Goal: Task Accomplishment & Management: Manage account settings

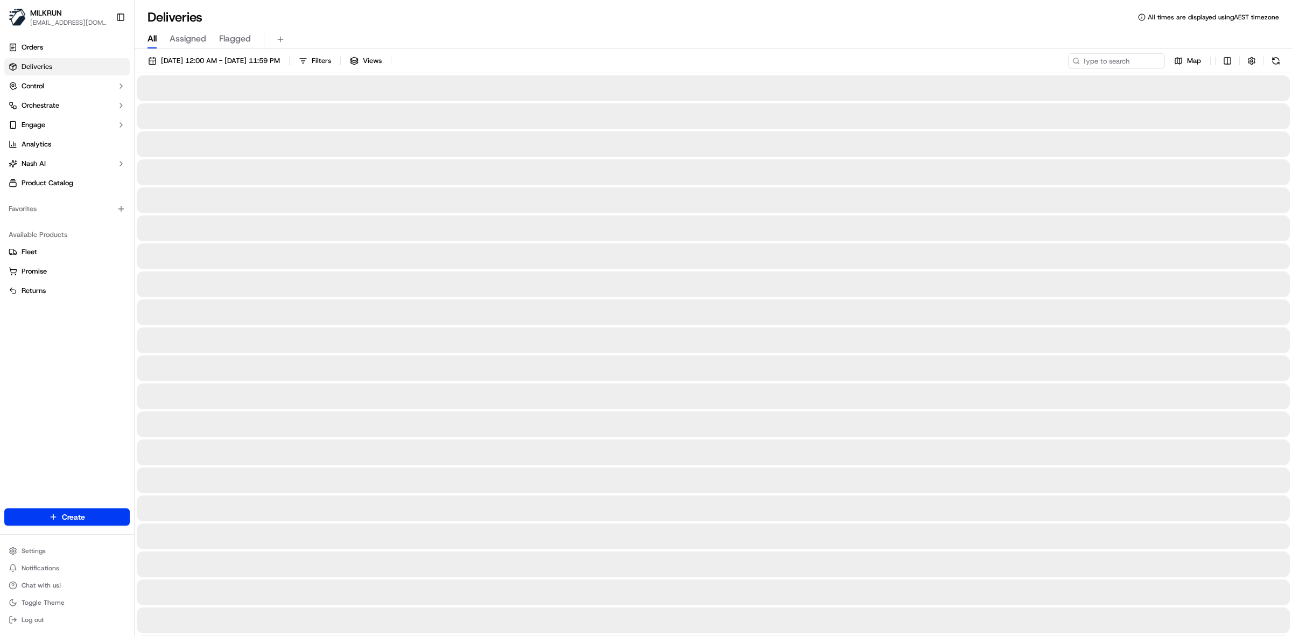
click at [149, 41] on span "All" at bounding box center [152, 38] width 9 height 13
click at [194, 65] on span "18/09/2025 12:00 AM - 18/09/2025 11:59 PM" at bounding box center [220, 61] width 119 height 10
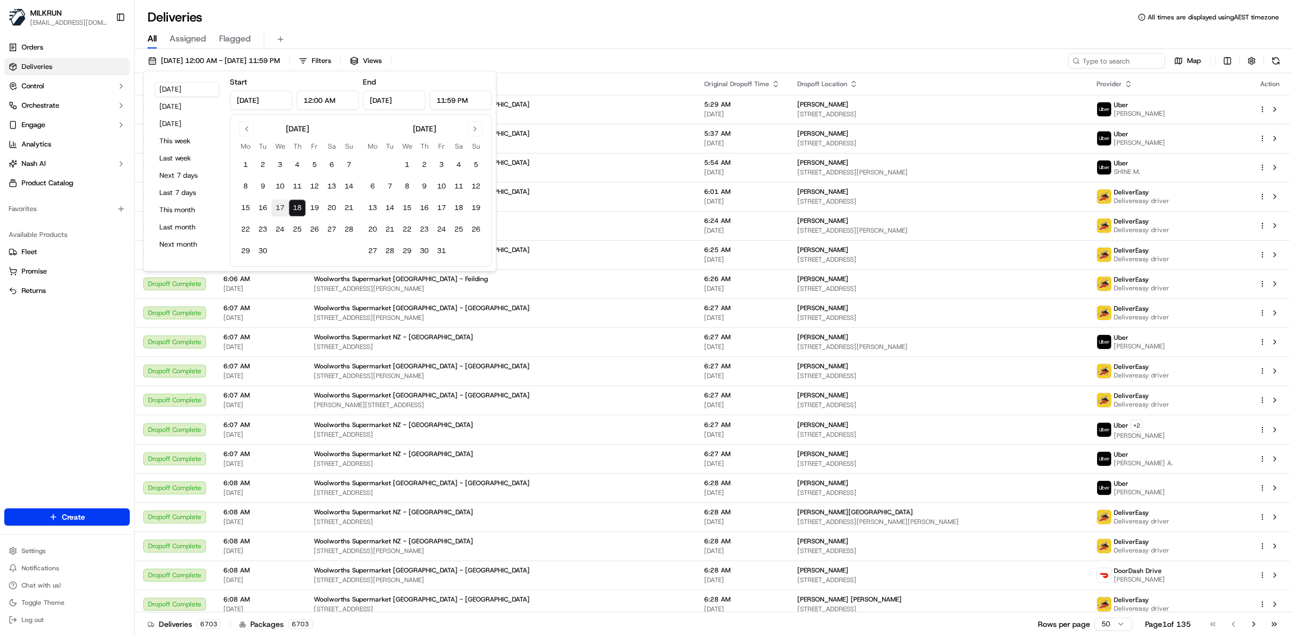
click at [281, 206] on button "17" at bounding box center [279, 207] width 17 height 17
type input "Sep 17, 2025"
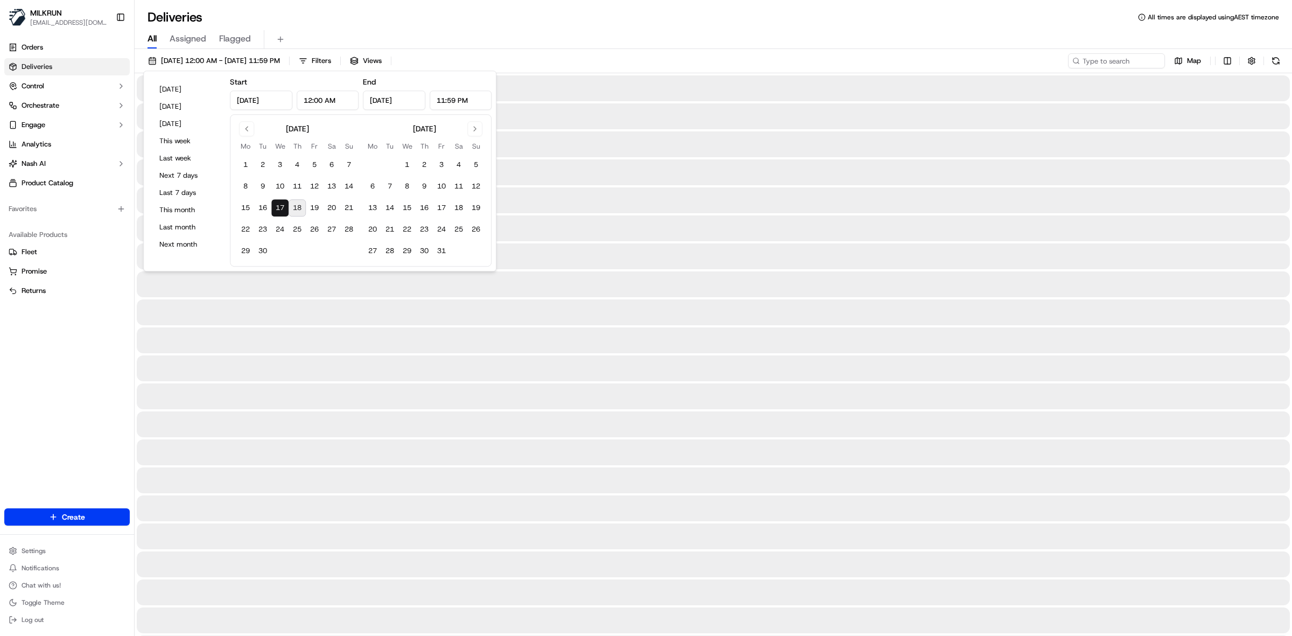
click at [281, 206] on button "17" at bounding box center [279, 207] width 17 height 17
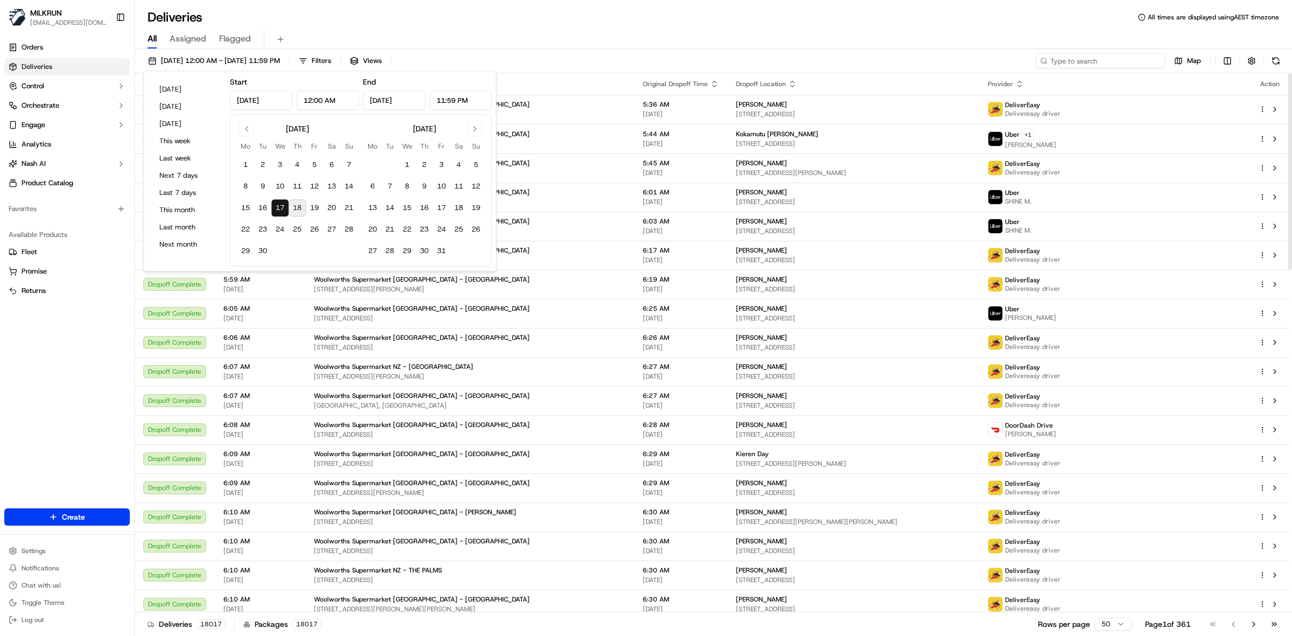
click at [1128, 60] on input at bounding box center [1100, 60] width 129 height 15
paste input "ONIA D."
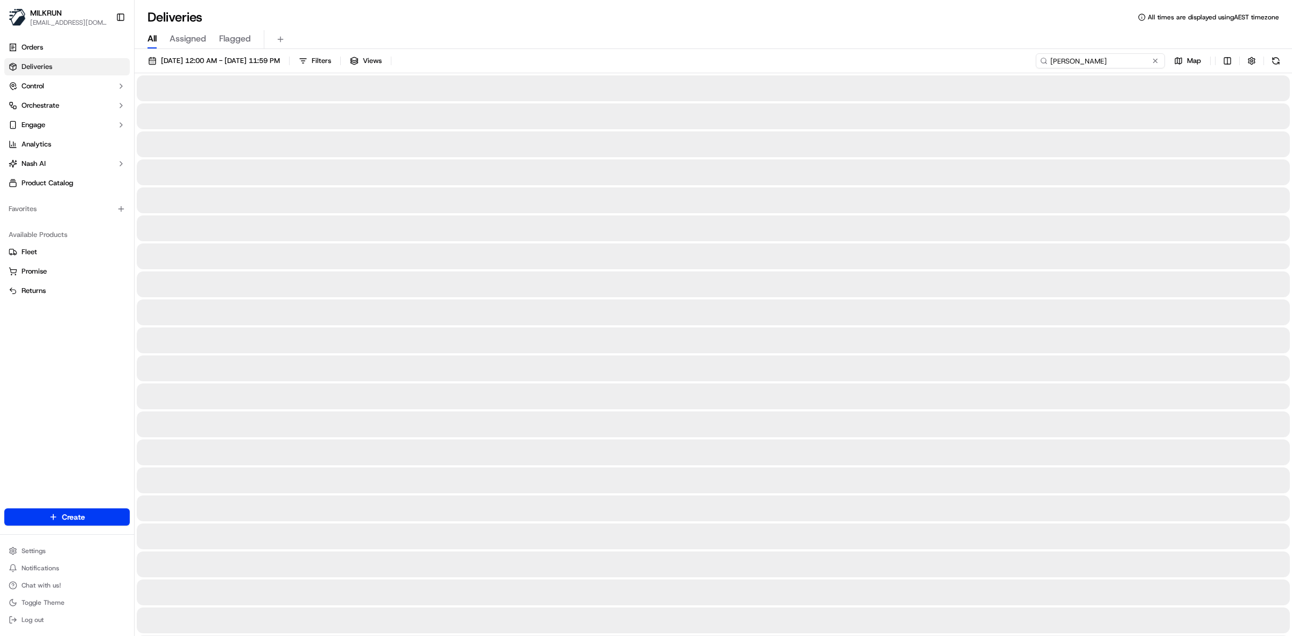
click at [1049, 60] on input "ONIA D." at bounding box center [1100, 60] width 129 height 15
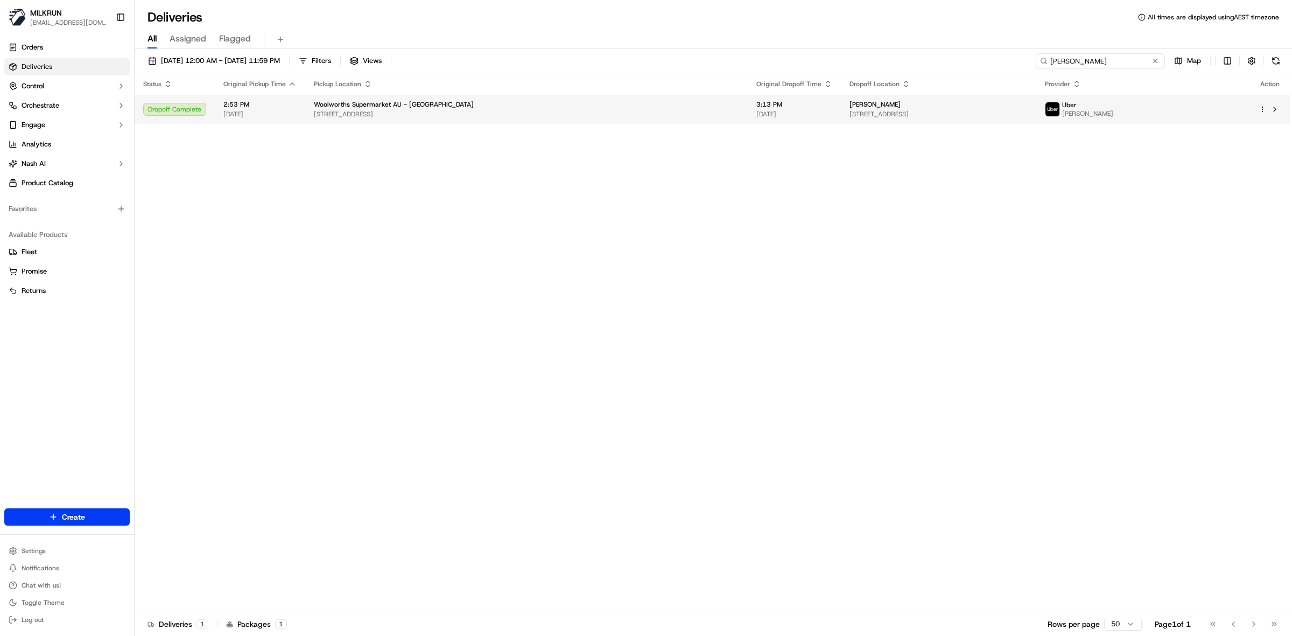
type input "SONIA D."
drag, startPoint x: 814, startPoint y: 103, endPoint x: 754, endPoint y: 103, distance: 60.3
click at [754, 103] on tr "Dropoff Complete 2:53 PM 17/09/2025 Woolworths Supermarket AU - Beechboro 161 A…" at bounding box center [713, 109] width 1156 height 29
drag, startPoint x: 505, startPoint y: 243, endPoint x: 776, endPoint y: 154, distance: 285.8
click at [505, 243] on div "Status Original Pickup Time Pickup Location Original Dropoff Time Dropoff Locat…" at bounding box center [713, 342] width 1156 height 539
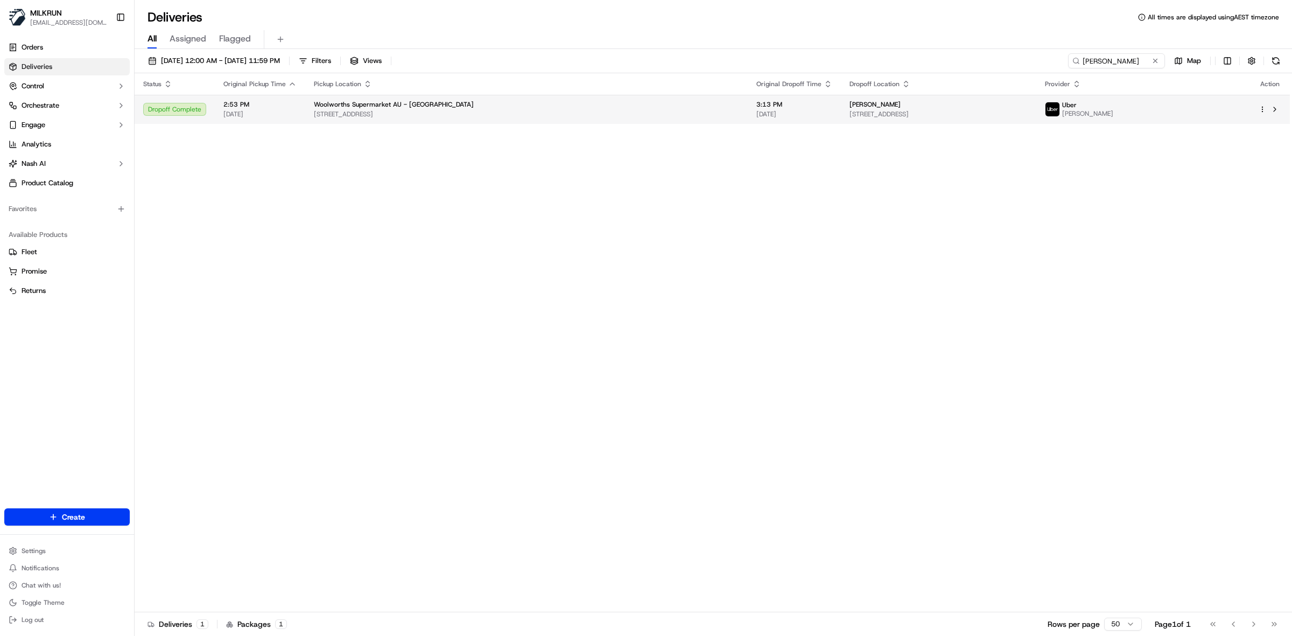
drag, startPoint x: 833, startPoint y: 103, endPoint x: 758, endPoint y: 103, distance: 74.3
click at [841, 103] on td "Sharna eastley 139 Victoria Rd, Dayton, WA 6055, AU" at bounding box center [938, 109] width 195 height 29
copy span "Sharna eastley"
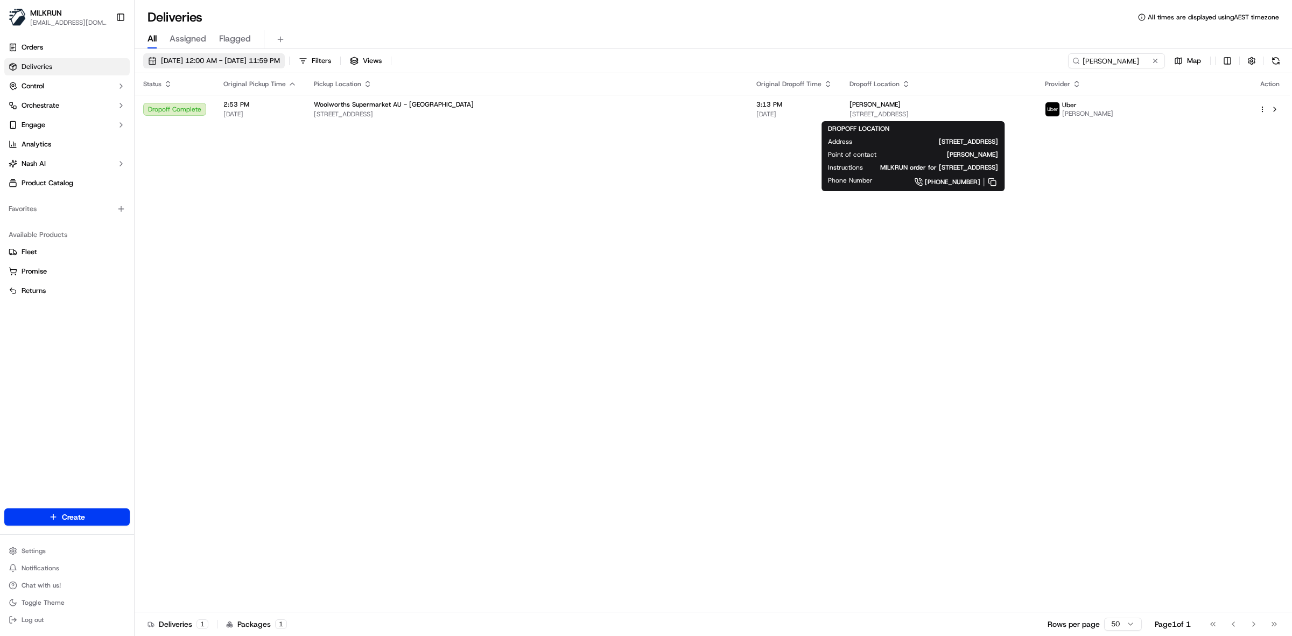
click at [195, 55] on button "17/09/2025 12:00 AM - 17/09/2025 11:59 PM" at bounding box center [214, 60] width 142 height 15
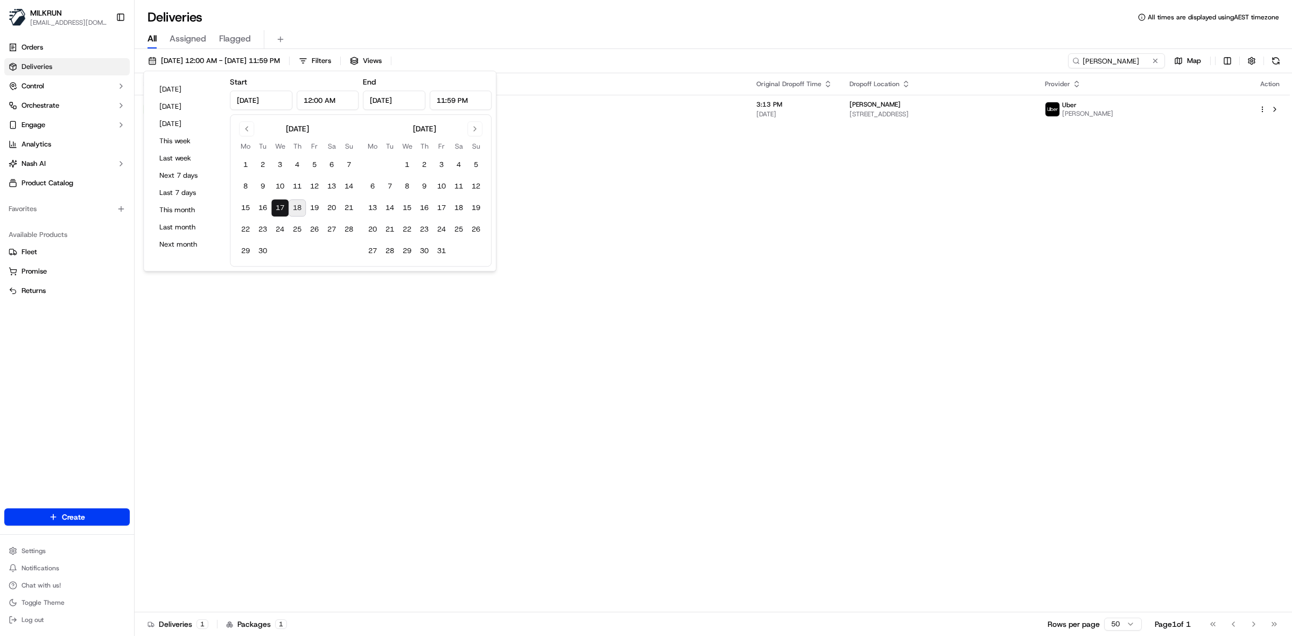
click at [304, 206] on button "18" at bounding box center [297, 207] width 17 height 17
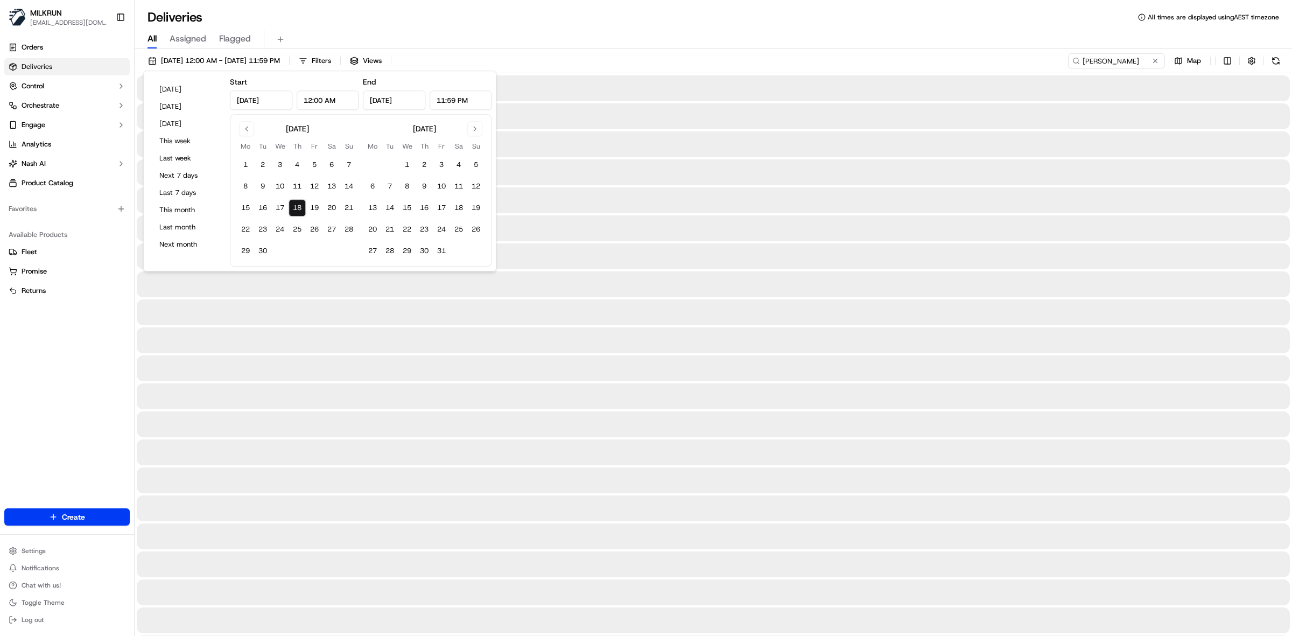
type input "Sep 18, 2025"
click at [304, 206] on button "18" at bounding box center [297, 207] width 17 height 17
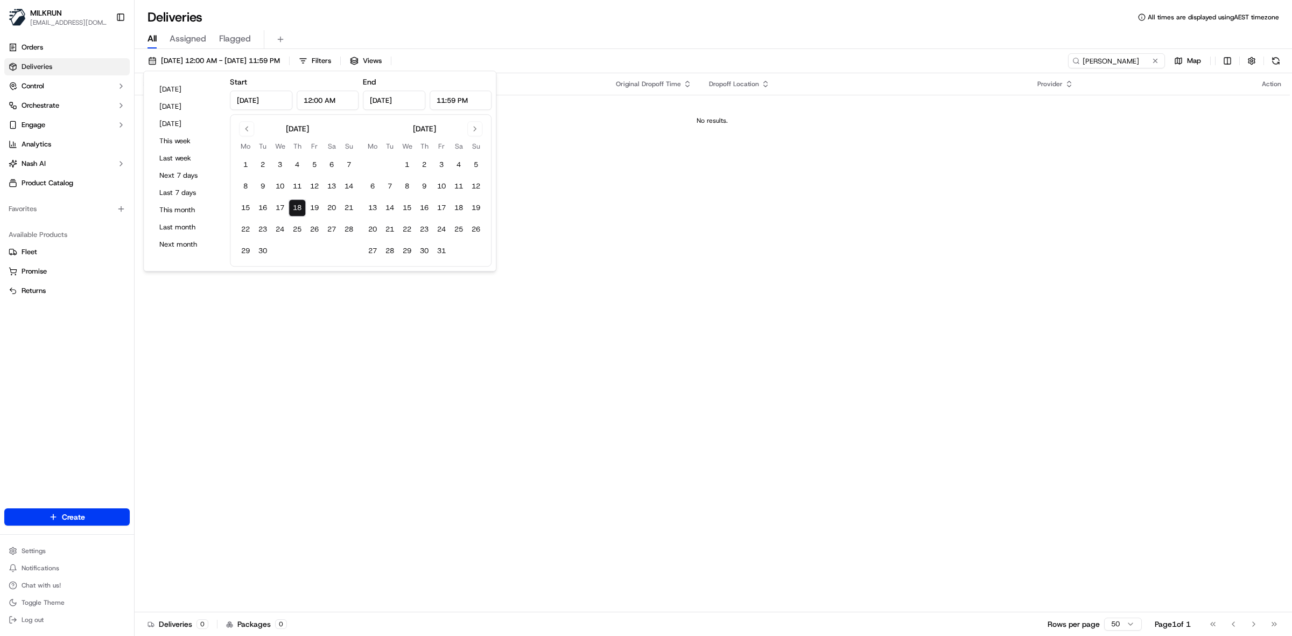
drag, startPoint x: 1157, startPoint y: 61, endPoint x: 1122, endPoint y: 62, distance: 35.0
click at [1156, 61] on button at bounding box center [1155, 60] width 11 height 11
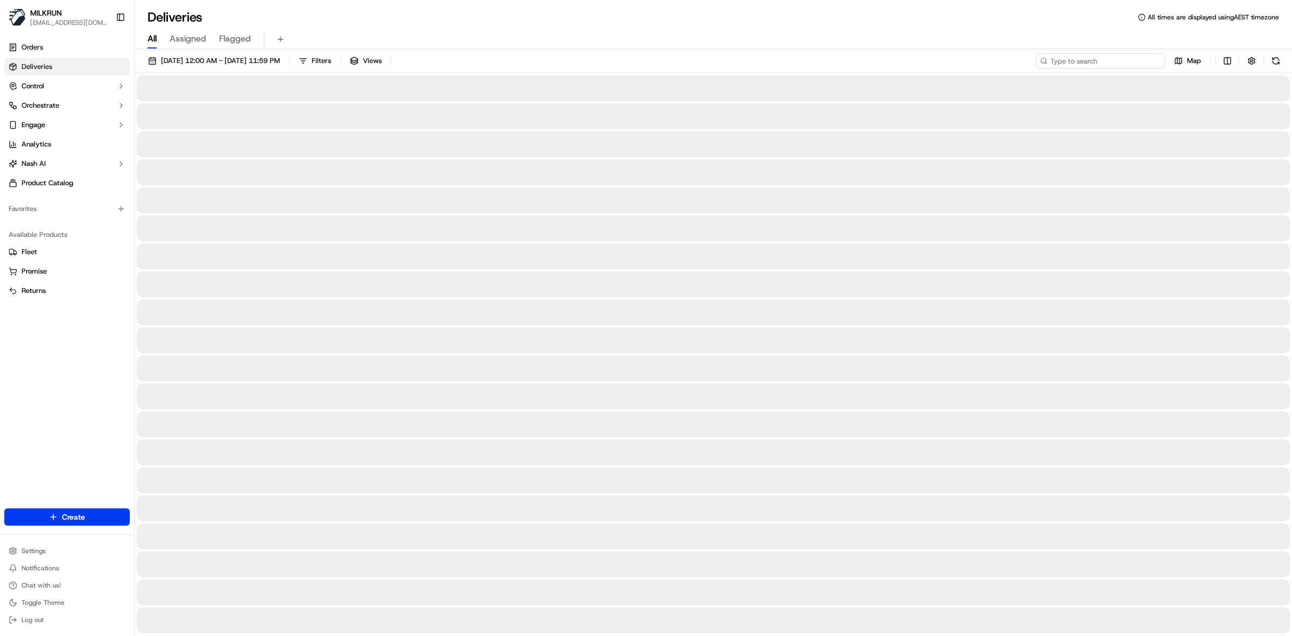
click at [1119, 59] on input at bounding box center [1100, 60] width 129 height 15
paste input "03d81339-f6b3-420d-ad4f-e6cacbb00198"
type input "03d81339-f6b3-420d-ad4f-e6cacbb00198"
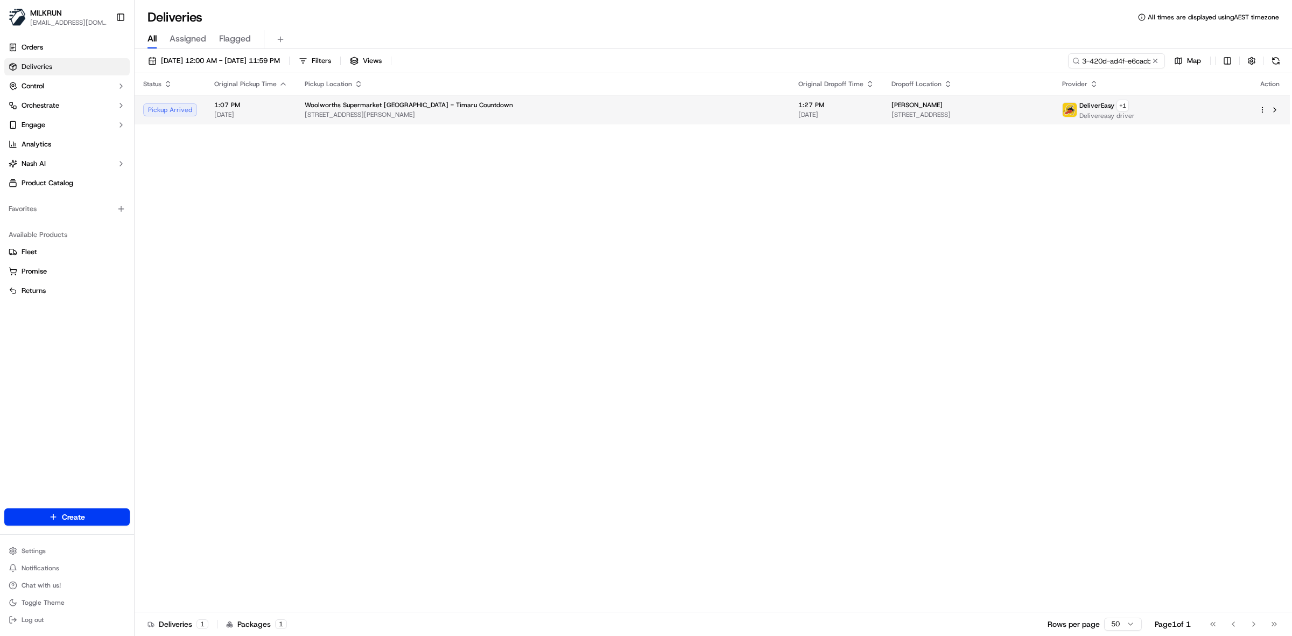
click at [602, 103] on div "Woolworths Supermarket NZ - Timaru Countdown" at bounding box center [543, 105] width 477 height 9
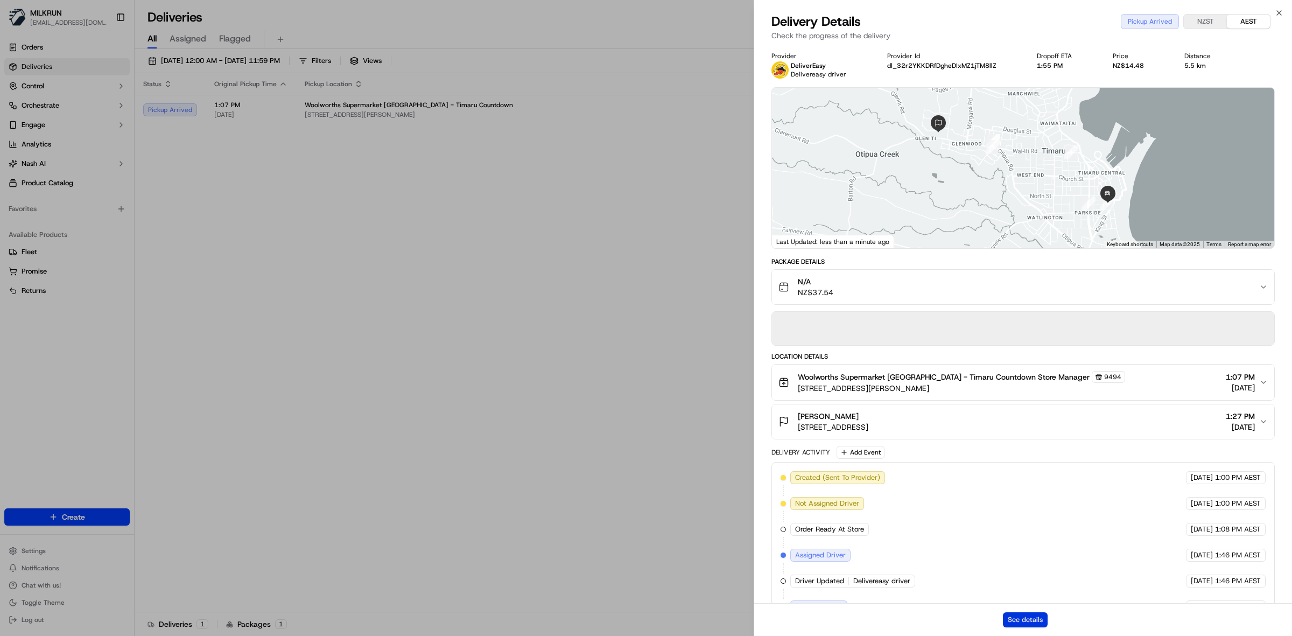
click at [1040, 613] on button "See details" at bounding box center [1025, 619] width 45 height 15
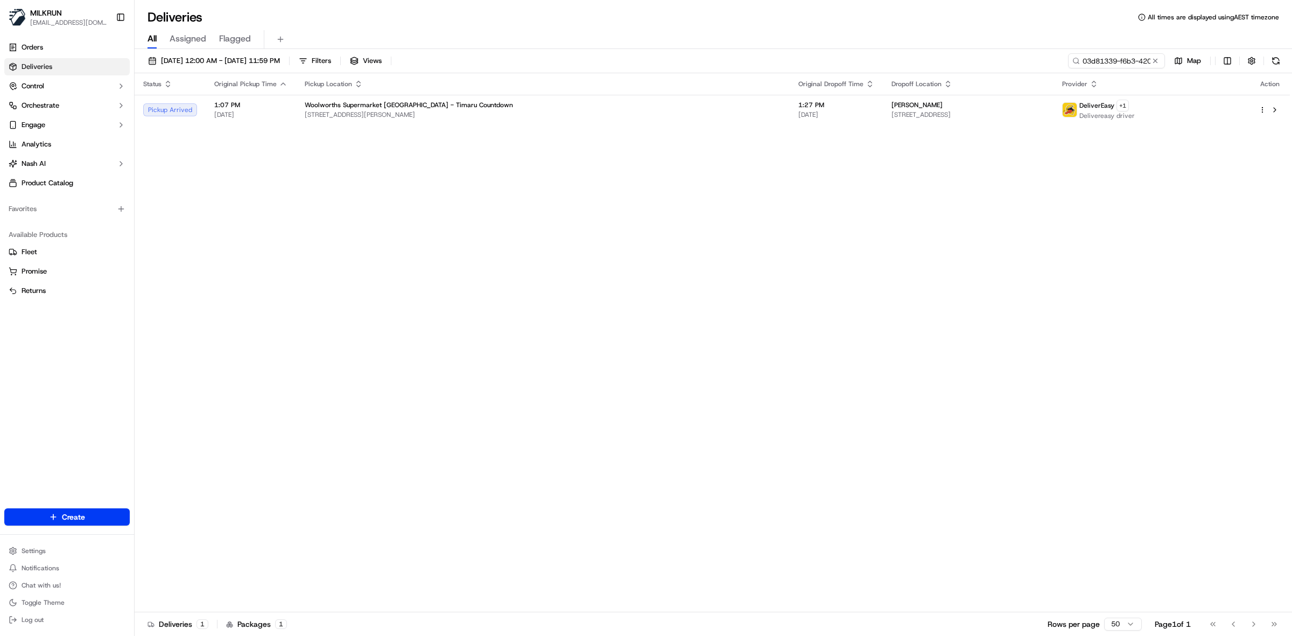
drag, startPoint x: 507, startPoint y: 329, endPoint x: 466, endPoint y: 320, distance: 41.7
click at [167, 58] on span "18/09/2025 12:00 AM - 18/09/2025 11:59 PM" at bounding box center [220, 61] width 119 height 10
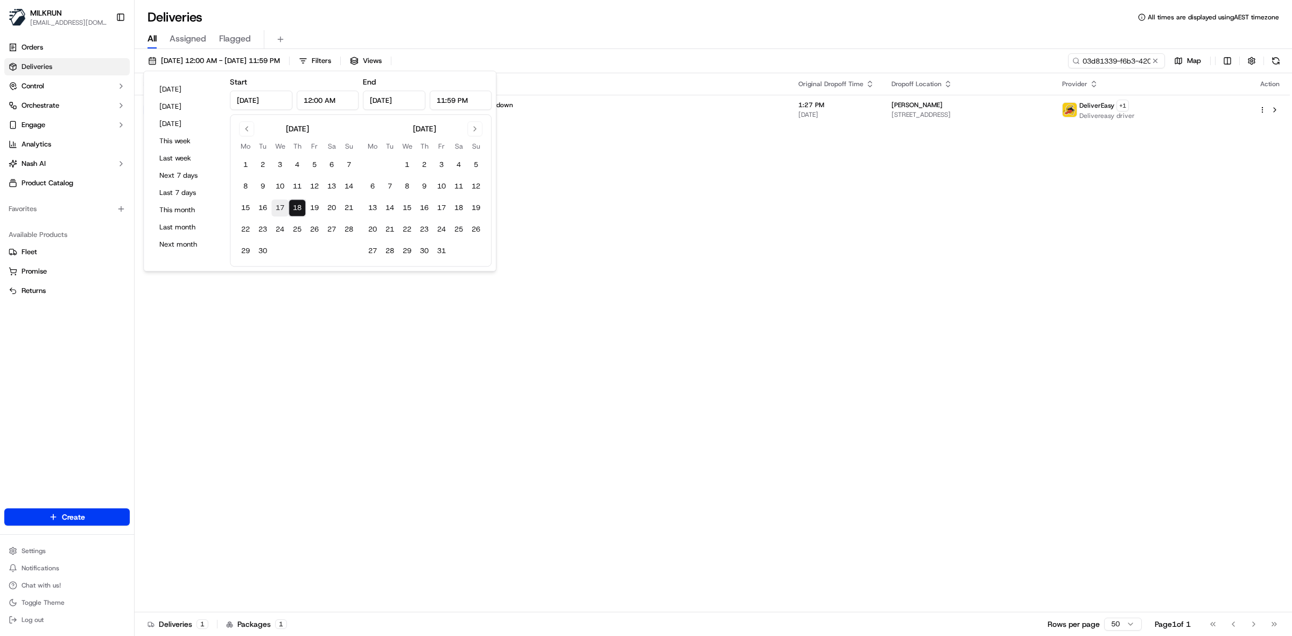
click at [279, 208] on button "17" at bounding box center [279, 207] width 17 height 17
type input "Sep 17, 2025"
click at [279, 208] on button "17" at bounding box center [279, 207] width 17 height 17
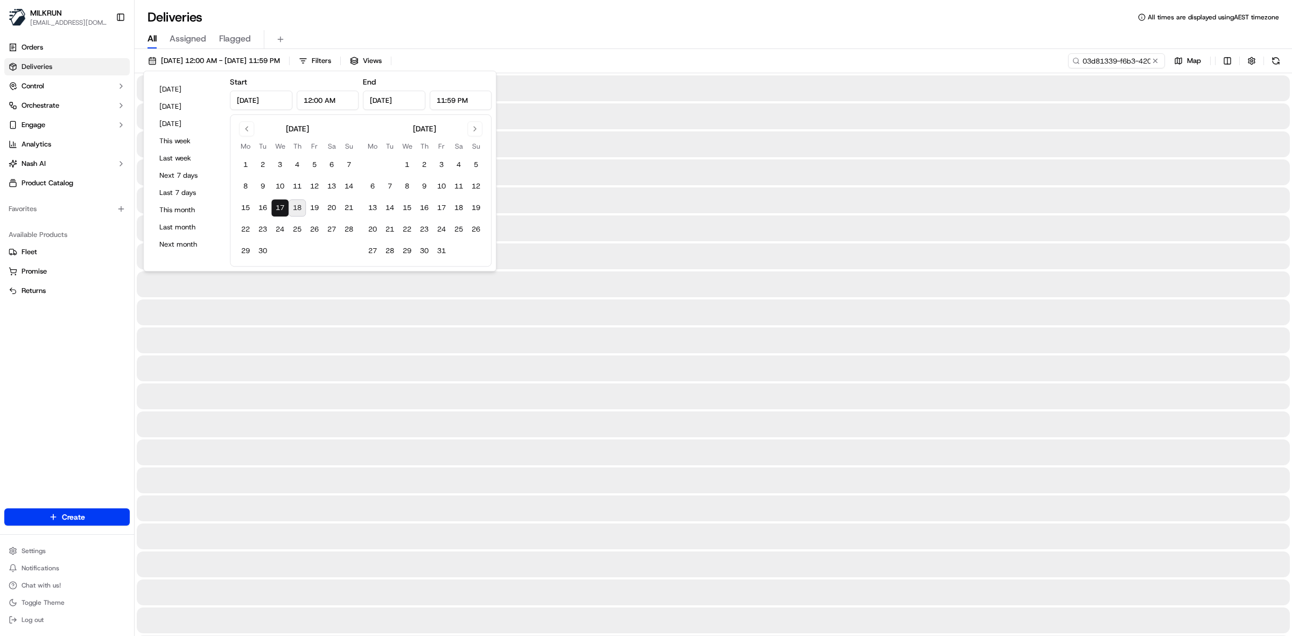
click at [281, 211] on button "17" at bounding box center [279, 207] width 17 height 17
drag, startPoint x: 817, startPoint y: 179, endPoint x: 1029, endPoint y: 111, distance: 222.9
click at [820, 177] on div at bounding box center [714, 172] width 1154 height 26
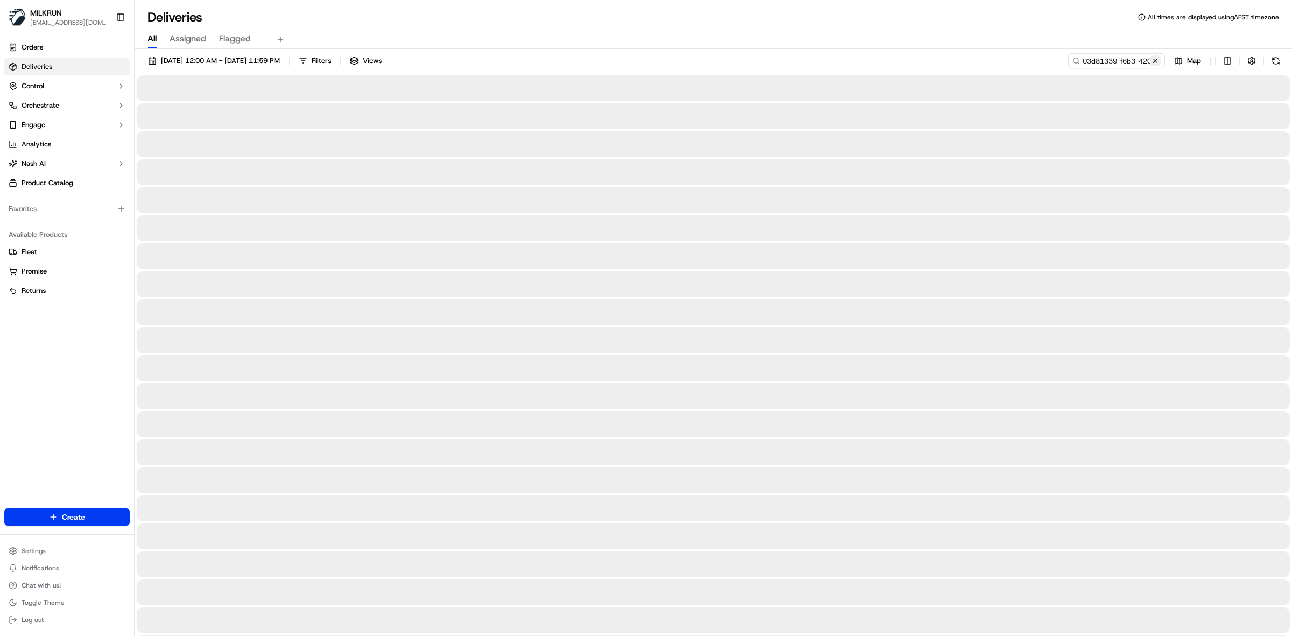
click at [1156, 61] on button at bounding box center [1155, 60] width 11 height 11
click at [1143, 58] on input at bounding box center [1100, 60] width 129 height 15
paste input "SONIA D."
type input "SONIA D."
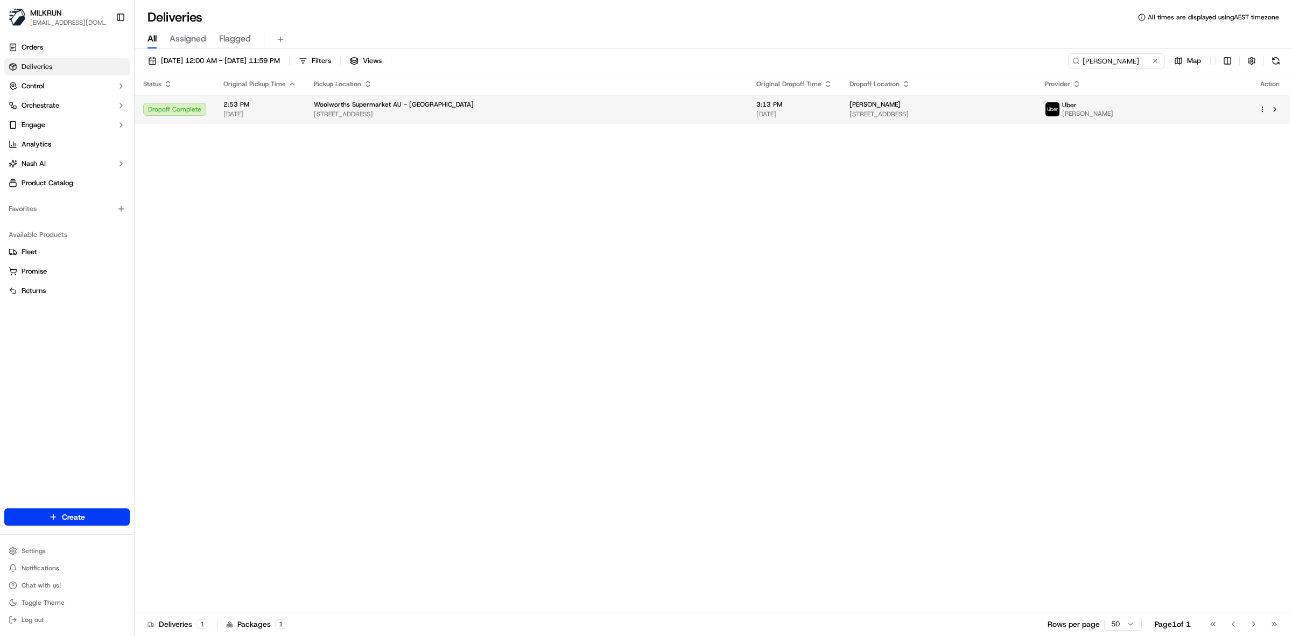
click at [557, 117] on span "161 Altone Rd, Beechboro, WA 6063, AU" at bounding box center [526, 114] width 425 height 9
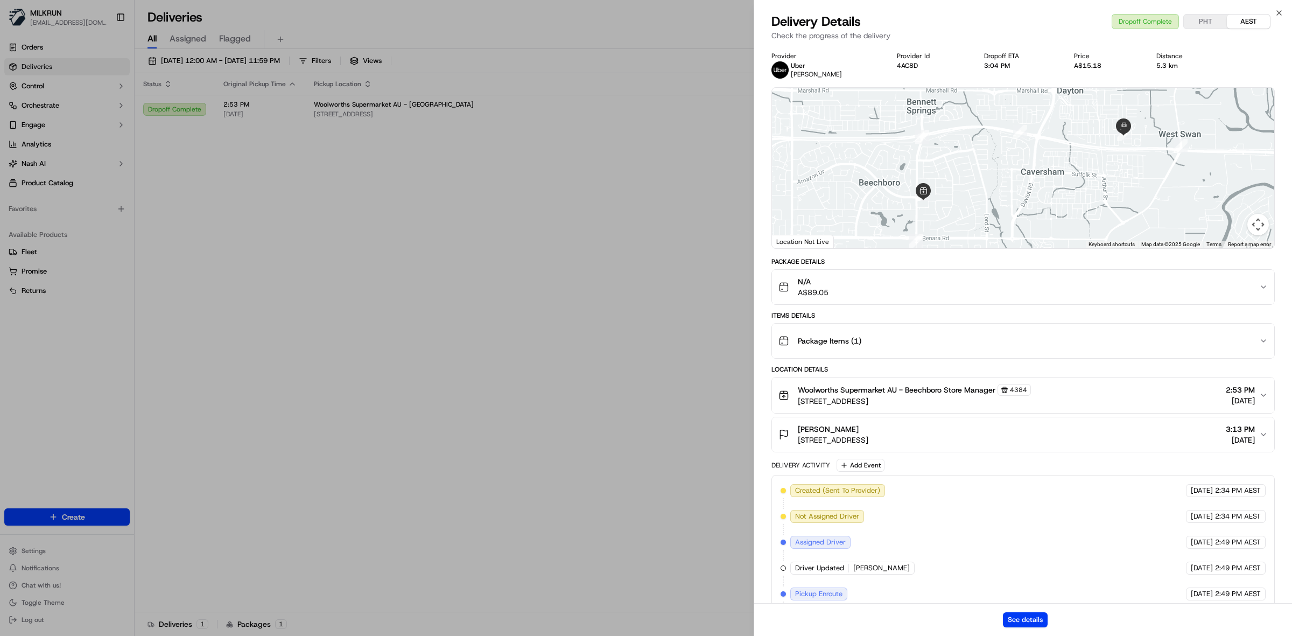
drag, startPoint x: 857, startPoint y: 426, endPoint x: 800, endPoint y: 429, distance: 57.1
click at [800, 429] on div "Sharna eastley" at bounding box center [833, 429] width 71 height 11
copy span "Sharna eastley"
click at [1021, 620] on button "See details" at bounding box center [1025, 619] width 45 height 15
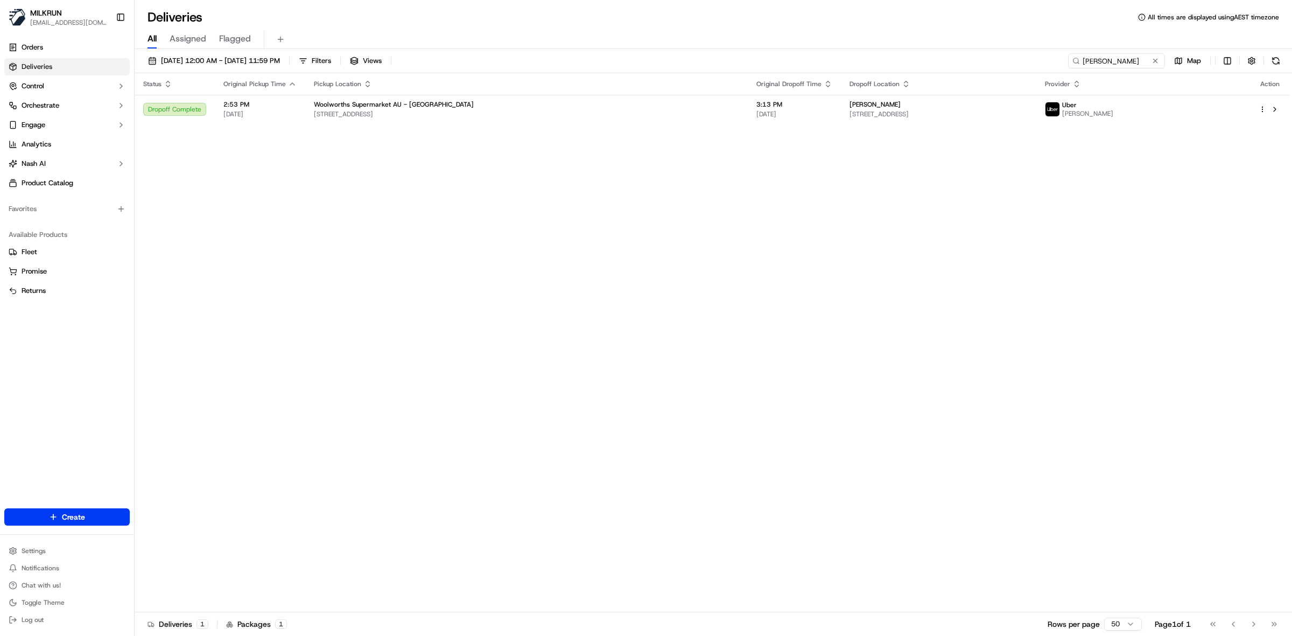
drag, startPoint x: 1154, startPoint y: 61, endPoint x: 1012, endPoint y: 70, distance: 141.4
click at [1137, 61] on div "SONIA D." at bounding box center [1116, 60] width 97 height 15
click at [182, 59] on span "17/09/2025 12:00 AM - 17/09/2025 11:59 PM" at bounding box center [220, 61] width 119 height 10
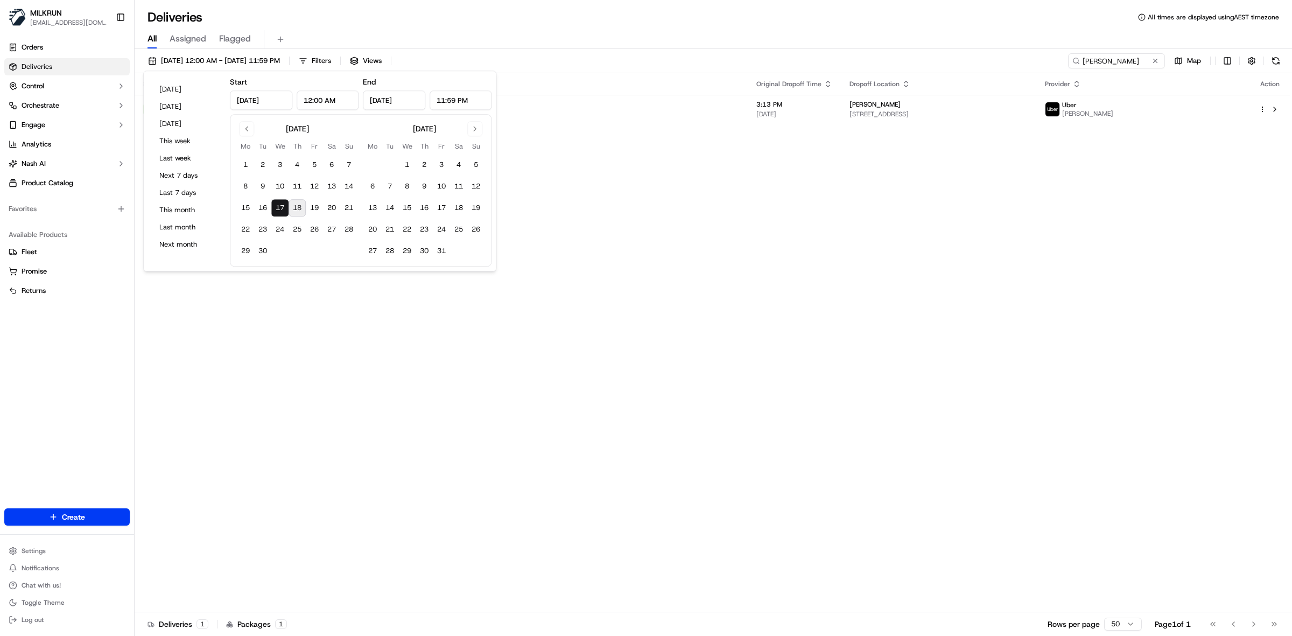
click at [297, 202] on button "18" at bounding box center [297, 207] width 17 height 17
type input "Sep 18, 2025"
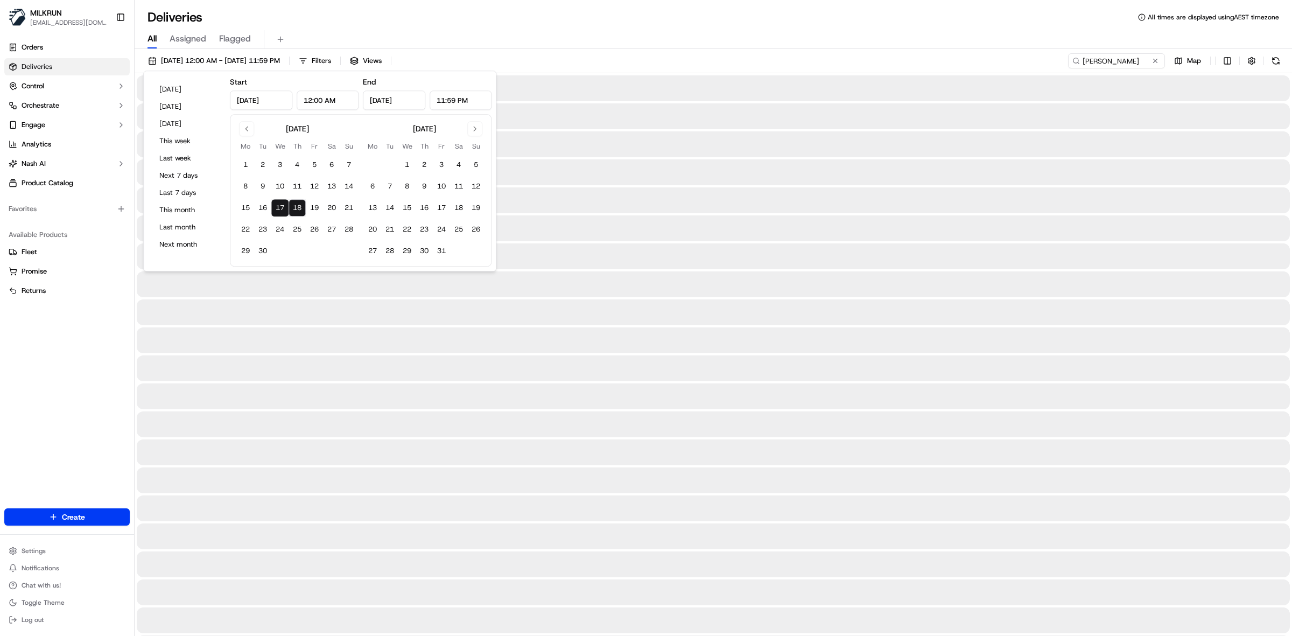
click at [297, 202] on button "18" at bounding box center [297, 207] width 17 height 17
type input "Sep 18, 2025"
drag, startPoint x: 664, startPoint y: 221, endPoint x: 792, endPoint y: 202, distance: 129.5
click at [666, 221] on div at bounding box center [714, 228] width 1154 height 26
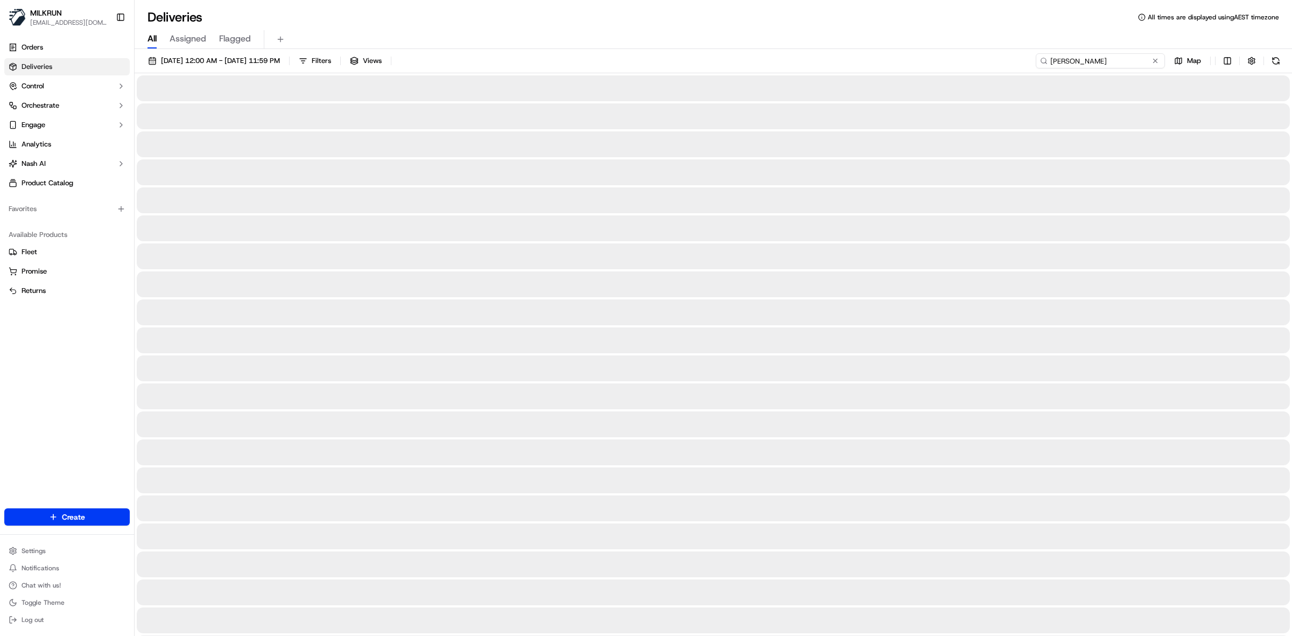
drag, startPoint x: 1120, startPoint y: 60, endPoint x: 1042, endPoint y: 68, distance: 78.5
click at [1042, 68] on input "SONIA D." at bounding box center [1100, 60] width 129 height 15
paste input "6c97a05a-5661-4311-8c6a-14c33ada87e6"
type input "6c97a05a-5661-4311-8c6a-14c33ada87e6"
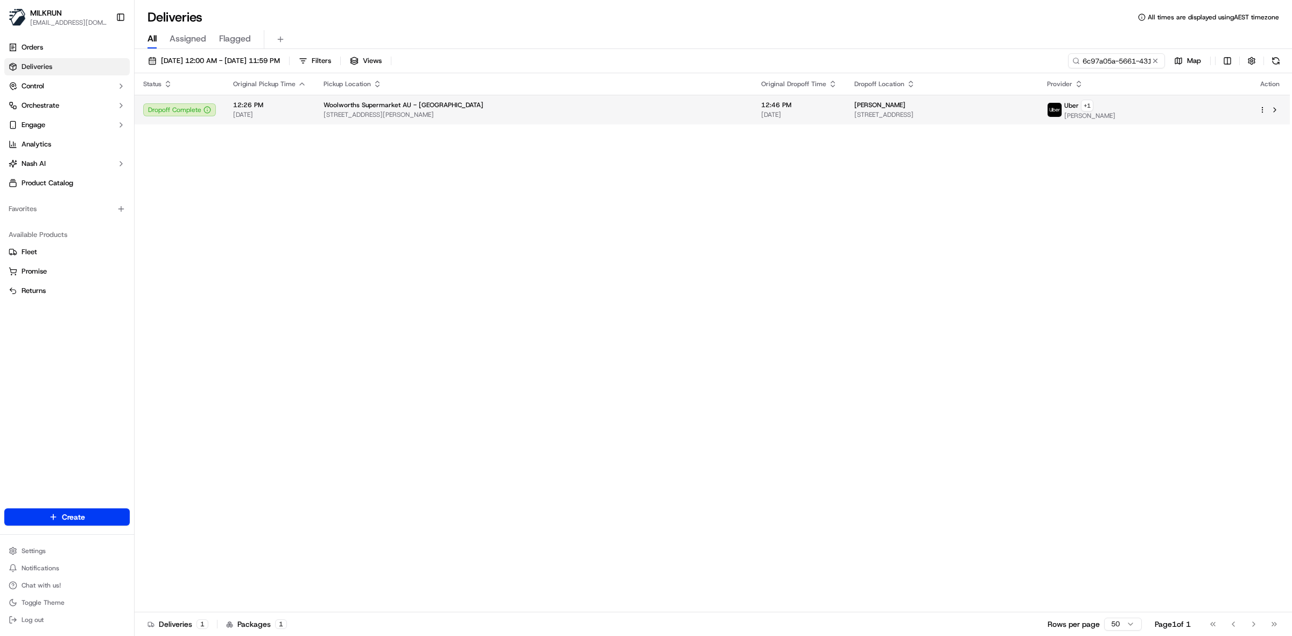
click at [576, 116] on span "195 Folland Ave, 177, Northgate, SA 5085, AU" at bounding box center [534, 114] width 421 height 9
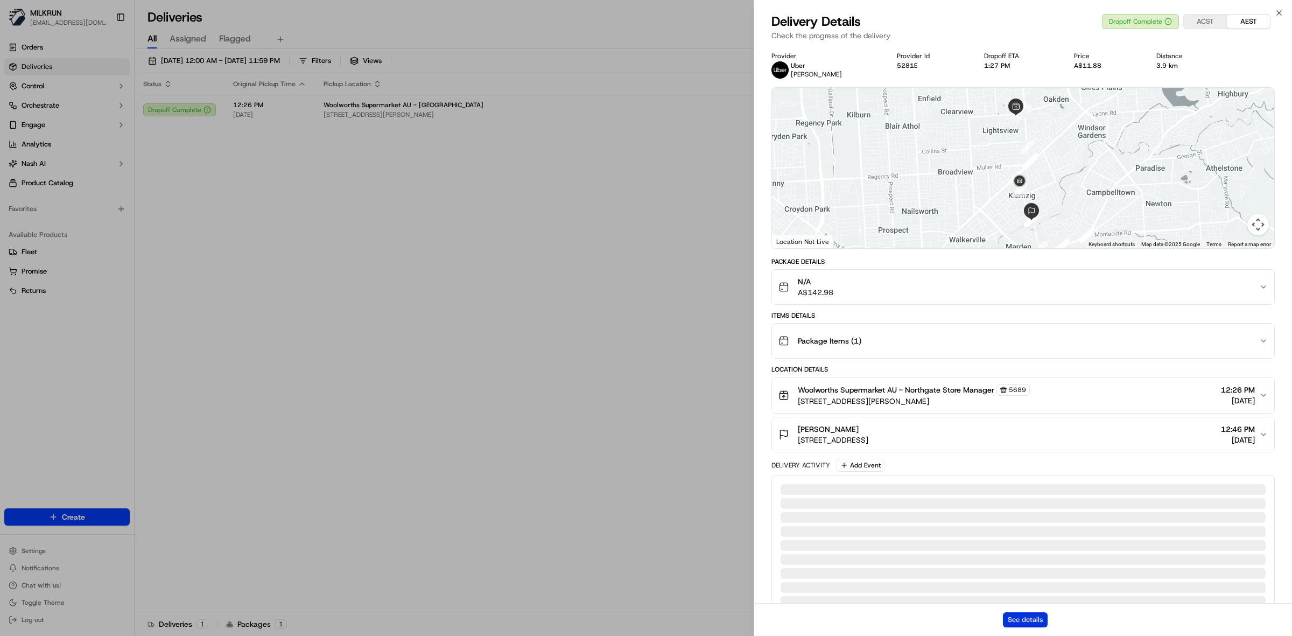
click at [1033, 624] on button "See details" at bounding box center [1025, 619] width 45 height 15
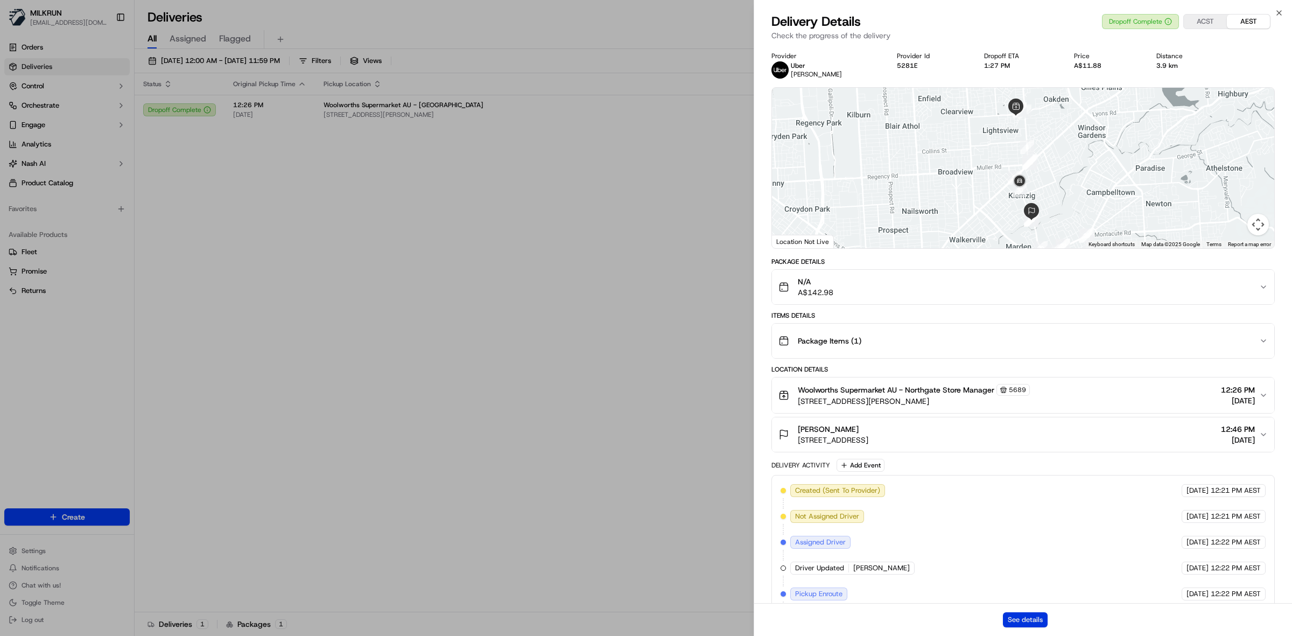
click at [1030, 616] on button "See details" at bounding box center [1025, 619] width 45 height 15
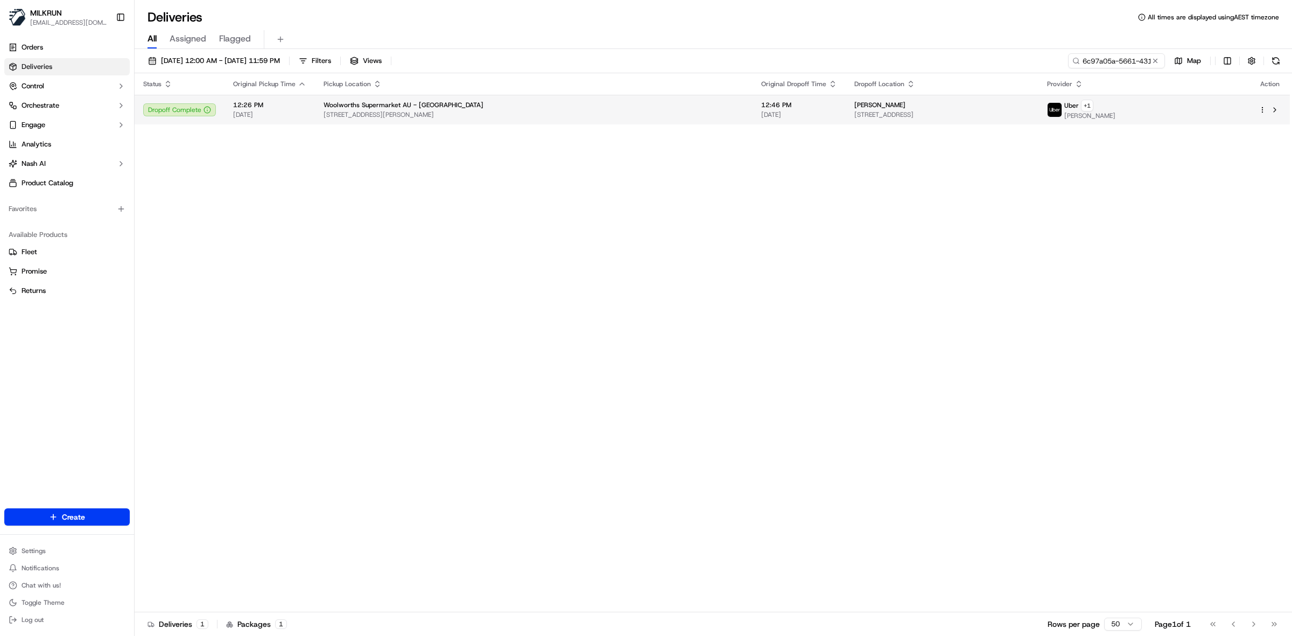
click at [464, 109] on div "Woolworths Supermarket AU - Northgate" at bounding box center [534, 105] width 421 height 9
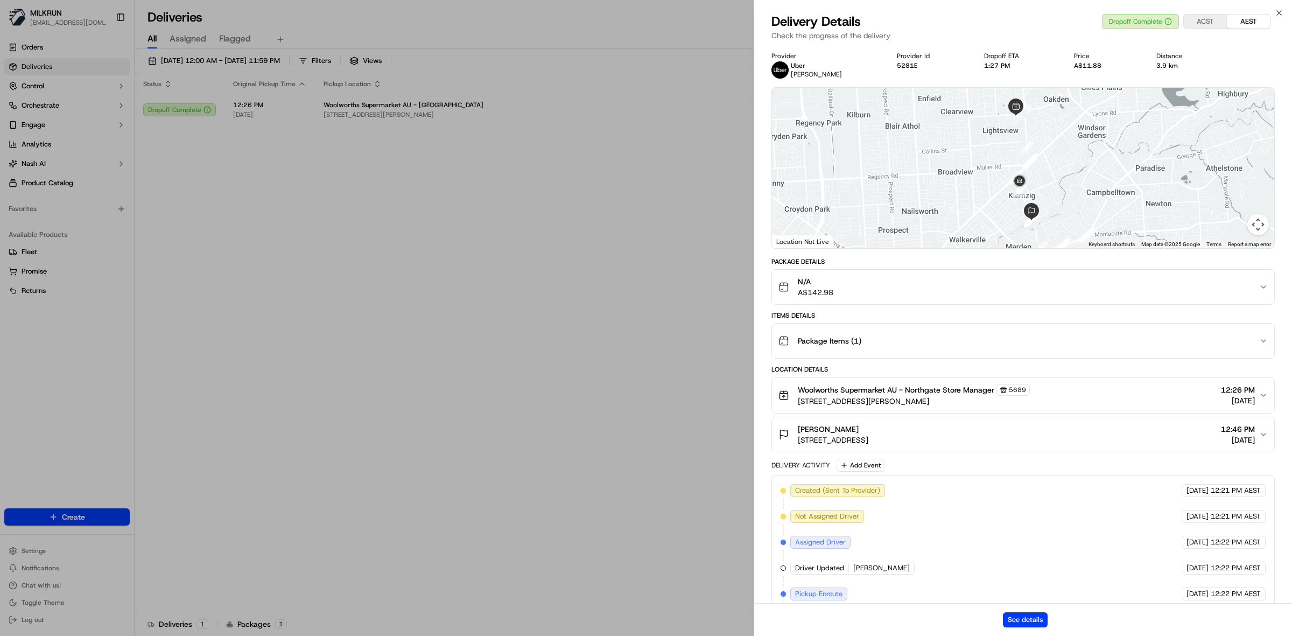
click at [1037, 610] on div "See details" at bounding box center [1023, 619] width 538 height 33
click at [1024, 618] on button "See details" at bounding box center [1025, 619] width 45 height 15
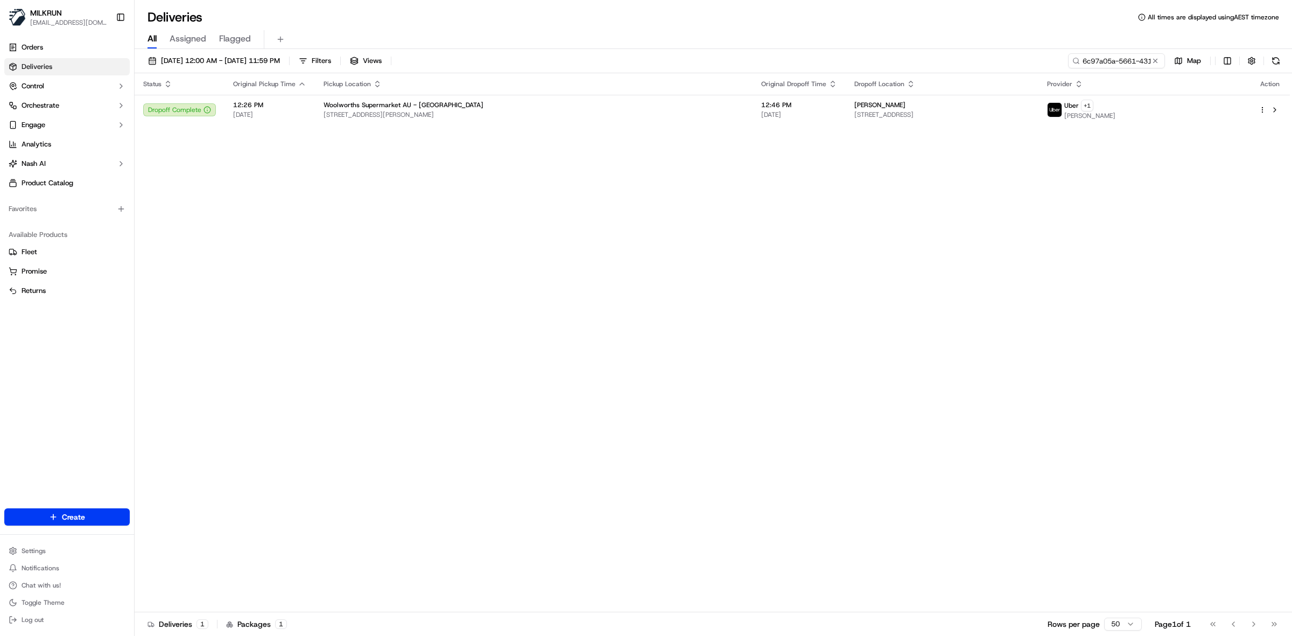
drag, startPoint x: 733, startPoint y: 348, endPoint x: 729, endPoint y: 344, distance: 6.1
click at [733, 348] on div "Status Original Pickup Time Pickup Location Original Dropoff Time Dropoff Locat…" at bounding box center [713, 342] width 1156 height 539
click at [765, 102] on span "12:46 PM" at bounding box center [799, 105] width 76 height 9
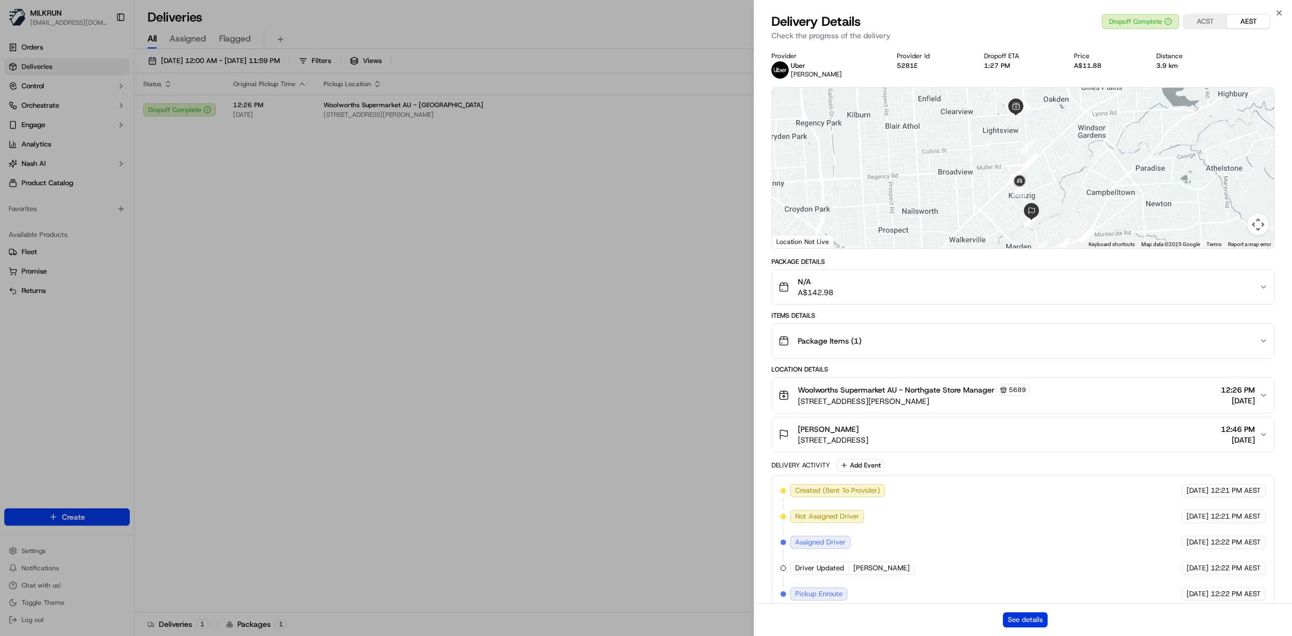
click at [1021, 620] on button "See details" at bounding box center [1025, 619] width 45 height 15
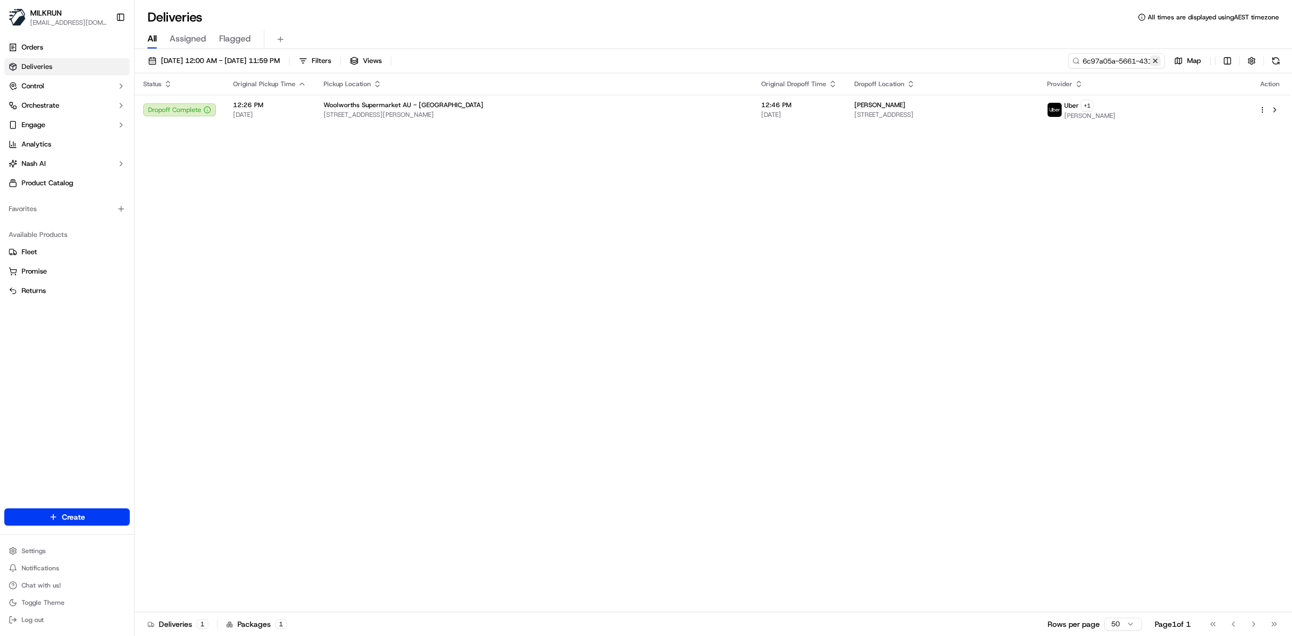
drag, startPoint x: 1157, startPoint y: 62, endPoint x: 1128, endPoint y: 61, distance: 28.6
click at [1156, 62] on button at bounding box center [1155, 60] width 11 height 11
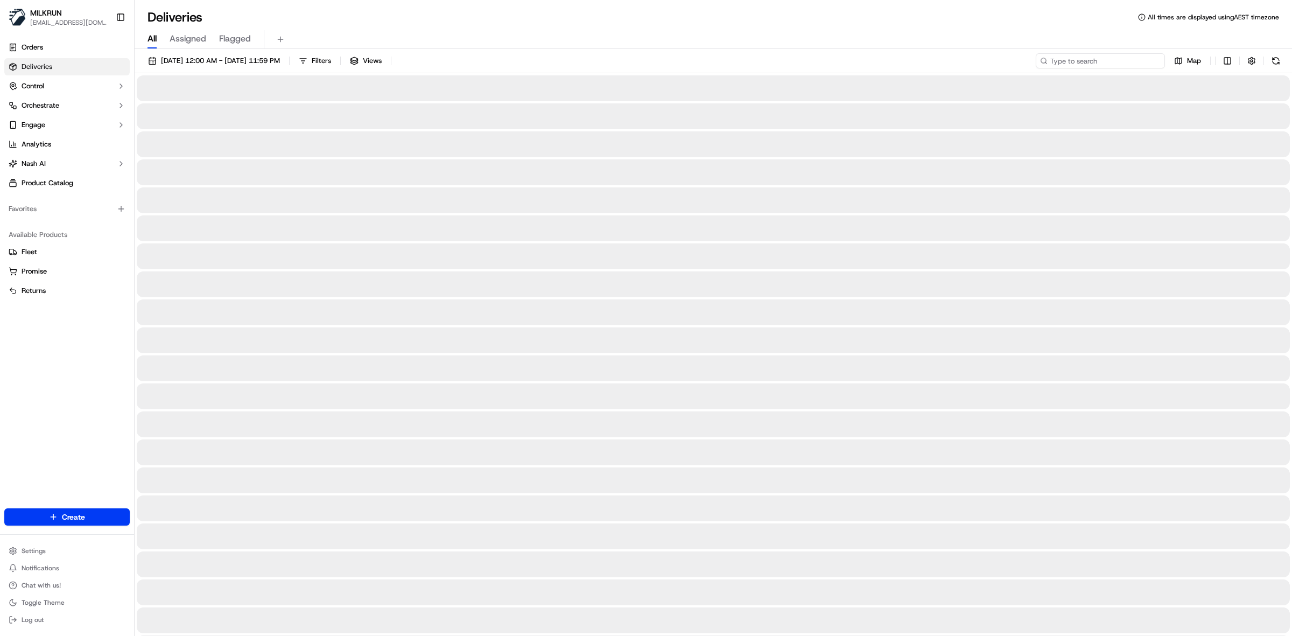
click at [1128, 61] on input at bounding box center [1100, 60] width 129 height 15
paste input "a4ecc169-2343-4dc4-b28b-f4adb20cf51c"
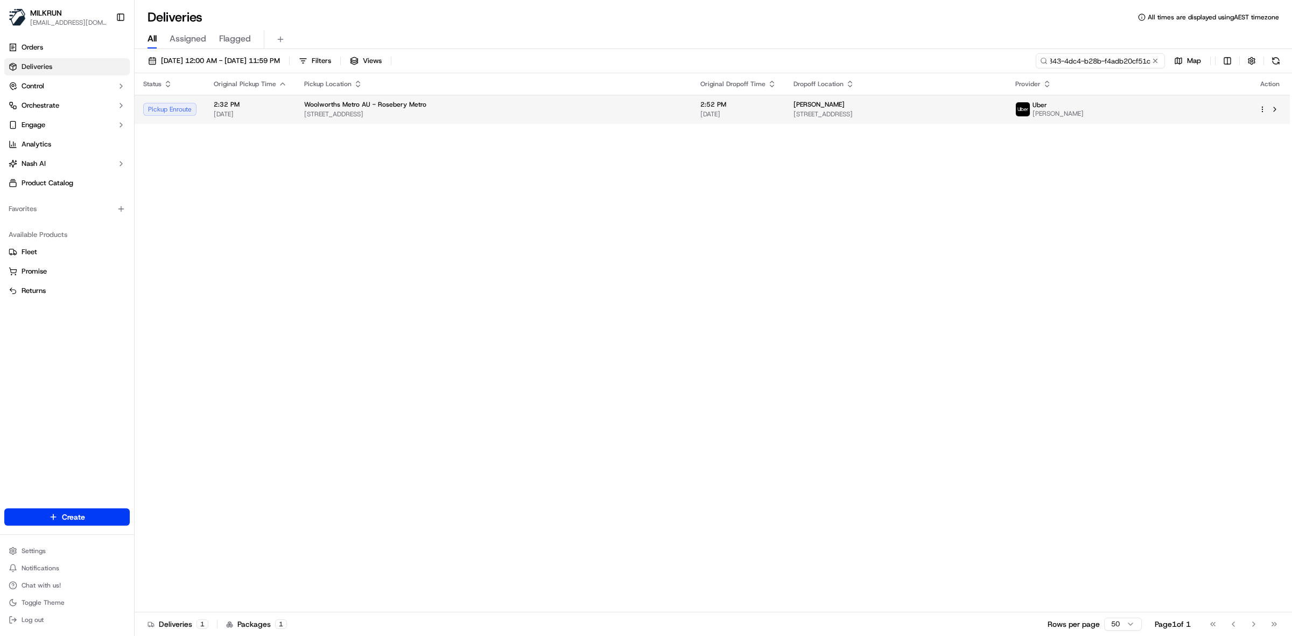
type input "a4ecc169-2343-4dc4-b28b-f4adb20cf51c"
click at [794, 118] on span "Unit 4/2 Galara St, Rosebery, NSW 2018, AU" at bounding box center [896, 114] width 205 height 9
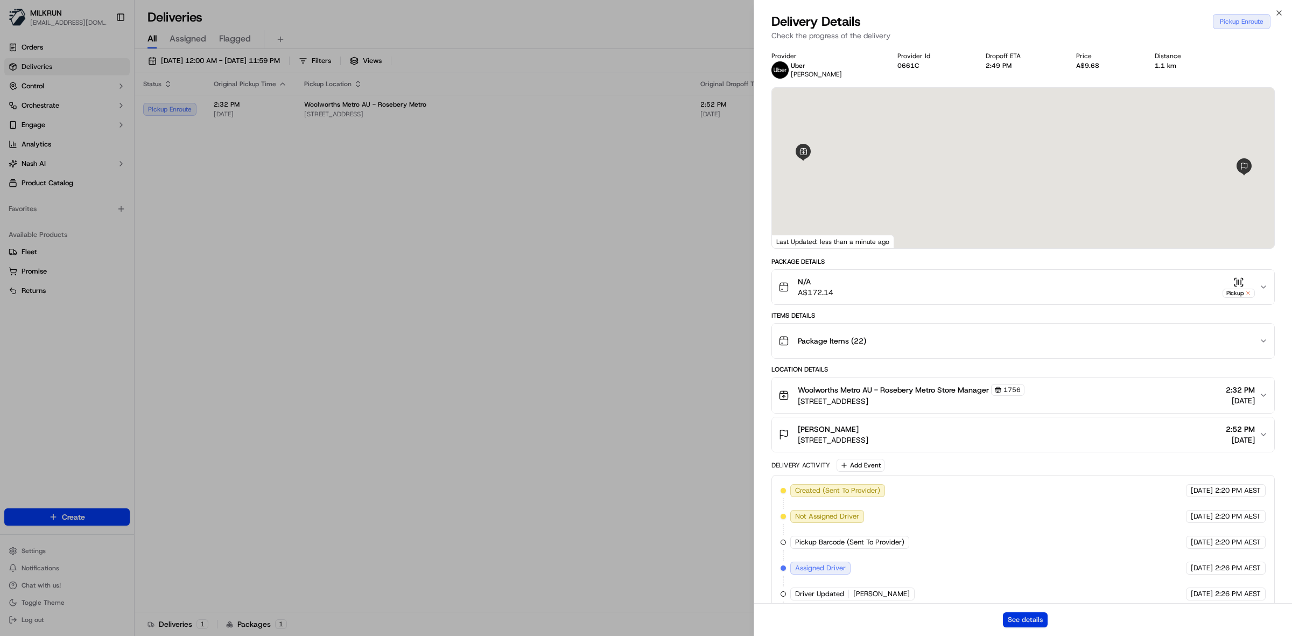
click at [1031, 617] on button "See details" at bounding box center [1025, 619] width 45 height 15
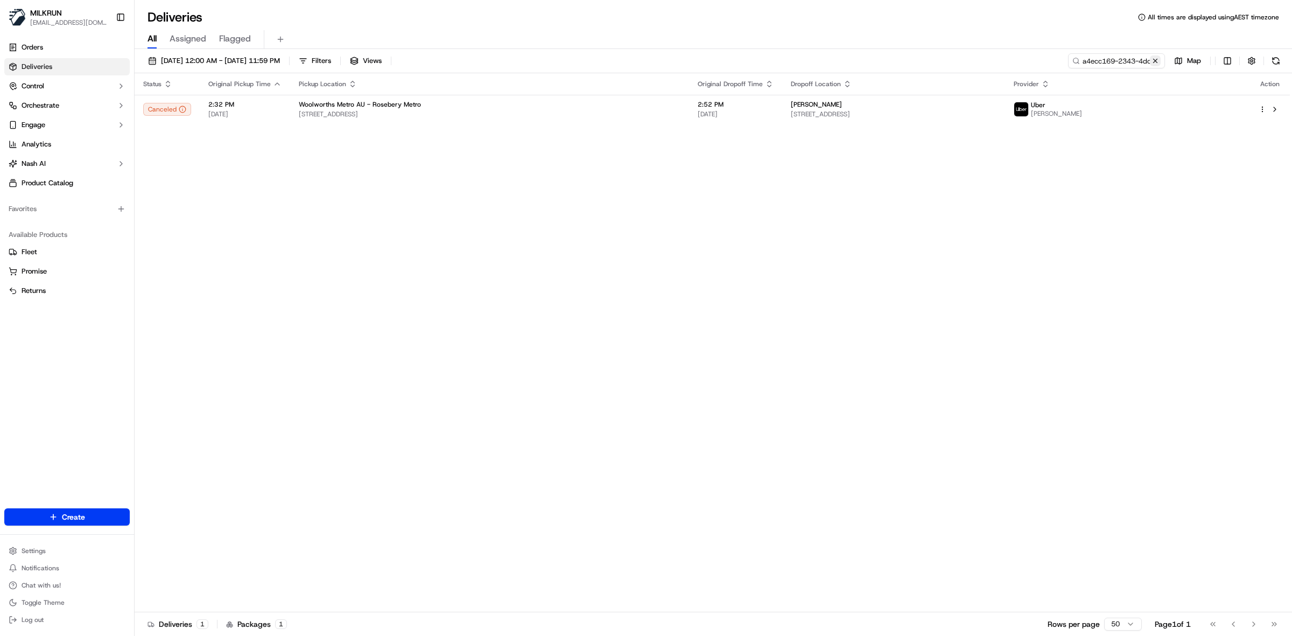
click at [1155, 60] on button at bounding box center [1155, 60] width 11 height 11
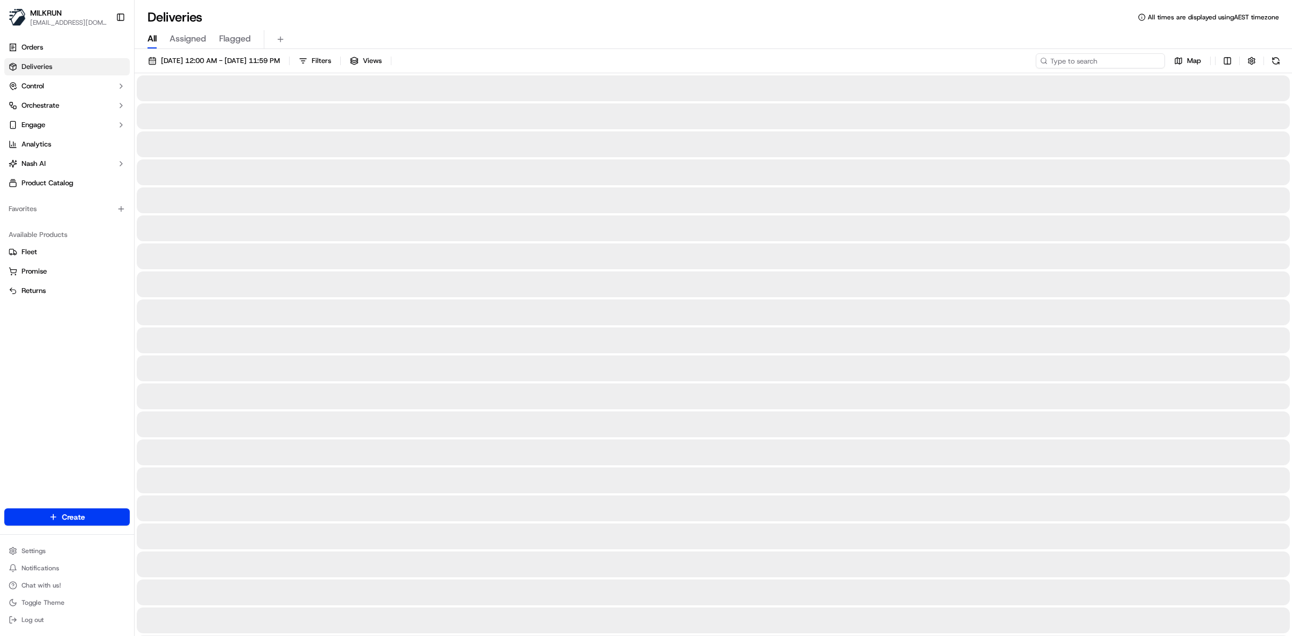
click at [1104, 59] on input at bounding box center [1100, 60] width 129 height 15
paste input "38d19a6f-0636-4c20-9aa3-1d7a4dde33c6"
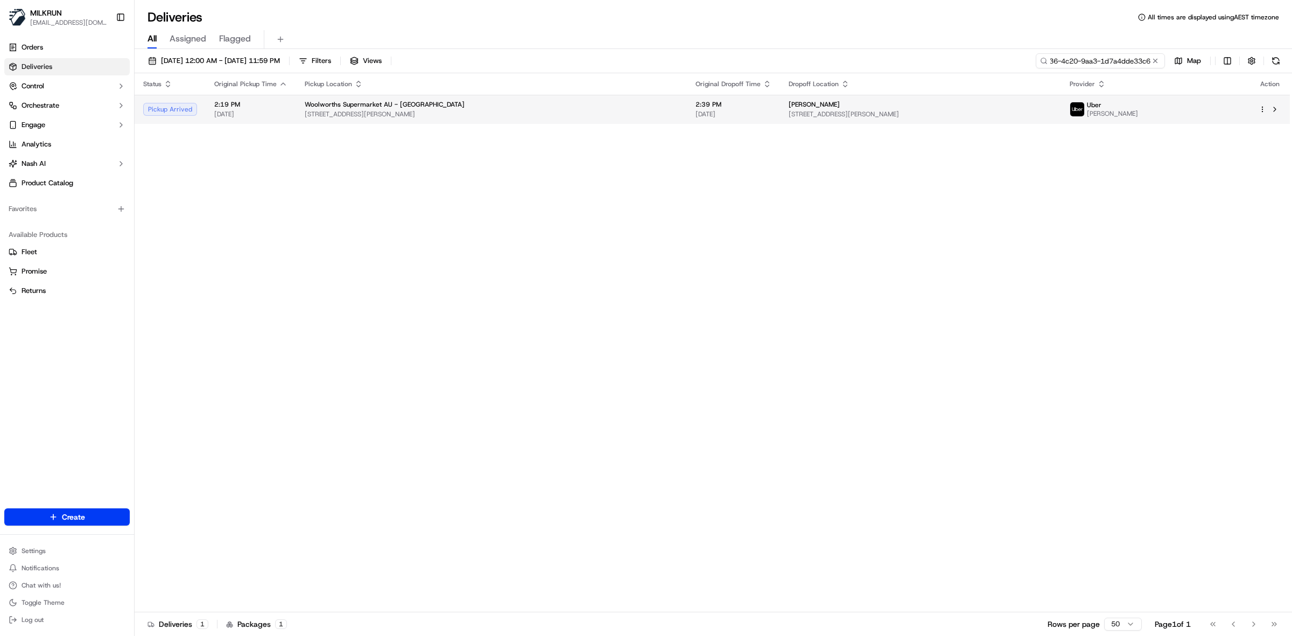
type input "38d19a6f-0636-4c20-9aa3-1d7a4dde33c6"
click at [731, 119] on td "2:39 PM 18/09/2025" at bounding box center [733, 109] width 93 height 29
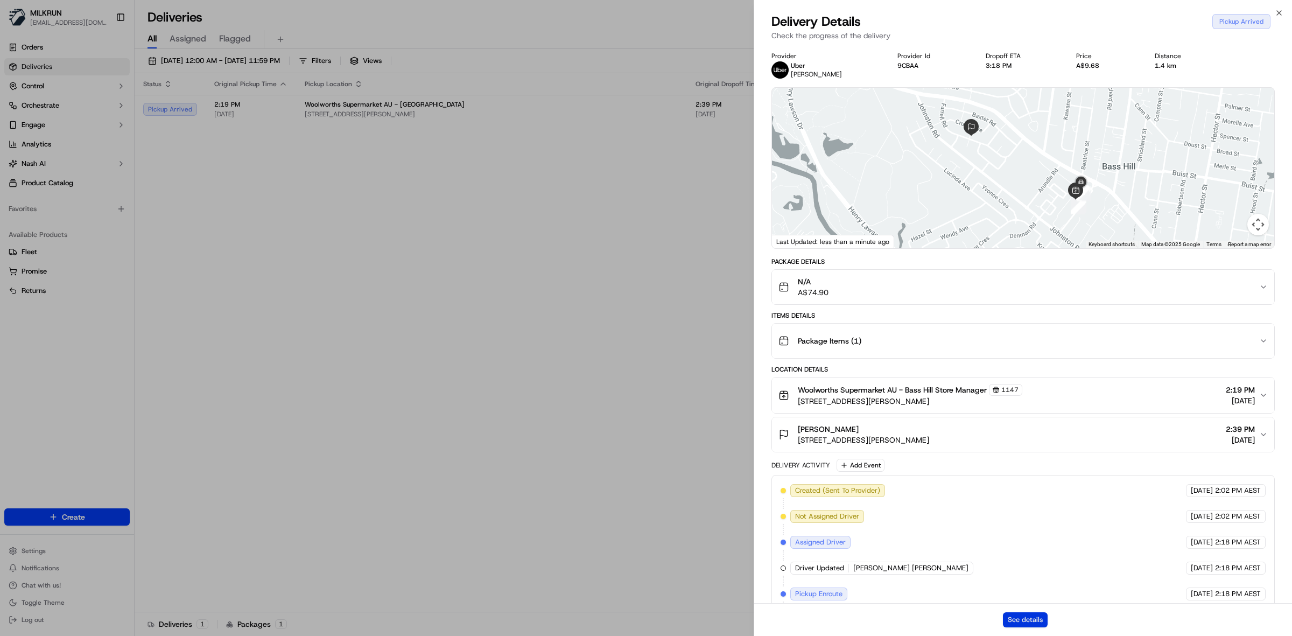
click at [1028, 624] on button "See details" at bounding box center [1025, 619] width 45 height 15
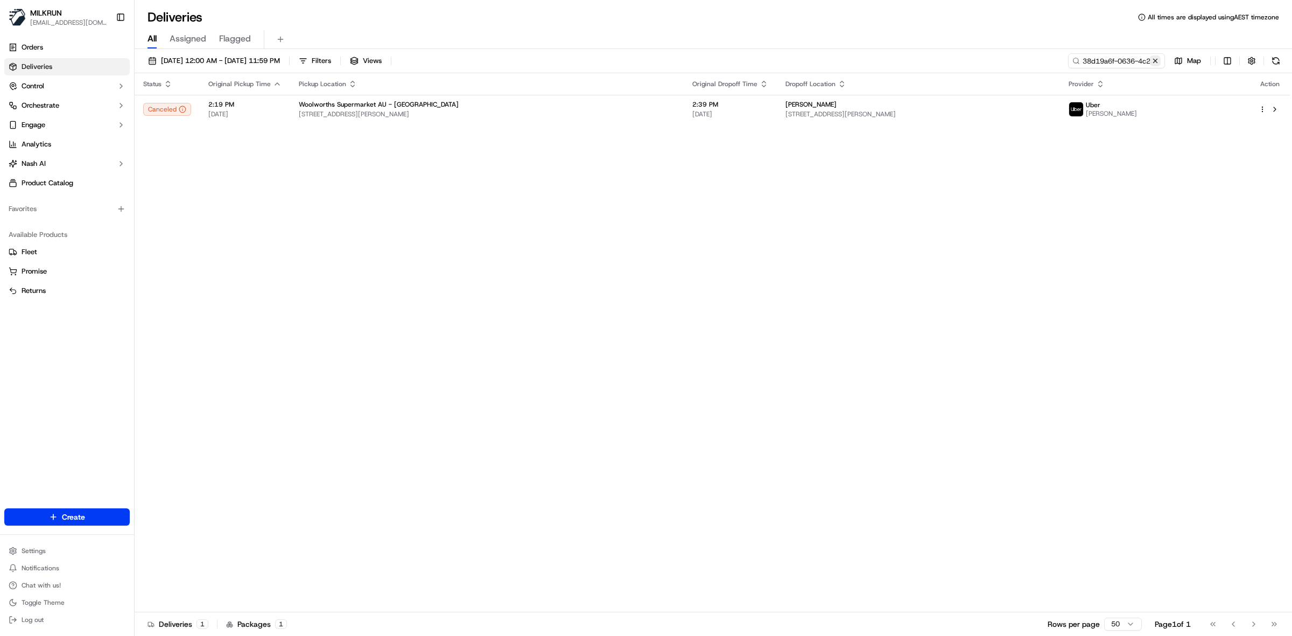
click at [1156, 61] on button at bounding box center [1155, 60] width 11 height 11
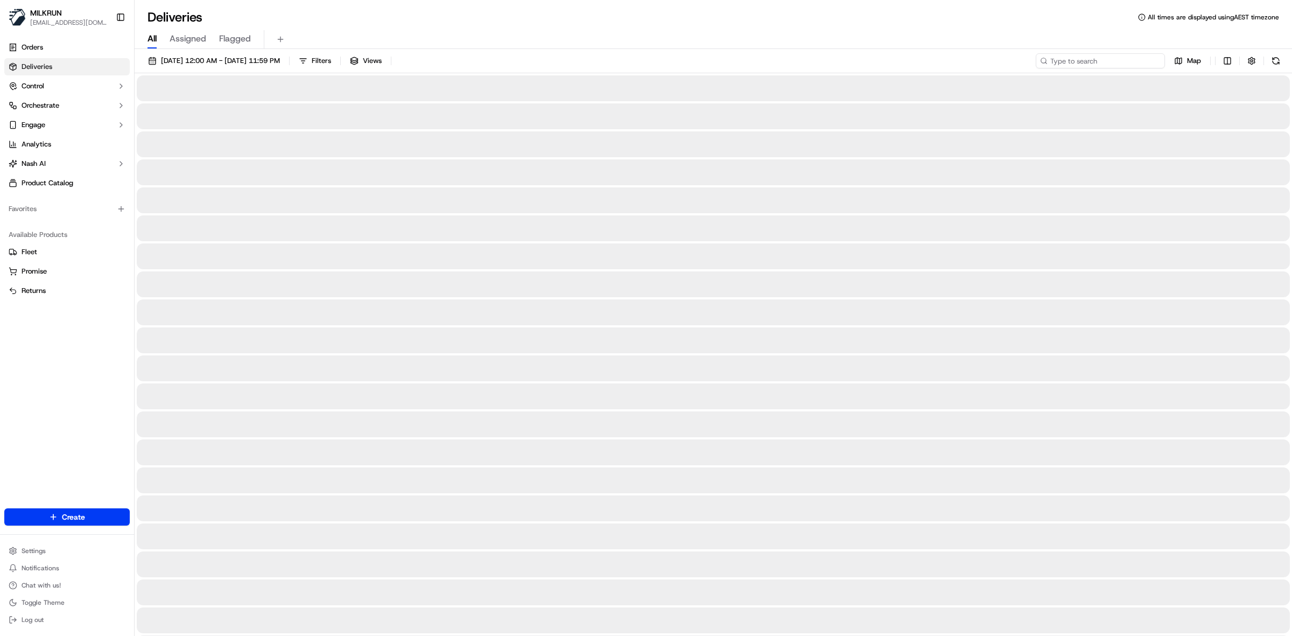
click at [1120, 60] on input at bounding box center [1100, 60] width 129 height 15
paste input "Mariper S"
type input "Mariper S"
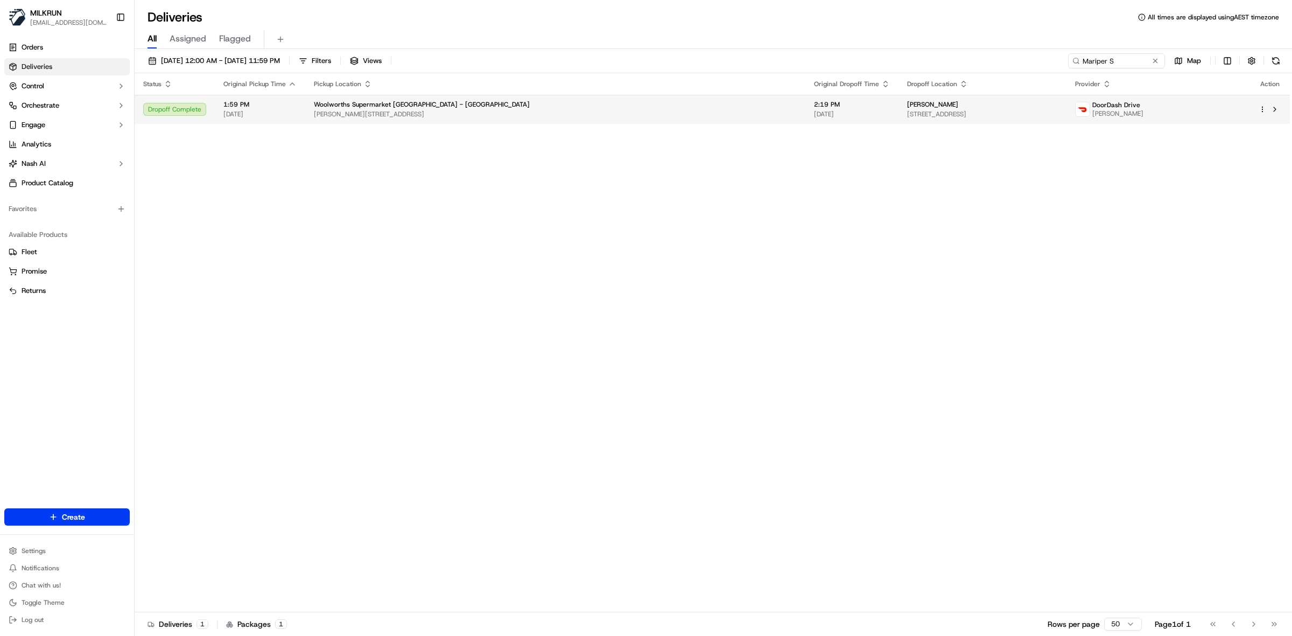
click at [674, 113] on span "Penrose Rd & Mount Wellington Hwy, Auckland, Auckland 1060, NZ" at bounding box center [555, 114] width 483 height 9
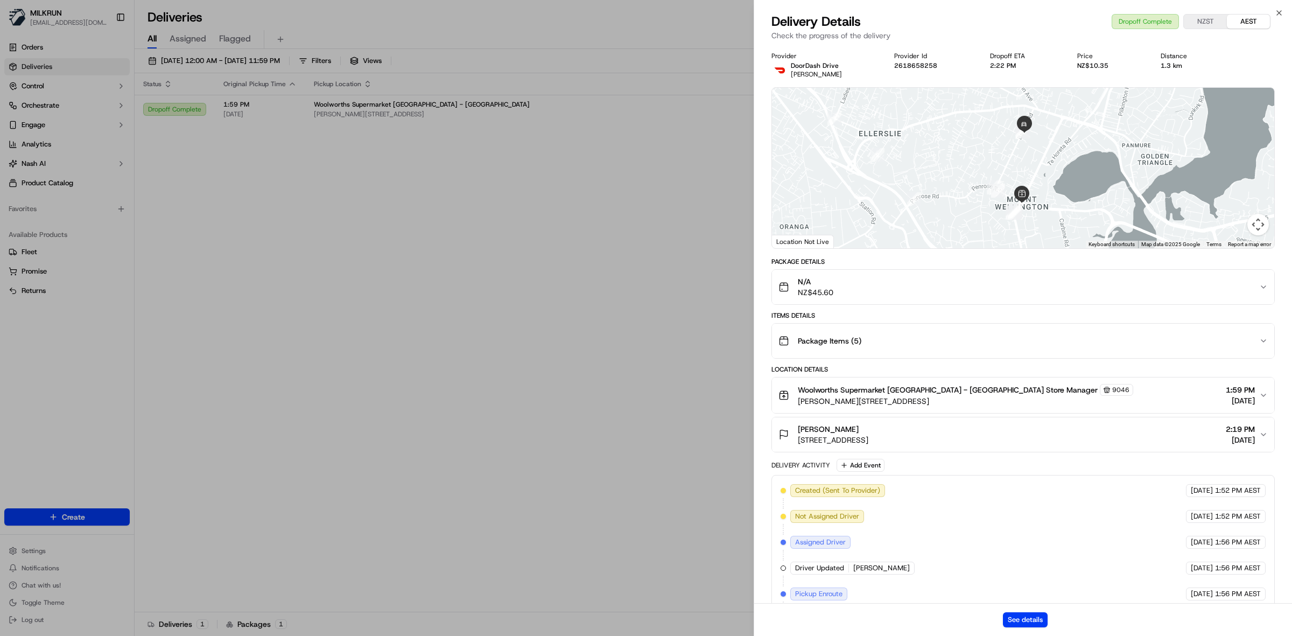
drag, startPoint x: 869, startPoint y: 429, endPoint x: 792, endPoint y: 430, distance: 77.0
click at [792, 430] on div "mariper santiago 6/54 Barrack Road, Mount Wellington, Auckland 1060, NZ" at bounding box center [824, 435] width 90 height 22
copy span "mariper santiago"
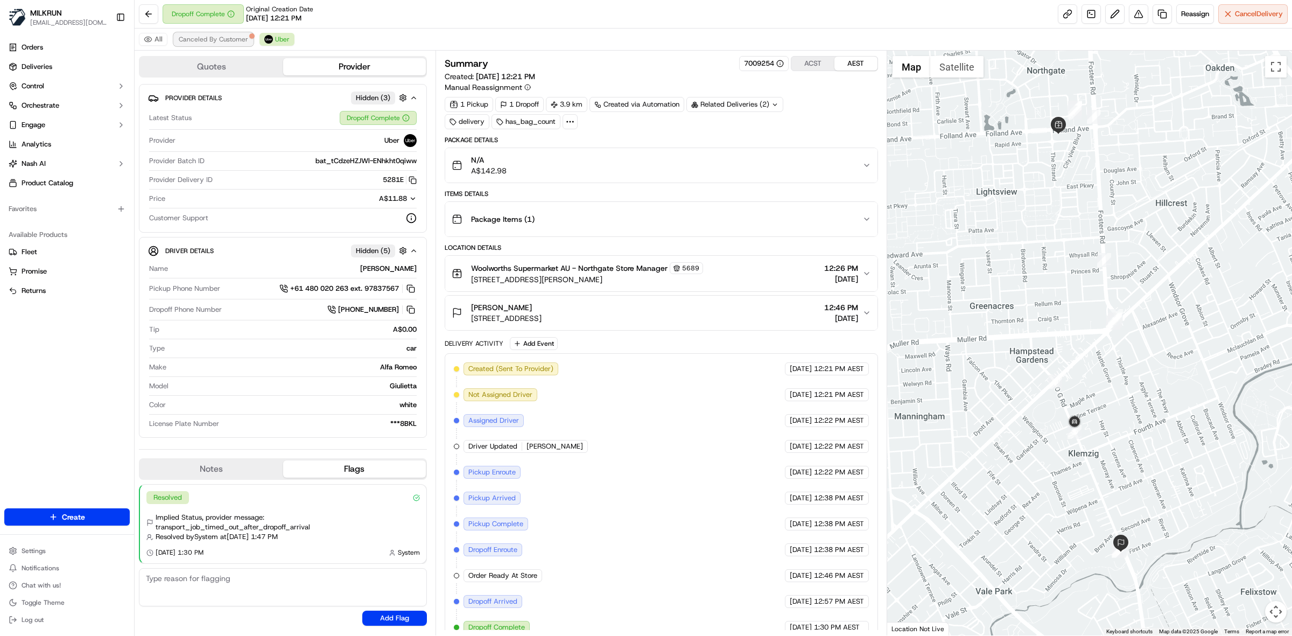
click at [222, 38] on span "Canceled By Customer" at bounding box center [213, 39] width 69 height 9
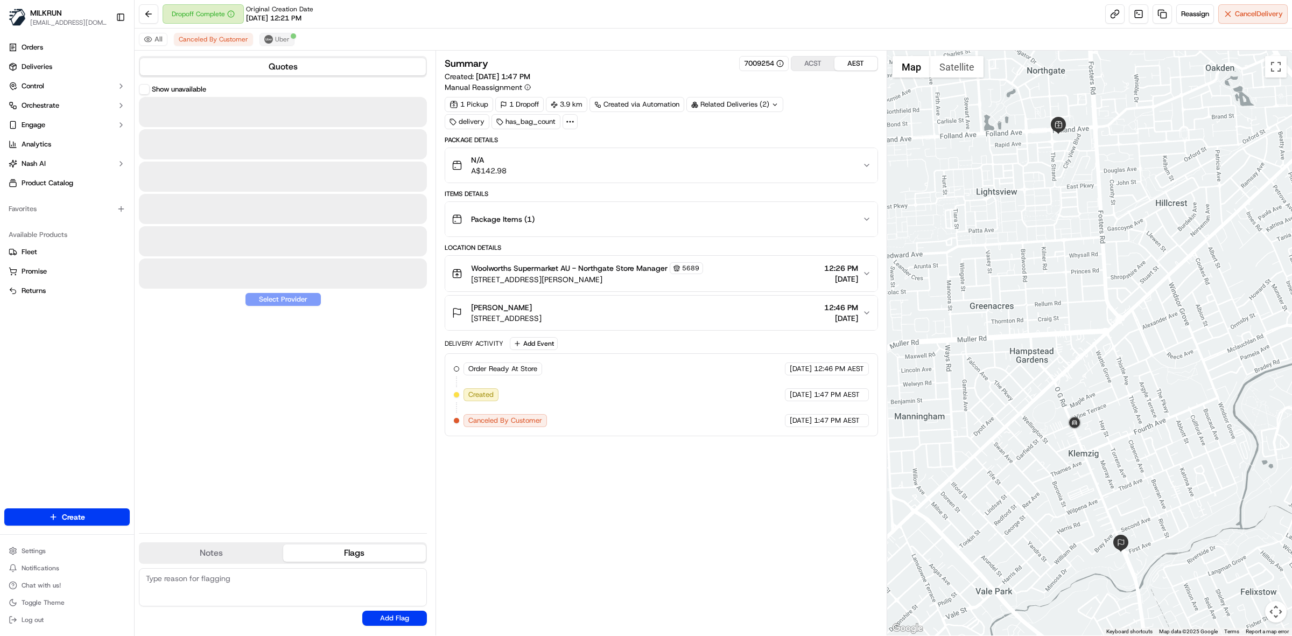
click at [286, 36] on span "Uber" at bounding box center [282, 39] width 15 height 9
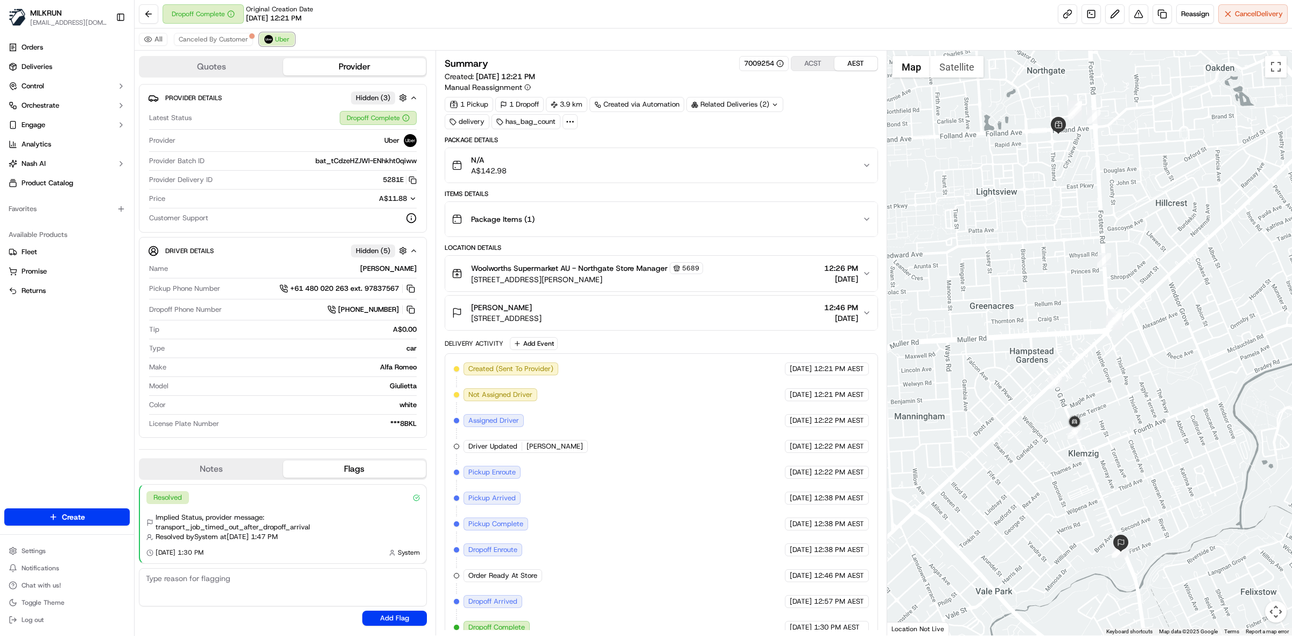
scroll to position [44, 0]
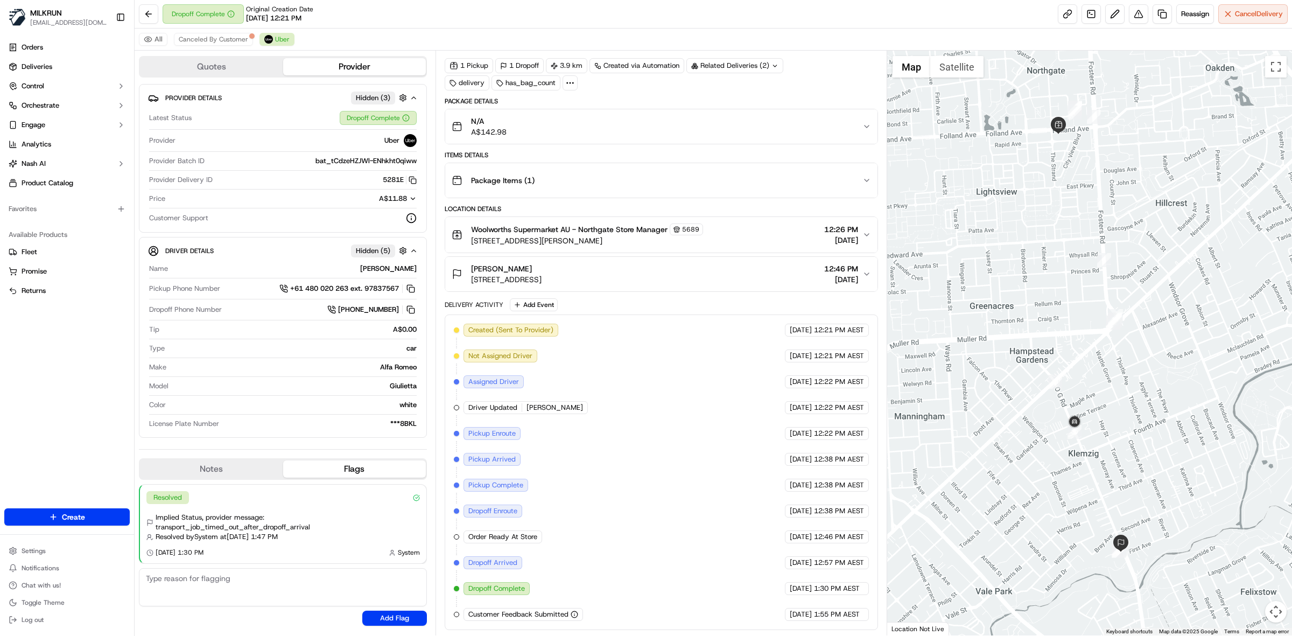
drag, startPoint x: 528, startPoint y: 265, endPoint x: 472, endPoint y: 267, distance: 55.5
click at [472, 267] on div "Mariana Iasona" at bounding box center [506, 268] width 71 height 11
copy span "Mariana Iasona"
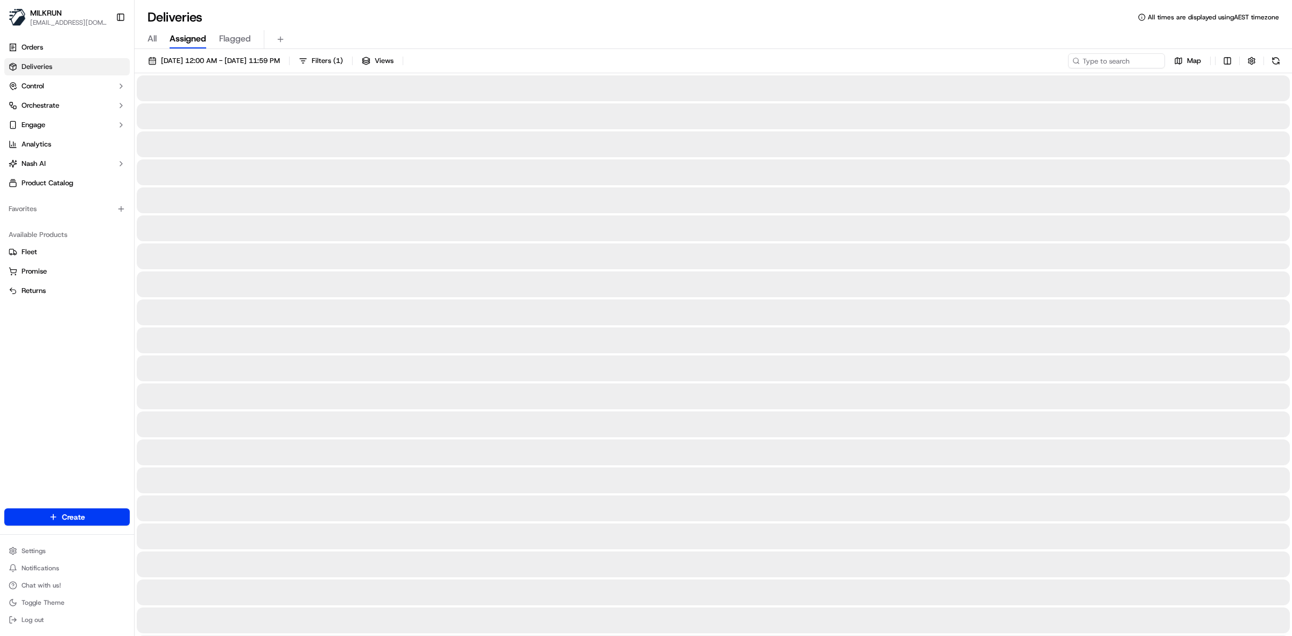
click at [150, 39] on span "All" at bounding box center [152, 38] width 9 height 13
click at [1116, 63] on input at bounding box center [1100, 60] width 129 height 15
paste input "[PERSON_NAME]"
type input "[PERSON_NAME]"
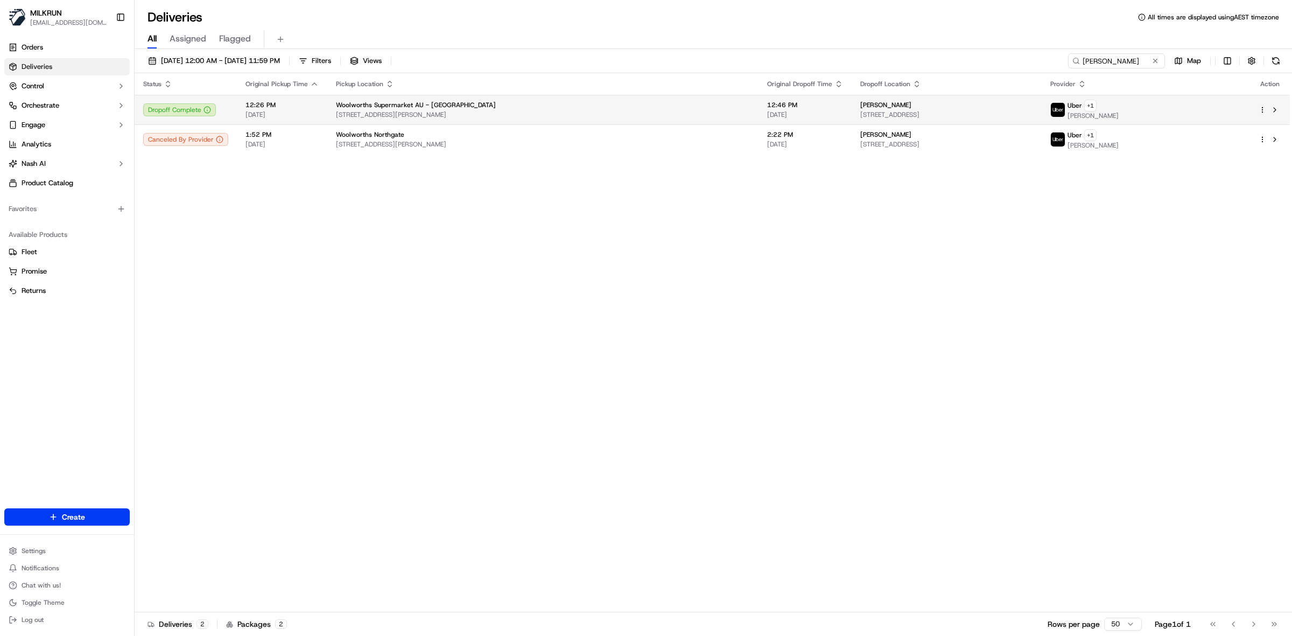
click at [499, 101] on div "Woolworths Supermarket AU - [GEOGRAPHIC_DATA]" at bounding box center [543, 105] width 414 height 9
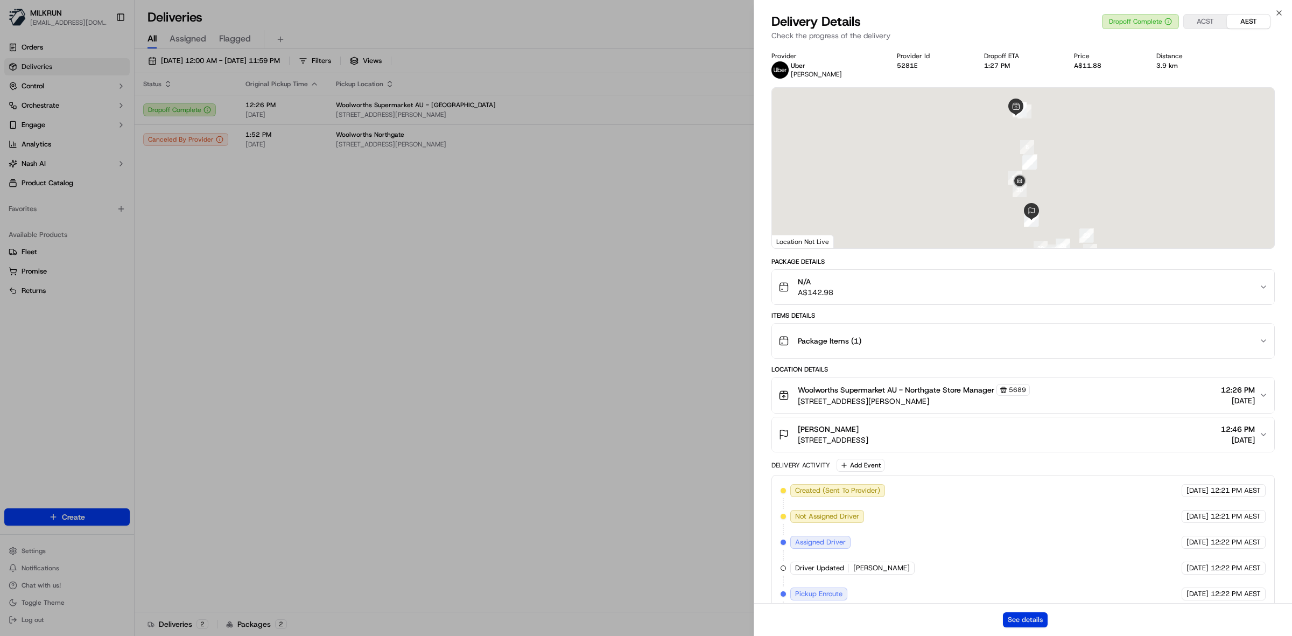
click at [1039, 619] on button "See details" at bounding box center [1025, 619] width 45 height 15
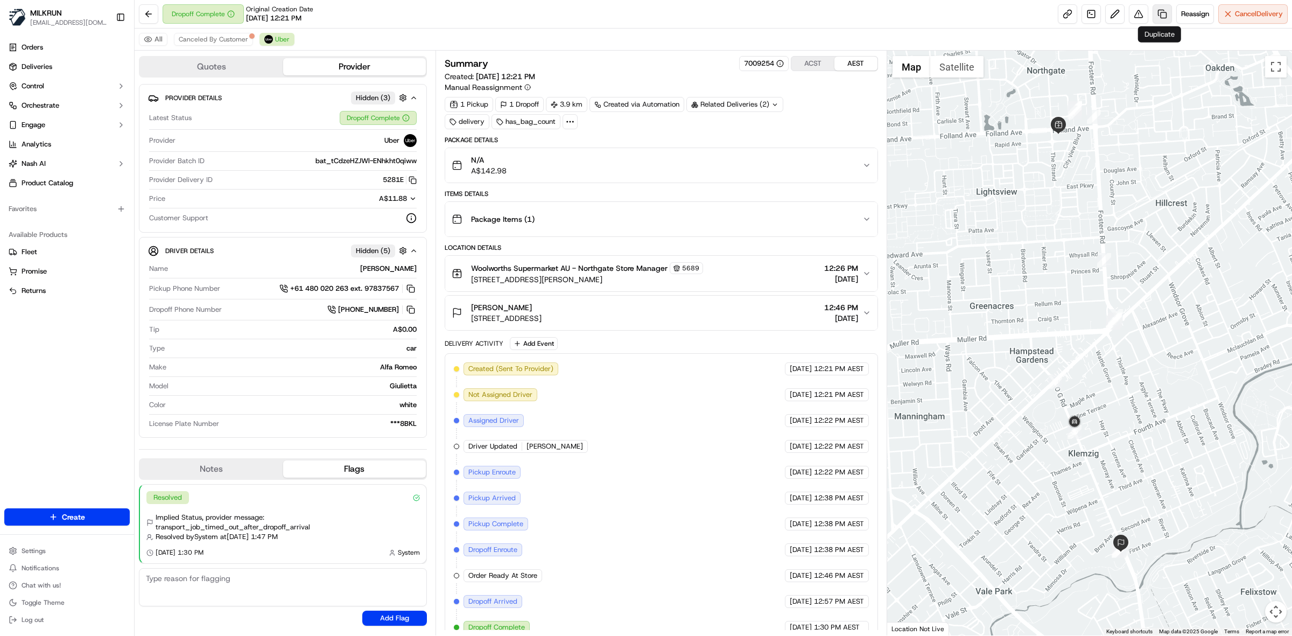
click at [1159, 11] on link at bounding box center [1162, 13] width 19 height 19
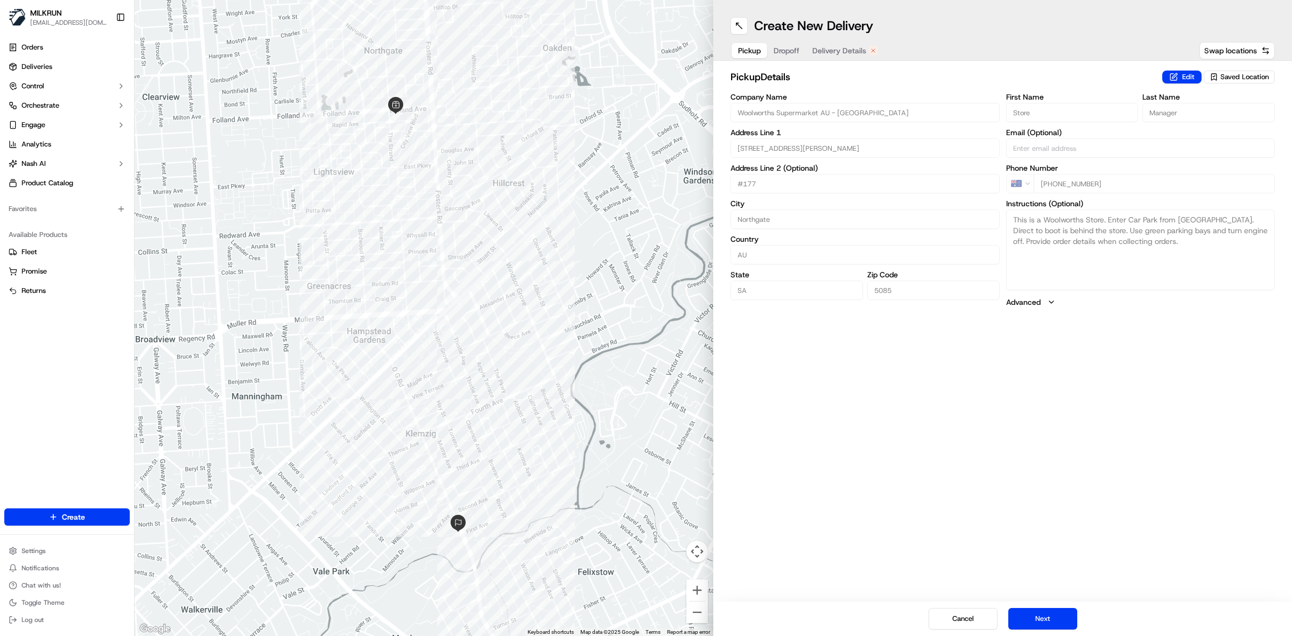
click at [833, 41] on div "Pickup Dropoff Delivery Details" at bounding box center [808, 50] width 155 height 19
click at [841, 47] on span "Delivery Details" at bounding box center [840, 50] width 54 height 11
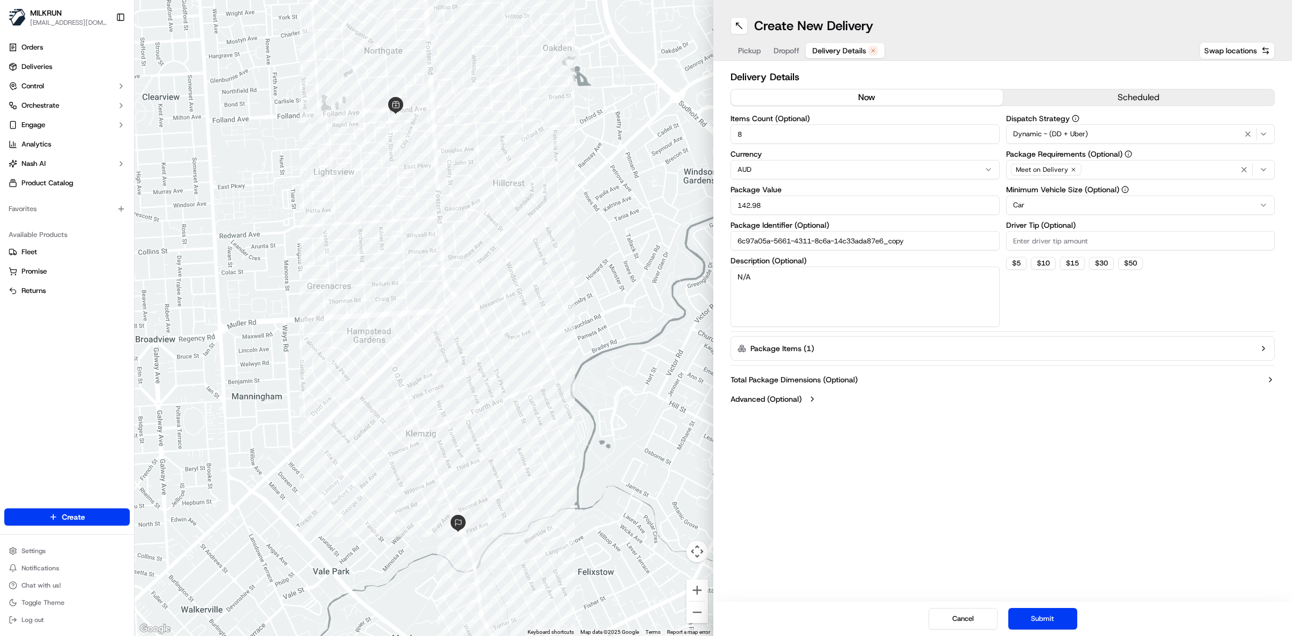
click at [879, 100] on button "now" at bounding box center [867, 97] width 272 height 16
click at [1050, 622] on button "Submit" at bounding box center [1043, 619] width 69 height 22
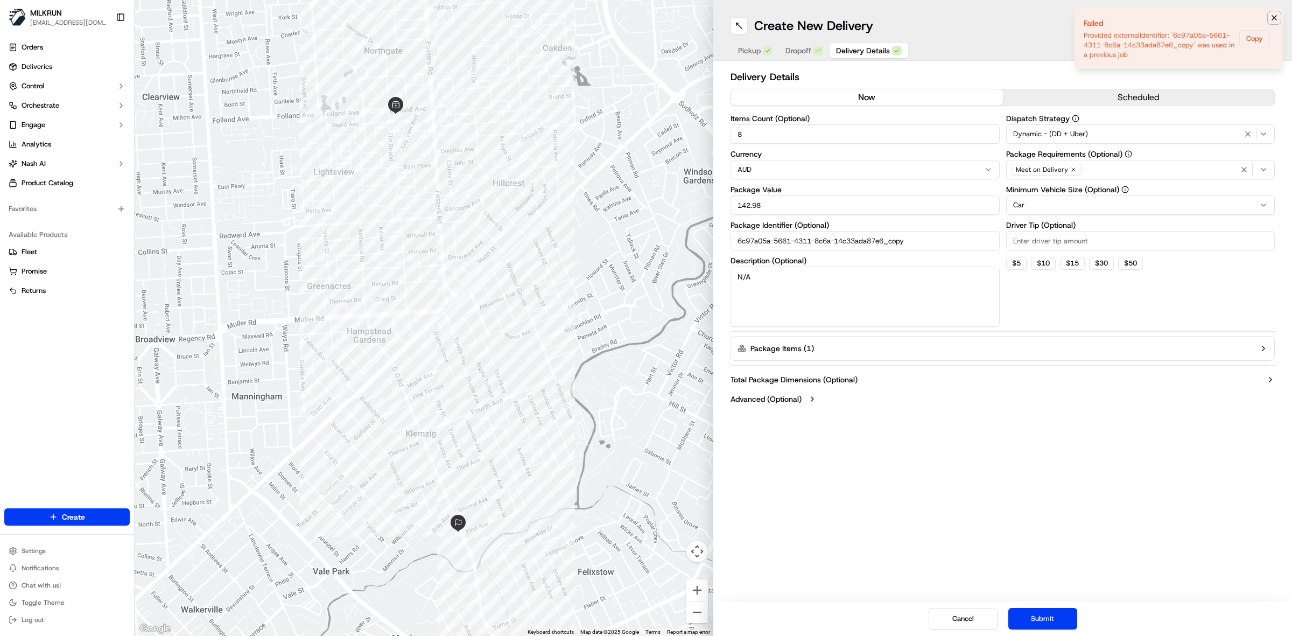
click at [1280, 15] on button "Notifications (F8)" at bounding box center [1274, 17] width 13 height 13
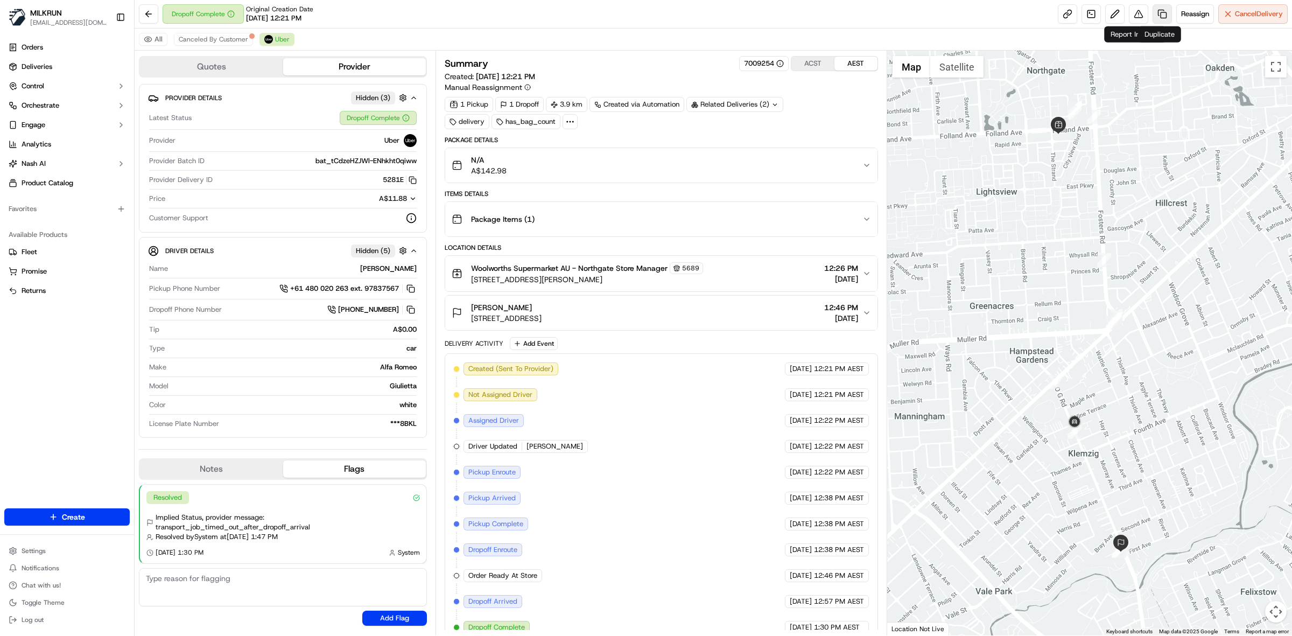
click at [1159, 15] on link at bounding box center [1162, 13] width 19 height 19
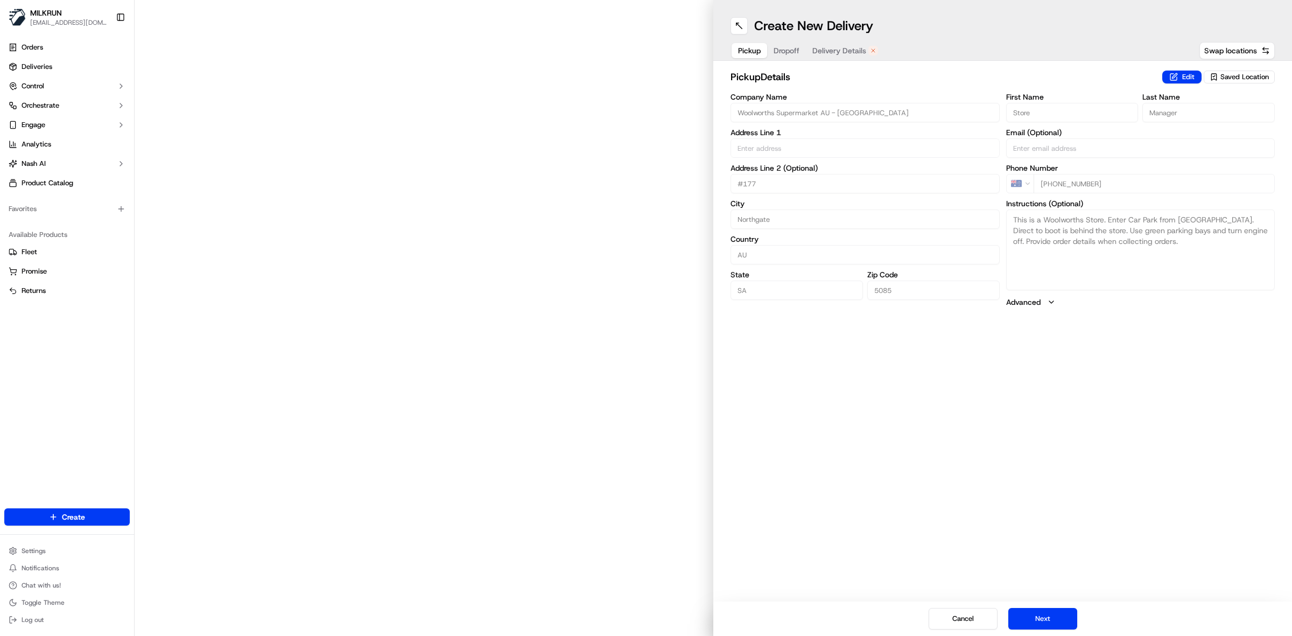
type input "[STREET_ADDRESS][PERSON_NAME]"
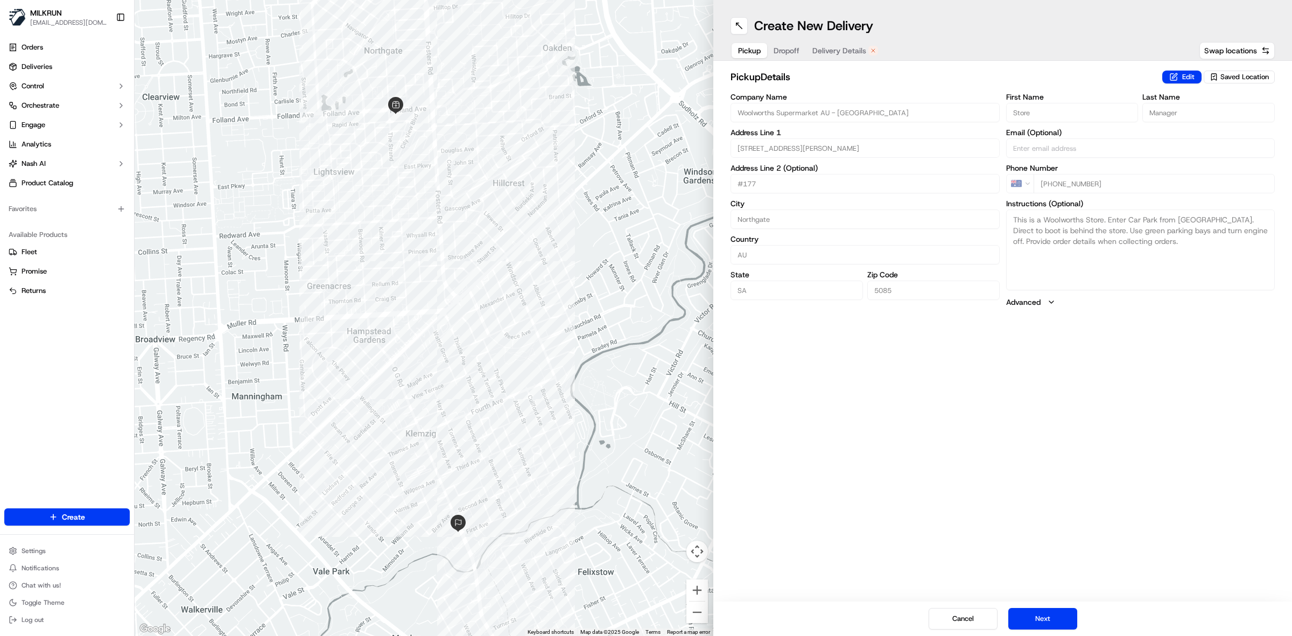
click at [850, 47] on span "Delivery Details" at bounding box center [840, 50] width 54 height 11
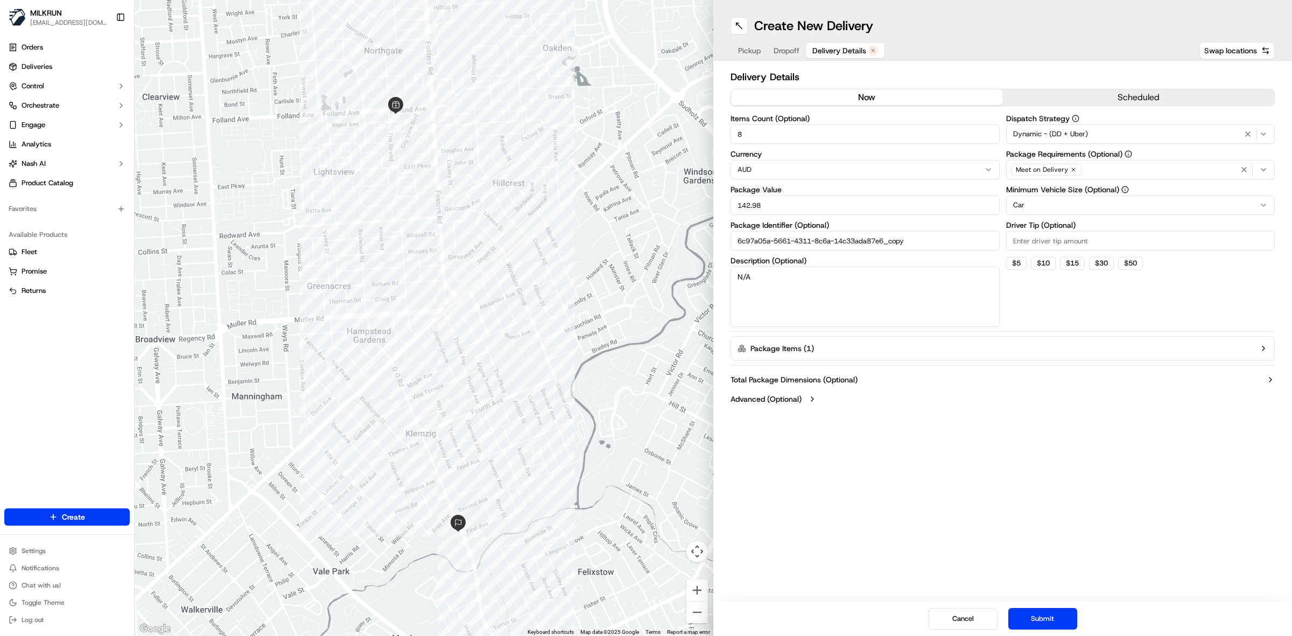
click at [857, 95] on button "now" at bounding box center [867, 97] width 272 height 16
click at [1045, 611] on button "Submit" at bounding box center [1043, 619] width 69 height 22
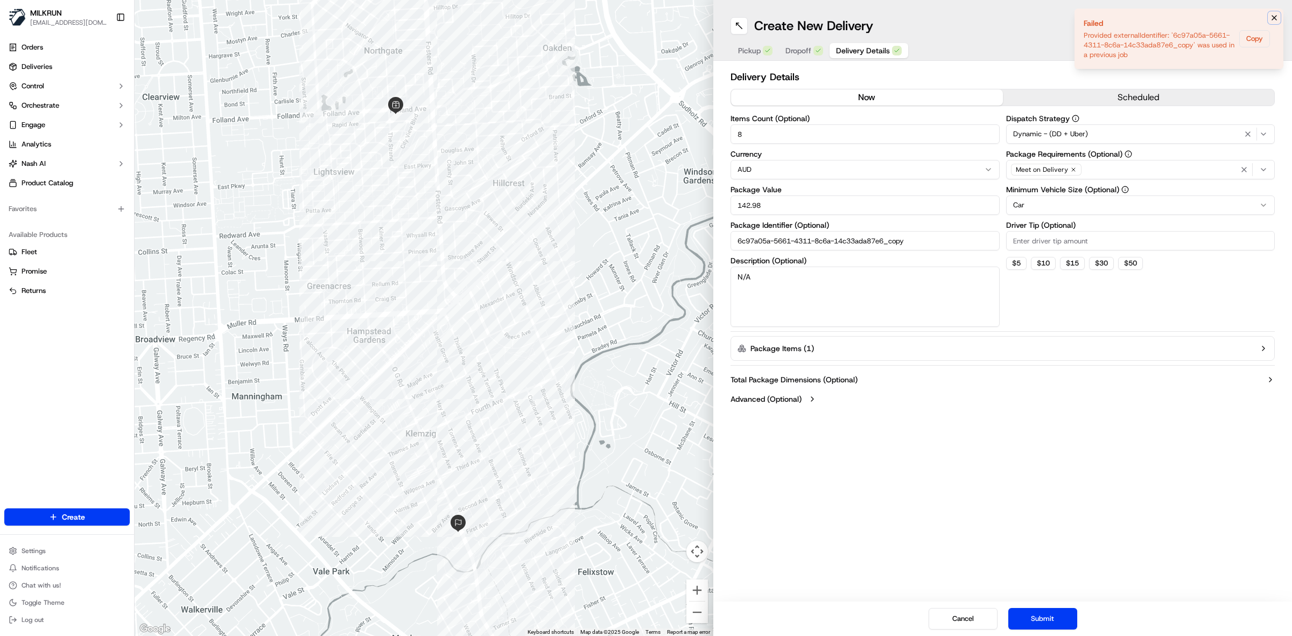
click at [1274, 16] on icon "Notifications (F8)" at bounding box center [1274, 17] width 9 height 9
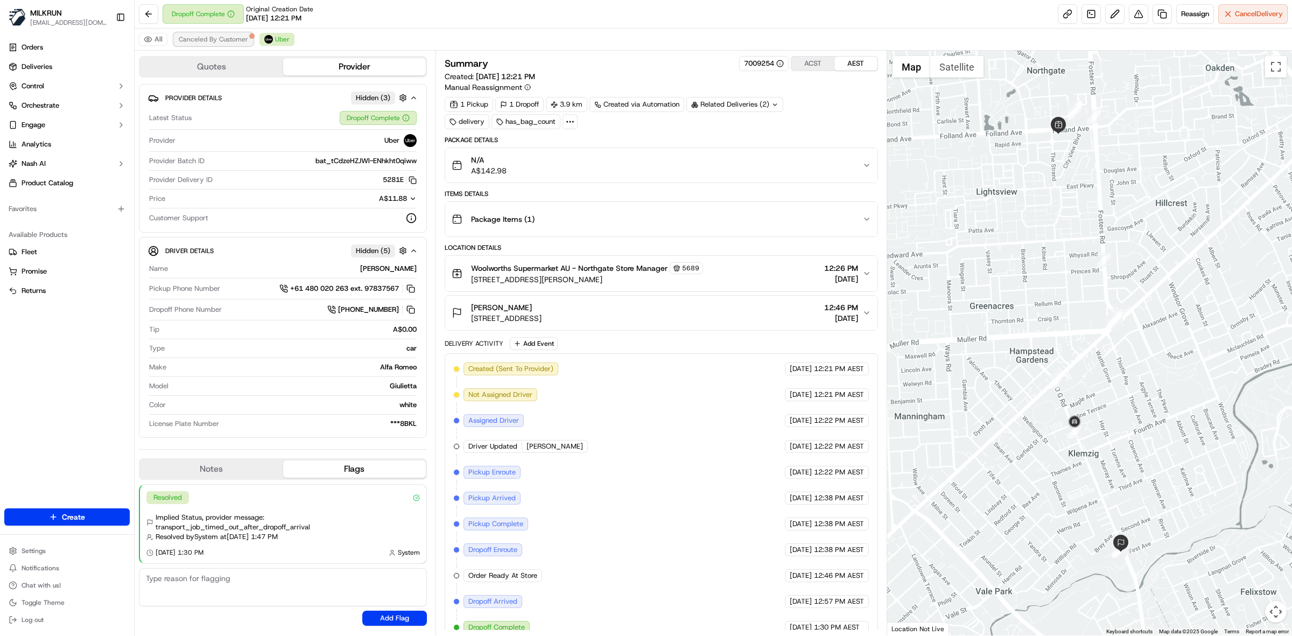
click at [206, 41] on span "Canceled By Customer" at bounding box center [213, 39] width 69 height 9
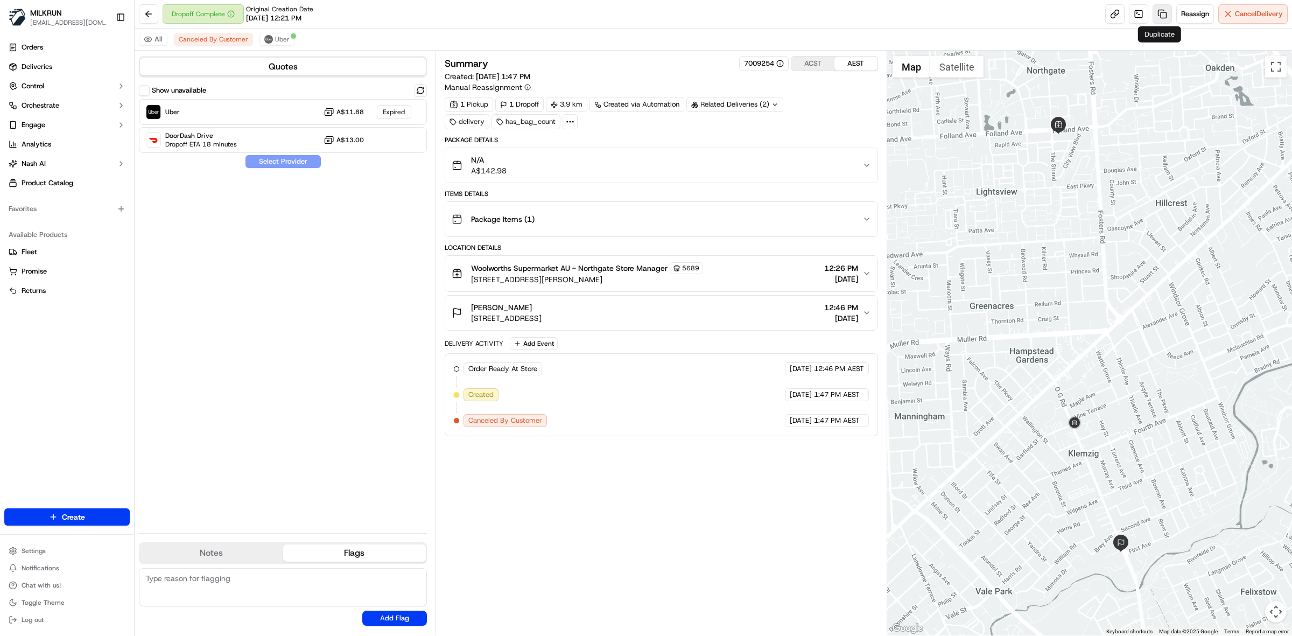
click at [1159, 17] on link at bounding box center [1162, 13] width 19 height 19
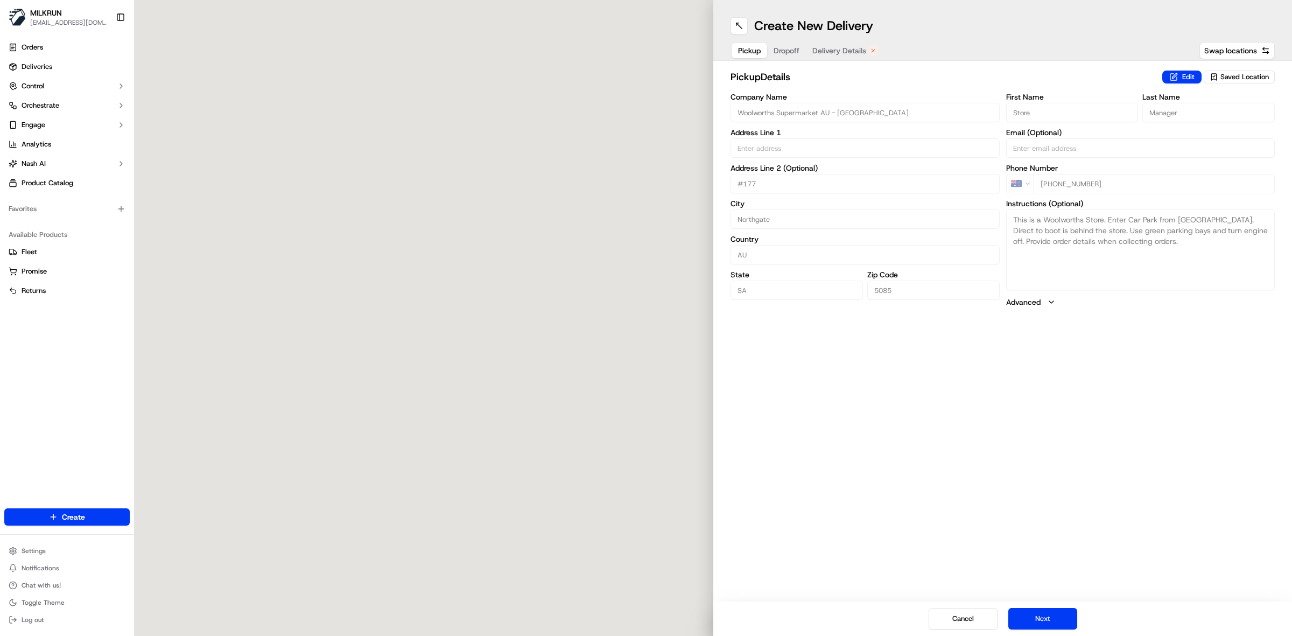
type input "[STREET_ADDRESS][PERSON_NAME]"
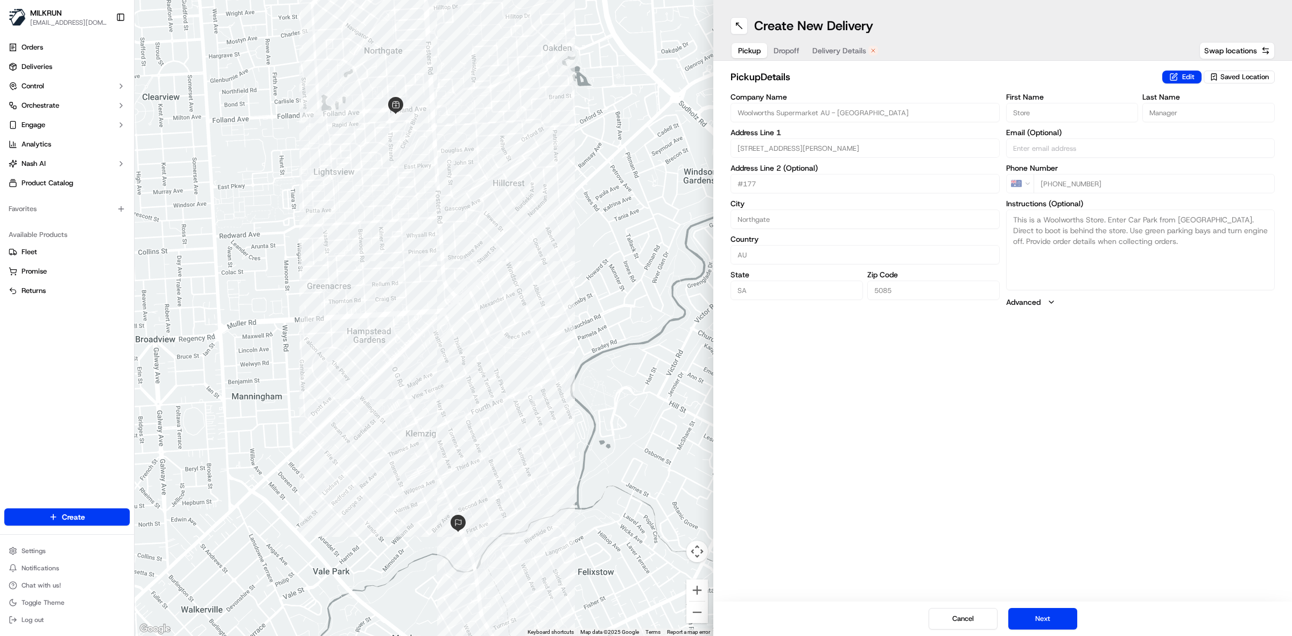
click at [823, 47] on span "Delivery Details" at bounding box center [840, 50] width 54 height 11
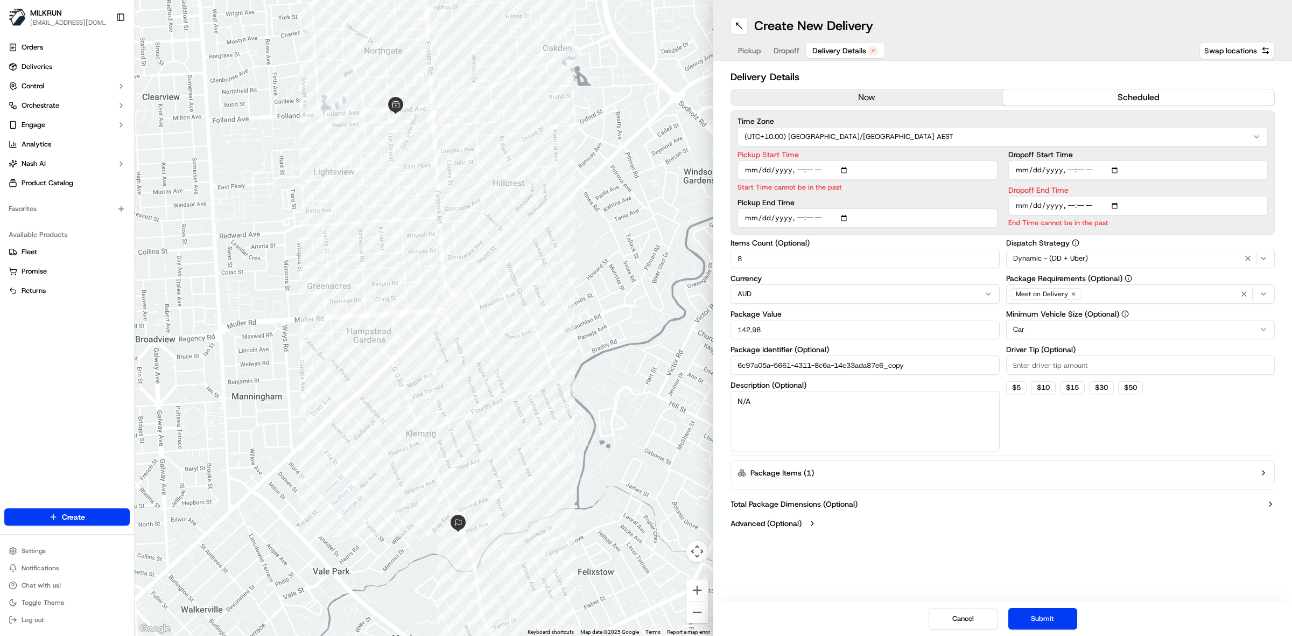
click at [889, 101] on button "now" at bounding box center [867, 97] width 272 height 16
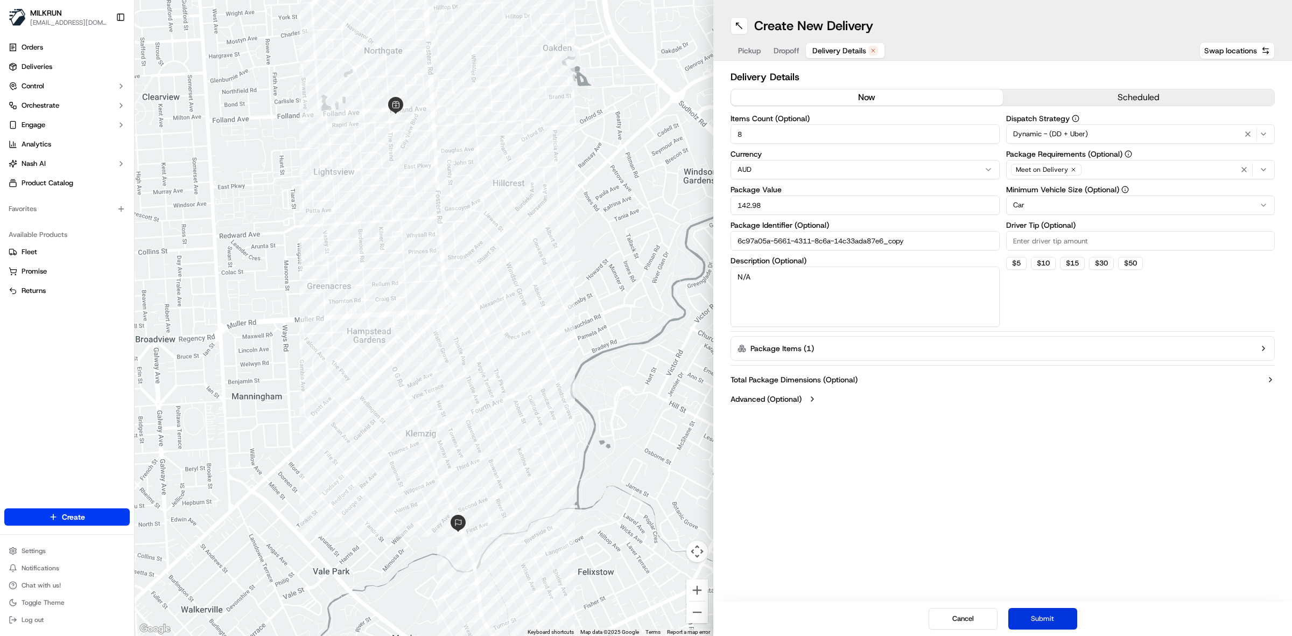
click at [1057, 624] on button "Submit" at bounding box center [1043, 619] width 69 height 22
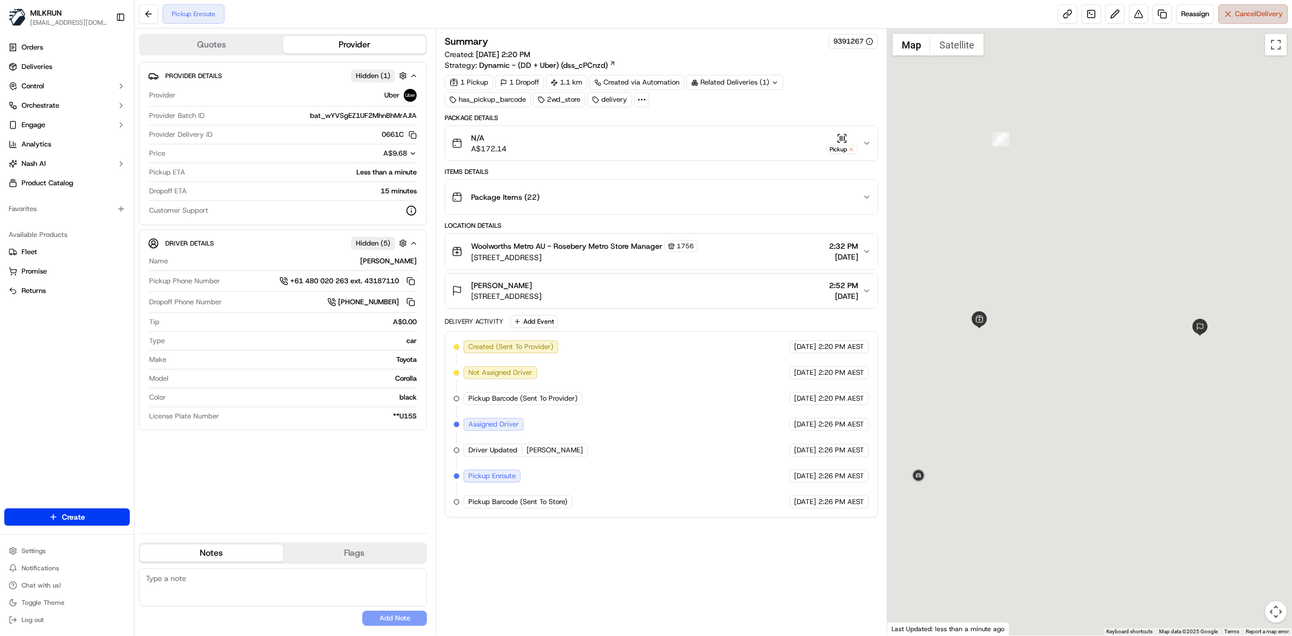
click at [1250, 17] on span "Cancel Delivery" at bounding box center [1259, 14] width 48 height 10
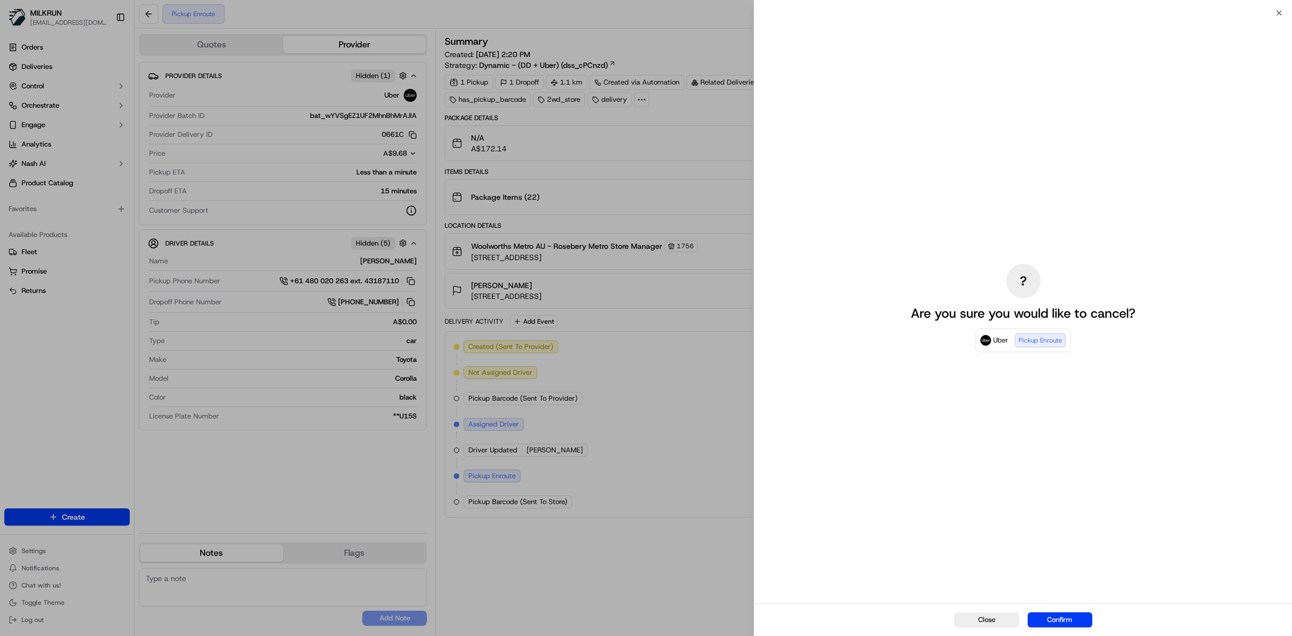
drag, startPoint x: 1070, startPoint y: 623, endPoint x: 1045, endPoint y: 623, distance: 24.8
click at [1070, 623] on button "Confirm" at bounding box center [1060, 619] width 65 height 15
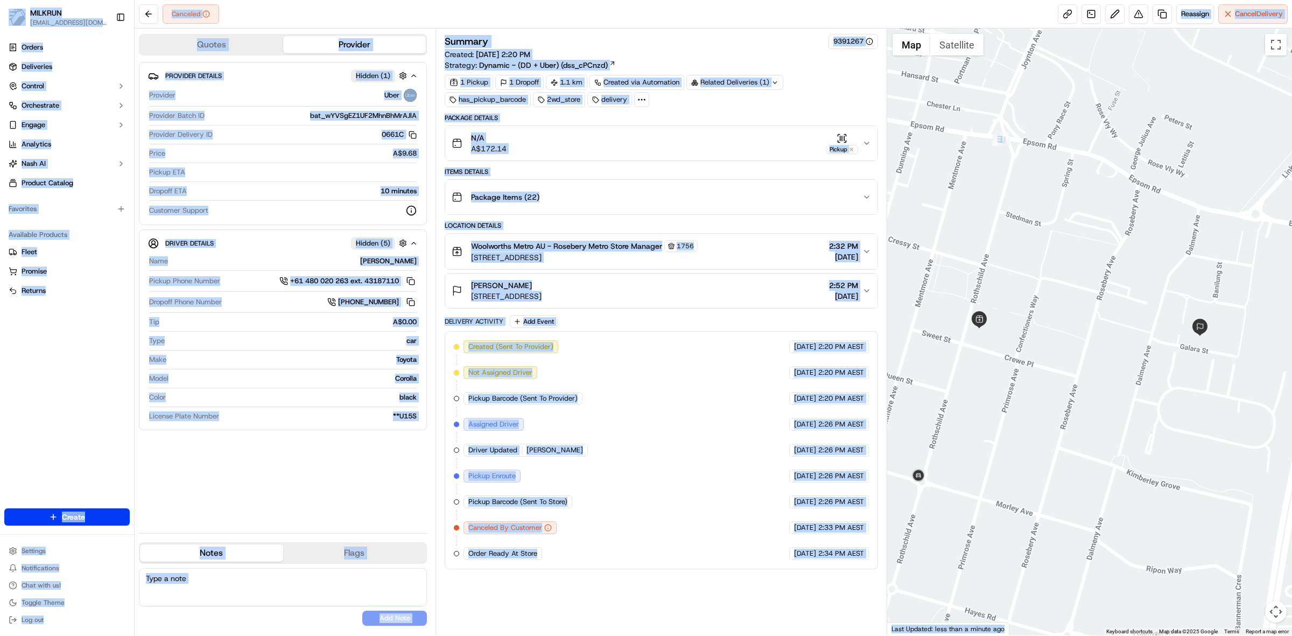
click at [688, 151] on div "N/A A$172.14 Pickup" at bounding box center [657, 143] width 411 height 22
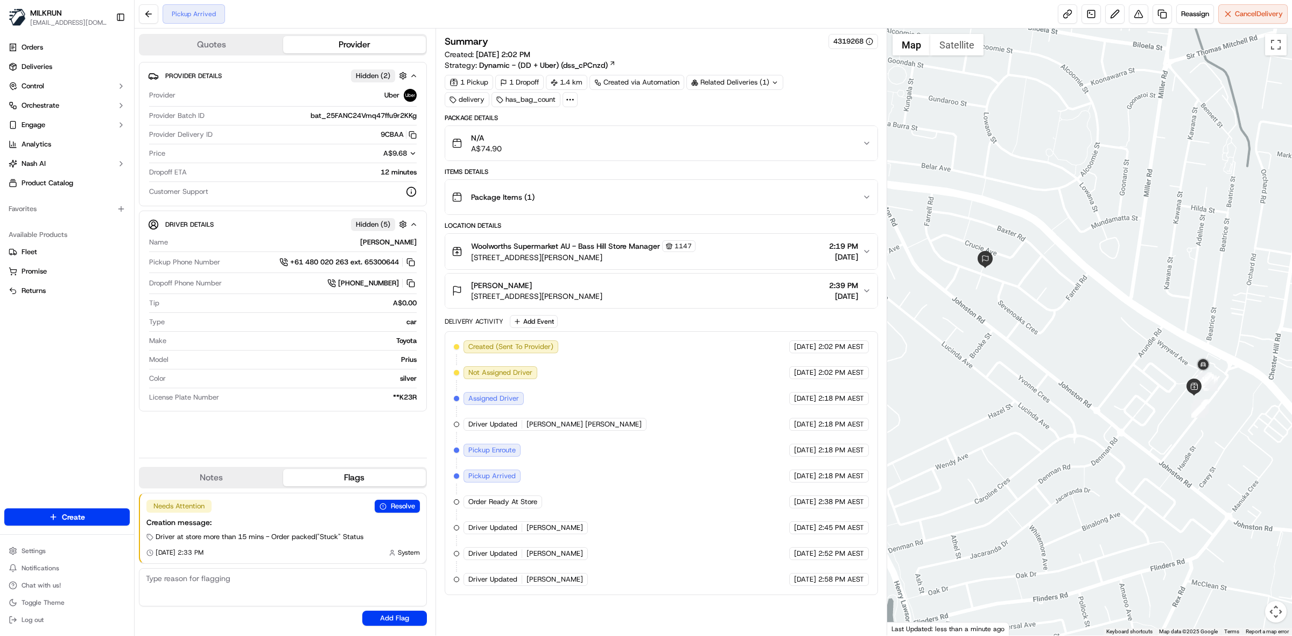
drag, startPoint x: 213, startPoint y: 479, endPoint x: 230, endPoint y: 478, distance: 17.3
click at [213, 479] on button "Notes" at bounding box center [211, 477] width 143 height 17
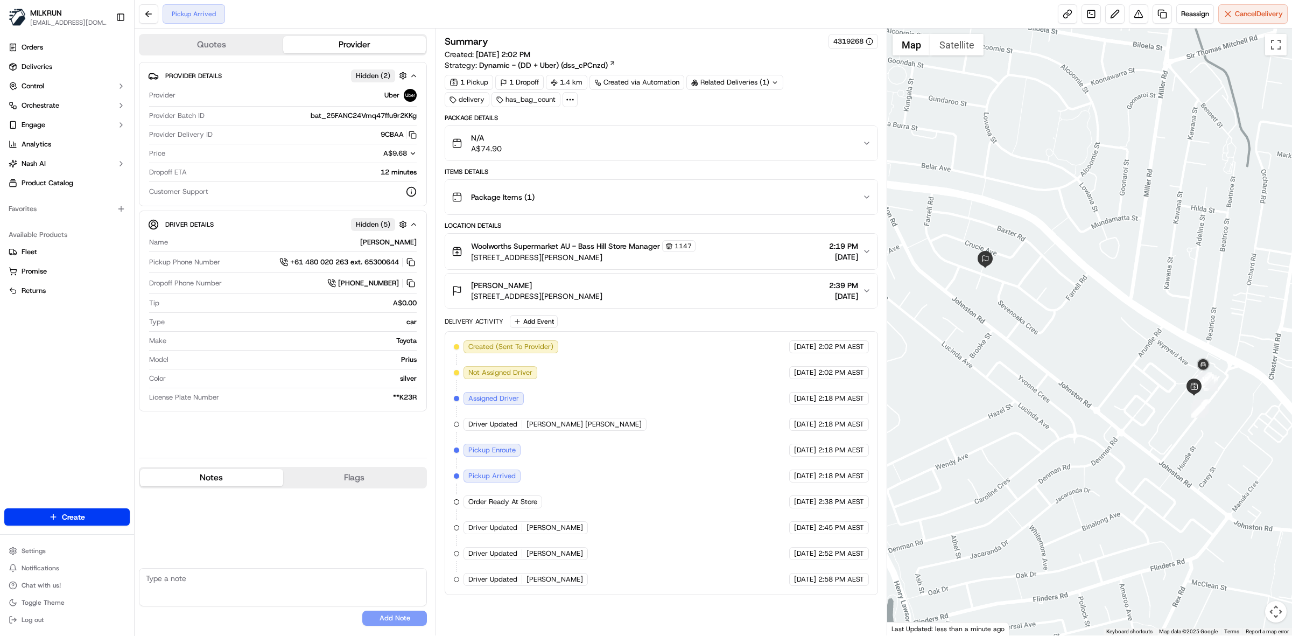
click at [319, 477] on button "Flags" at bounding box center [354, 477] width 143 height 17
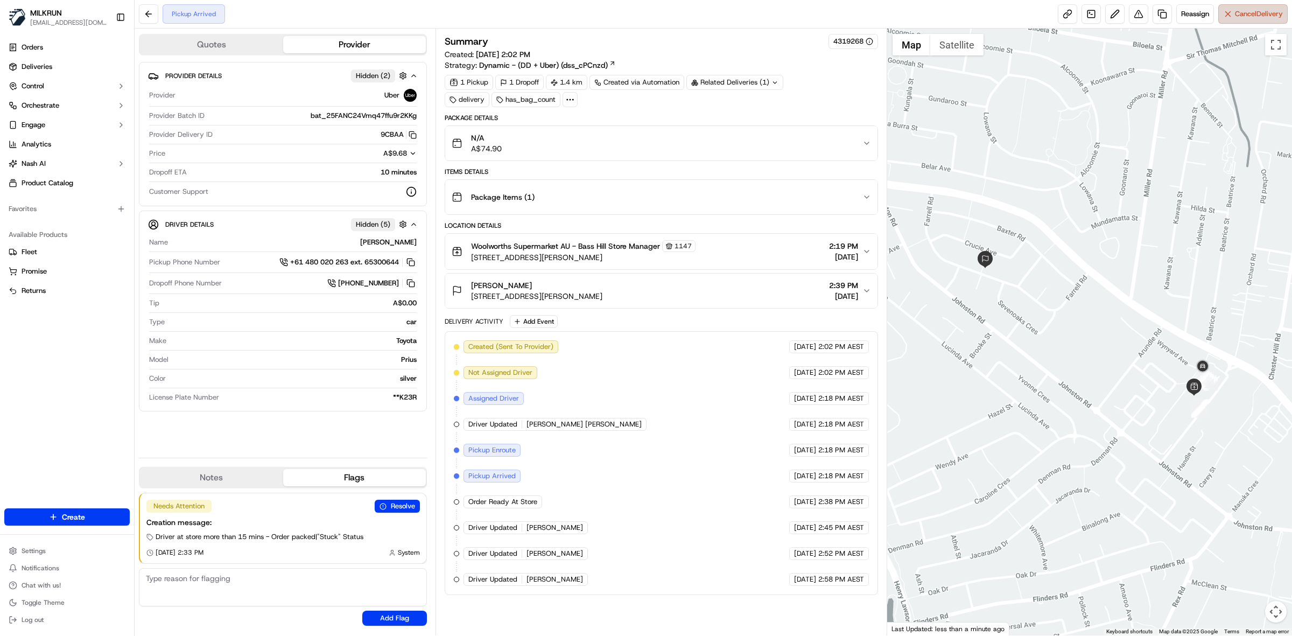
click at [1267, 16] on span "Cancel Delivery" at bounding box center [1259, 14] width 48 height 10
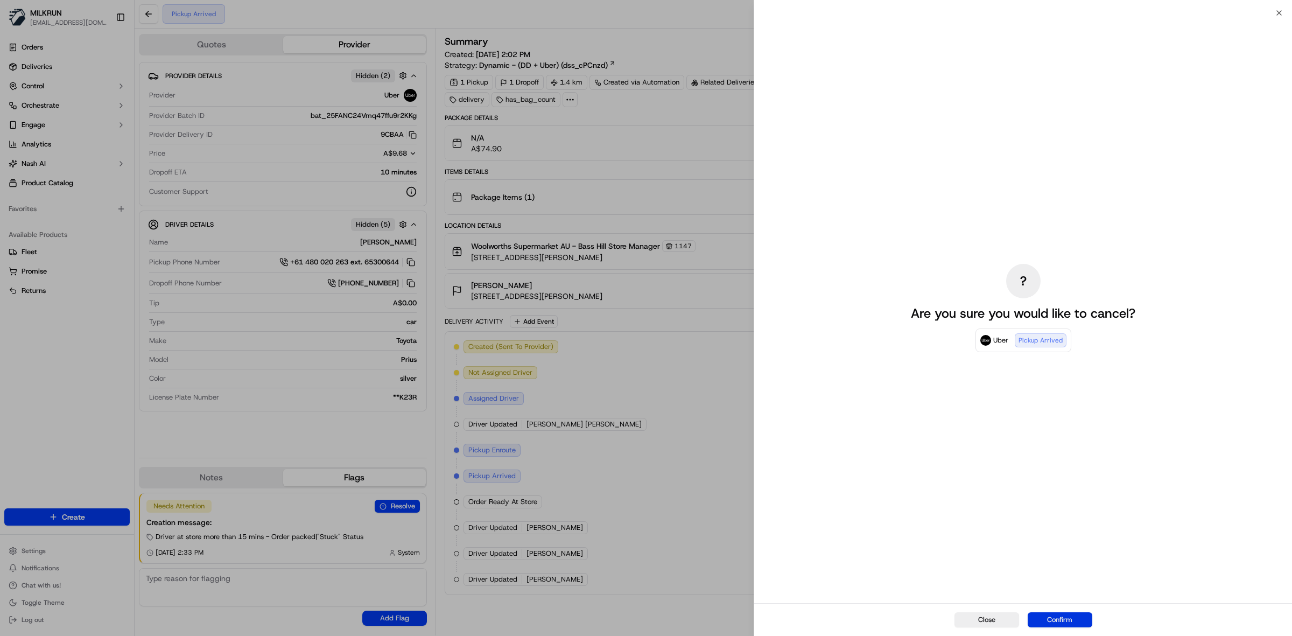
click at [1068, 623] on button "Confirm" at bounding box center [1060, 619] width 65 height 15
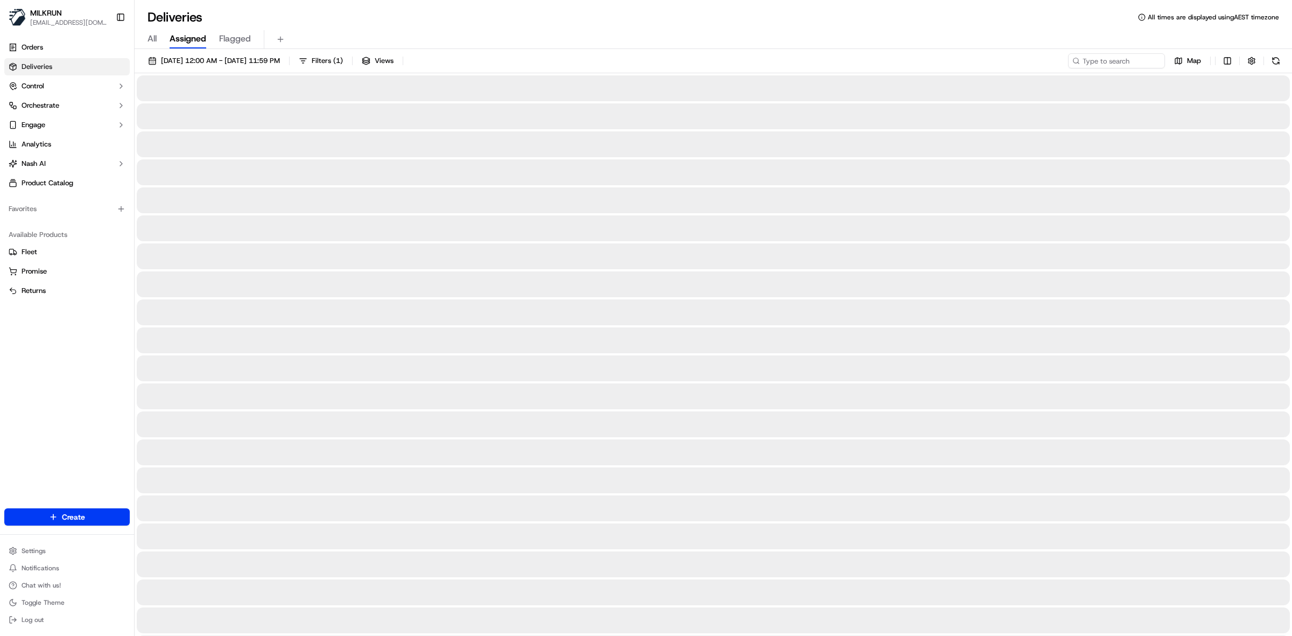
click at [158, 39] on div "All Assigned Flagged" at bounding box center [714, 39] width 1158 height 19
click at [157, 39] on div "All Assigned Flagged" at bounding box center [714, 39] width 1158 height 19
click at [152, 38] on span "All" at bounding box center [152, 38] width 9 height 13
click at [1110, 57] on input at bounding box center [1100, 60] width 129 height 15
paste input "3739c458-cb72-443a-b150-ee350877a6b8"
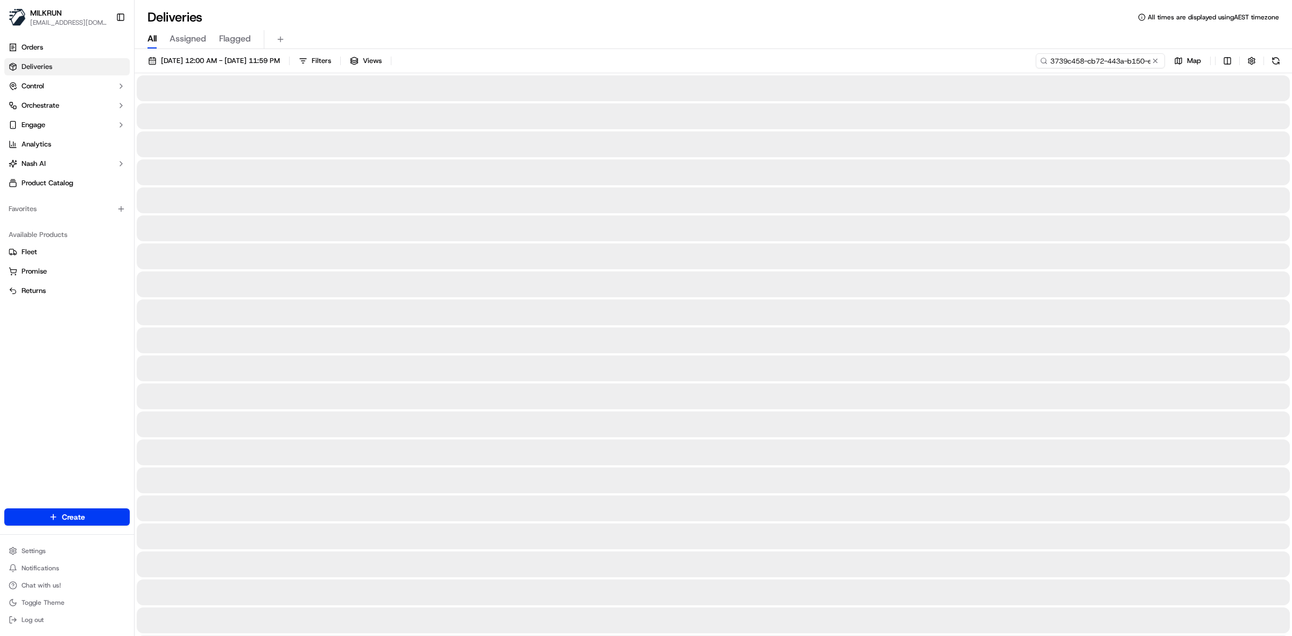
scroll to position [0, 54]
type input "3739c458-cb72-443a-b150-ee350877a6b8"
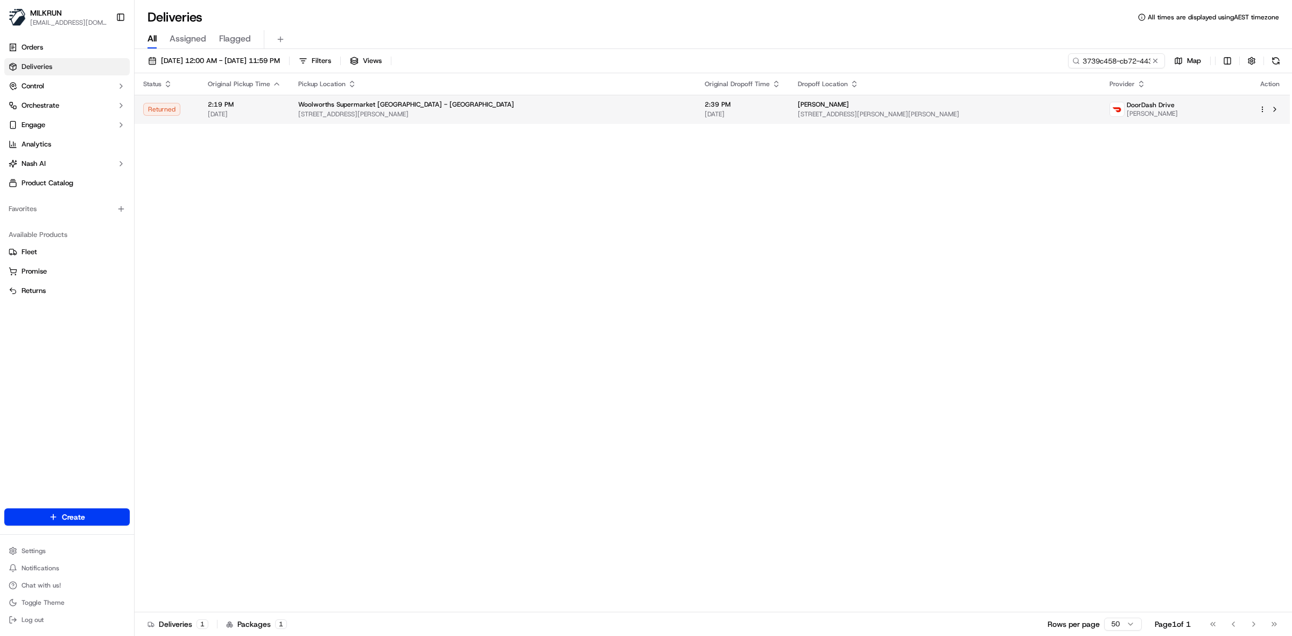
click at [548, 108] on div "Woolworths Supermarket NZ - Claudelands" at bounding box center [492, 104] width 389 height 9
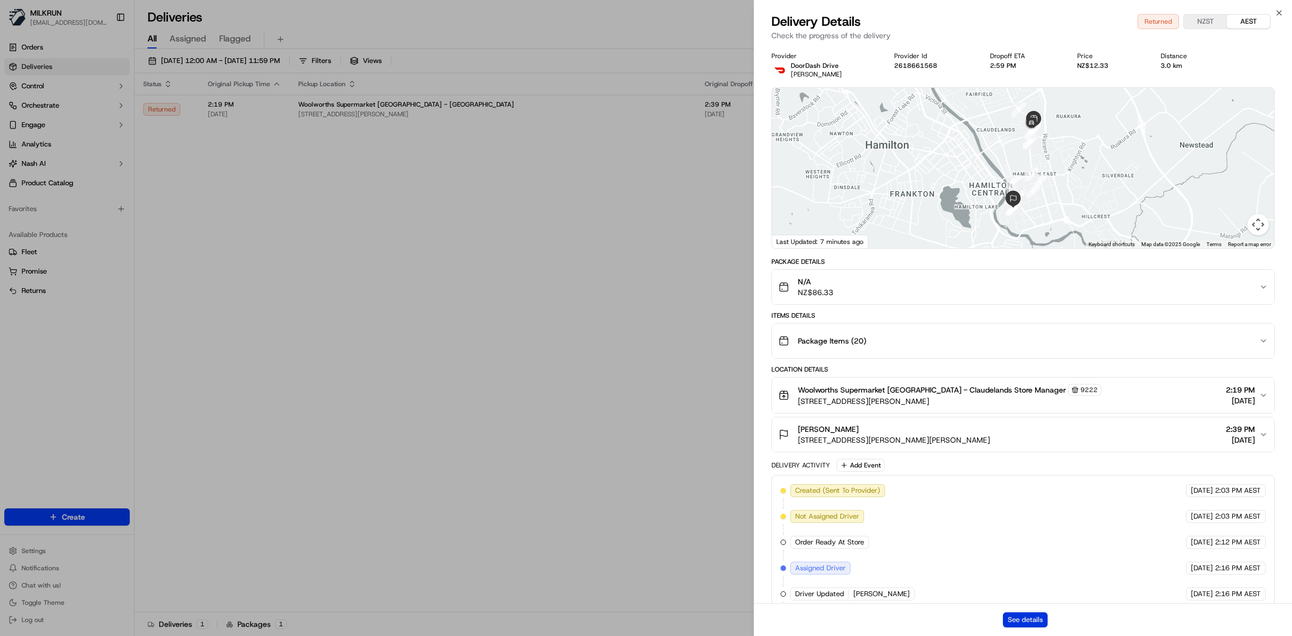
click at [1022, 618] on button "See details" at bounding box center [1025, 619] width 45 height 15
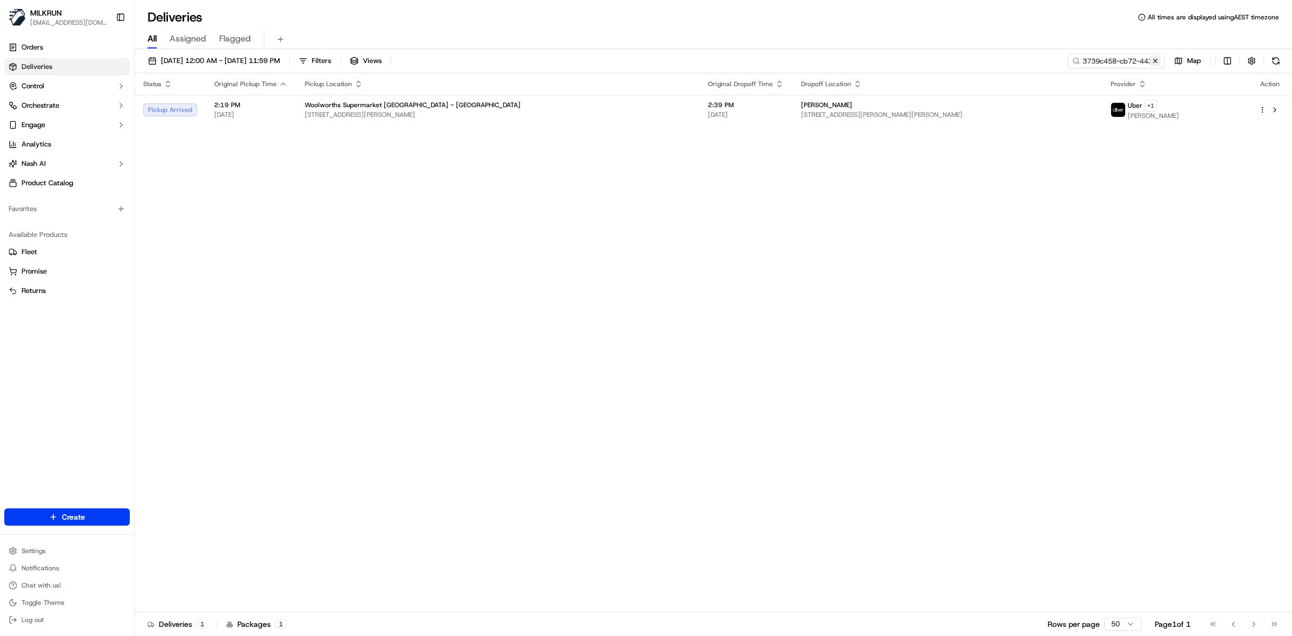
click at [1155, 59] on button at bounding box center [1155, 60] width 11 height 11
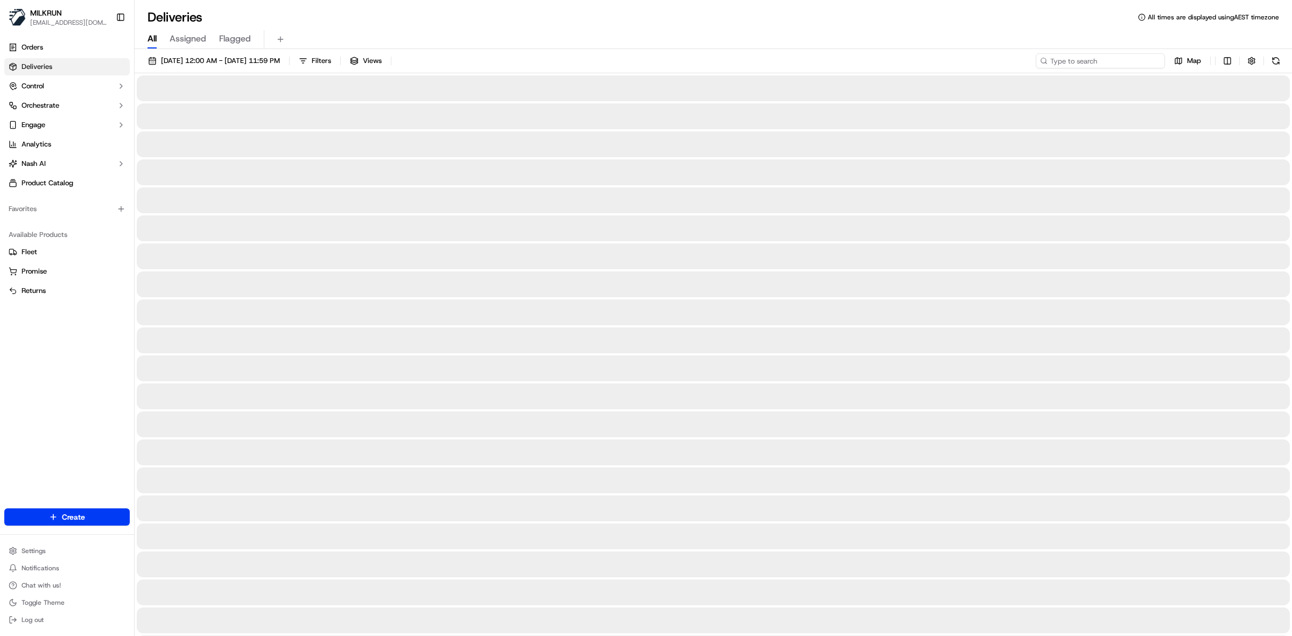
click at [1109, 60] on input at bounding box center [1100, 60] width 129 height 15
paste input "9c33bef2-588b-4a55-8e03-0a673d60f9c3"
type input "9c33bef2-588b-4a55-8e03-0a673d60f9c3"
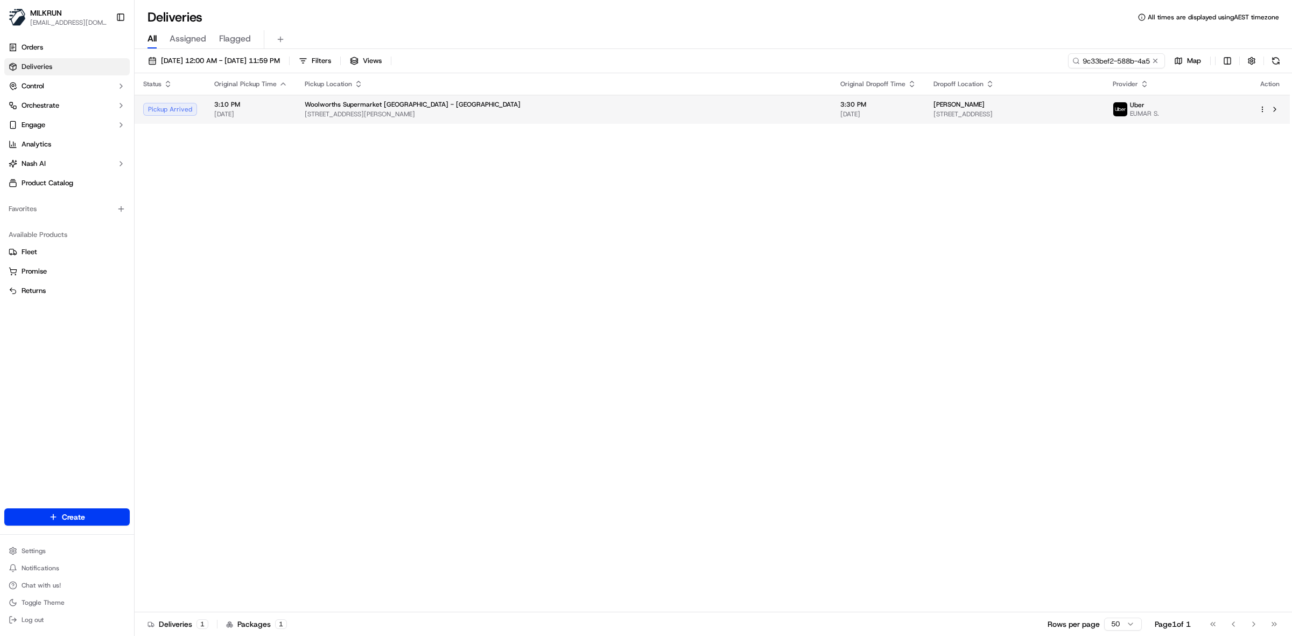
click at [934, 111] on span "[STREET_ADDRESS]" at bounding box center [1015, 114] width 162 height 9
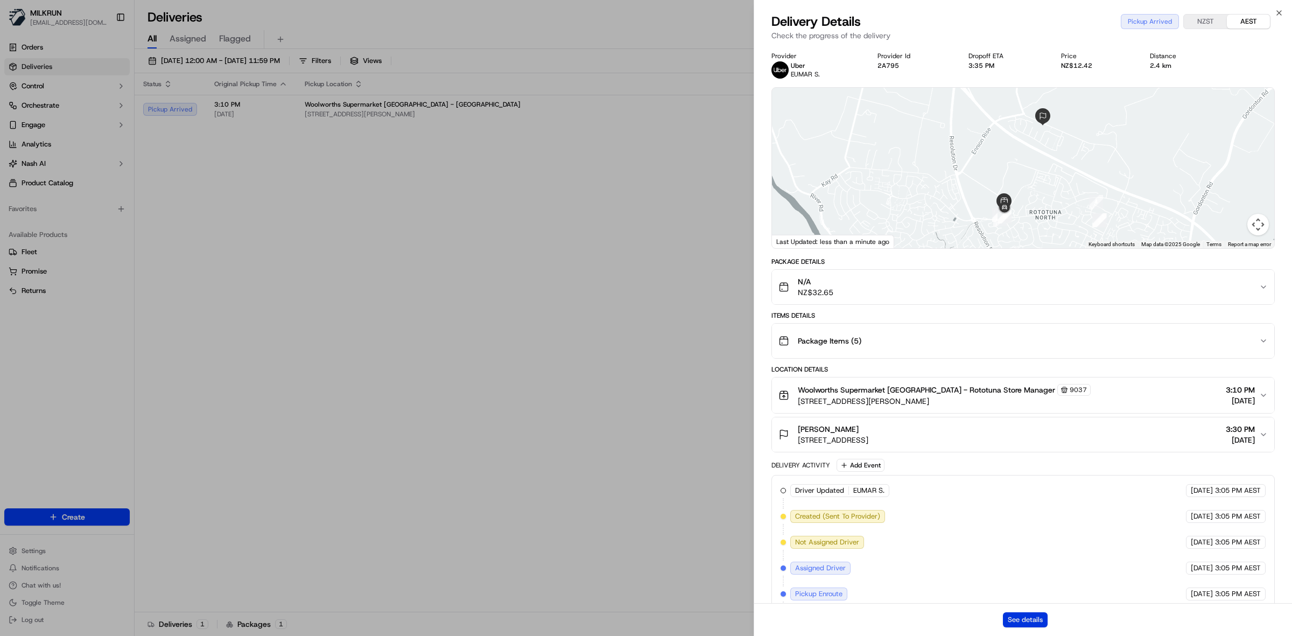
click at [1024, 621] on button "See details" at bounding box center [1025, 619] width 45 height 15
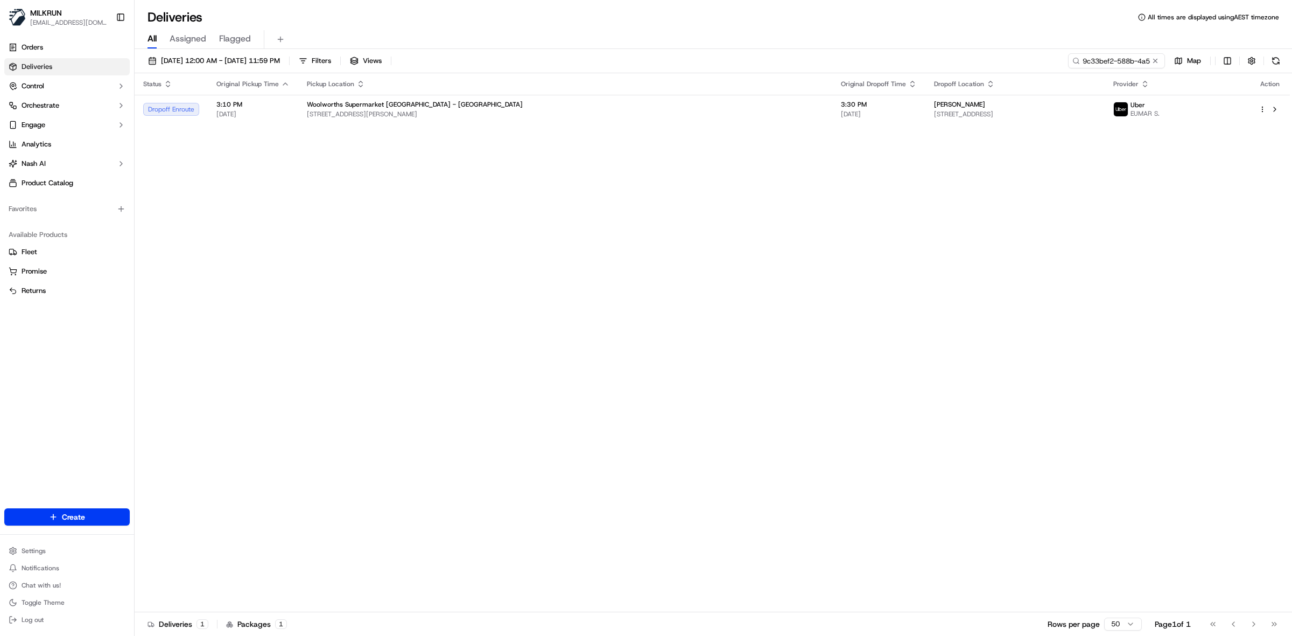
click at [157, 41] on span "All" at bounding box center [152, 38] width 9 height 13
click at [1154, 60] on button at bounding box center [1155, 60] width 11 height 11
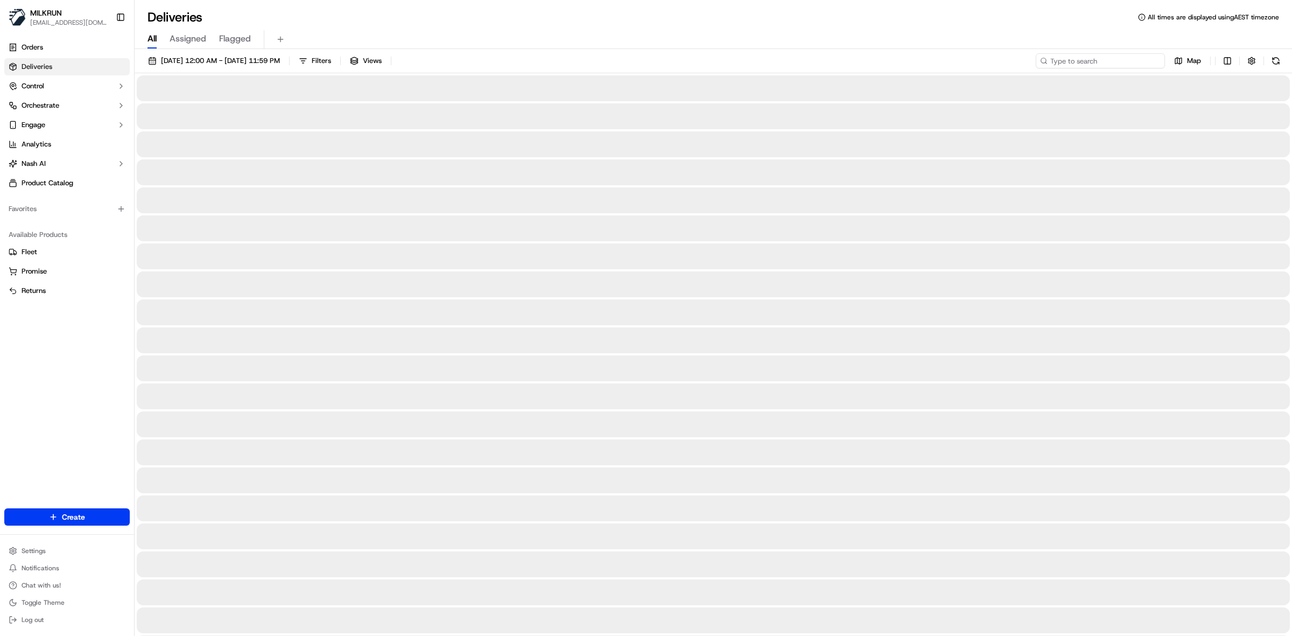
click at [1110, 62] on input at bounding box center [1100, 60] width 129 height 15
paste input "2df7134d-2903-4458-82b8-9ff9ce9b30cf"
type input "2df7134d-2903-4458-82b8-9ff9ce9b30cf"
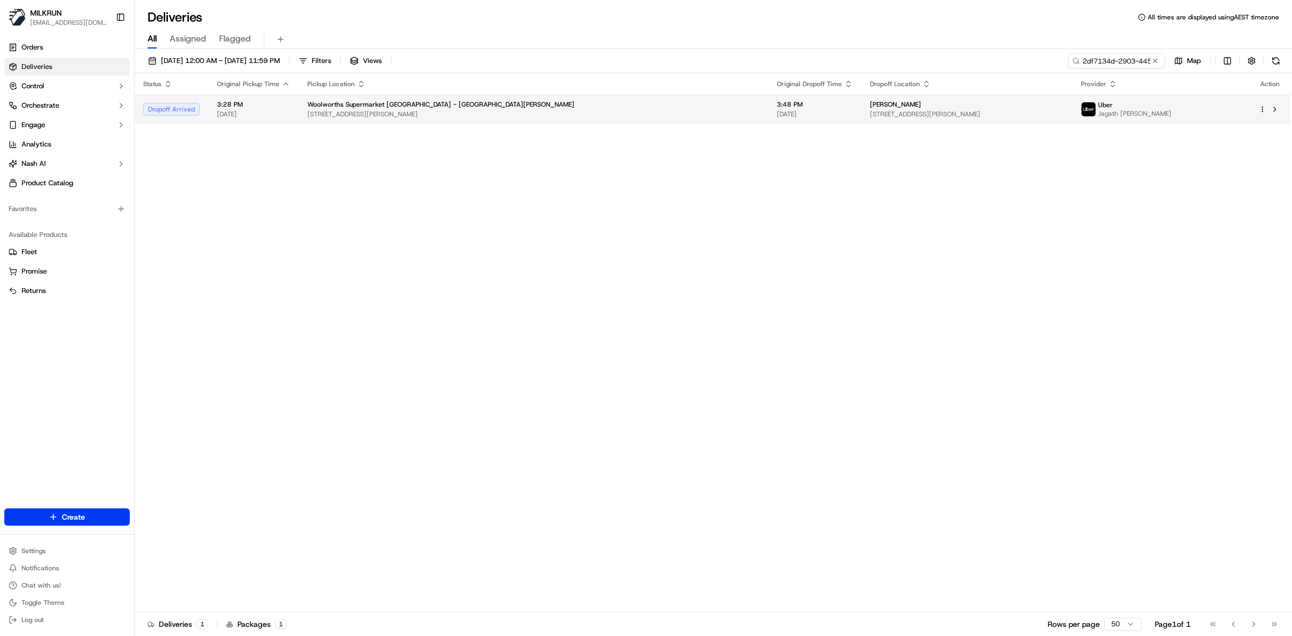
click at [768, 97] on td "3:48 PM 18/09/2025" at bounding box center [814, 109] width 93 height 29
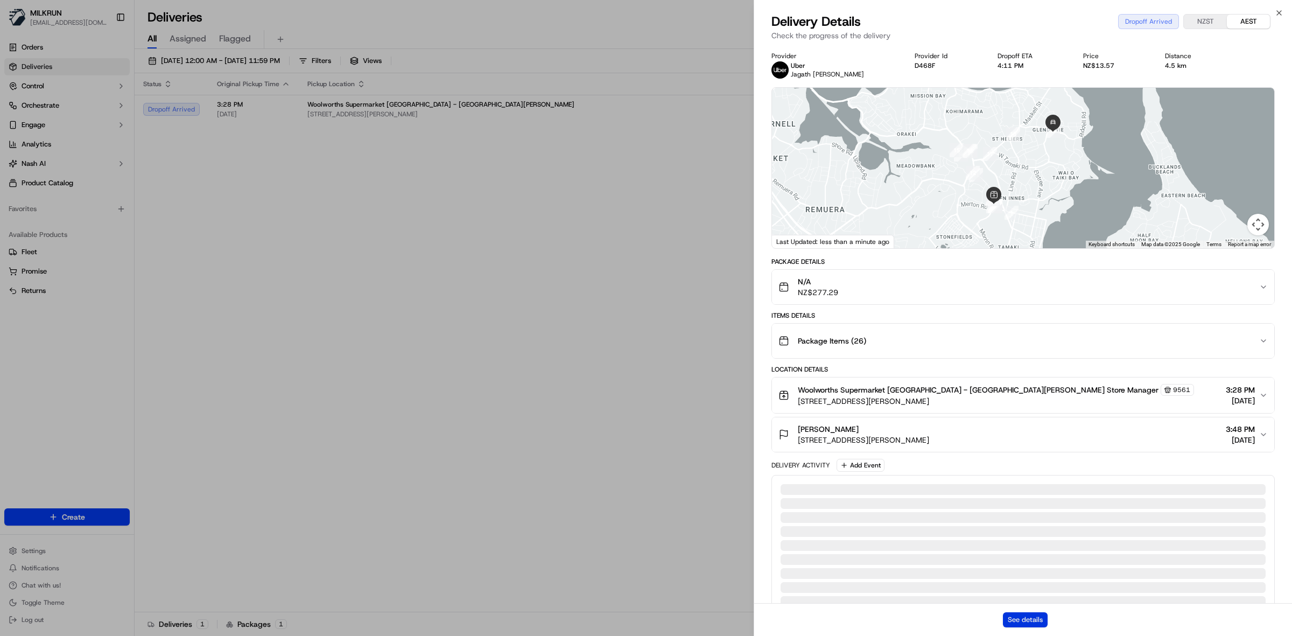
click at [1029, 623] on button "See details" at bounding box center [1025, 619] width 45 height 15
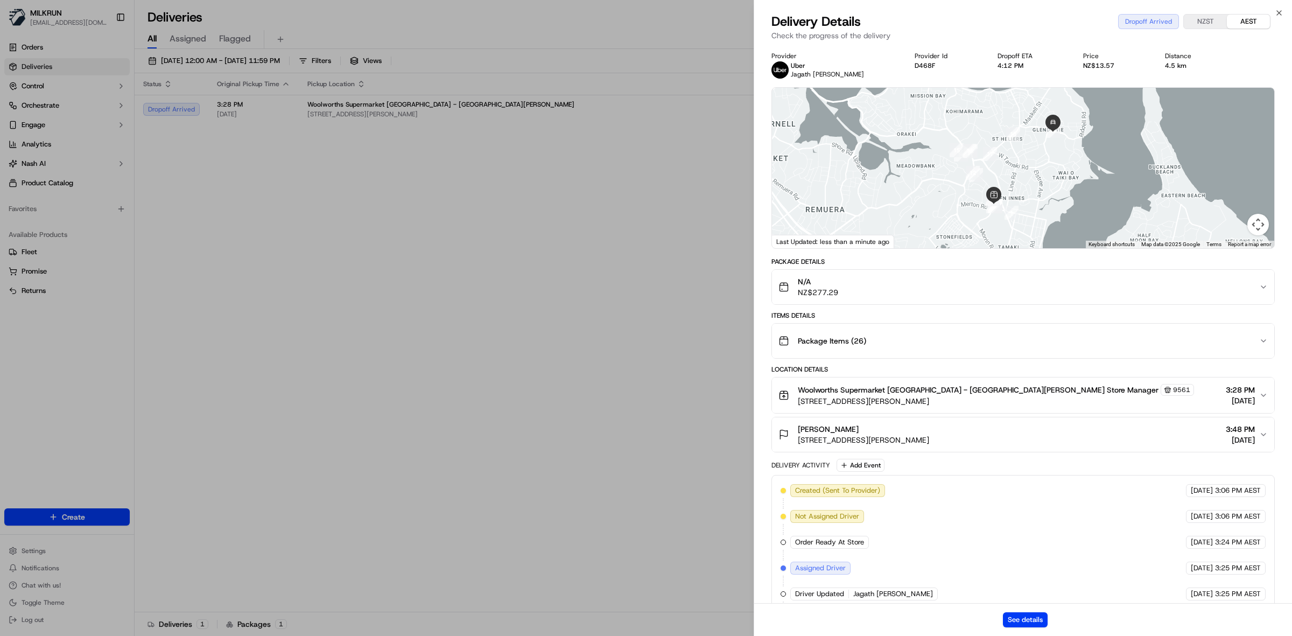
drag, startPoint x: 528, startPoint y: 338, endPoint x: 527, endPoint y: 326, distance: 12.0
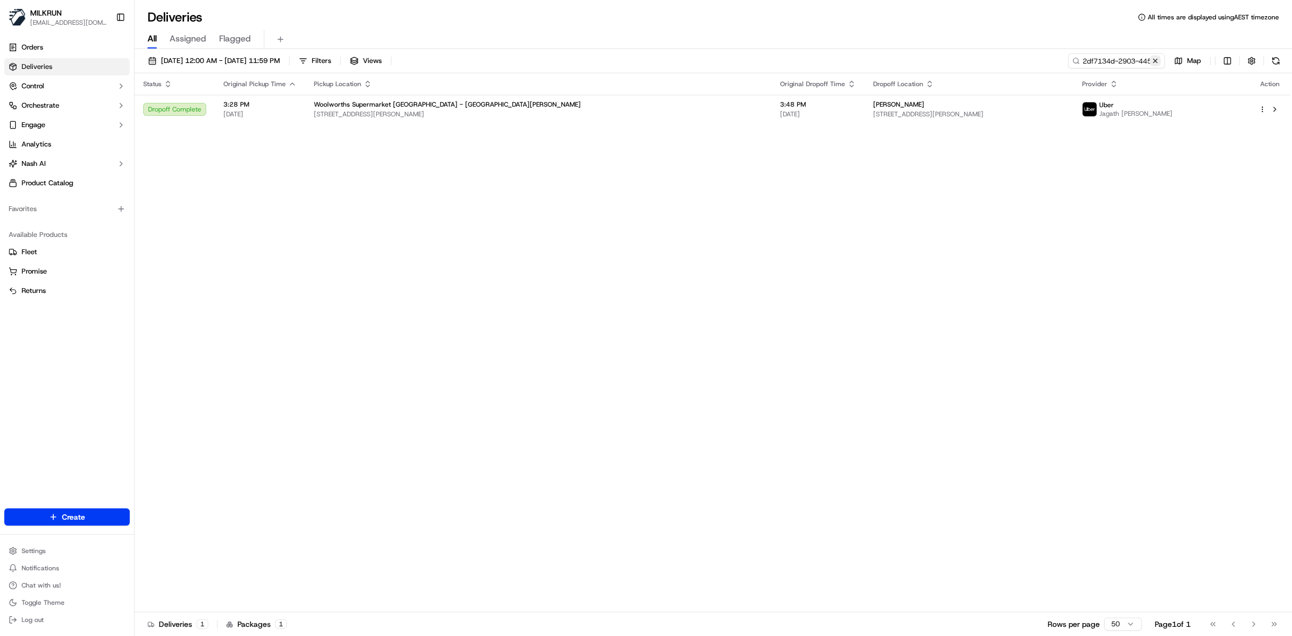
click at [1158, 60] on button at bounding box center [1155, 60] width 11 height 11
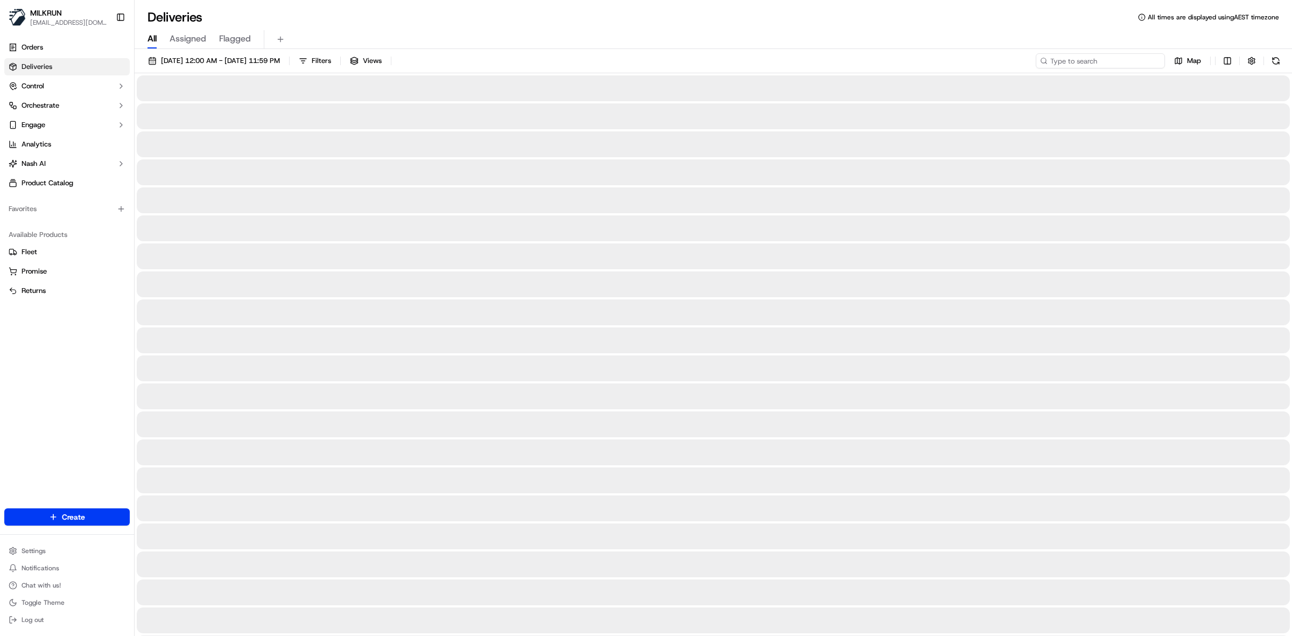
click at [1113, 60] on input at bounding box center [1100, 60] width 129 height 15
paste input "54c482ca-5fb0-48ec-86fa-984518c5b6c0"
type input "54c482ca-5fb0-48ec-86fa-984518c5b6c0"
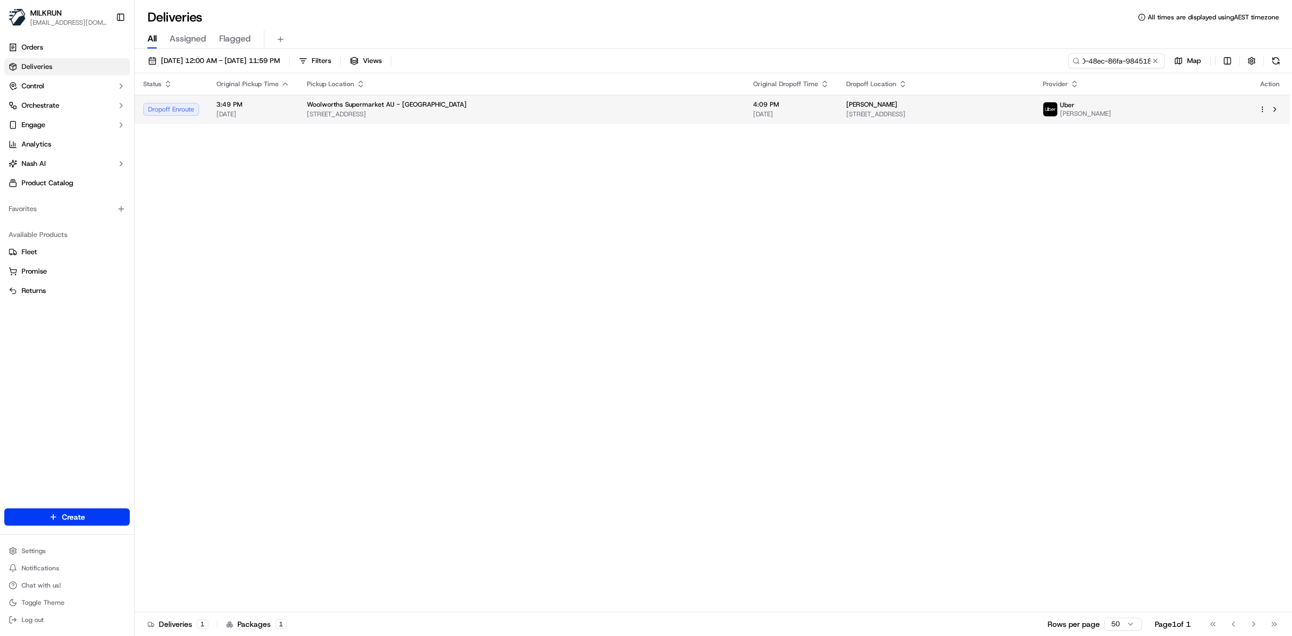
click at [658, 114] on td "Woolworths Supermarket AU - Bateau Bay 12 Bay Village Rd, Bateau Bay, NSW 2261,…" at bounding box center [521, 109] width 446 height 29
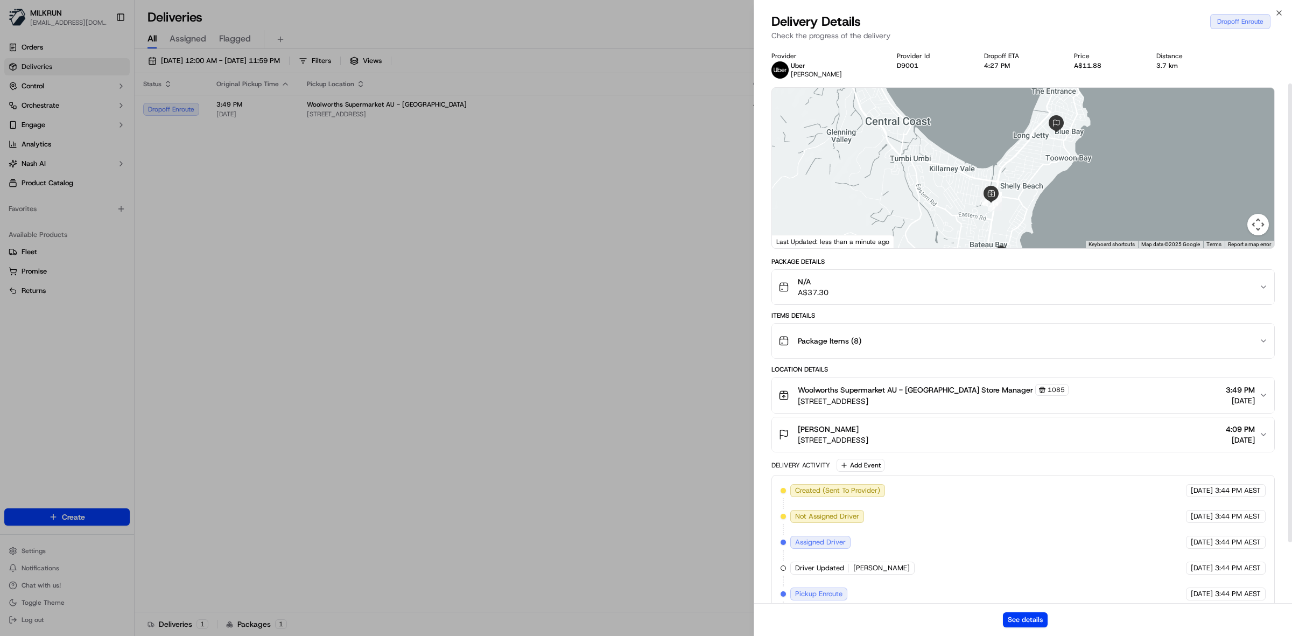
scroll to position [120, 0]
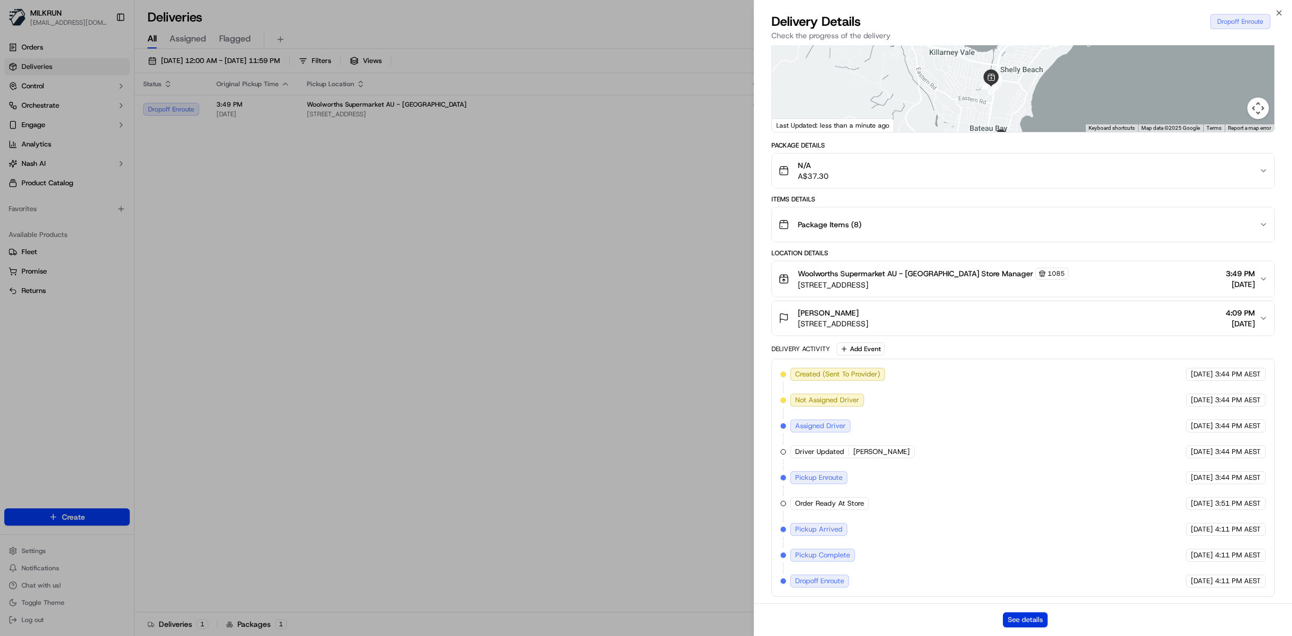
click at [1038, 620] on button "See details" at bounding box center [1025, 619] width 45 height 15
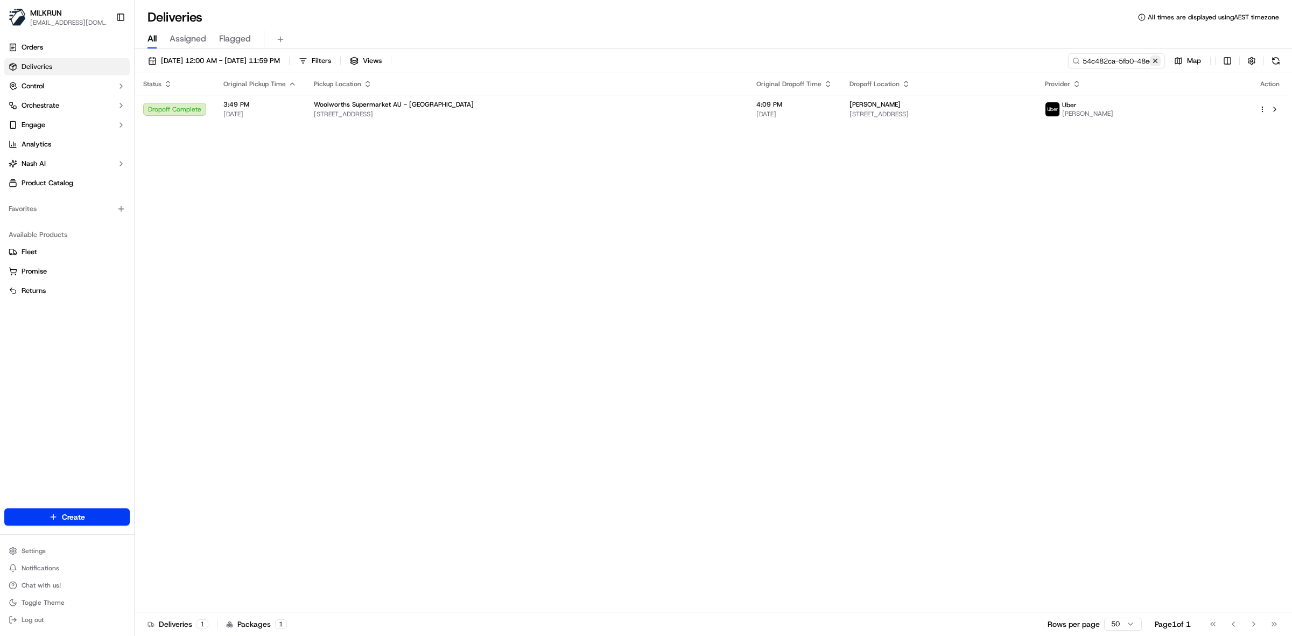
click at [1154, 58] on button at bounding box center [1155, 60] width 11 height 11
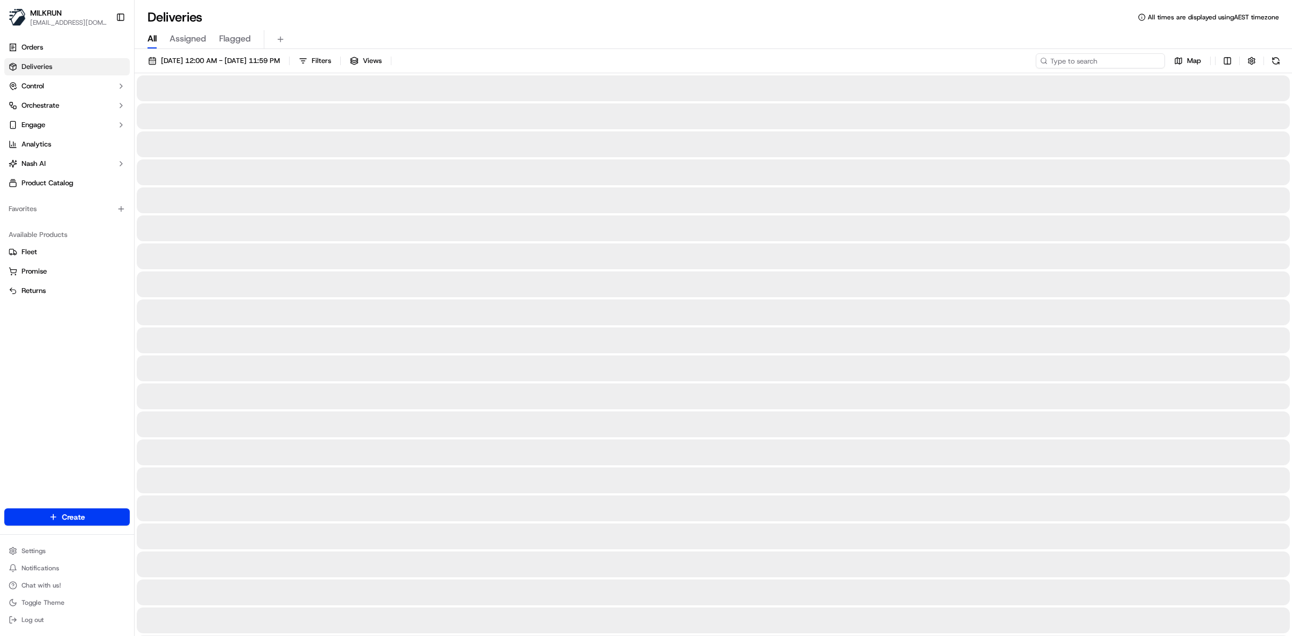
click at [1091, 65] on input at bounding box center [1100, 60] width 129 height 15
paste input "bfcae382-8189-4fed-9c6d-a3e0cef07dfc"
type input "bfcae382-8189-4fed-9c6d-a3e0cef07dfc"
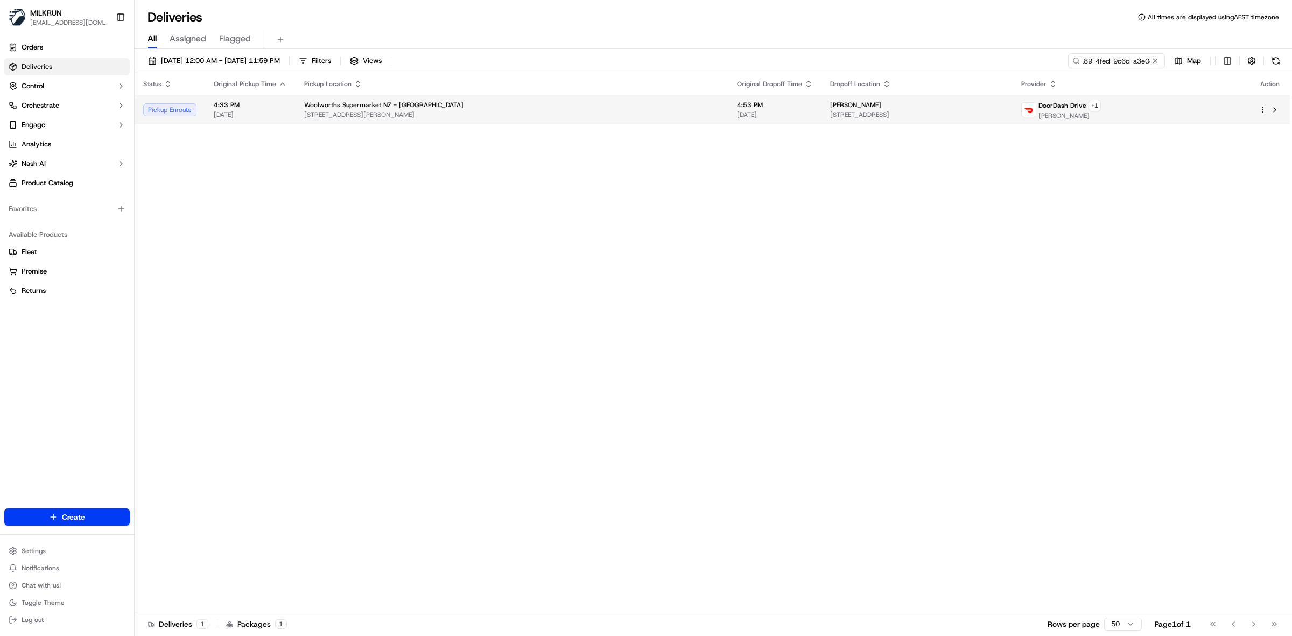
click at [729, 111] on td "4:53 PM 18/09/2025" at bounding box center [775, 110] width 93 height 30
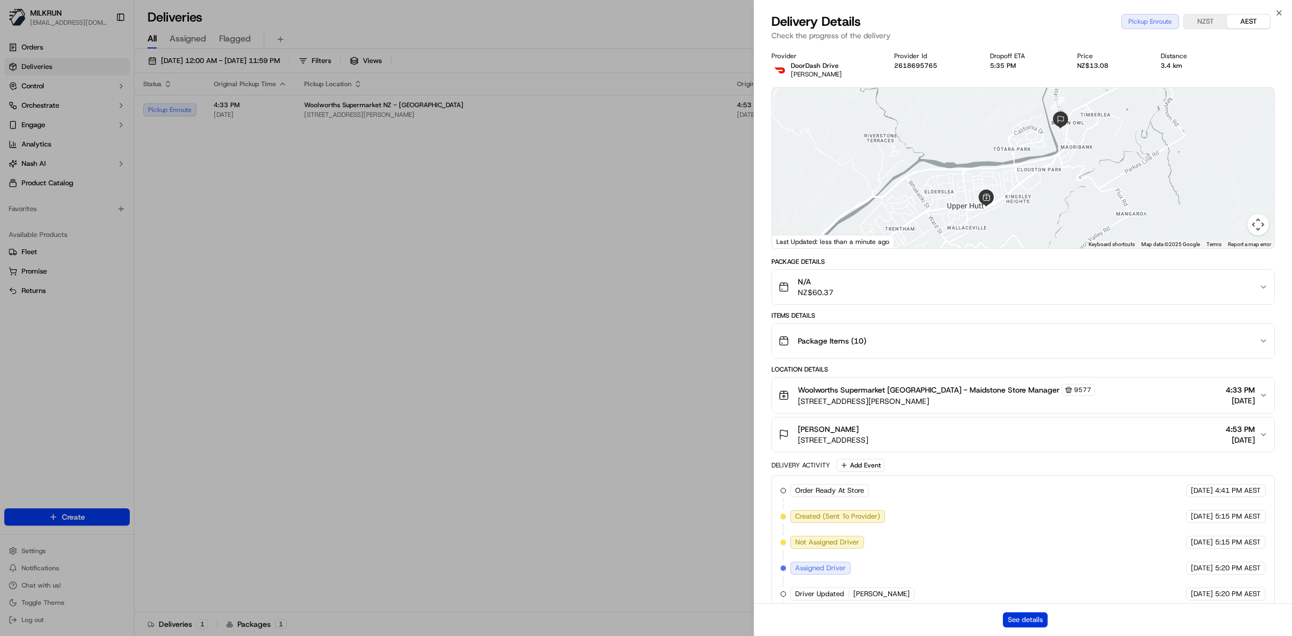
click at [1031, 625] on button "See details" at bounding box center [1025, 619] width 45 height 15
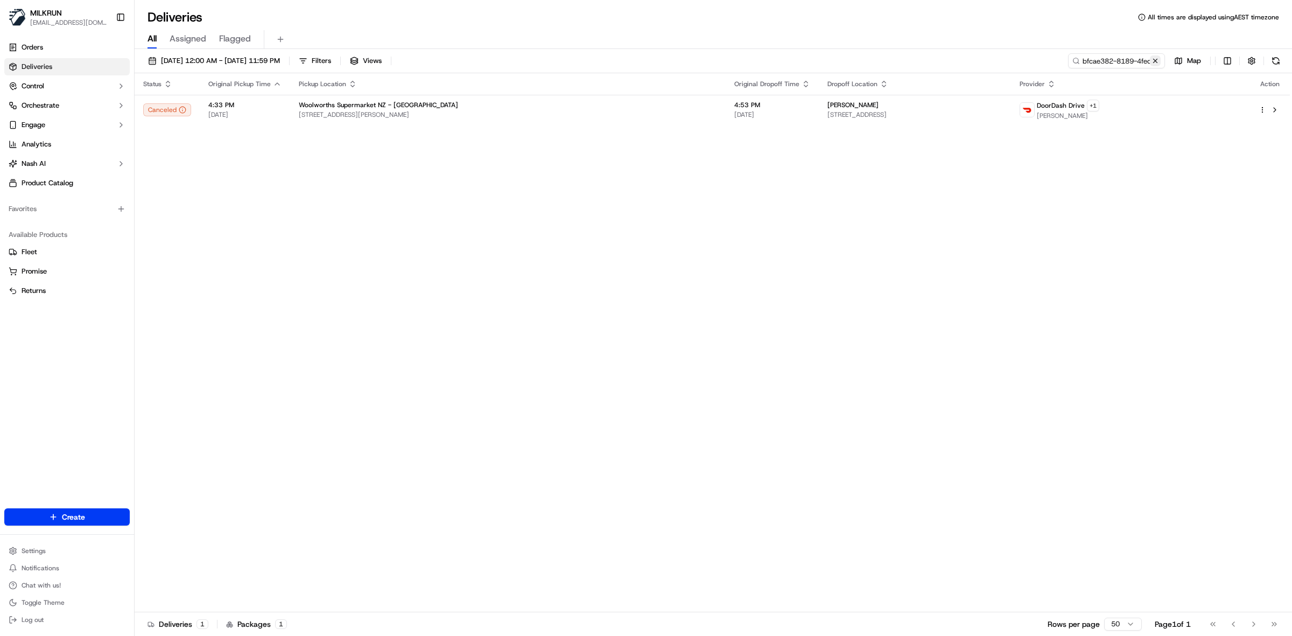
drag, startPoint x: 1157, startPoint y: 61, endPoint x: 1123, endPoint y: 61, distance: 33.4
click at [1156, 61] on button at bounding box center [1155, 60] width 11 height 11
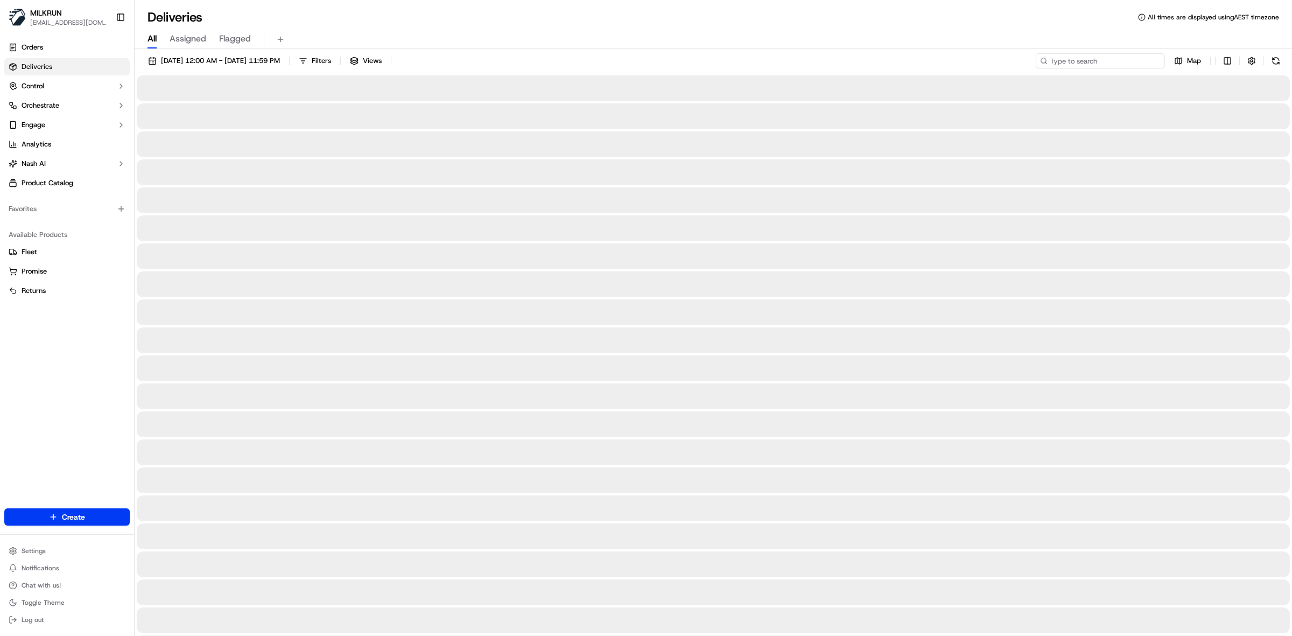
click at [1119, 61] on input at bounding box center [1100, 60] width 129 height 15
paste input "1fc05919-fb2a-4f5b-a54c-39013a287d36"
type input "1fc05919-fb2a-4f5b-a54c-39013a287d36"
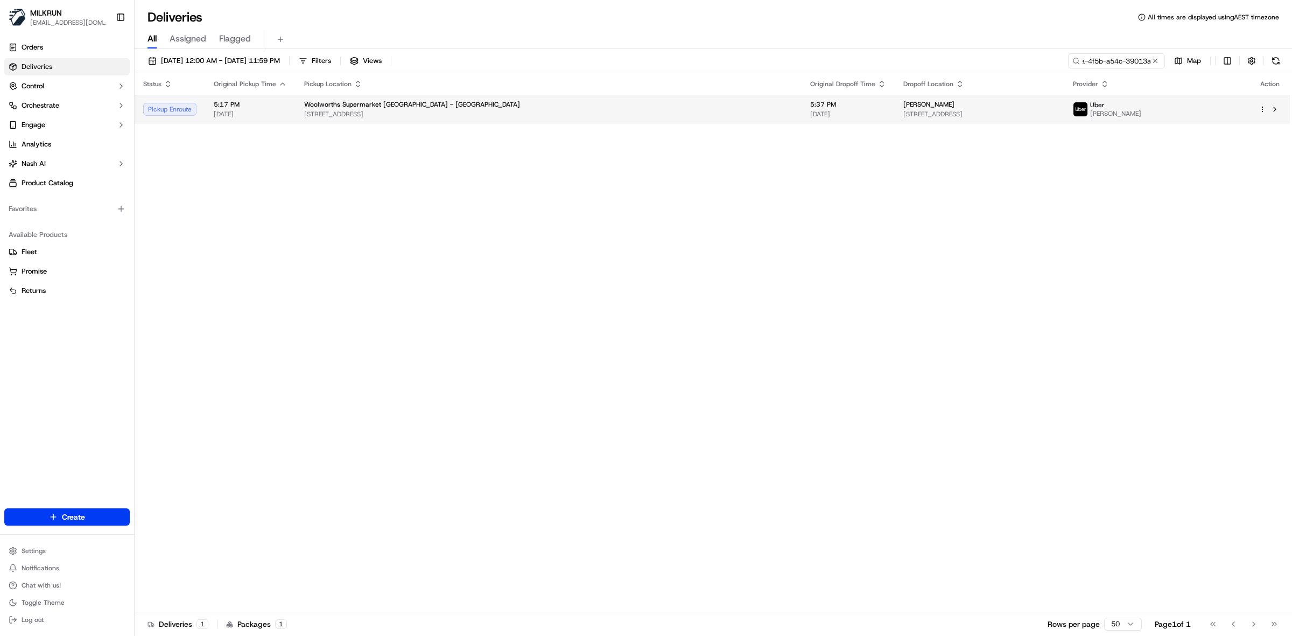
click at [571, 114] on span "16 Kokomea Vlg Dr, Taupō, Waikato 3330, NZ" at bounding box center [548, 114] width 489 height 9
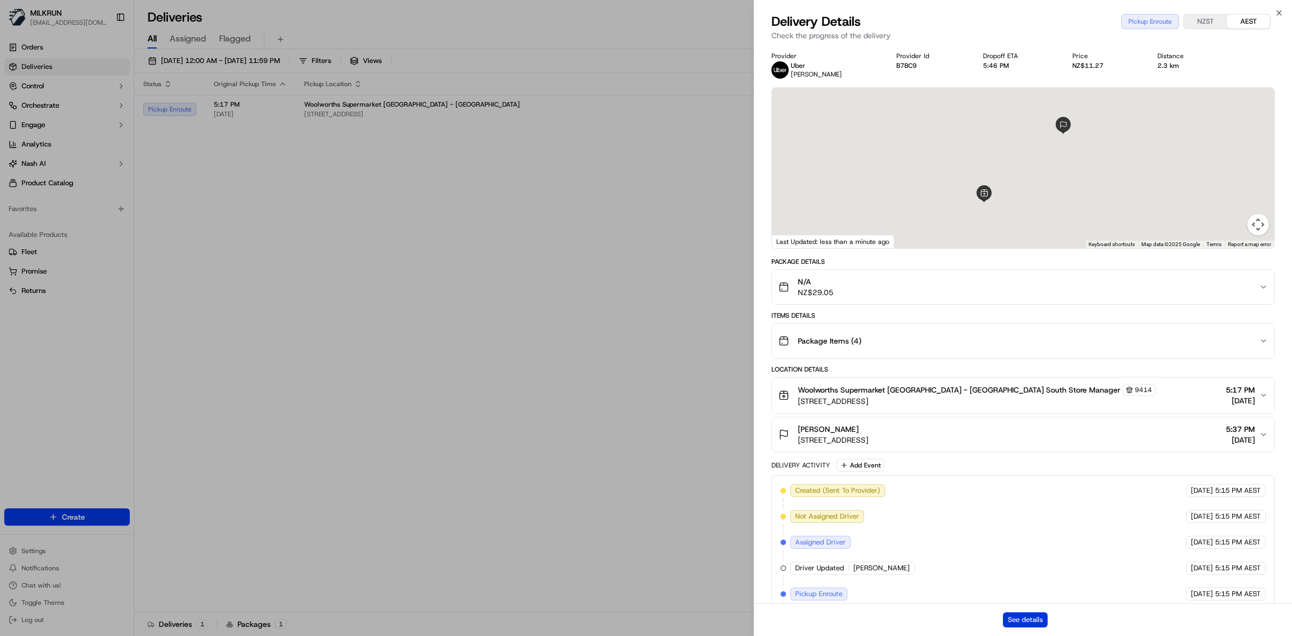
click at [1027, 620] on button "See details" at bounding box center [1025, 619] width 45 height 15
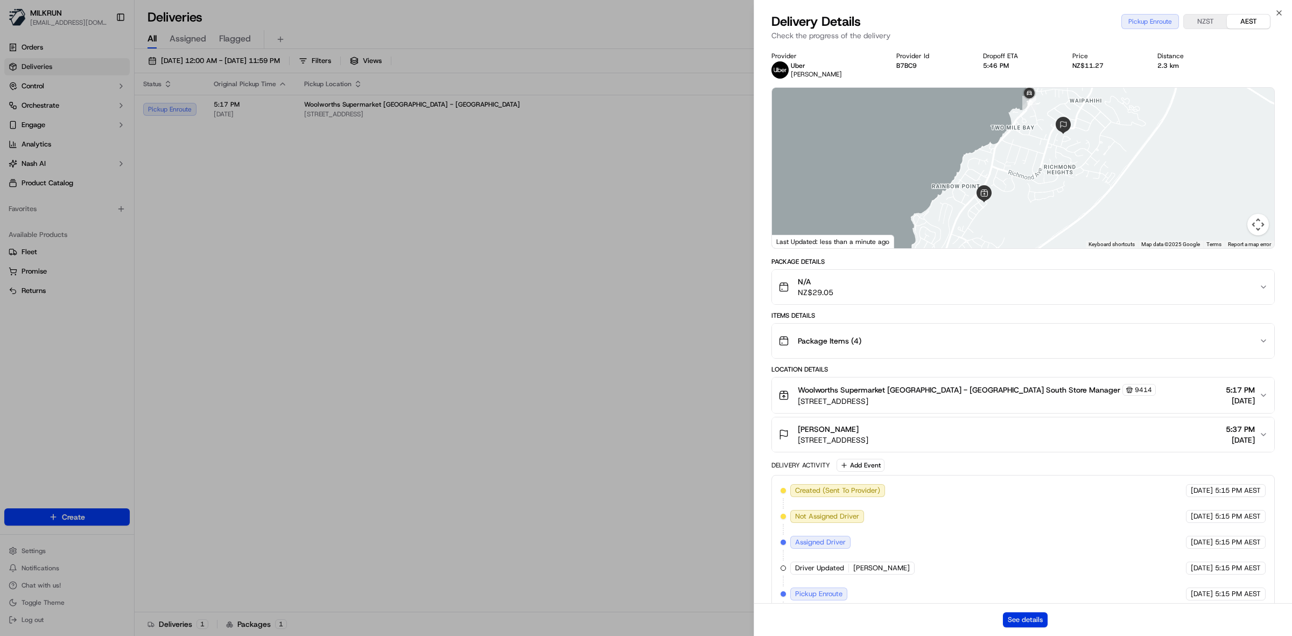
click at [1019, 618] on button "See details" at bounding box center [1025, 619] width 45 height 15
drag, startPoint x: 511, startPoint y: 355, endPoint x: 483, endPoint y: 354, distance: 27.5
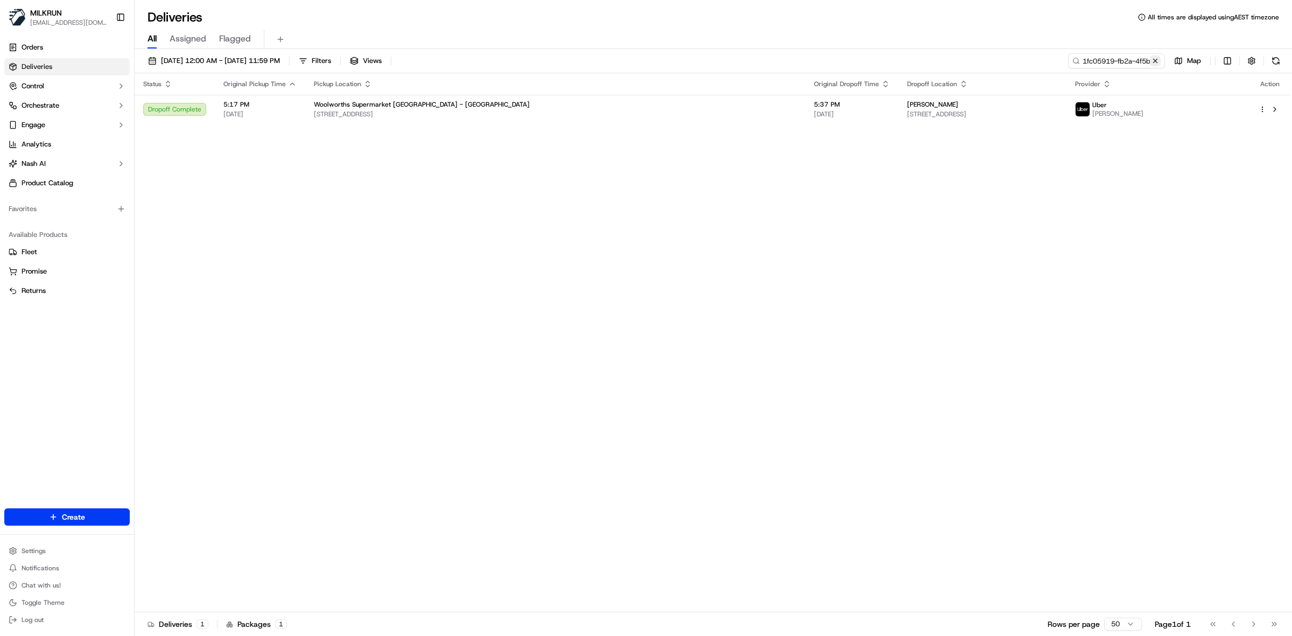
click at [1154, 58] on button at bounding box center [1155, 60] width 11 height 11
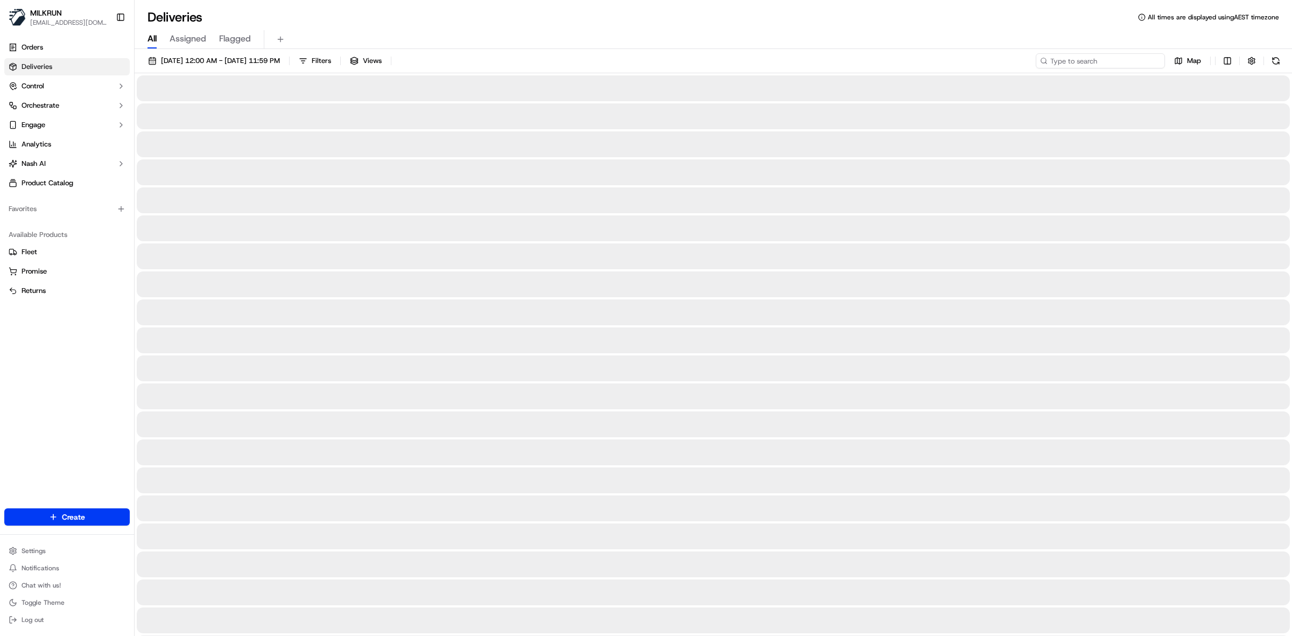
click at [1121, 60] on input at bounding box center [1100, 60] width 129 height 15
paste input "1cd1bcb9-a654-460c-b7f7-aa34d81a7e1b"
type input "1cd1bcb9-a654-460c-b7f7-aa34d81a7e1b"
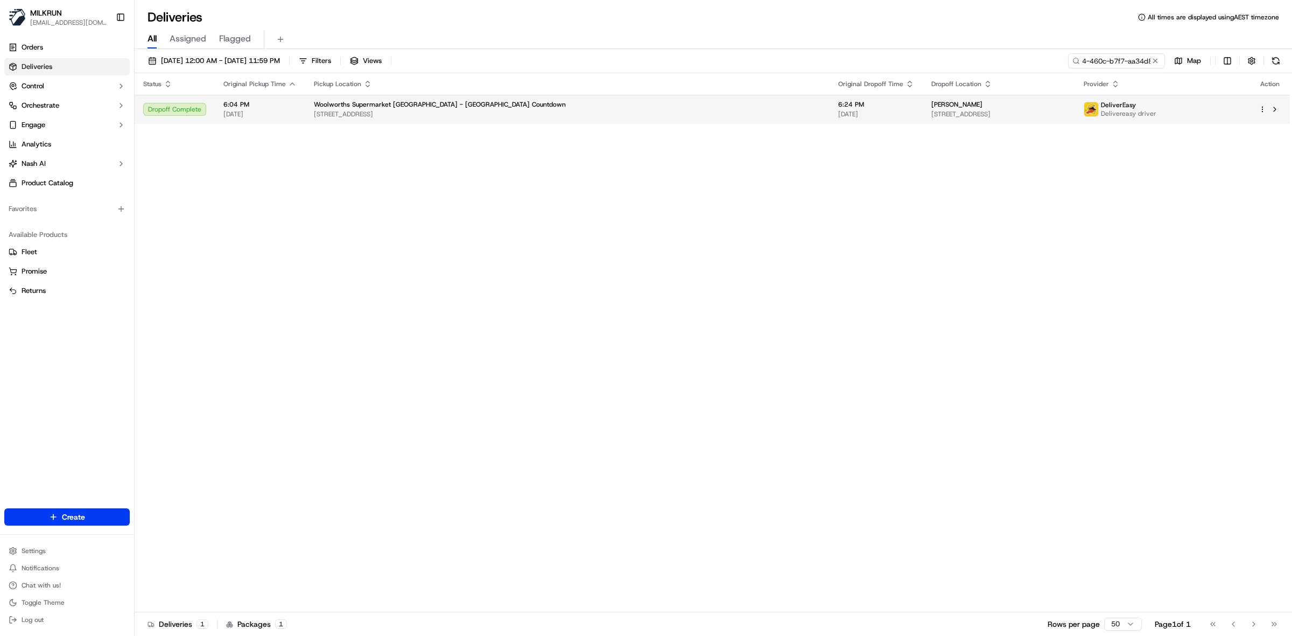
click at [630, 109] on td "Woolworths Supermarket NZ - Waikiwi Countdown 328 North Rd, Invercargill, South…" at bounding box center [567, 109] width 525 height 29
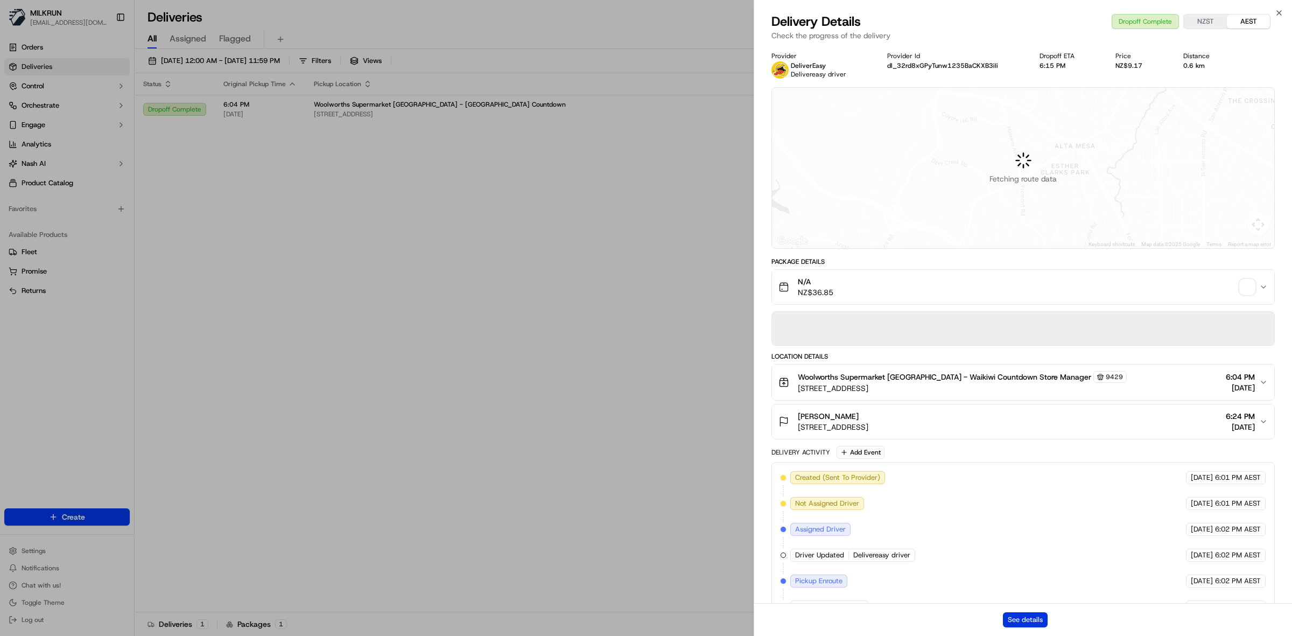
click at [1030, 623] on button "See details" at bounding box center [1025, 619] width 45 height 15
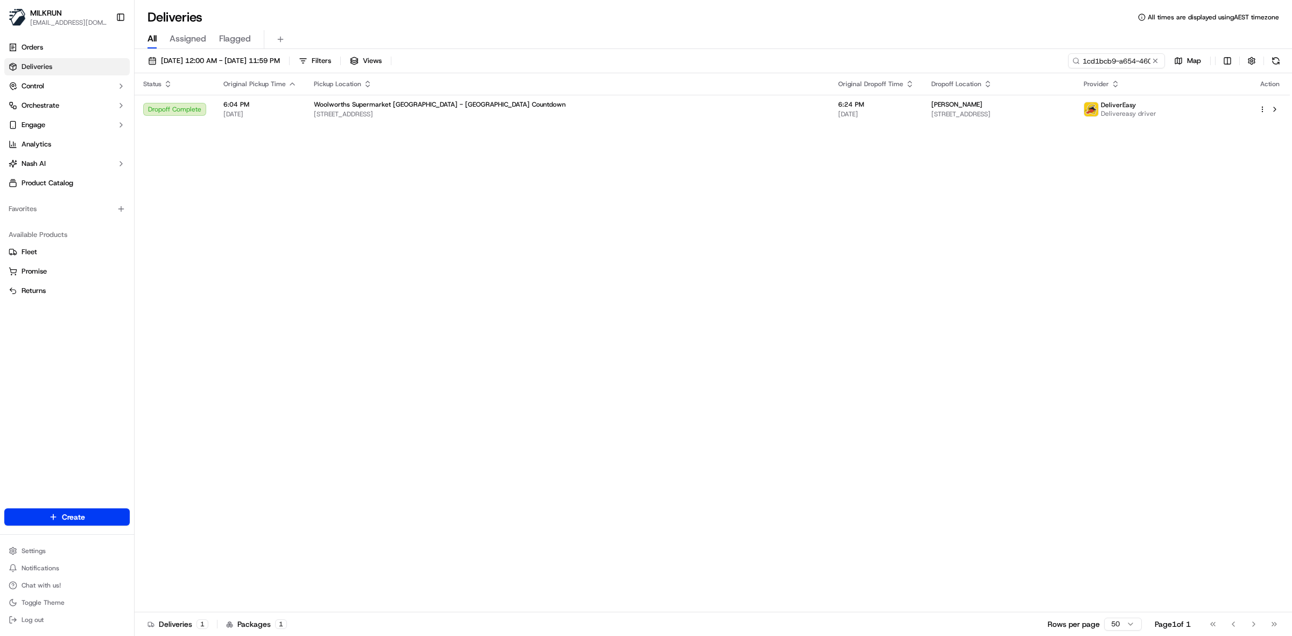
drag, startPoint x: 1159, startPoint y: 60, endPoint x: 1144, endPoint y: 59, distance: 15.1
click at [1159, 60] on button at bounding box center [1155, 60] width 11 height 11
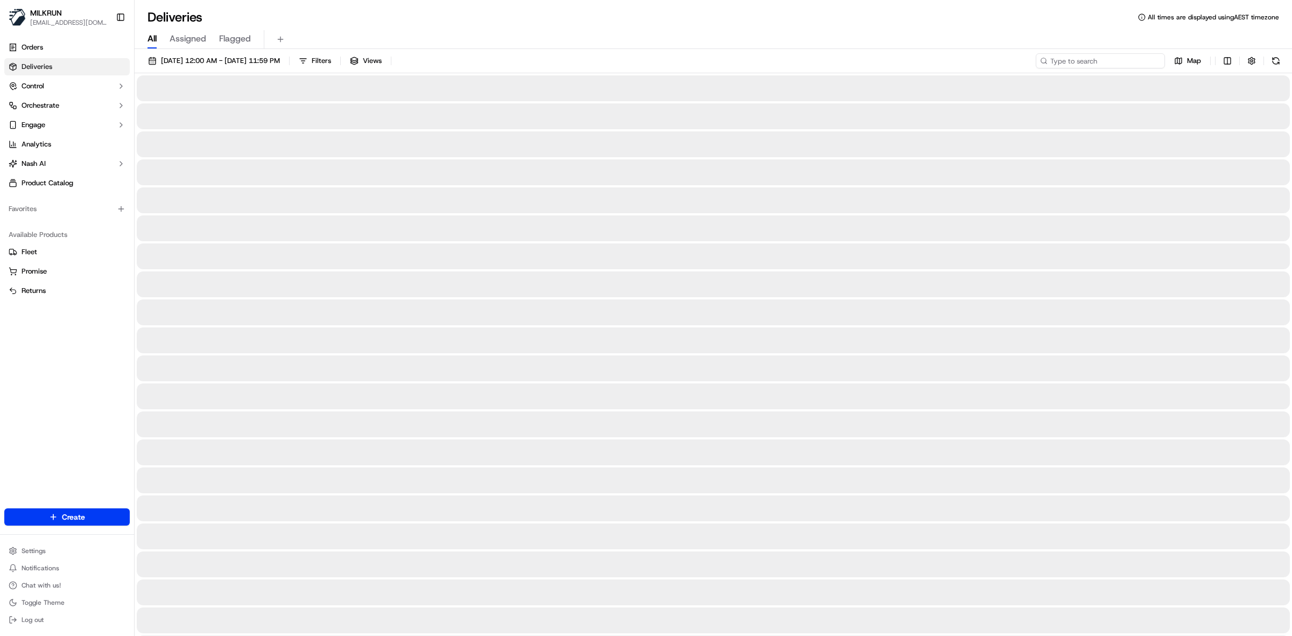
click at [1107, 57] on input at bounding box center [1100, 60] width 129 height 15
paste input "49af9afe-4d04-408e-a0c5-8d0f8b941f63"
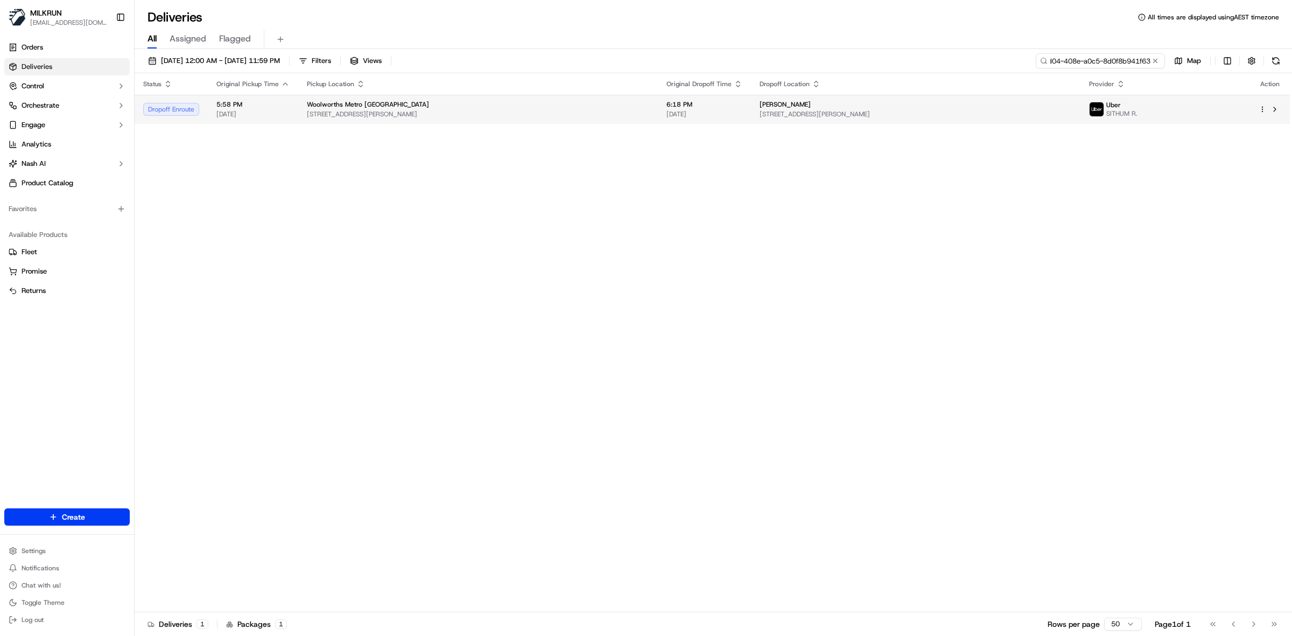
type input "49af9afe-4d04-408e-a0c5-8d0f8b941f63"
click at [489, 115] on span "355-363 Hampton St, Hampton, VIC 3188, AU" at bounding box center [478, 114] width 343 height 9
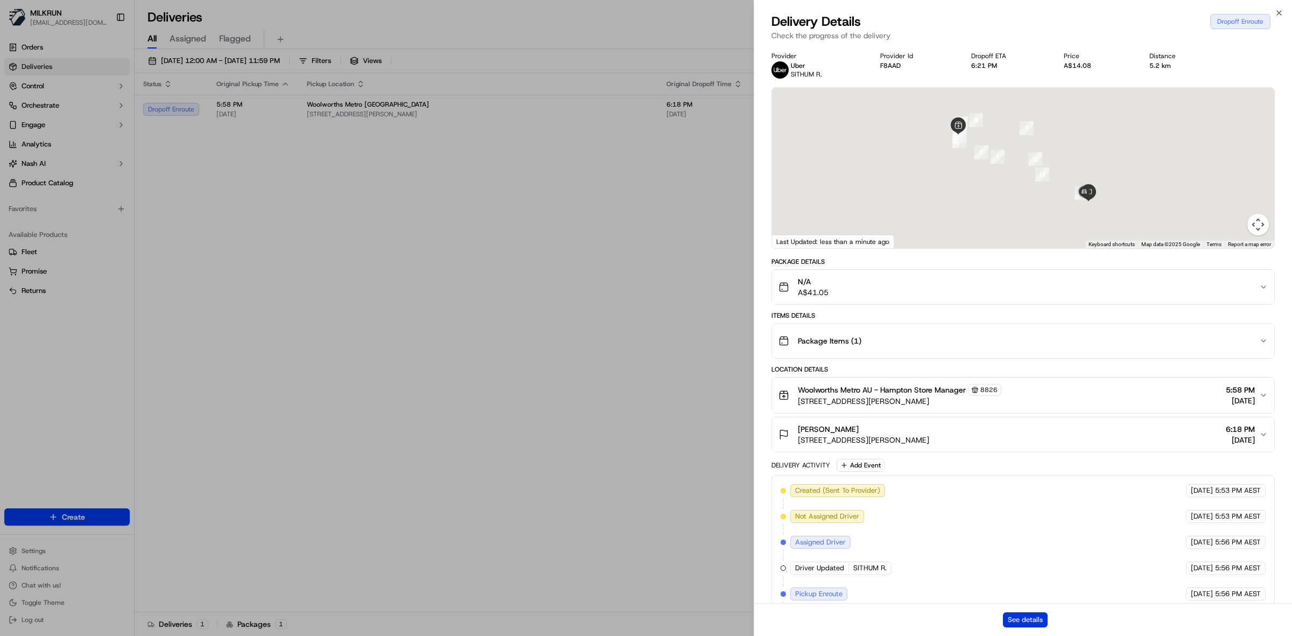
click at [1032, 625] on button "See details" at bounding box center [1025, 619] width 45 height 15
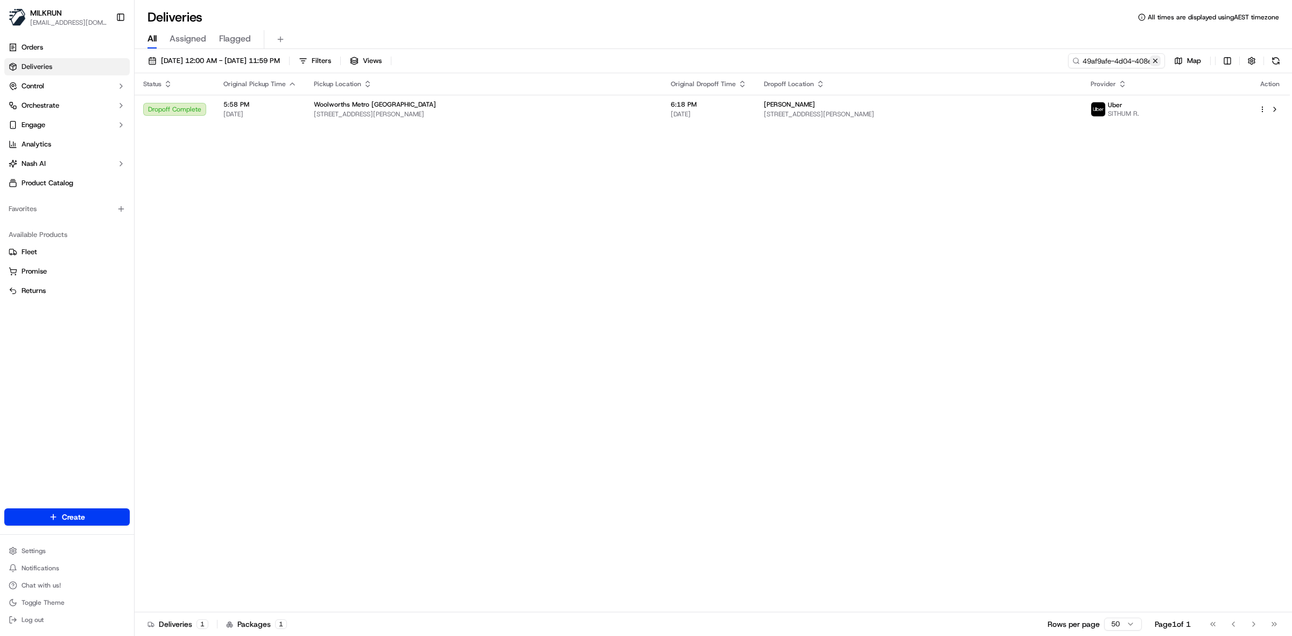
click at [1151, 58] on button at bounding box center [1155, 60] width 11 height 11
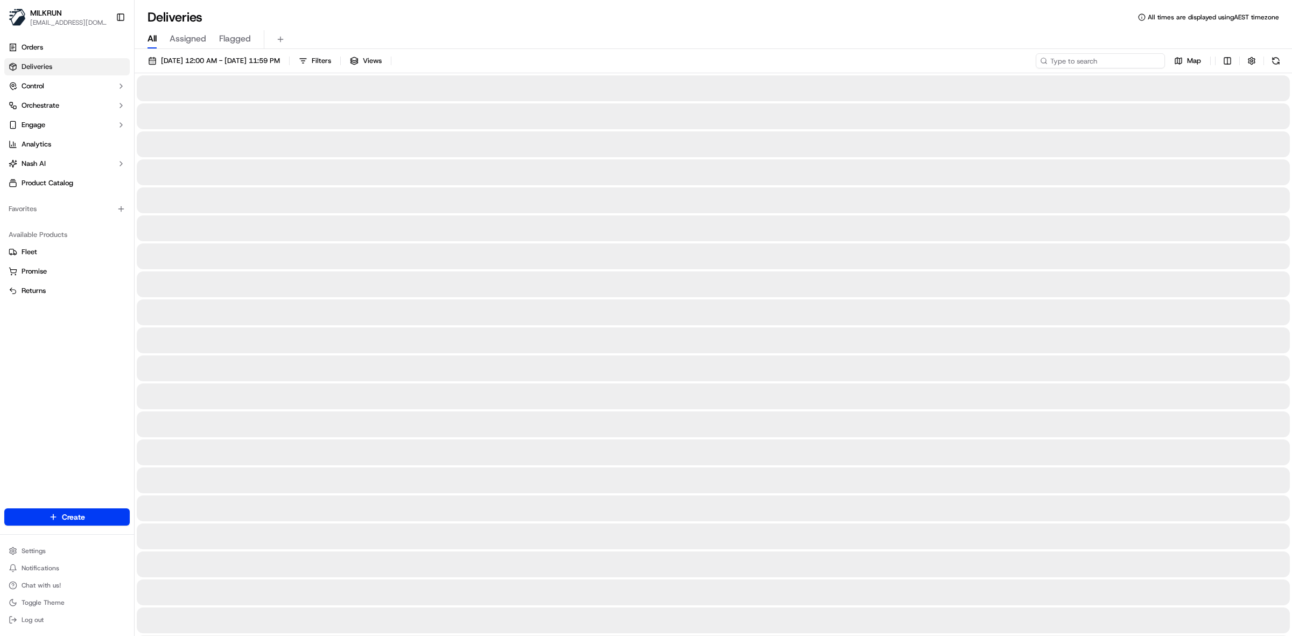
click at [1126, 58] on input at bounding box center [1100, 60] width 129 height 15
paste input "090d0690-342c-4457-872b-a3cf299c4974"
type input "090d0690-342c-4457-872b-a3cf299c4974"
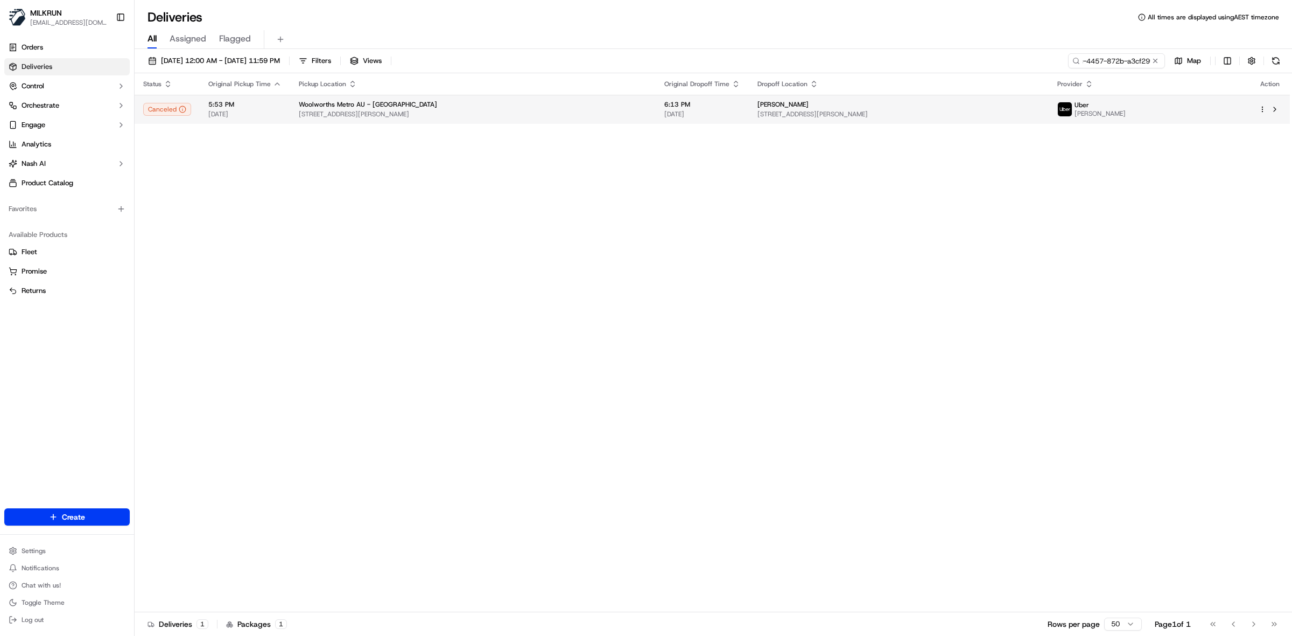
click at [518, 98] on td "Woolworths Metro AU - Hadfield 10 Geum St, Hadfield, VIC 3046, AU" at bounding box center [473, 109] width 366 height 29
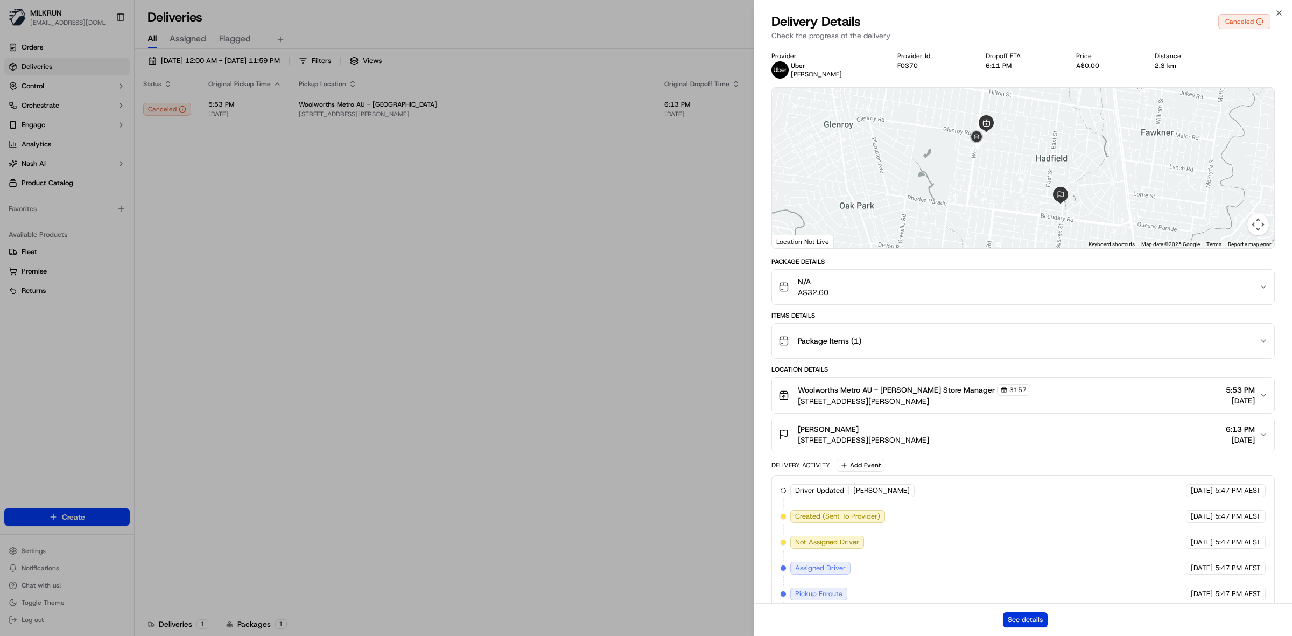
click at [1038, 622] on button "See details" at bounding box center [1025, 619] width 45 height 15
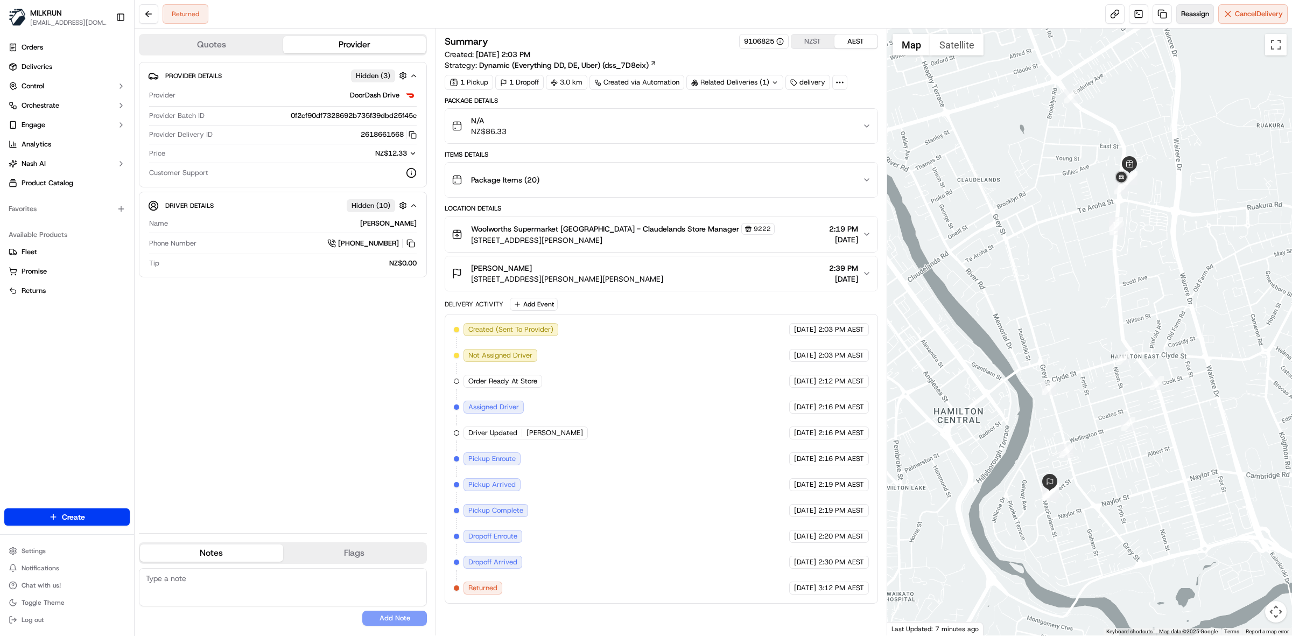
click at [1198, 15] on span "Reassign" at bounding box center [1196, 14] width 28 height 10
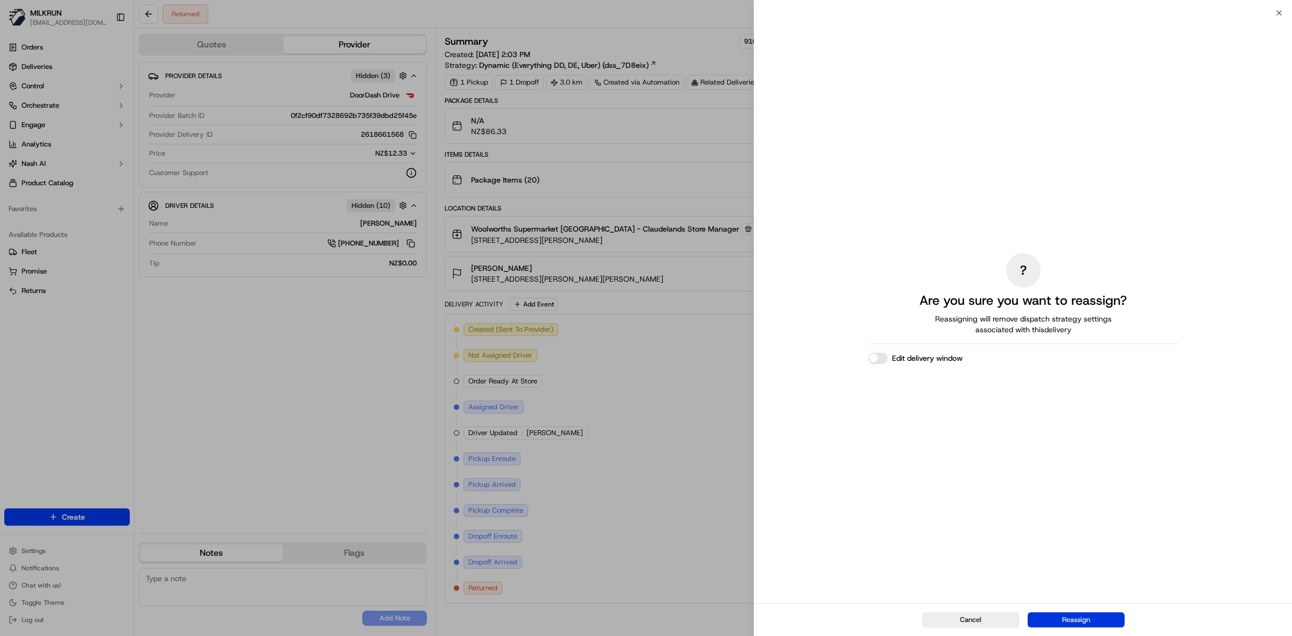
click at [1074, 623] on button "Reassign" at bounding box center [1076, 619] width 97 height 15
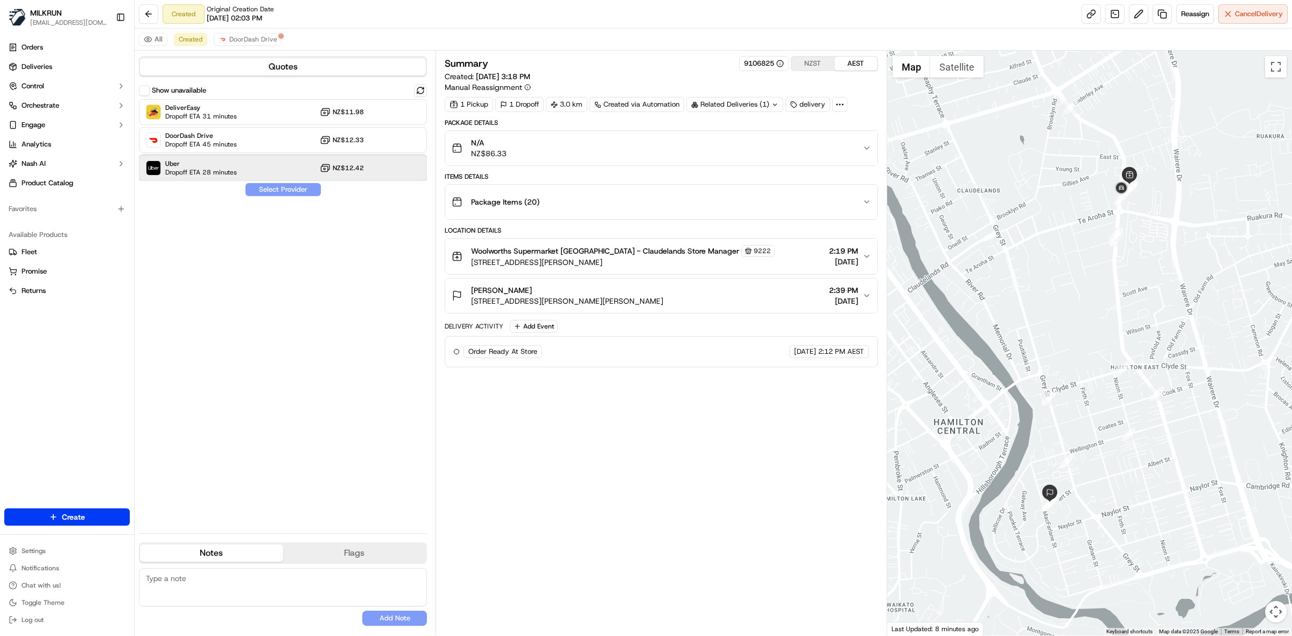
click at [221, 171] on span "Dropoff ETA 28 minutes" at bounding box center [201, 172] width 72 height 9
click at [278, 183] on button "Assign Provider" at bounding box center [283, 189] width 76 height 13
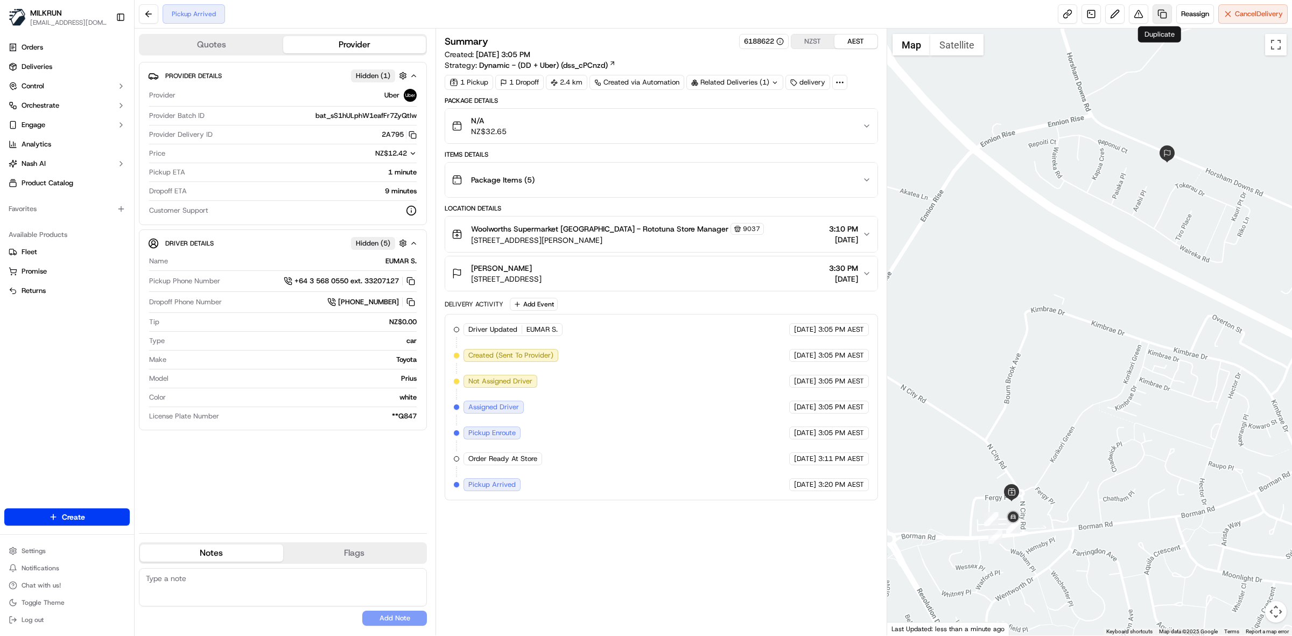
click at [1158, 13] on link at bounding box center [1162, 13] width 19 height 19
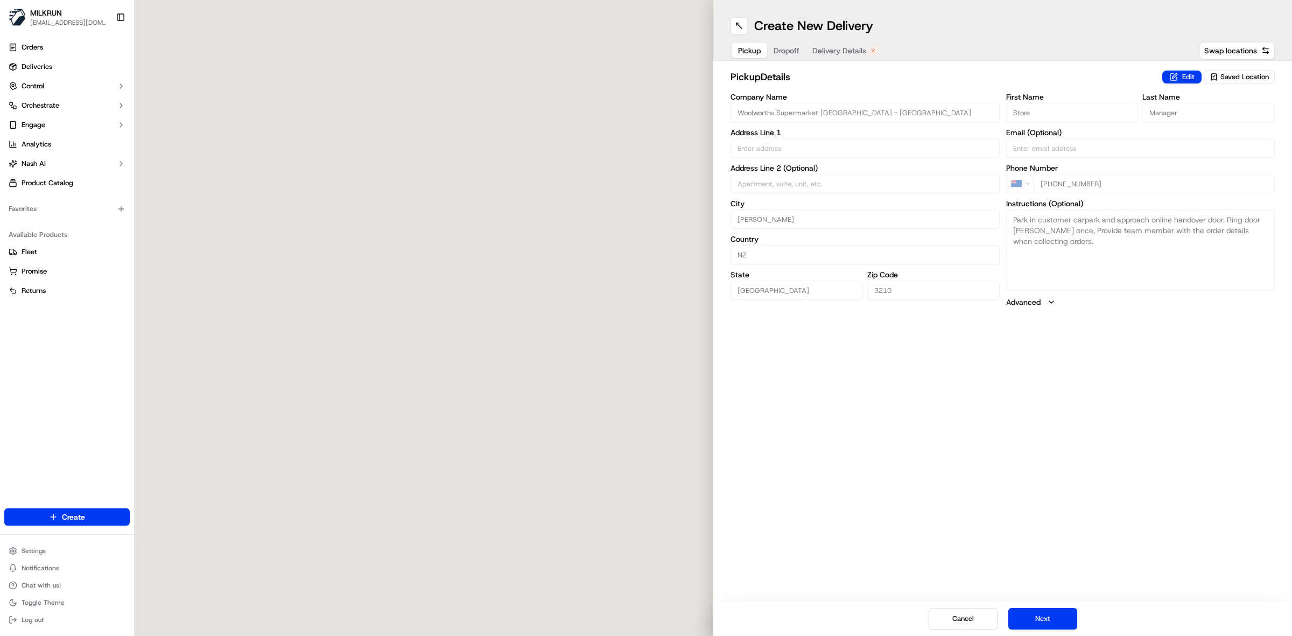
type input "3 Fergy Pl"
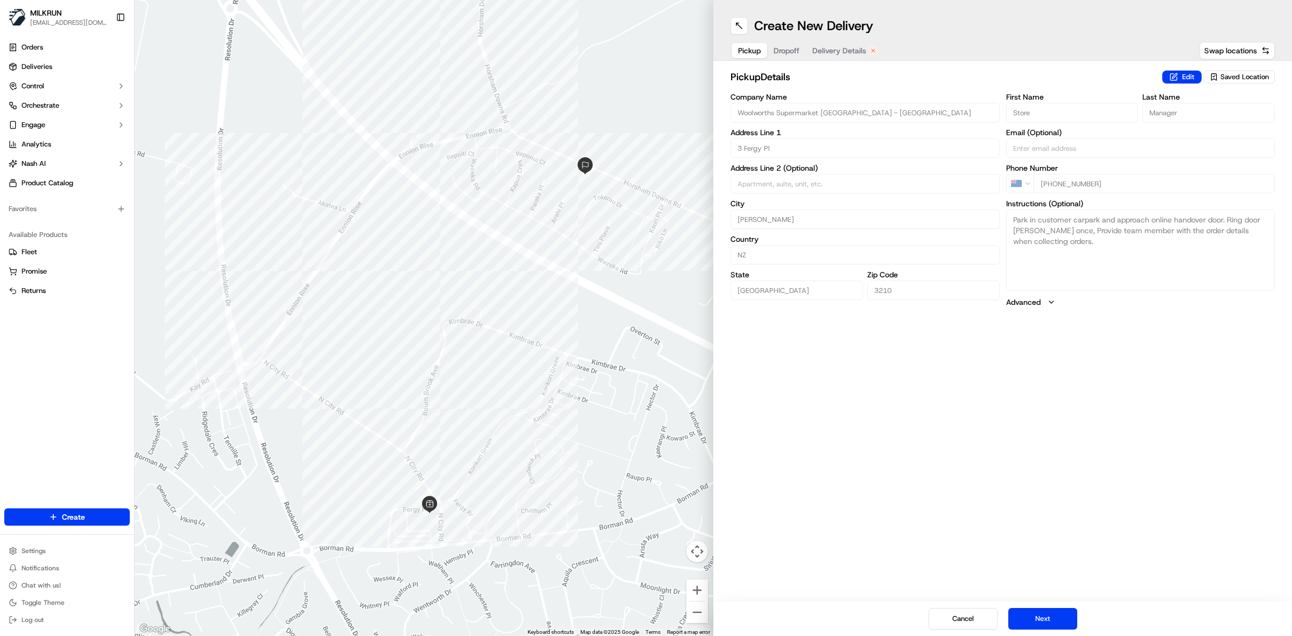
click at [849, 44] on button "Delivery Details" at bounding box center [845, 50] width 79 height 15
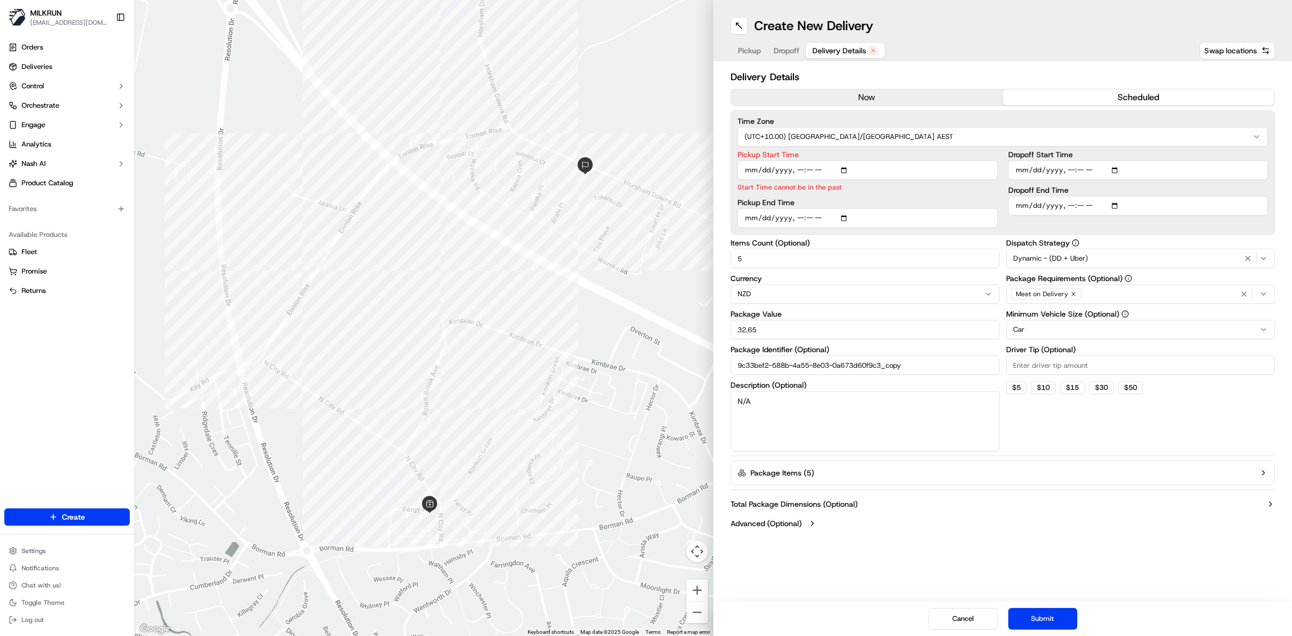
click at [868, 96] on button "now" at bounding box center [867, 97] width 272 height 16
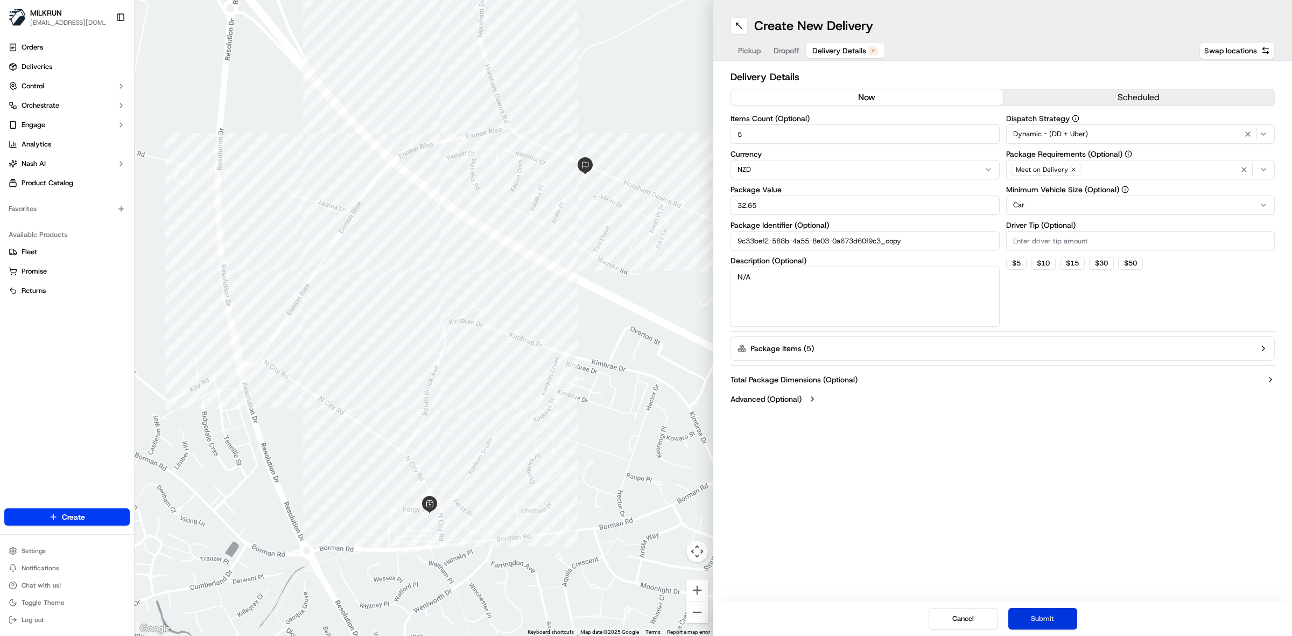
click at [1042, 617] on button "Submit" at bounding box center [1043, 619] width 69 height 22
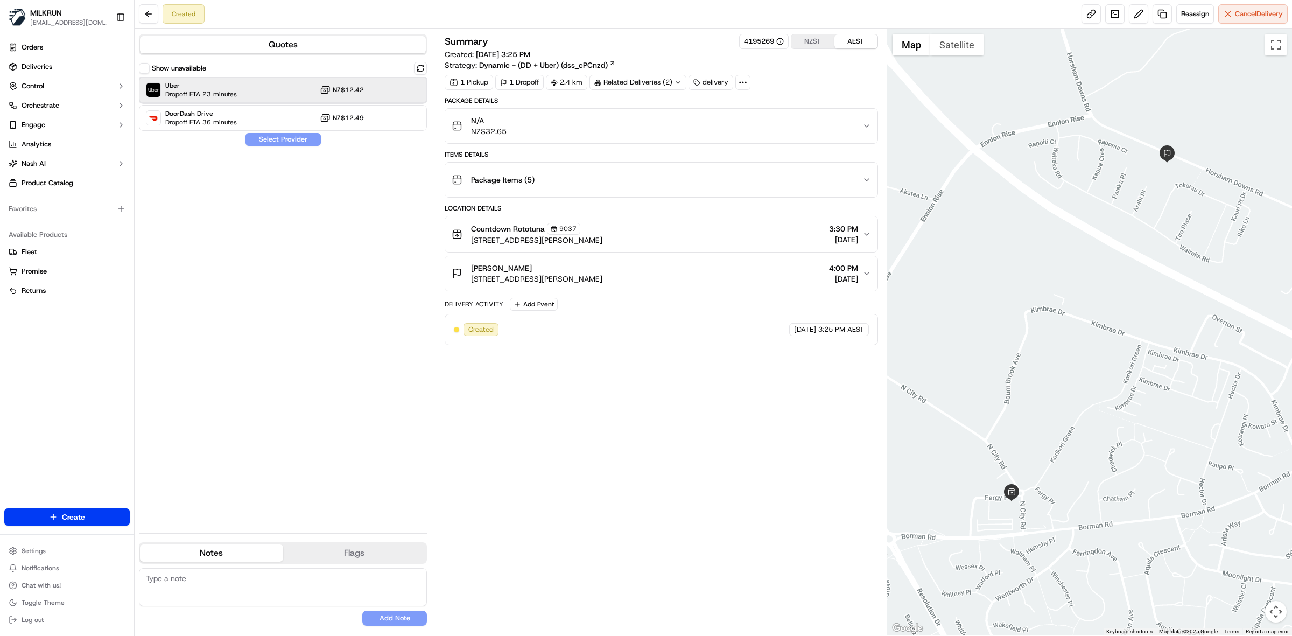
click at [230, 92] on span "Dropoff ETA 23 minutes" at bounding box center [201, 94] width 72 height 9
drag, startPoint x: 276, startPoint y: 138, endPoint x: 340, endPoint y: 145, distance: 65.0
click at [276, 140] on button "Assign Provider" at bounding box center [283, 139] width 76 height 13
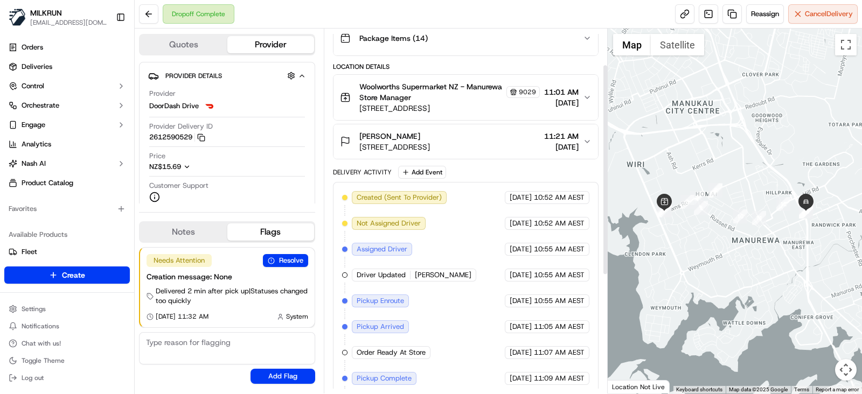
scroll to position [62, 0]
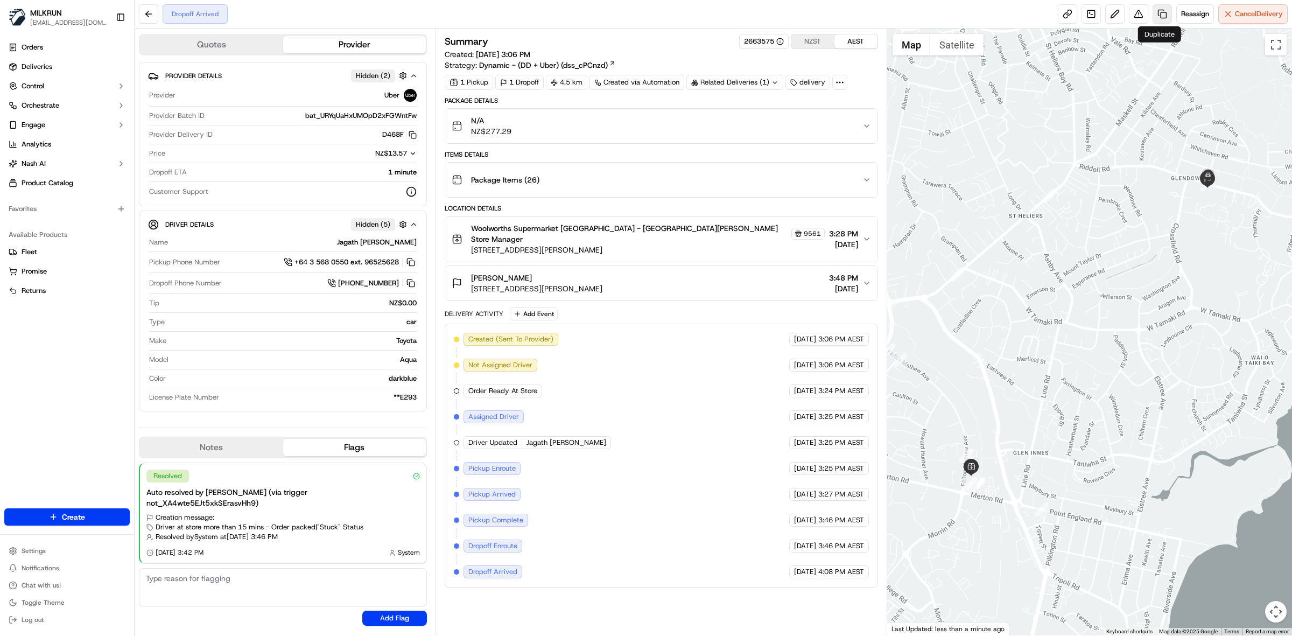
click at [1161, 15] on link at bounding box center [1162, 13] width 19 height 19
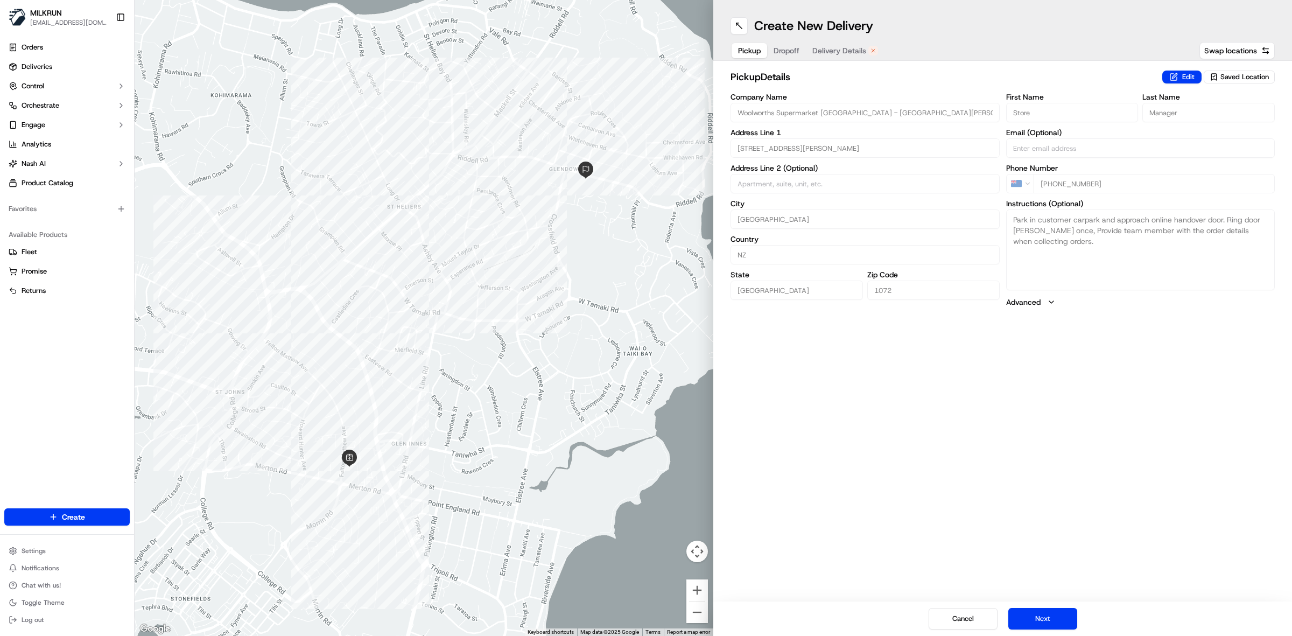
click at [854, 48] on span "Delivery Details" at bounding box center [840, 50] width 54 height 11
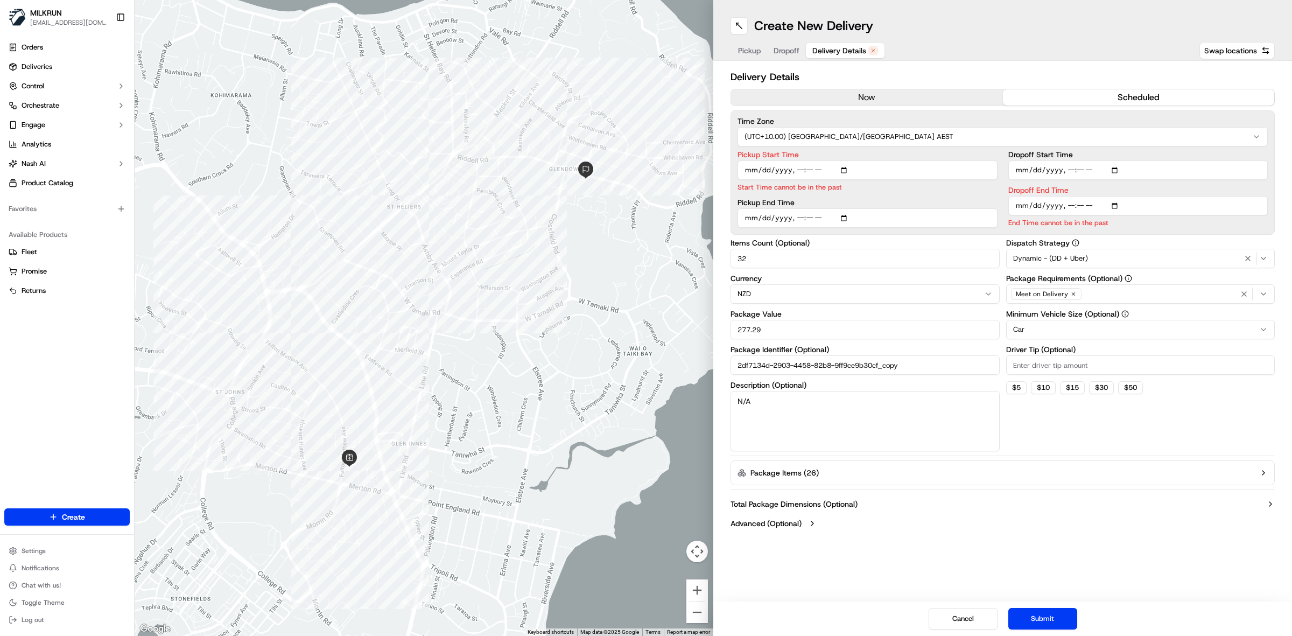
click at [872, 100] on button "now" at bounding box center [867, 97] width 272 height 16
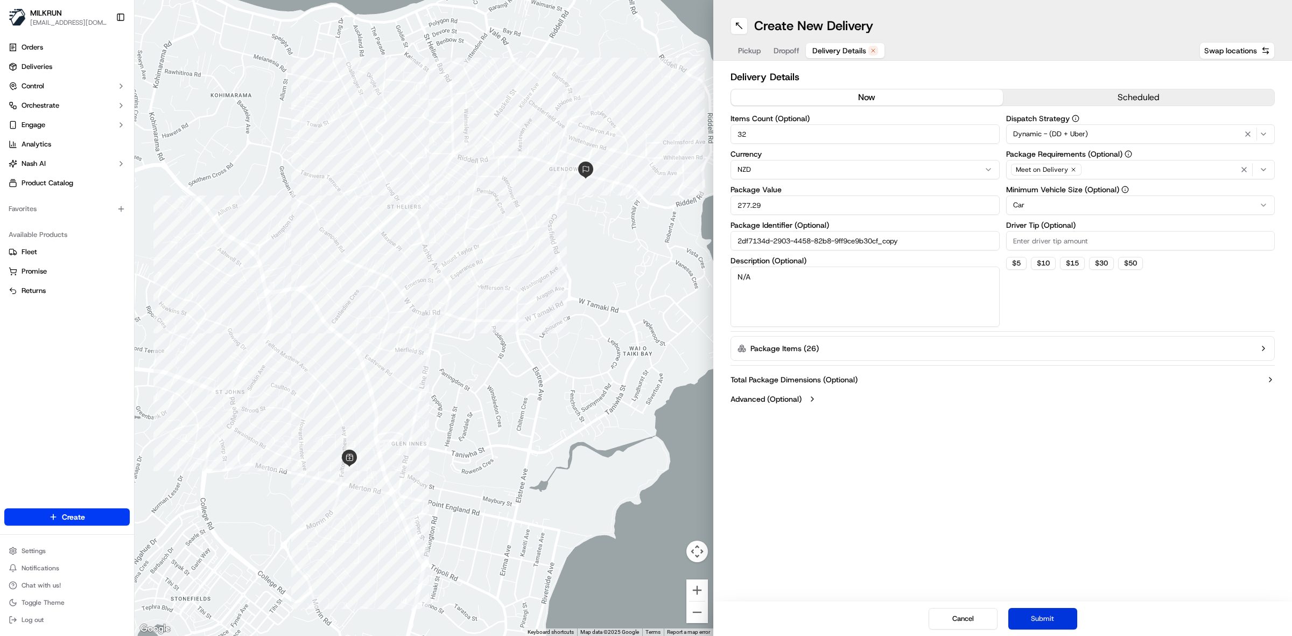
click at [1057, 612] on button "Submit" at bounding box center [1043, 619] width 69 height 22
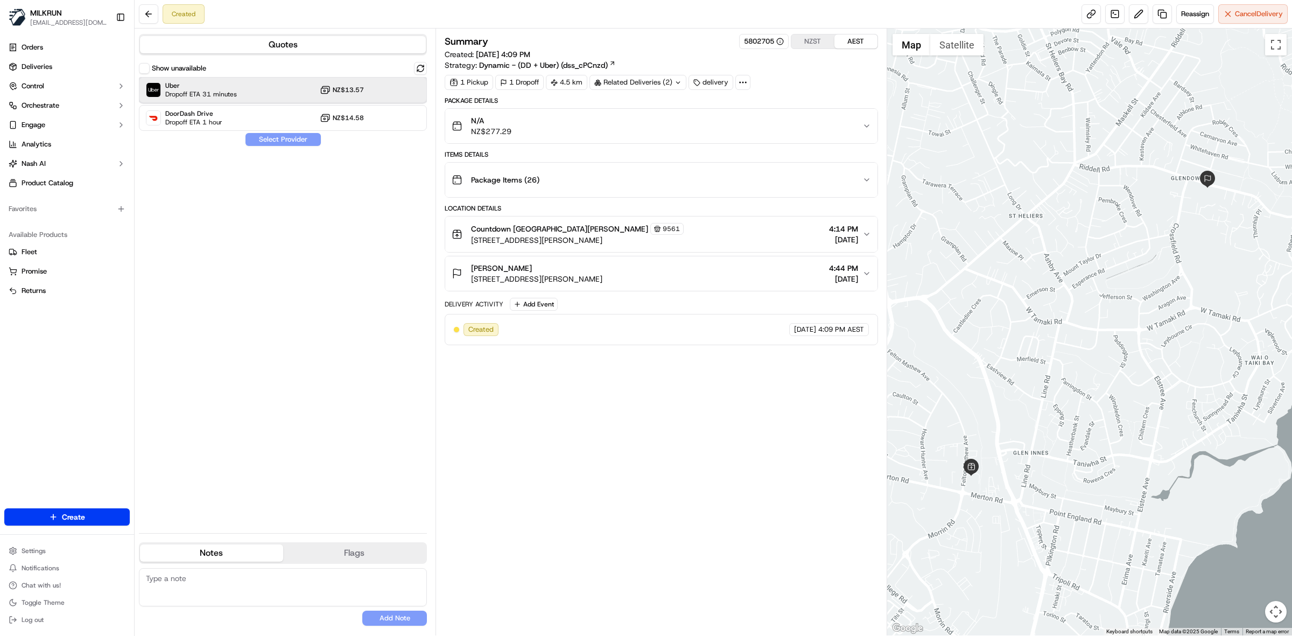
click at [244, 87] on div "Uber Dropoff ETA 31 minutes NZ$13.57" at bounding box center [283, 90] width 288 height 26
click at [280, 138] on button "Assign Provider" at bounding box center [283, 139] width 76 height 13
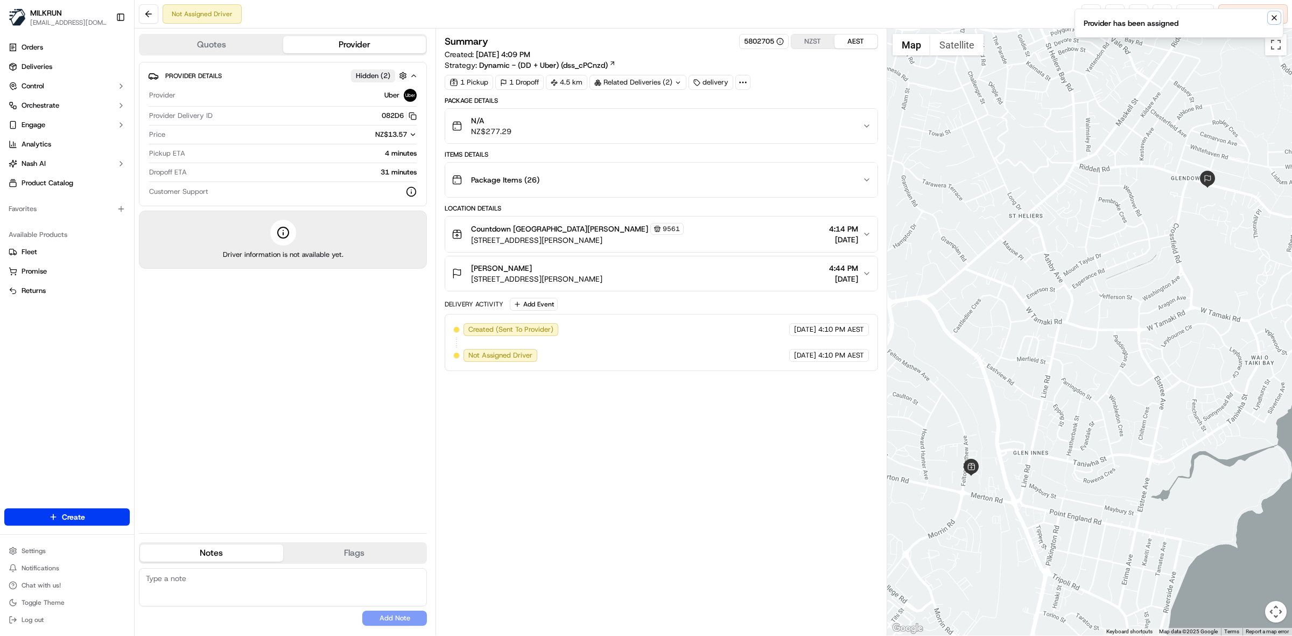
click at [1276, 16] on icon "Notifications (F8)" at bounding box center [1275, 18] width 4 height 4
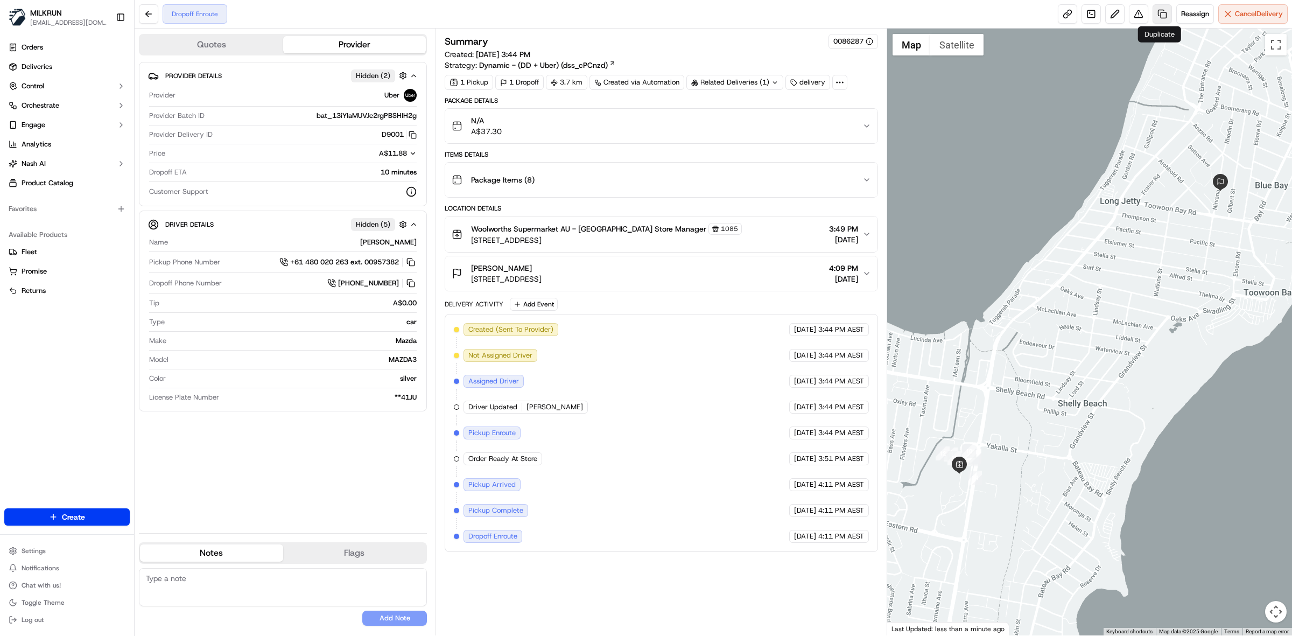
click at [1163, 15] on link at bounding box center [1162, 13] width 19 height 19
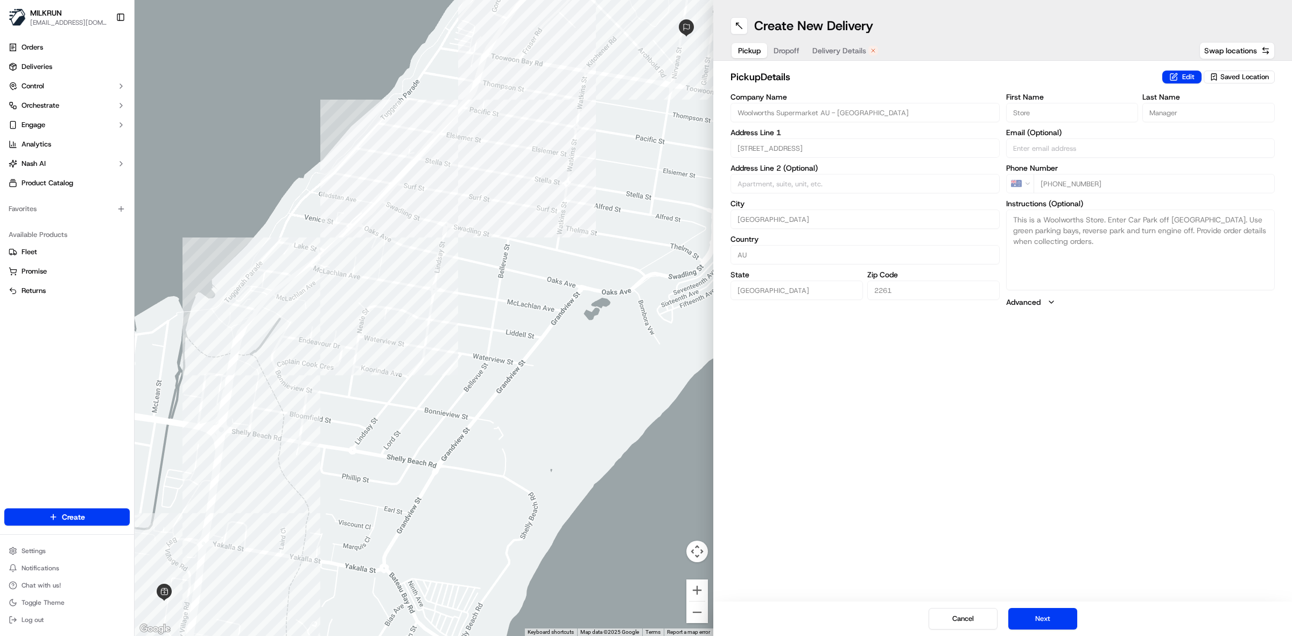
click at [856, 48] on span "Delivery Details" at bounding box center [840, 50] width 54 height 11
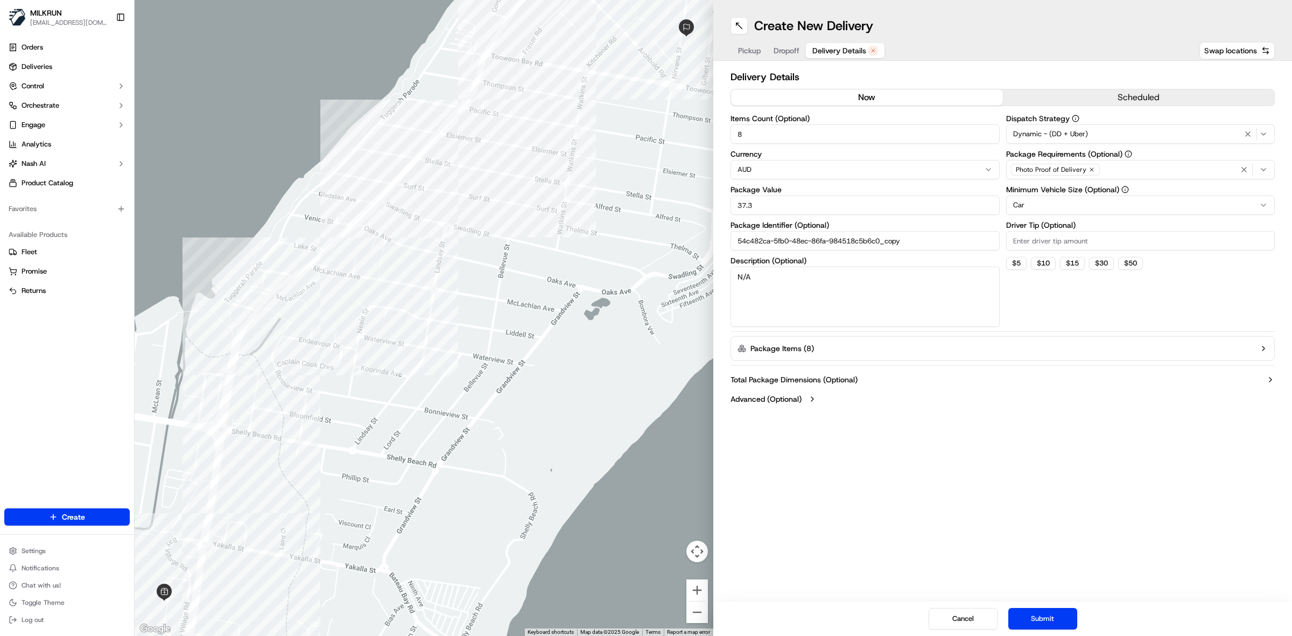
click at [849, 92] on button "now" at bounding box center [867, 97] width 272 height 16
click at [1059, 610] on button "Submit" at bounding box center [1043, 619] width 69 height 22
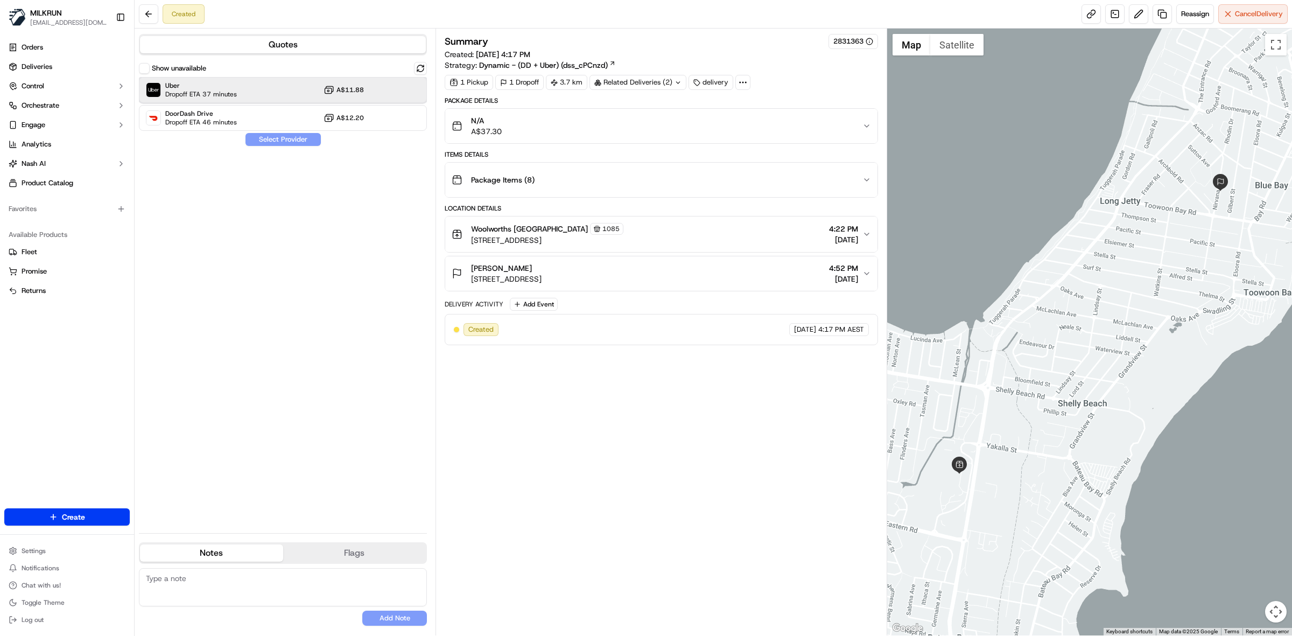
drag, startPoint x: 246, startPoint y: 89, endPoint x: 249, endPoint y: 98, distance: 9.5
click at [246, 89] on div "Uber Dropoff ETA 37 minutes A$11.88" at bounding box center [283, 90] width 288 height 26
click at [267, 140] on button "Assign Provider" at bounding box center [283, 139] width 76 height 13
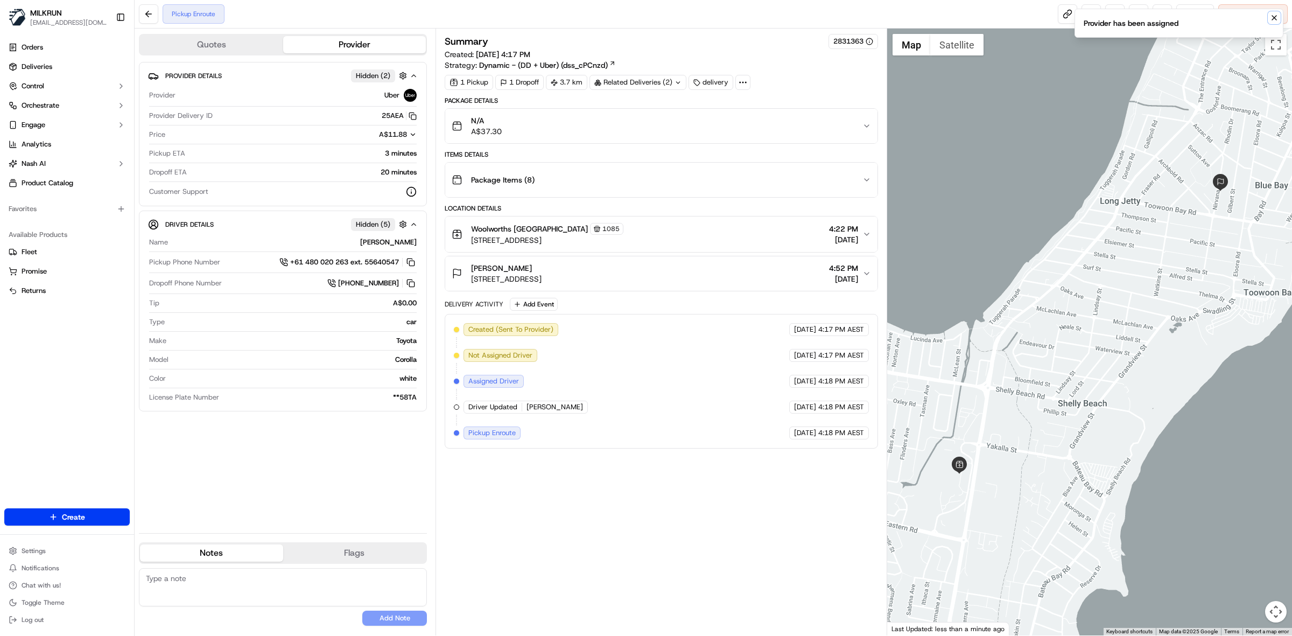
click at [1271, 17] on icon "Notifications (F8)" at bounding box center [1274, 17] width 9 height 9
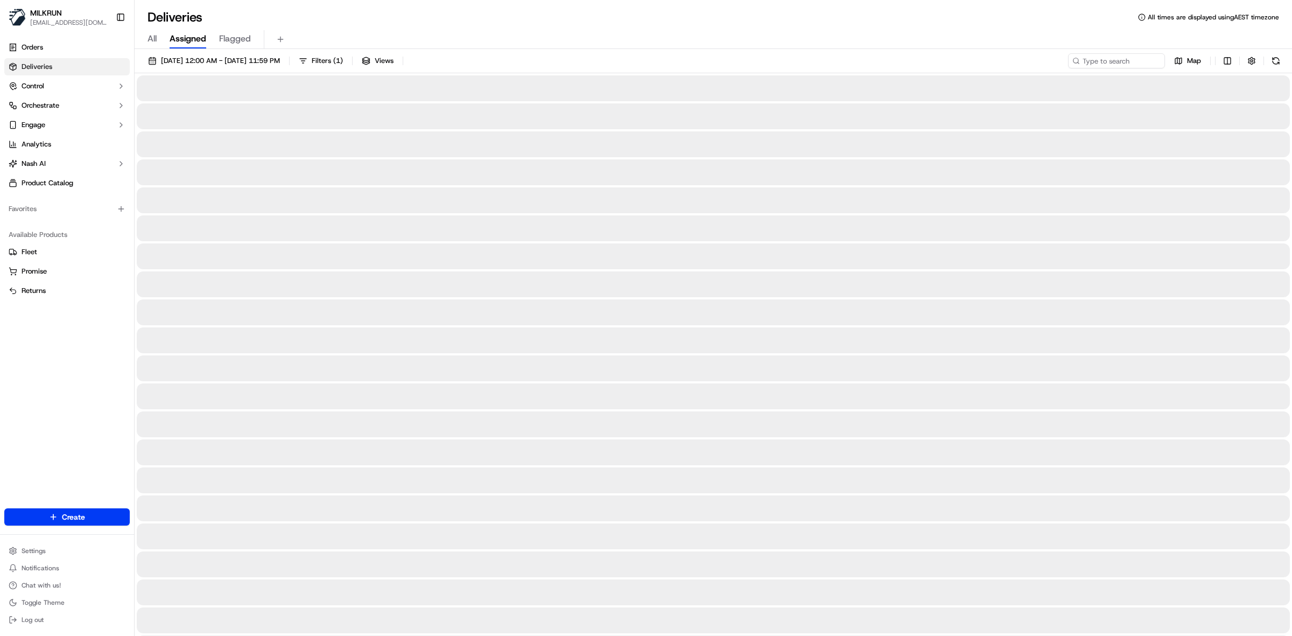
click at [156, 39] on span "All" at bounding box center [152, 38] width 9 height 13
click at [1107, 65] on input at bounding box center [1100, 60] width 129 height 15
paste input "9d340d6b-1f05-4b41-b48d-70d0c8f204d6"
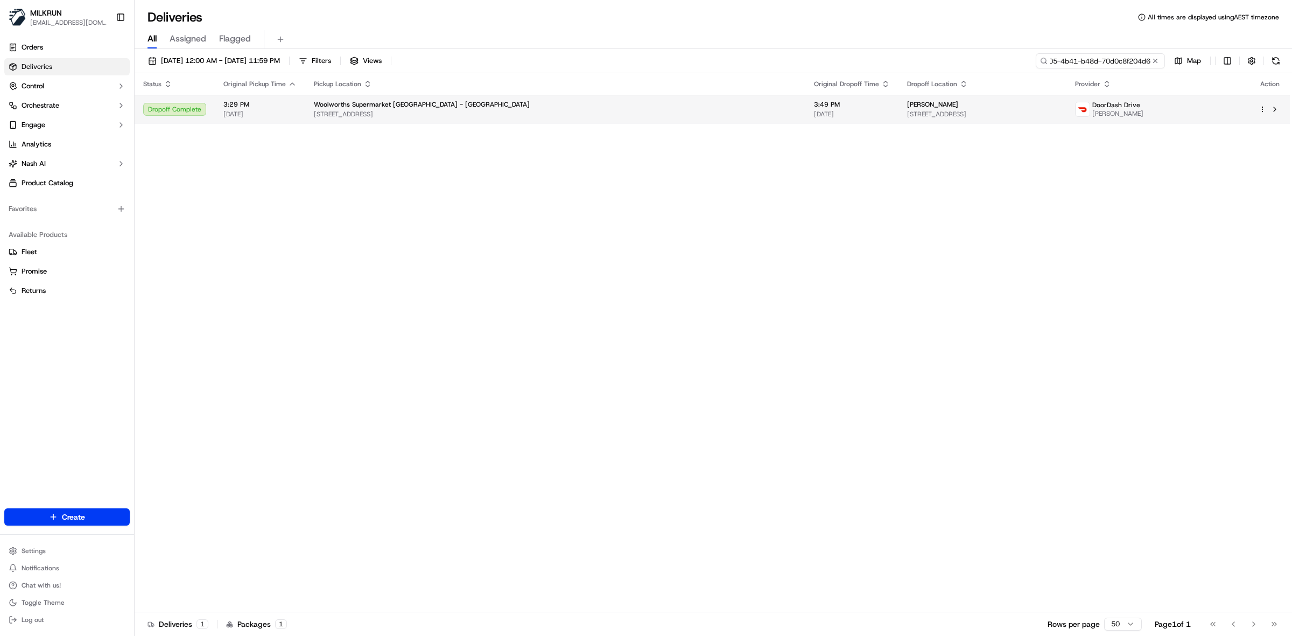
type input "9d340d6b-1f05-4b41-b48d-70d0c8f204d6"
click at [907, 108] on div "tina lendrum" at bounding box center [982, 104] width 150 height 9
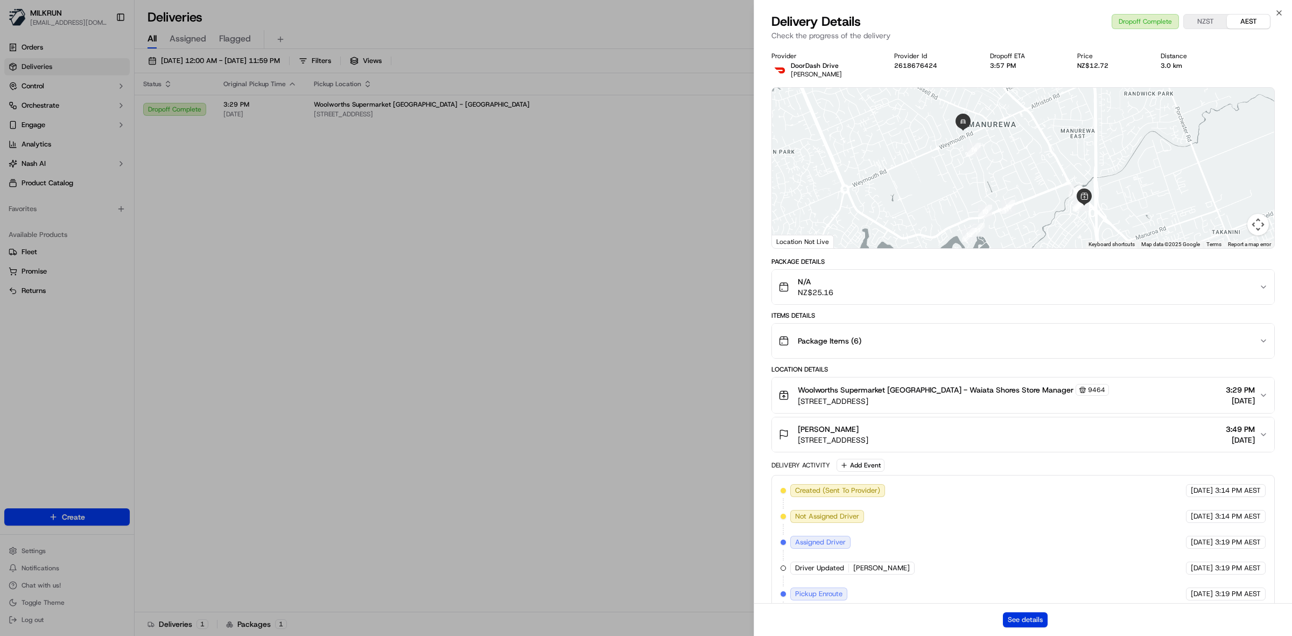
click at [1030, 622] on button "See details" at bounding box center [1025, 619] width 45 height 15
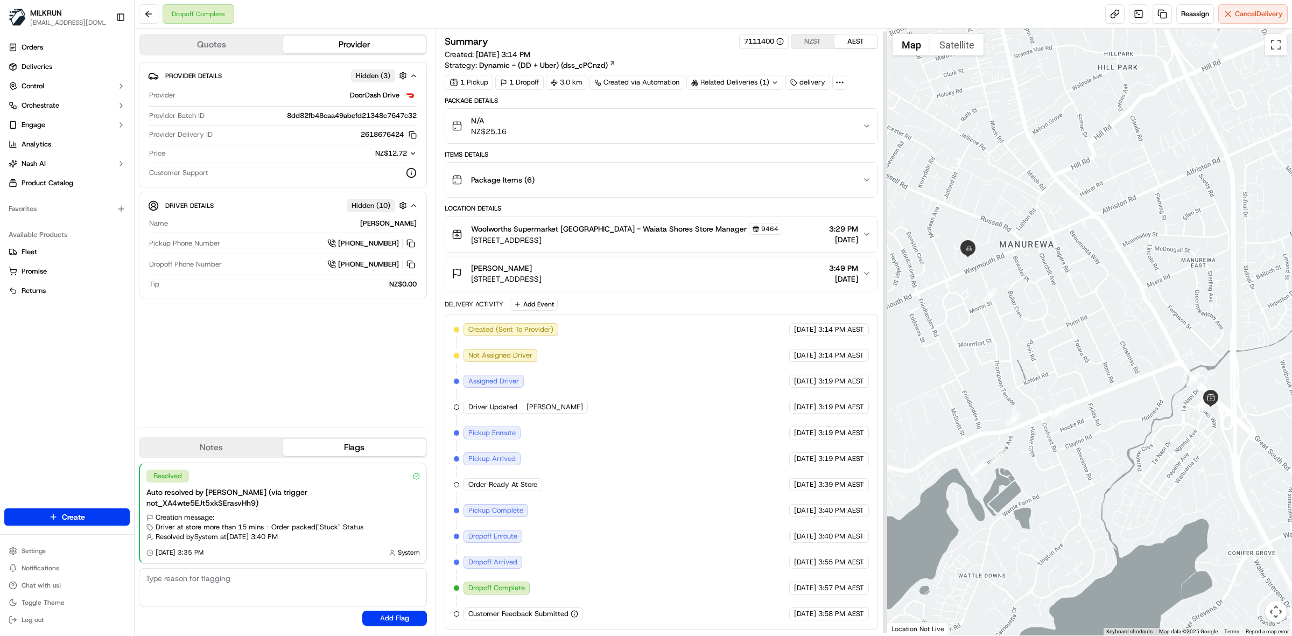
scroll to position [4, 0]
click at [722, 176] on div "Package Items ( 6 )" at bounding box center [657, 180] width 411 height 22
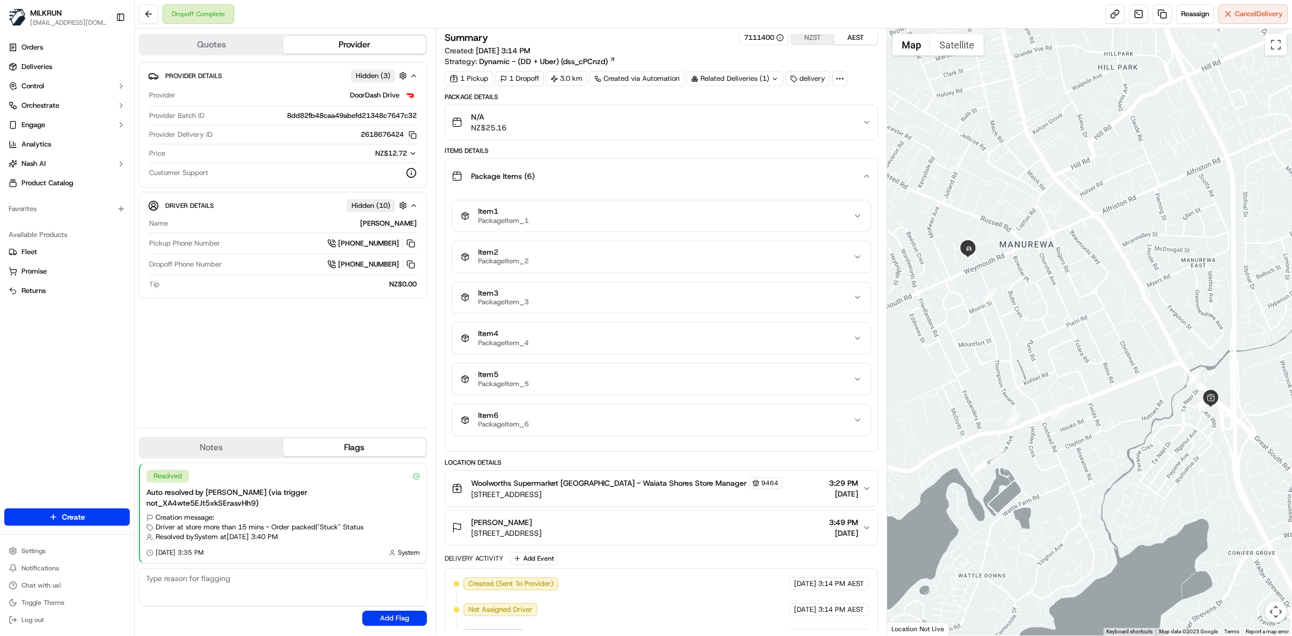
click at [722, 176] on div "Package Items ( 6 )" at bounding box center [657, 176] width 411 height 22
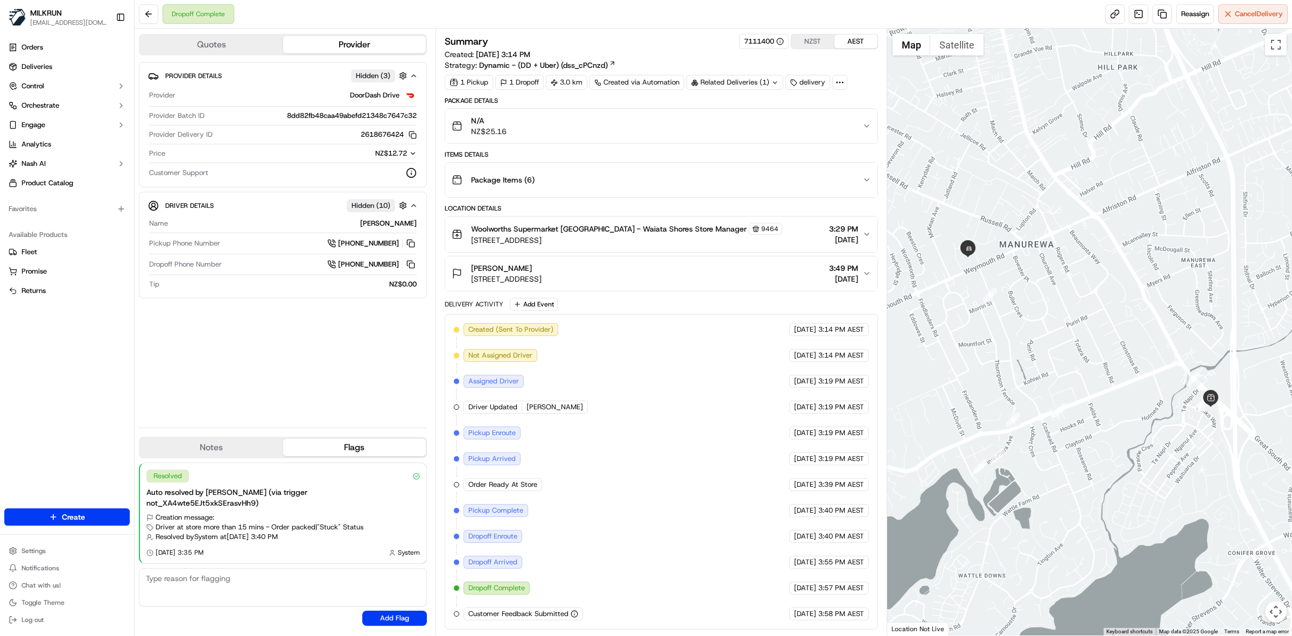
click at [734, 130] on div "N/A NZ$25.16" at bounding box center [657, 126] width 411 height 22
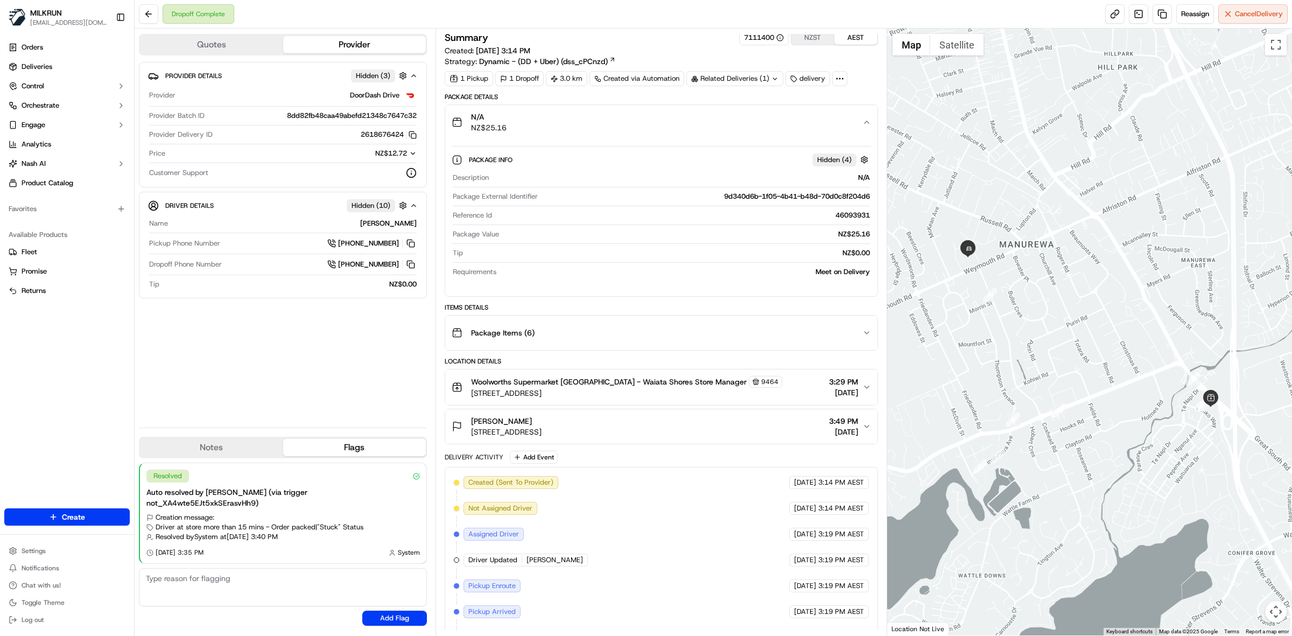
click at [734, 130] on div "N/A NZ$25.16" at bounding box center [657, 122] width 411 height 22
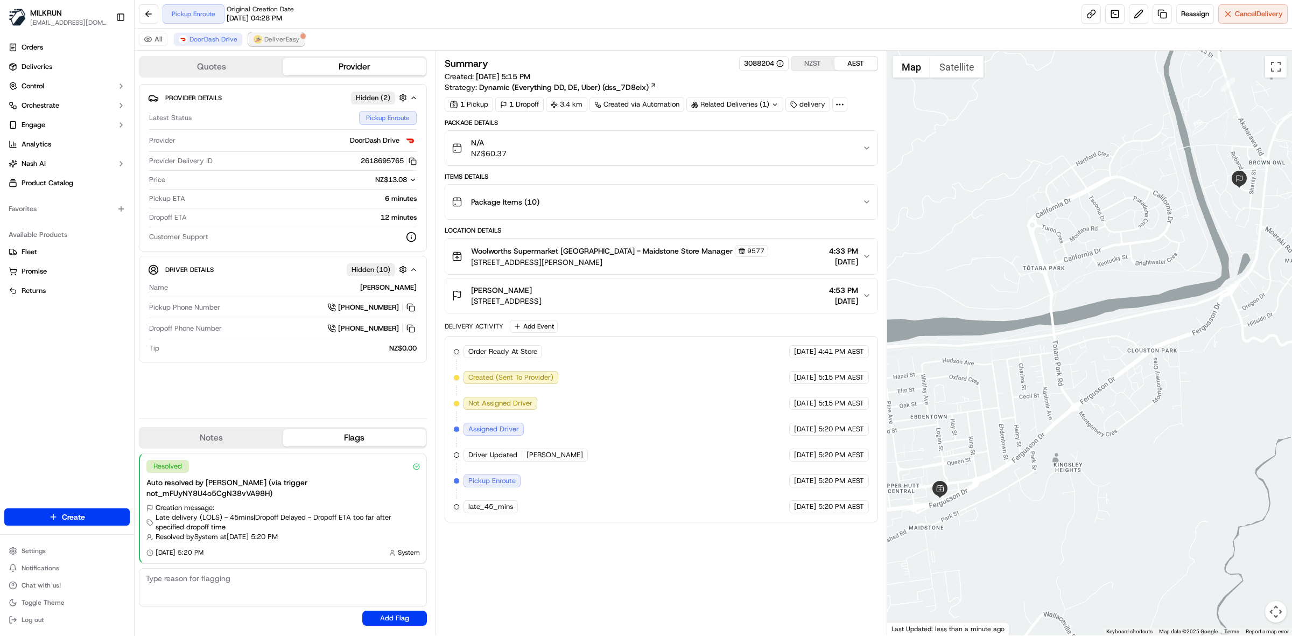
click at [275, 38] on span "DeliverEasy" at bounding box center [281, 39] width 35 height 9
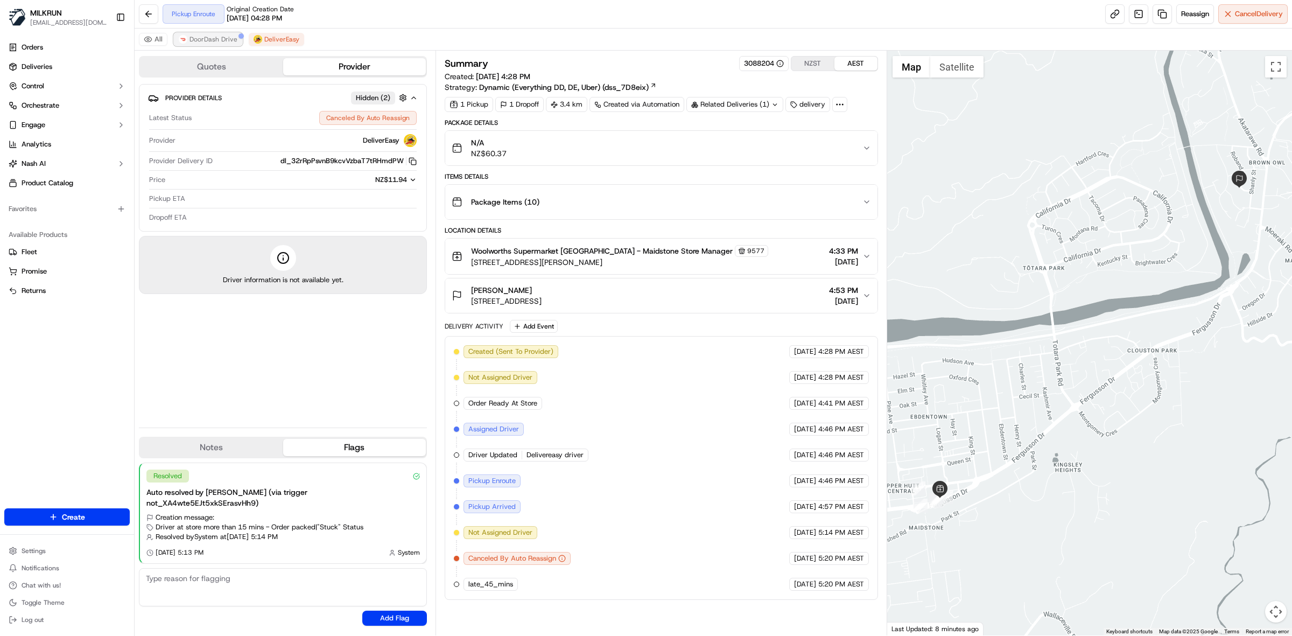
click at [195, 42] on span "DoorDash Drive" at bounding box center [214, 39] width 48 height 9
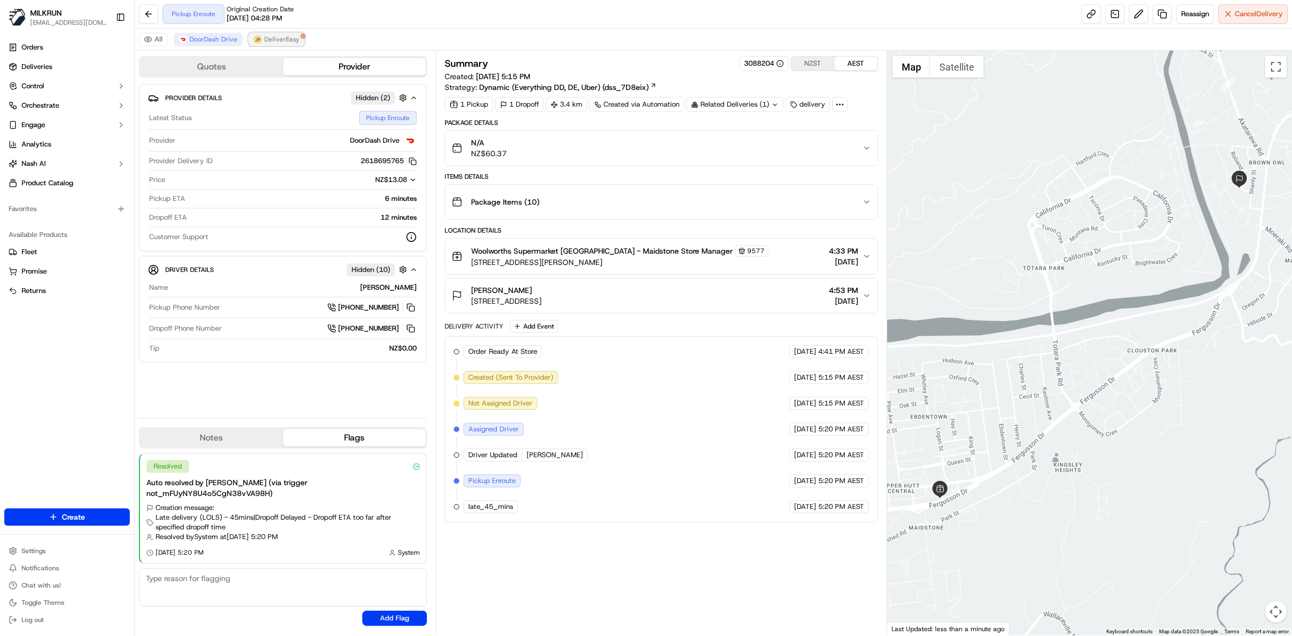
click at [260, 36] on button "DeliverEasy" at bounding box center [276, 39] width 55 height 13
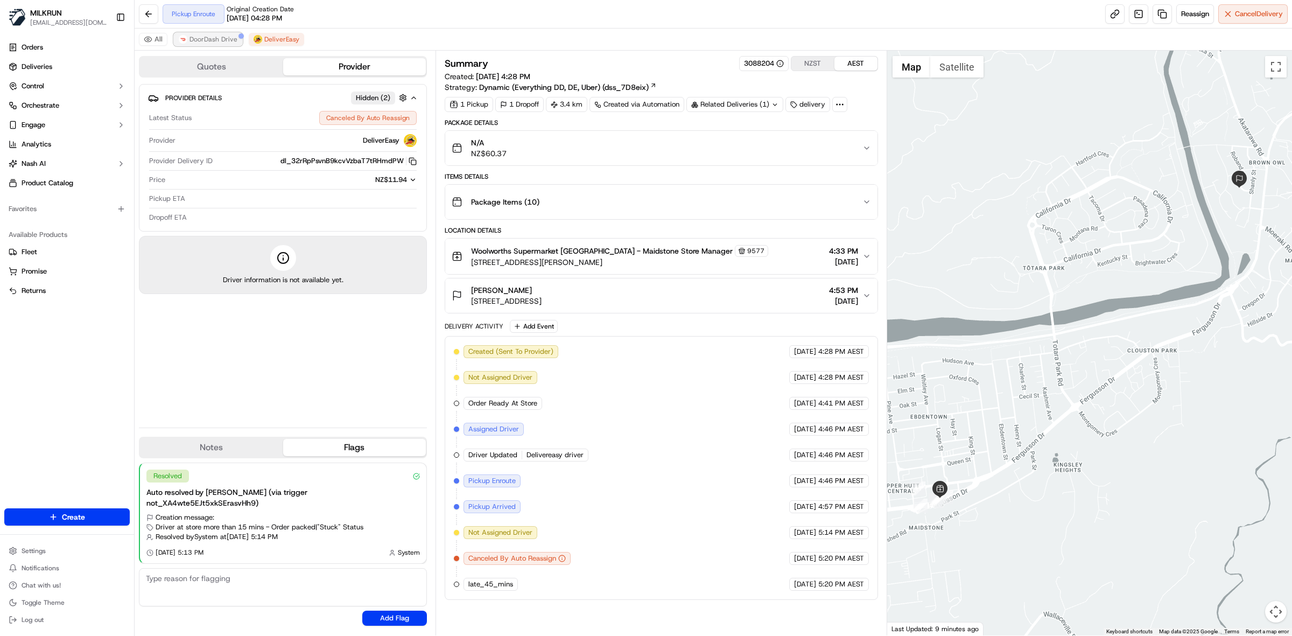
click at [205, 38] on span "DoorDash Drive" at bounding box center [214, 39] width 48 height 9
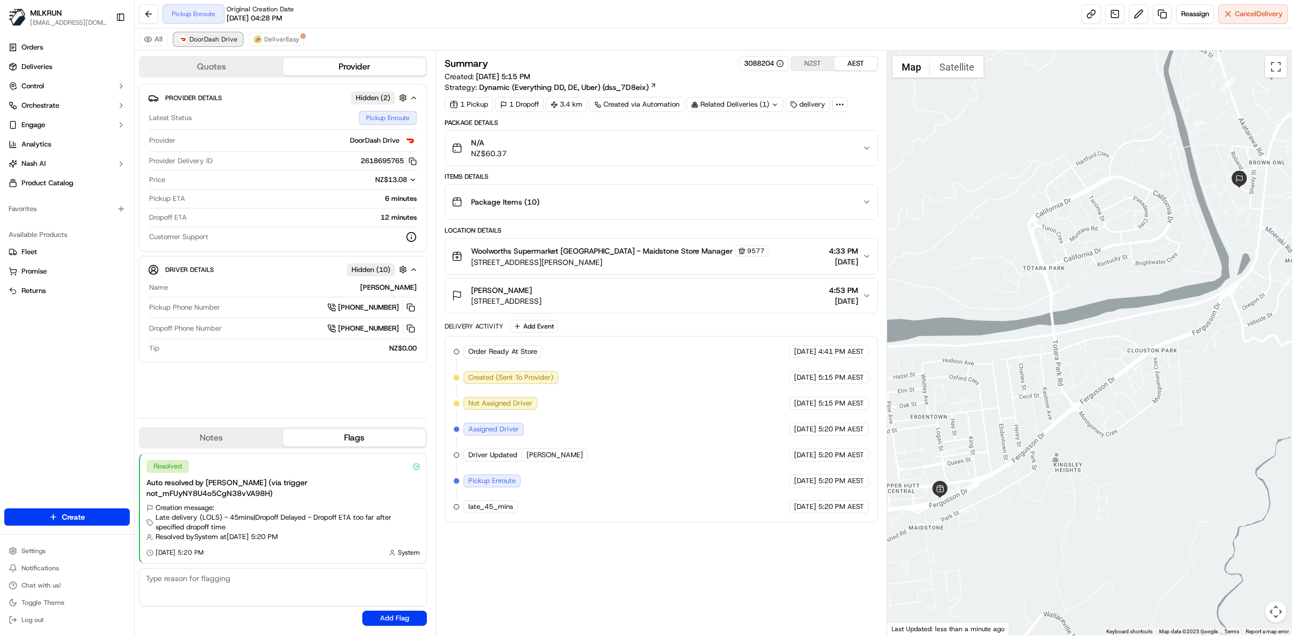
drag, startPoint x: 225, startPoint y: 40, endPoint x: 301, endPoint y: 43, distance: 76.0
click at [227, 40] on span "DoorDash Drive" at bounding box center [214, 39] width 48 height 9
click at [1261, 16] on span "Cancel Delivery" at bounding box center [1259, 14] width 48 height 10
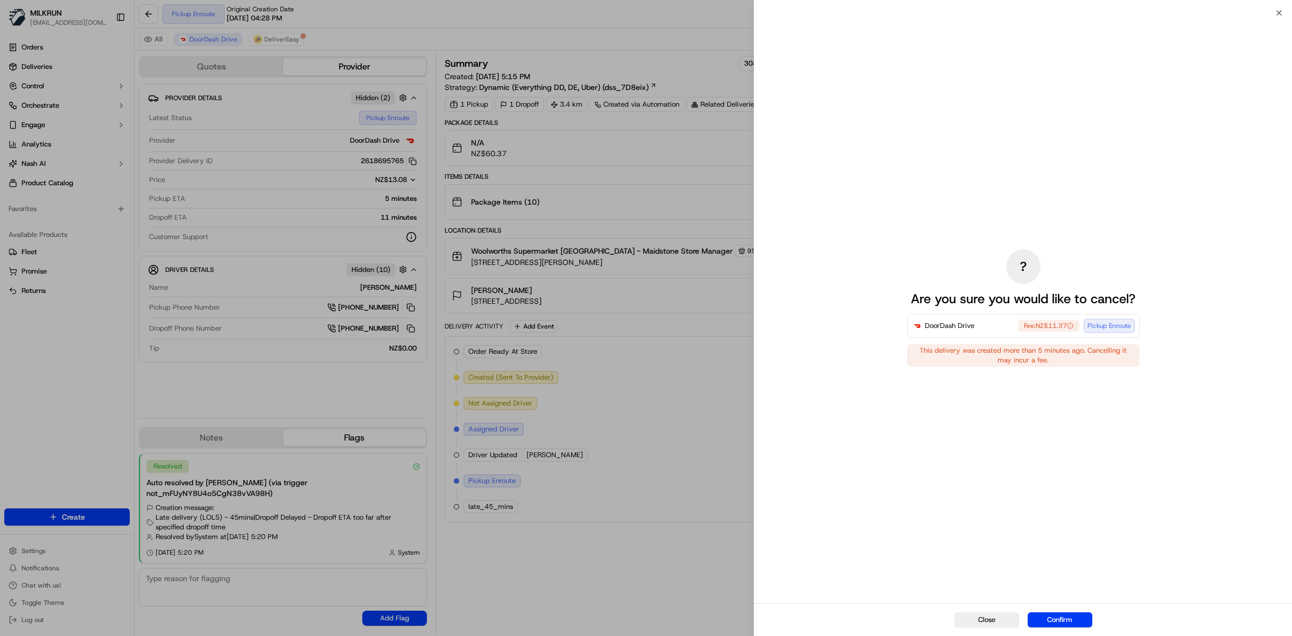
drag, startPoint x: 1073, startPoint y: 618, endPoint x: 1004, endPoint y: 620, distance: 68.4
click at [1072, 618] on button "Confirm" at bounding box center [1060, 619] width 65 height 15
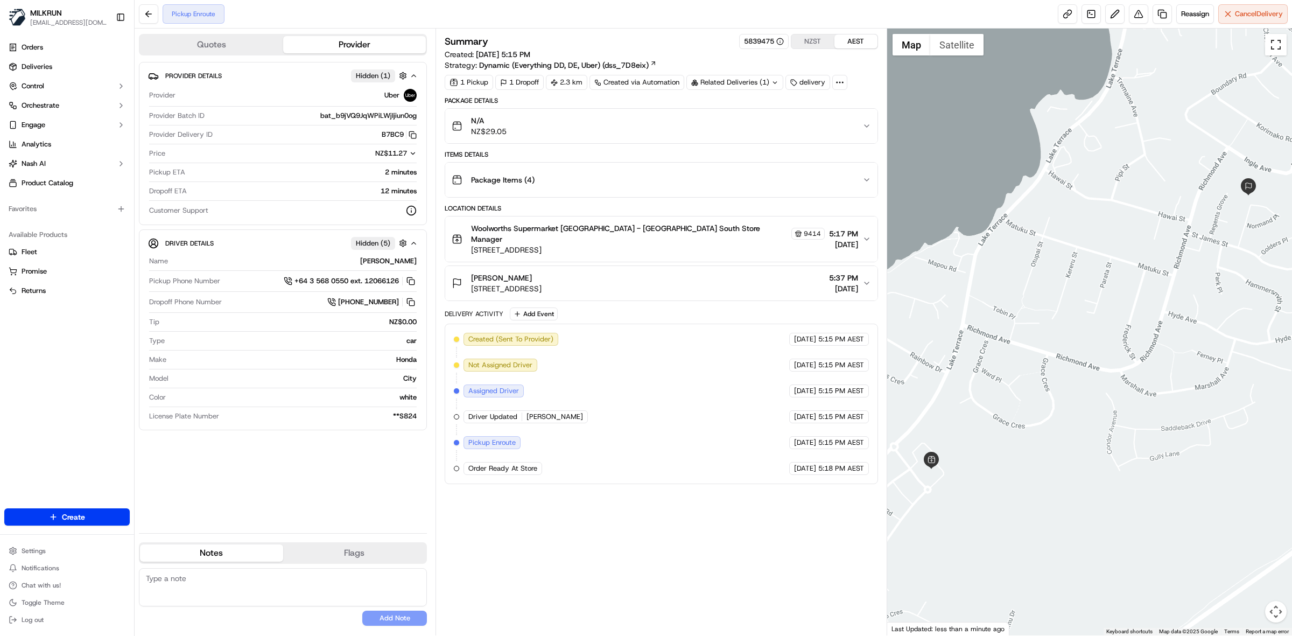
drag, startPoint x: 1272, startPoint y: 43, endPoint x: 1269, endPoint y: 114, distance: 70.6
click at [1272, 43] on button "Toggle fullscreen view" at bounding box center [1277, 45] width 22 height 22
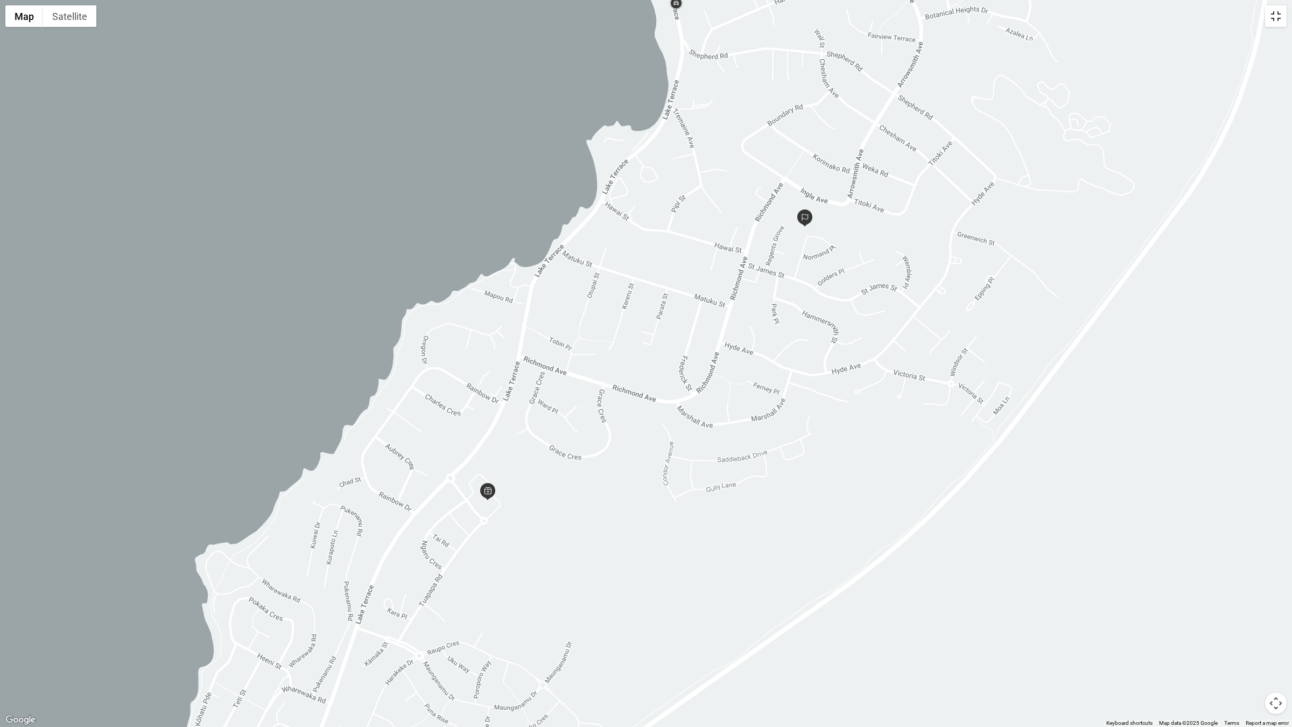
click at [1281, 17] on button "Toggle fullscreen view" at bounding box center [1277, 16] width 22 height 22
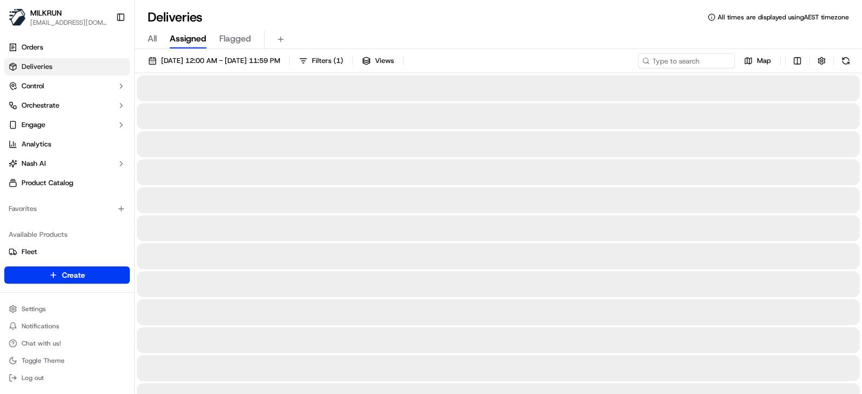
click at [155, 38] on span "All" at bounding box center [152, 38] width 9 height 13
click at [182, 61] on span "18/09/2025 12:00 AM - 18/09/2025 11:59 PM" at bounding box center [220, 61] width 119 height 10
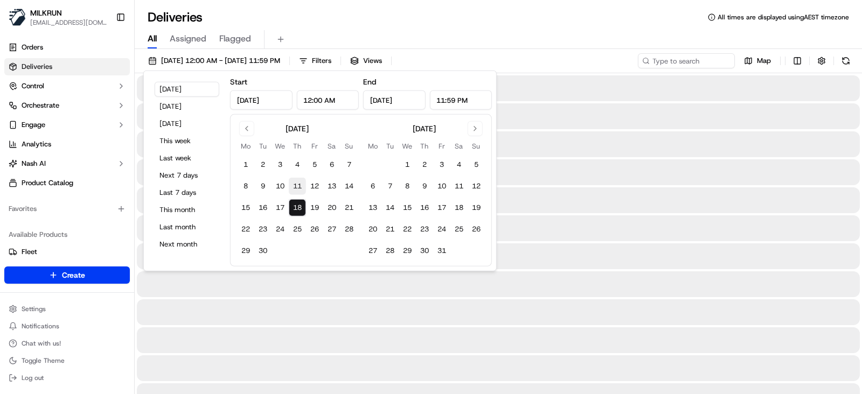
click at [295, 187] on button "11" at bounding box center [297, 186] width 17 height 17
type input "Sep 11, 2025"
click at [295, 187] on button "11" at bounding box center [297, 186] width 17 height 17
drag, startPoint x: 541, startPoint y: 60, endPoint x: 613, endPoint y: 64, distance: 71.7
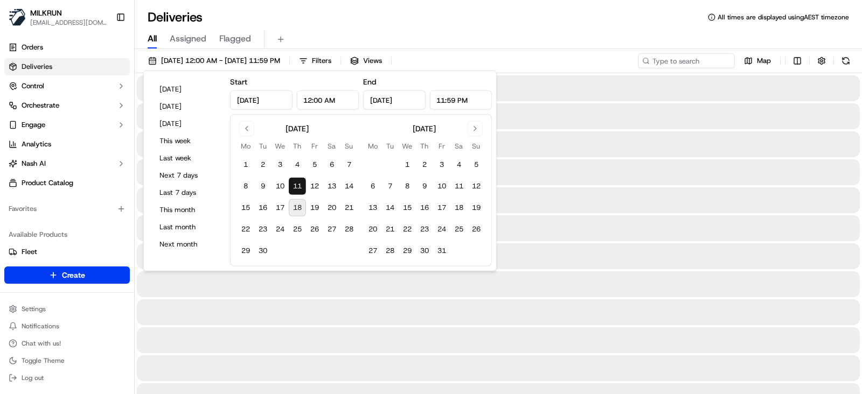
click at [541, 60] on div "11/09/2025 12:00 AM - 11/09/2025 11:59 PM Filters Views Map" at bounding box center [498, 63] width 727 height 20
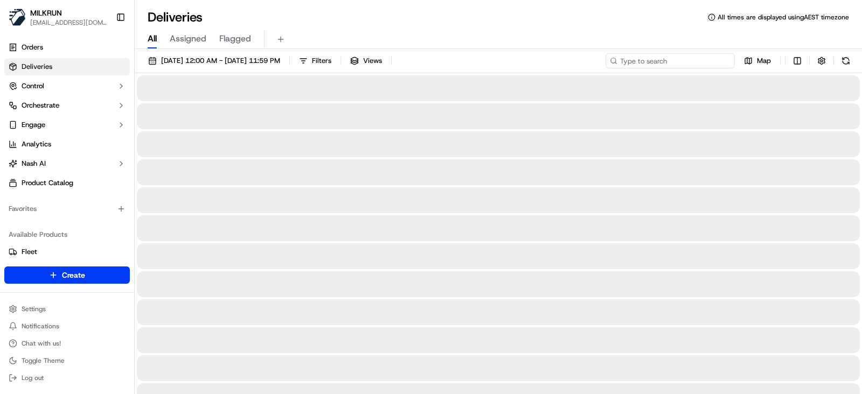
click at [698, 66] on input at bounding box center [669, 60] width 129 height 15
paste input "f50f0654-d2a9-4d13-b83b-9528d4d602ed"
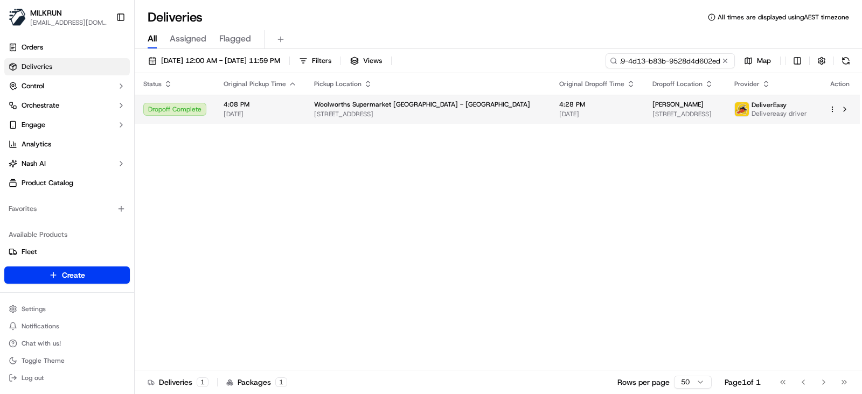
type input "f50f0654-d2a9-4d13-b83b-9528d4d602ed"
click at [559, 109] on span "4:28 PM" at bounding box center [597, 104] width 76 height 9
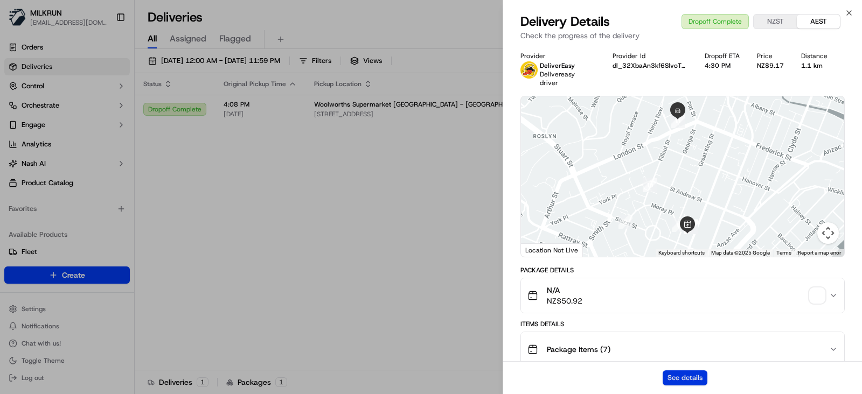
click at [684, 376] on button "See details" at bounding box center [684, 378] width 45 height 15
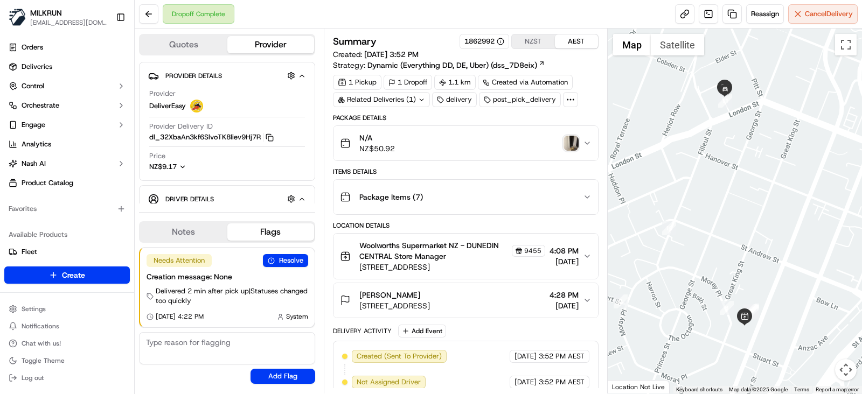
click at [569, 141] on img "button" at bounding box center [570, 143] width 15 height 15
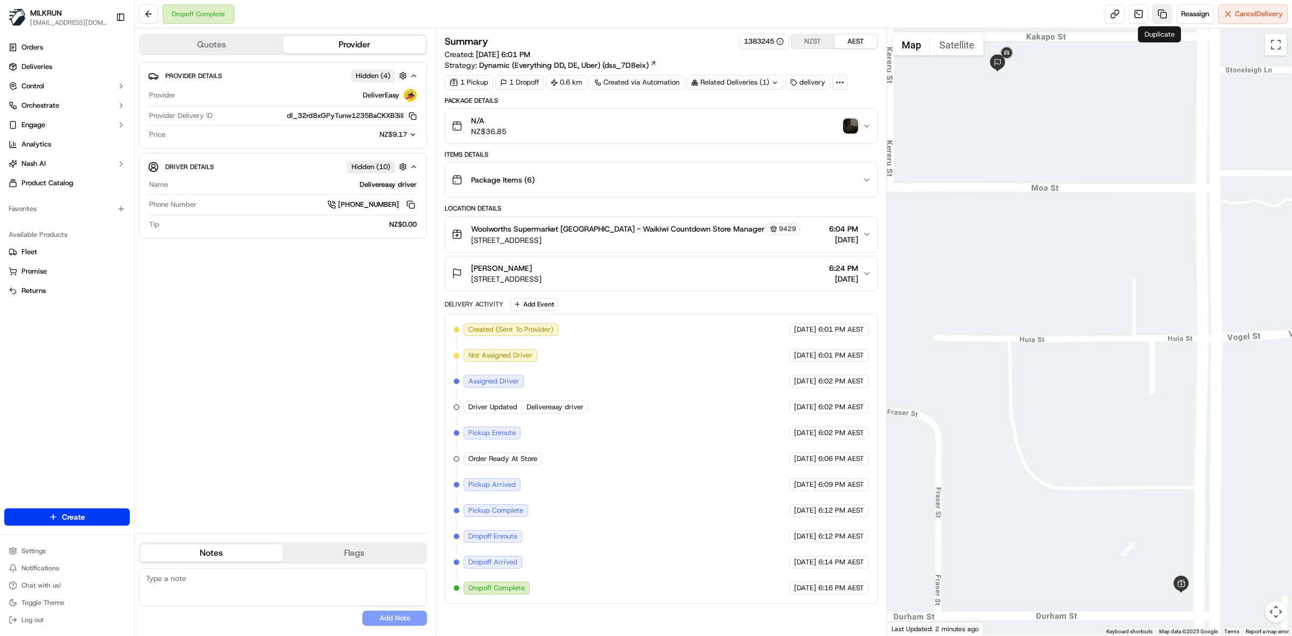
click at [1159, 18] on link at bounding box center [1162, 13] width 19 height 19
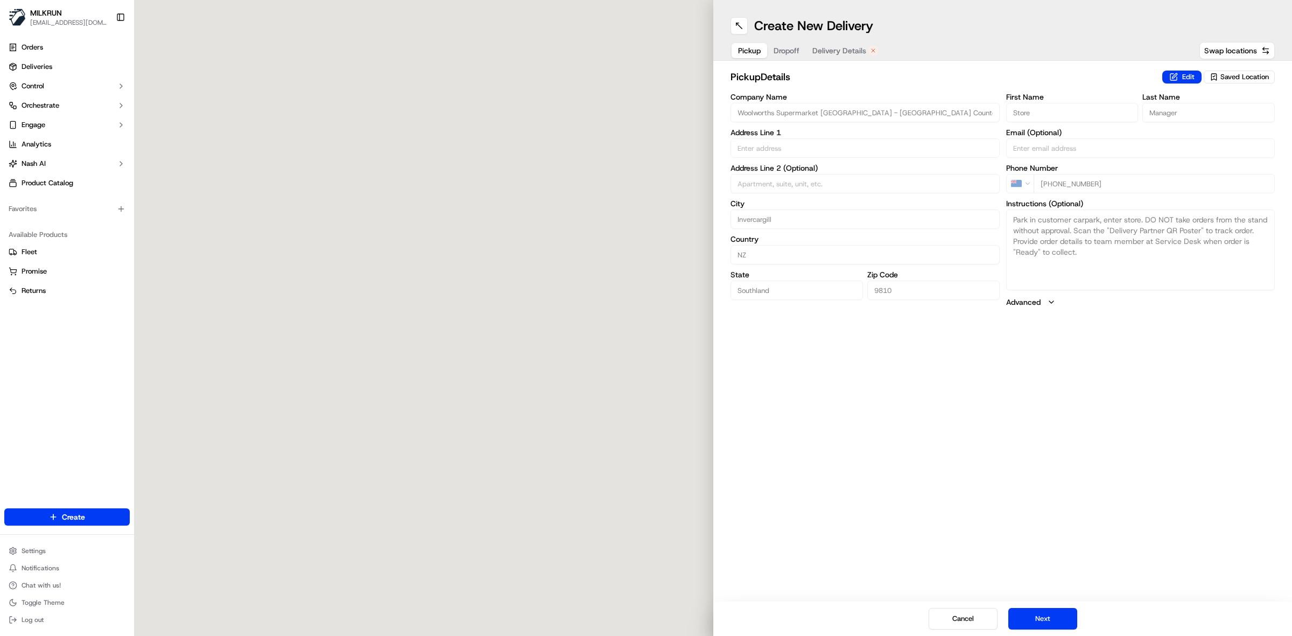
type input "328 North Rd"
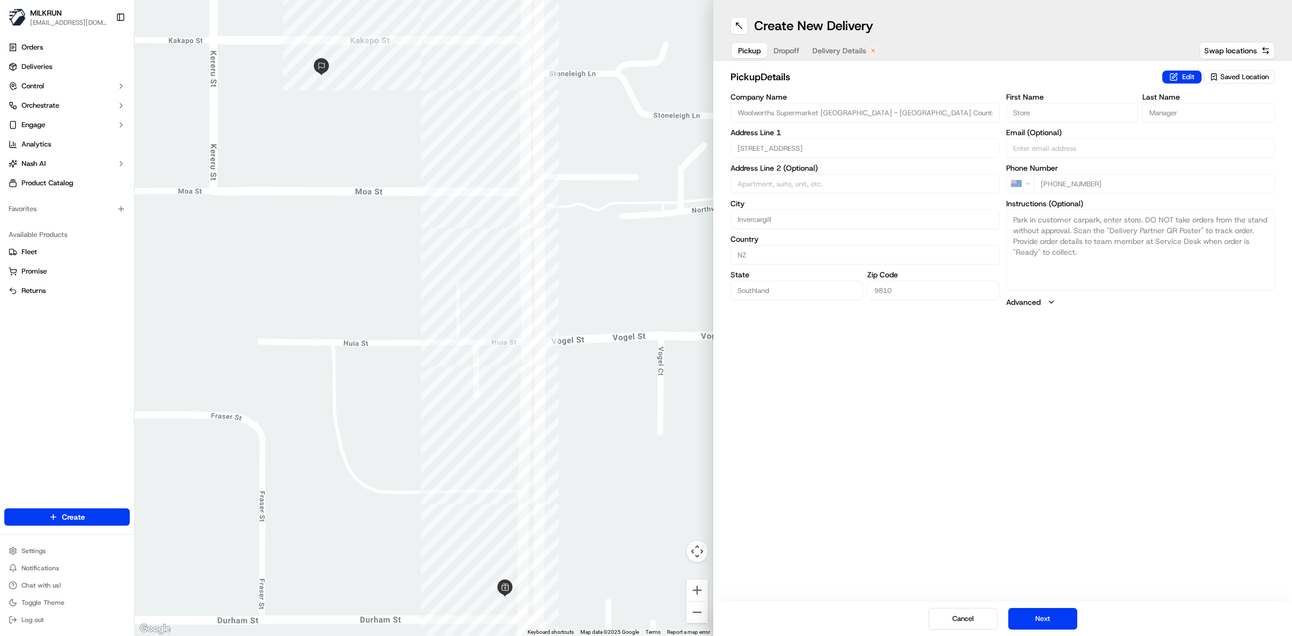
click at [847, 47] on span "Delivery Details" at bounding box center [840, 50] width 54 height 11
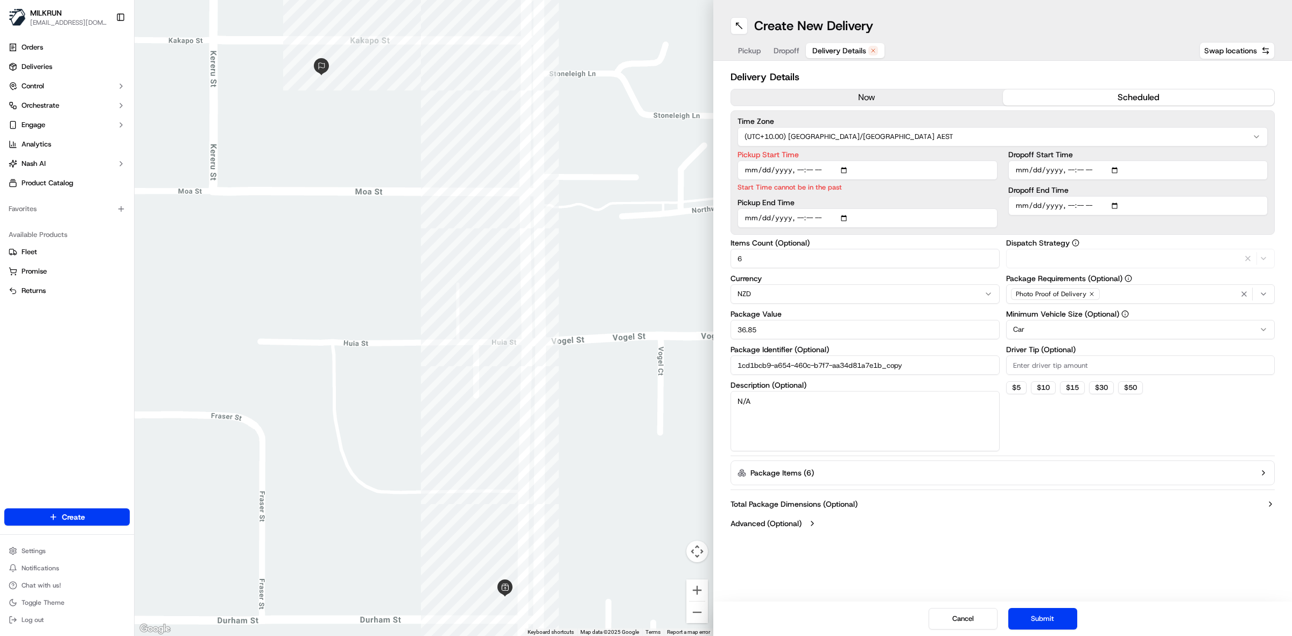
click at [869, 101] on button "now" at bounding box center [867, 97] width 272 height 16
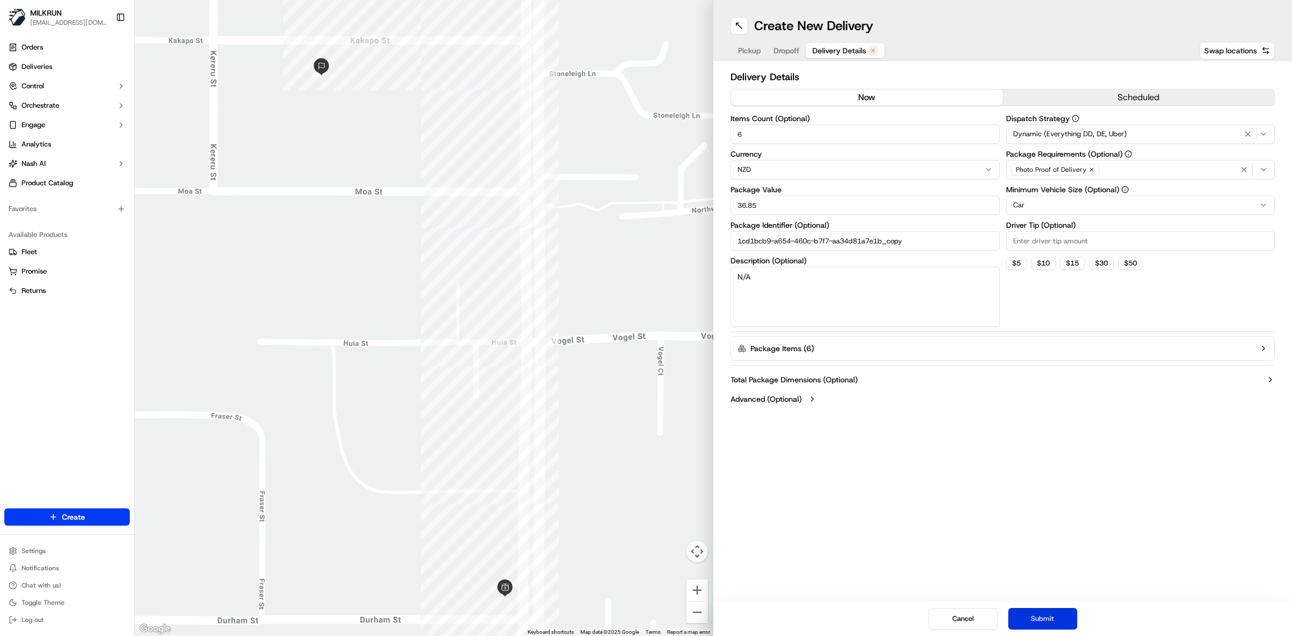
click at [1041, 618] on button "Submit" at bounding box center [1043, 619] width 69 height 22
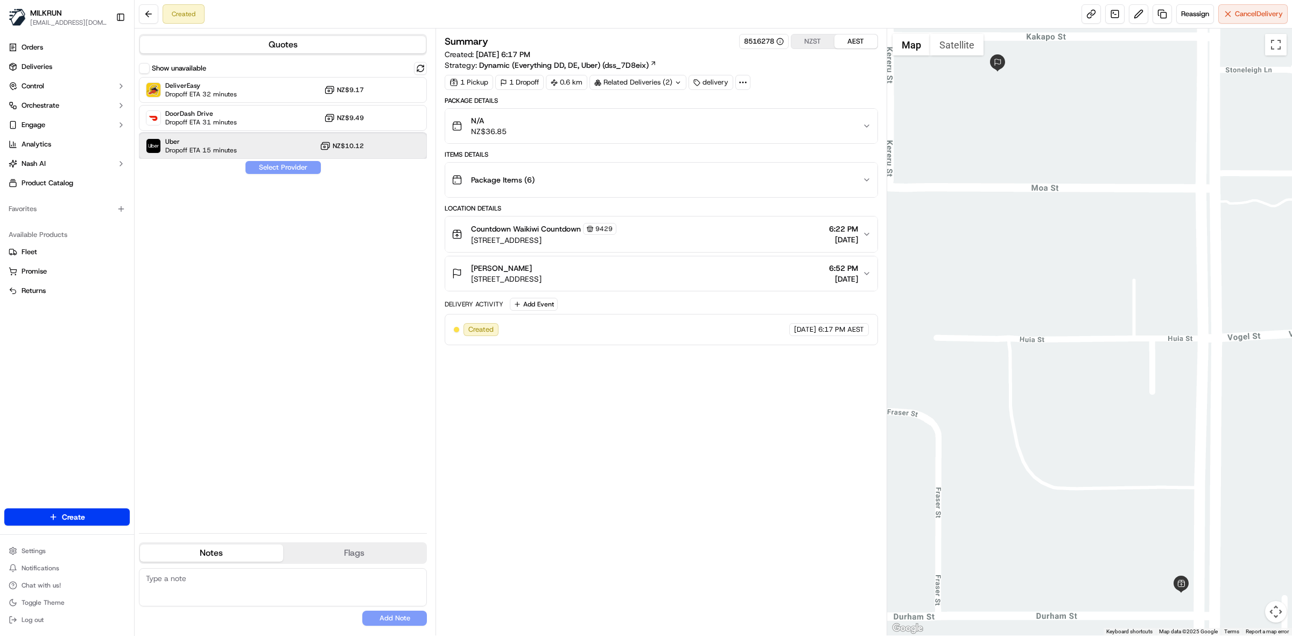
click at [195, 143] on span "Uber" at bounding box center [201, 141] width 72 height 9
click at [295, 164] on button "Assign Provider" at bounding box center [283, 167] width 76 height 13
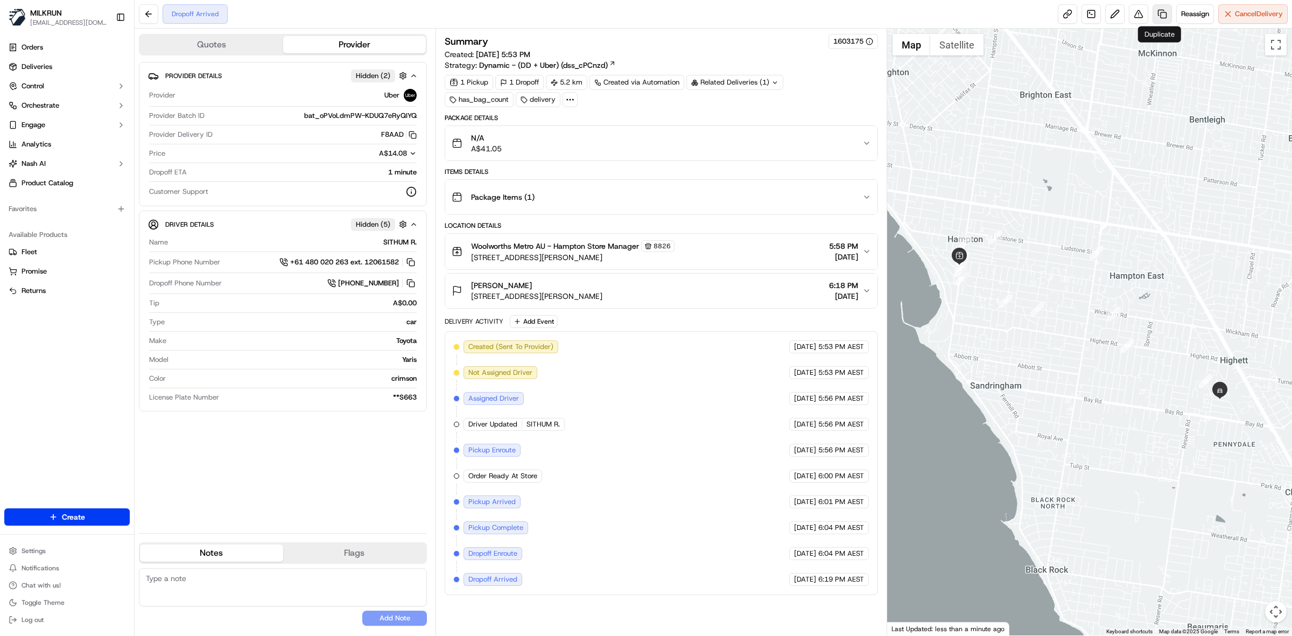
click at [1033, 15] on link at bounding box center [1162, 13] width 19 height 19
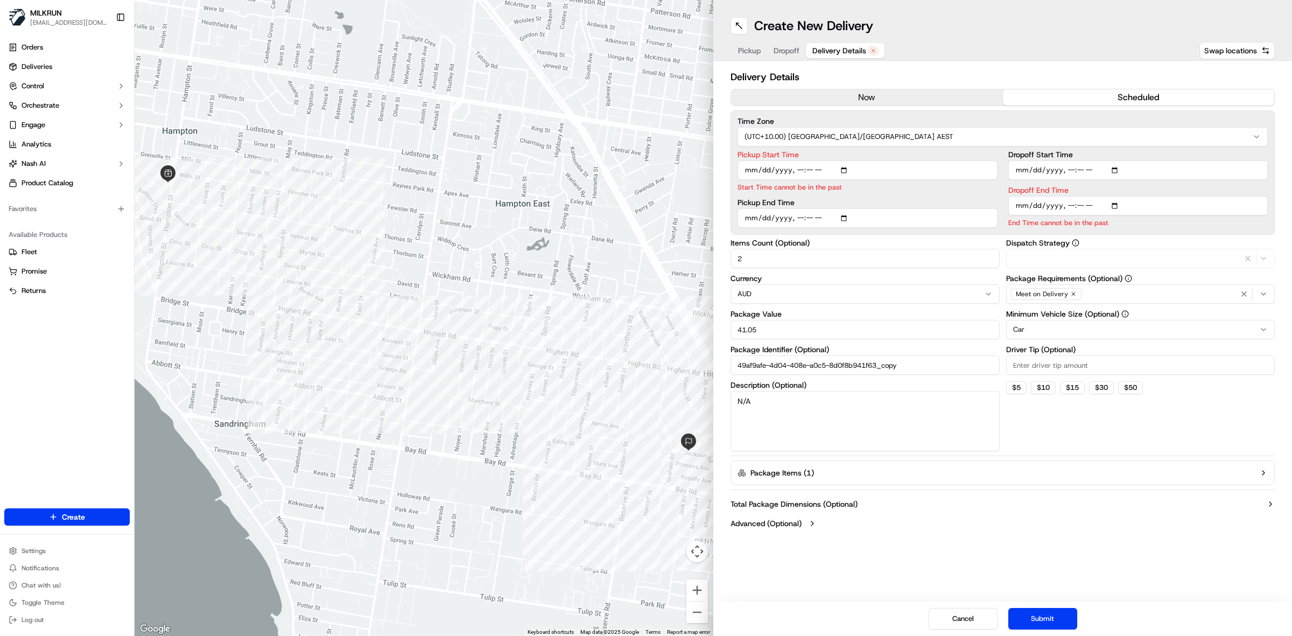
click at [835, 52] on span "Delivery Details" at bounding box center [840, 50] width 54 height 11
click at [890, 93] on button "now" at bounding box center [867, 97] width 272 height 16
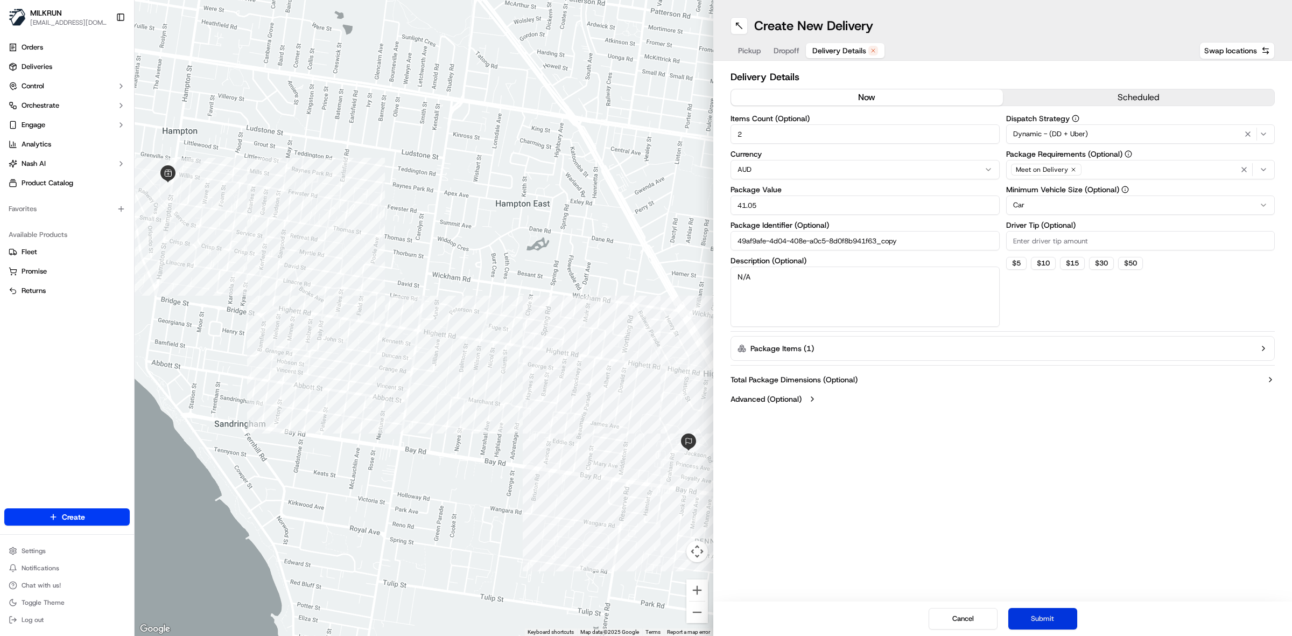
click at [1033, 508] on button "Submit" at bounding box center [1043, 619] width 69 height 22
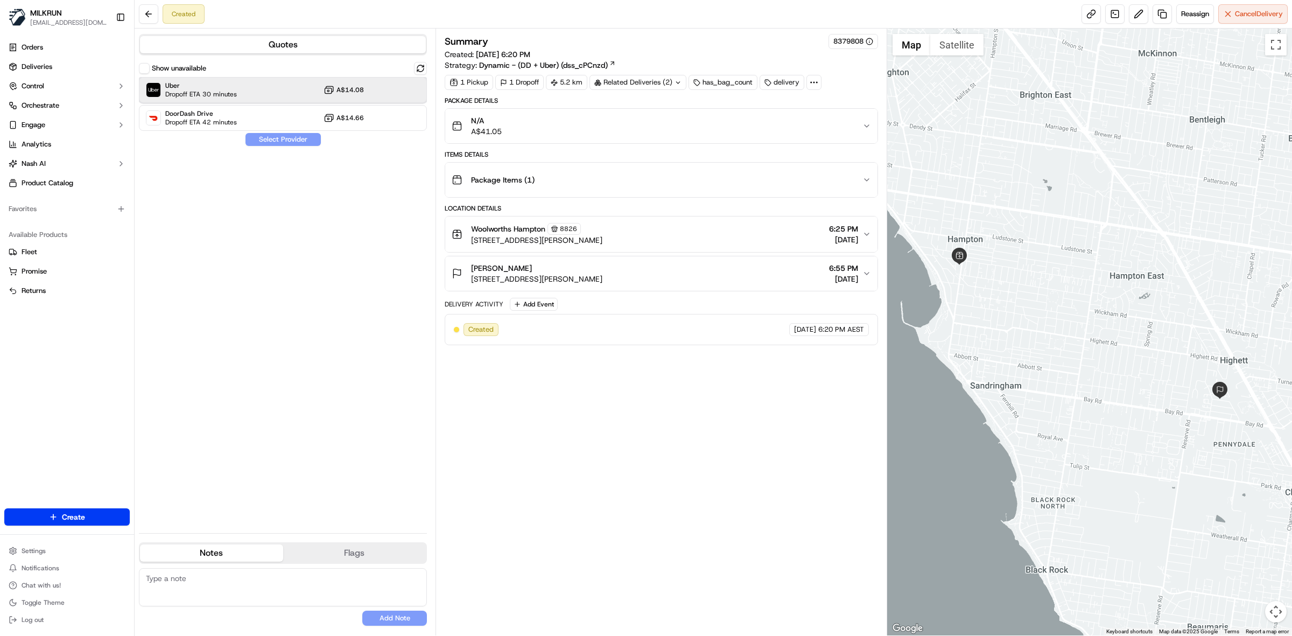
click at [246, 85] on div "Uber Dropoff ETA 30 minutes A$14.08" at bounding box center [283, 90] width 288 height 26
click at [287, 138] on button "Assign Provider" at bounding box center [283, 139] width 76 height 13
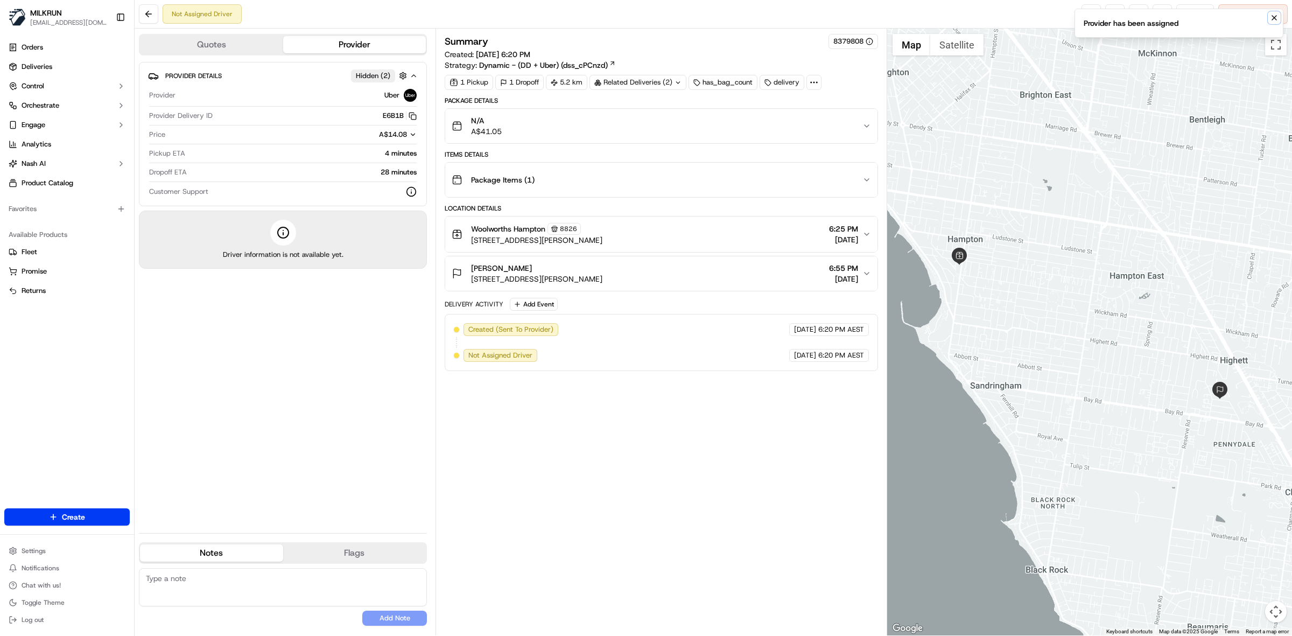
click at [1271, 18] on icon "Notifications (F8)" at bounding box center [1274, 17] width 9 height 9
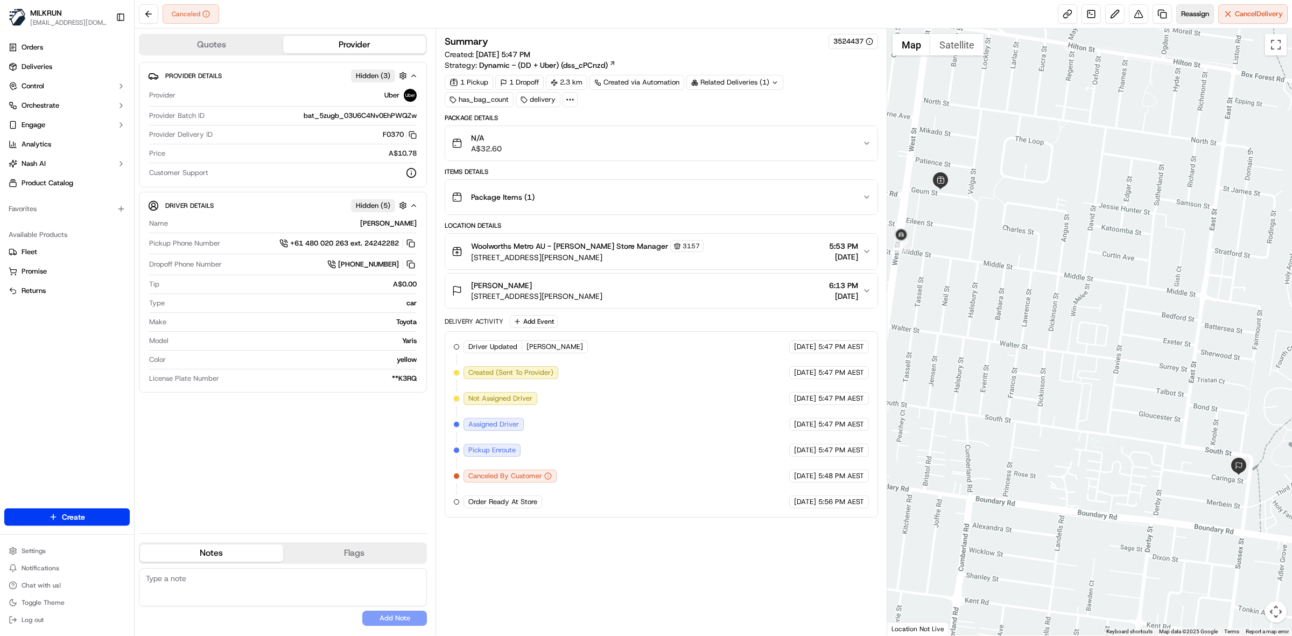
click at [1191, 16] on span "Reassign" at bounding box center [1196, 14] width 28 height 10
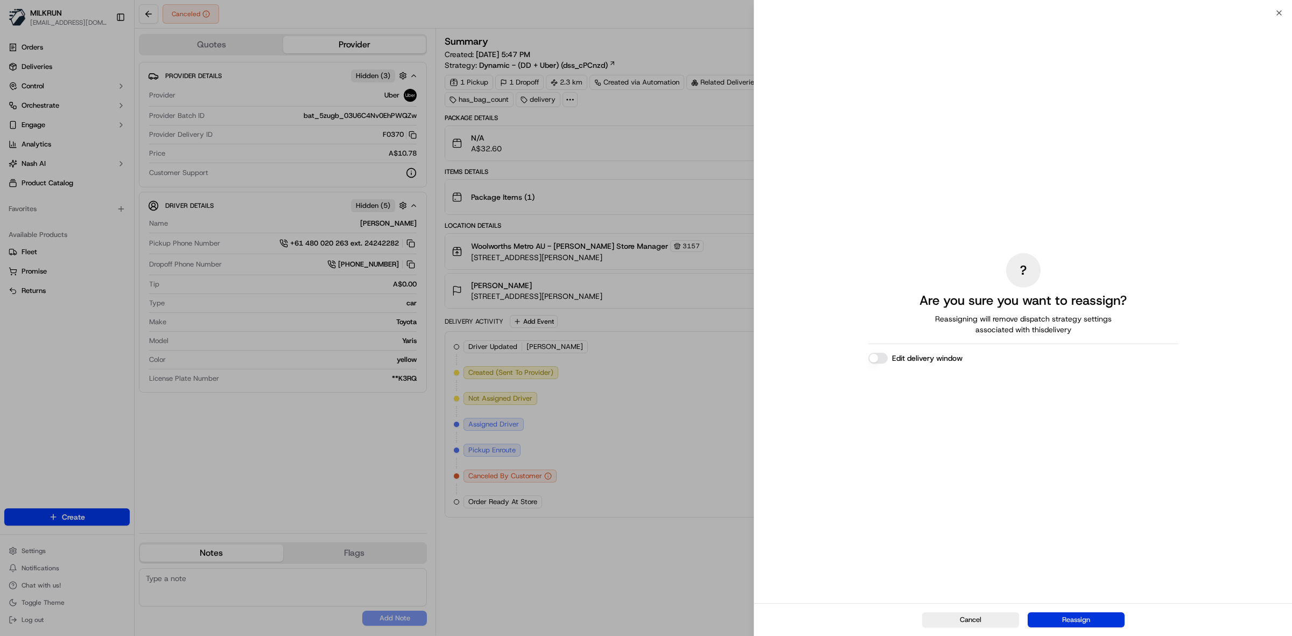
click at [1084, 618] on button "Reassign" at bounding box center [1076, 619] width 97 height 15
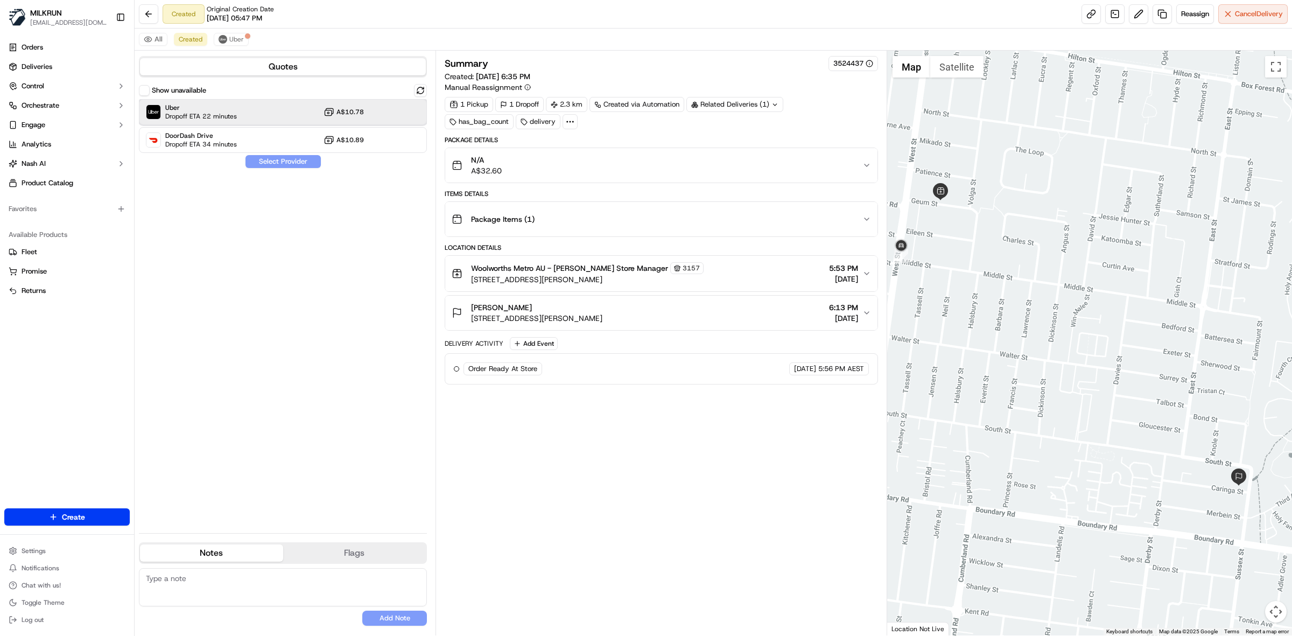
click at [261, 101] on div "Uber Dropoff ETA 22 minutes A$10.78" at bounding box center [283, 112] width 288 height 26
click at [281, 162] on button "Assign Provider" at bounding box center [283, 161] width 76 height 13
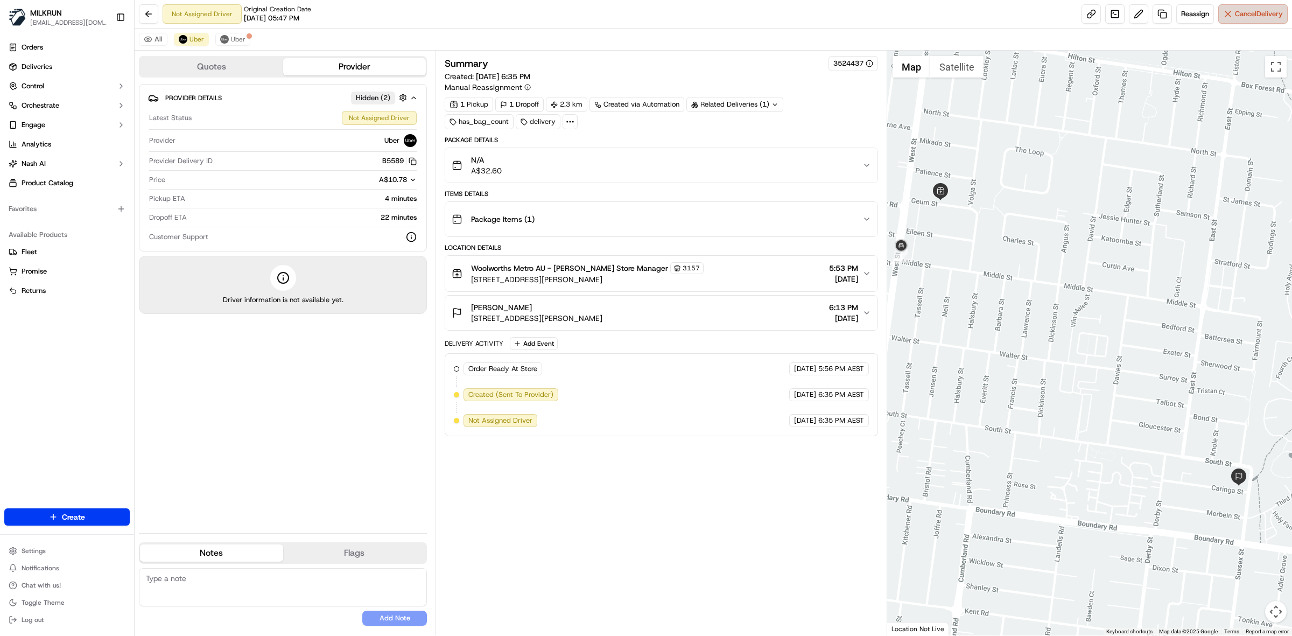
click at [1240, 11] on span "Cancel Delivery" at bounding box center [1259, 14] width 48 height 10
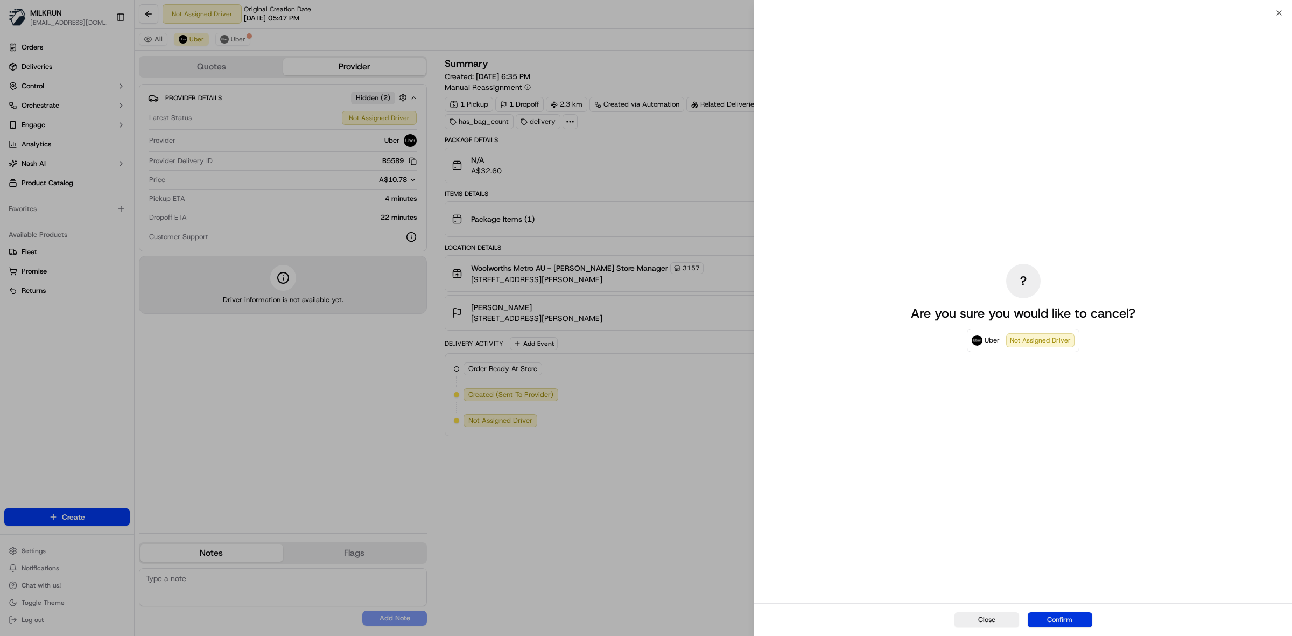
click at [1074, 617] on button "Confirm" at bounding box center [1060, 619] width 65 height 15
